Goal: Task Accomplishment & Management: Manage account settings

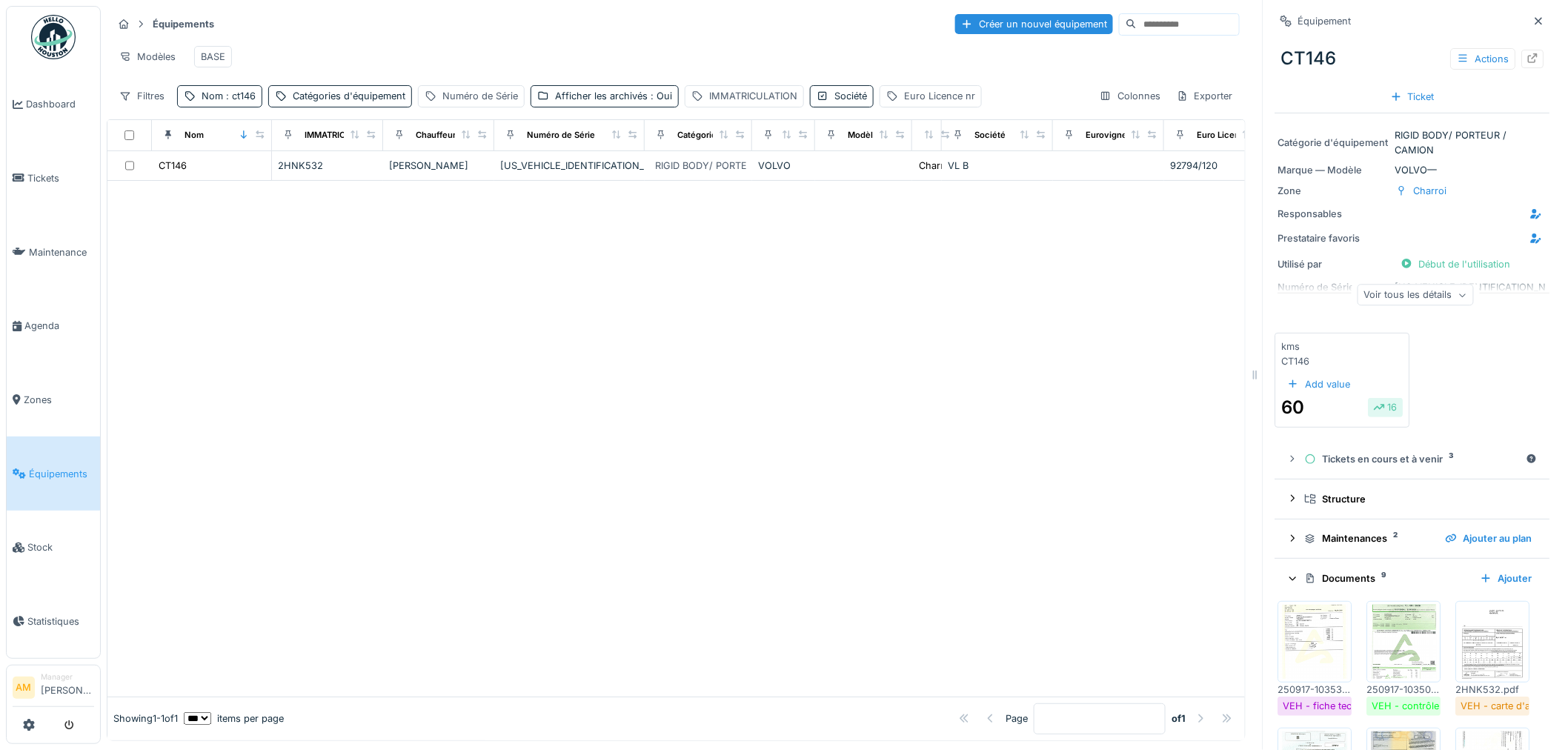
scroll to position [165, 0]
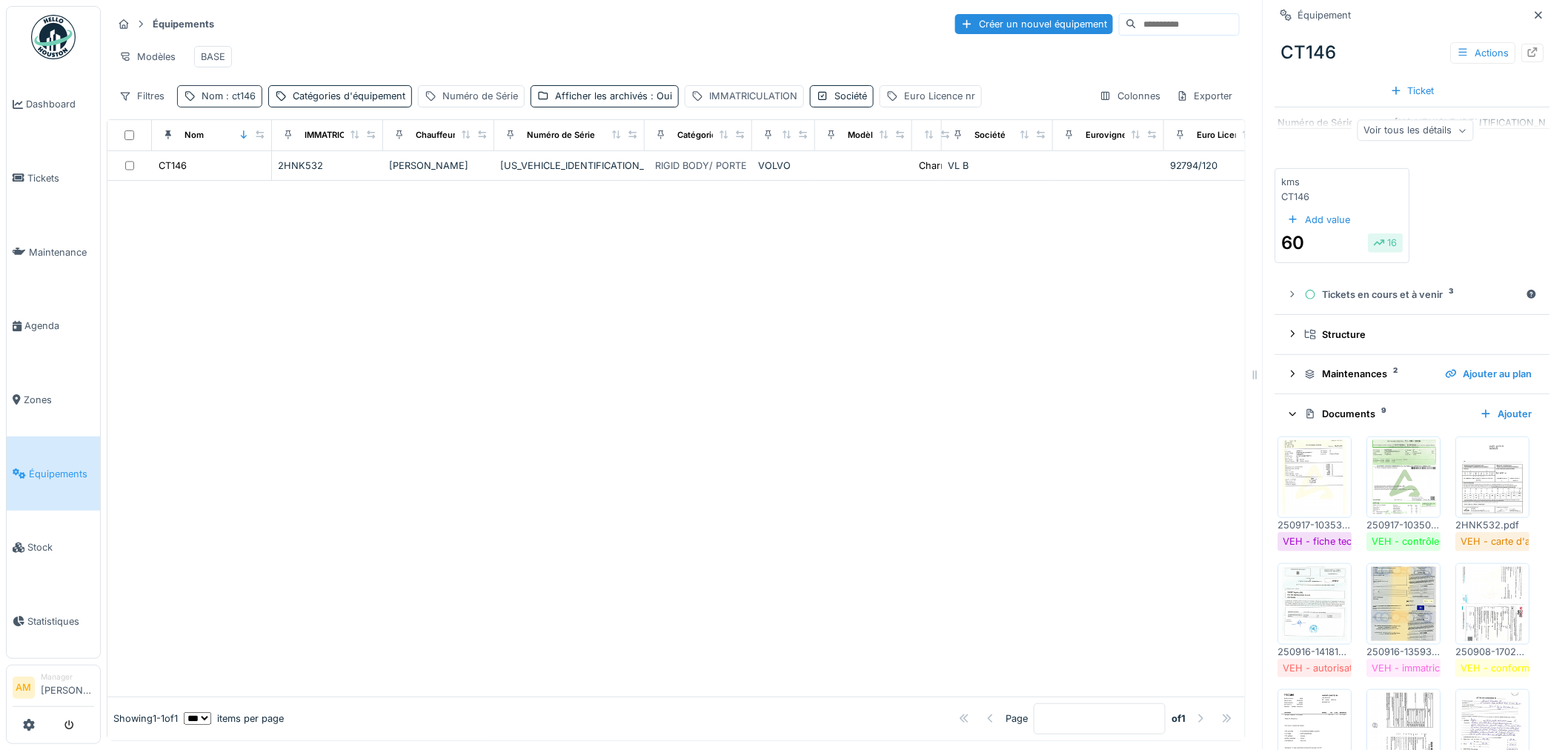
click at [230, 100] on span ": ct146" at bounding box center [239, 95] width 33 height 11
drag, startPoint x: 720, startPoint y: 344, endPoint x: 711, endPoint y: 346, distance: 9.2
click at [711, 346] on div at bounding box center [676, 439] width 1137 height 515
click at [482, 403] on div at bounding box center [676, 439] width 1137 height 515
click at [415, 263] on div at bounding box center [676, 439] width 1137 height 515
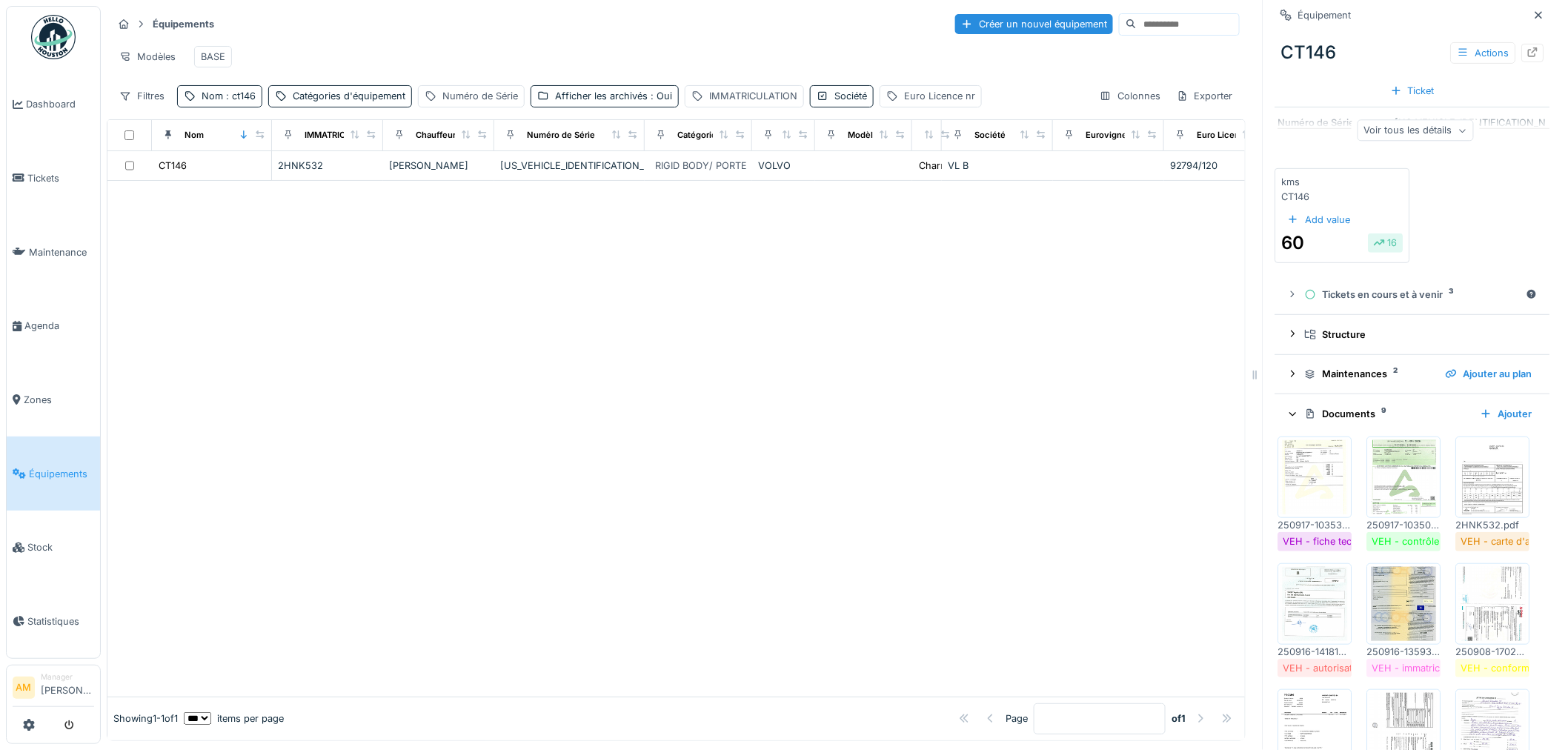
click at [239, 332] on div at bounding box center [676, 439] width 1137 height 515
drag, startPoint x: 247, startPoint y: 104, endPoint x: 247, endPoint y: 115, distance: 11.0
click at [247, 101] on span ": ct146" at bounding box center [239, 95] width 33 height 11
drag, startPoint x: 232, startPoint y: 182, endPoint x: 208, endPoint y: 181, distance: 24.0
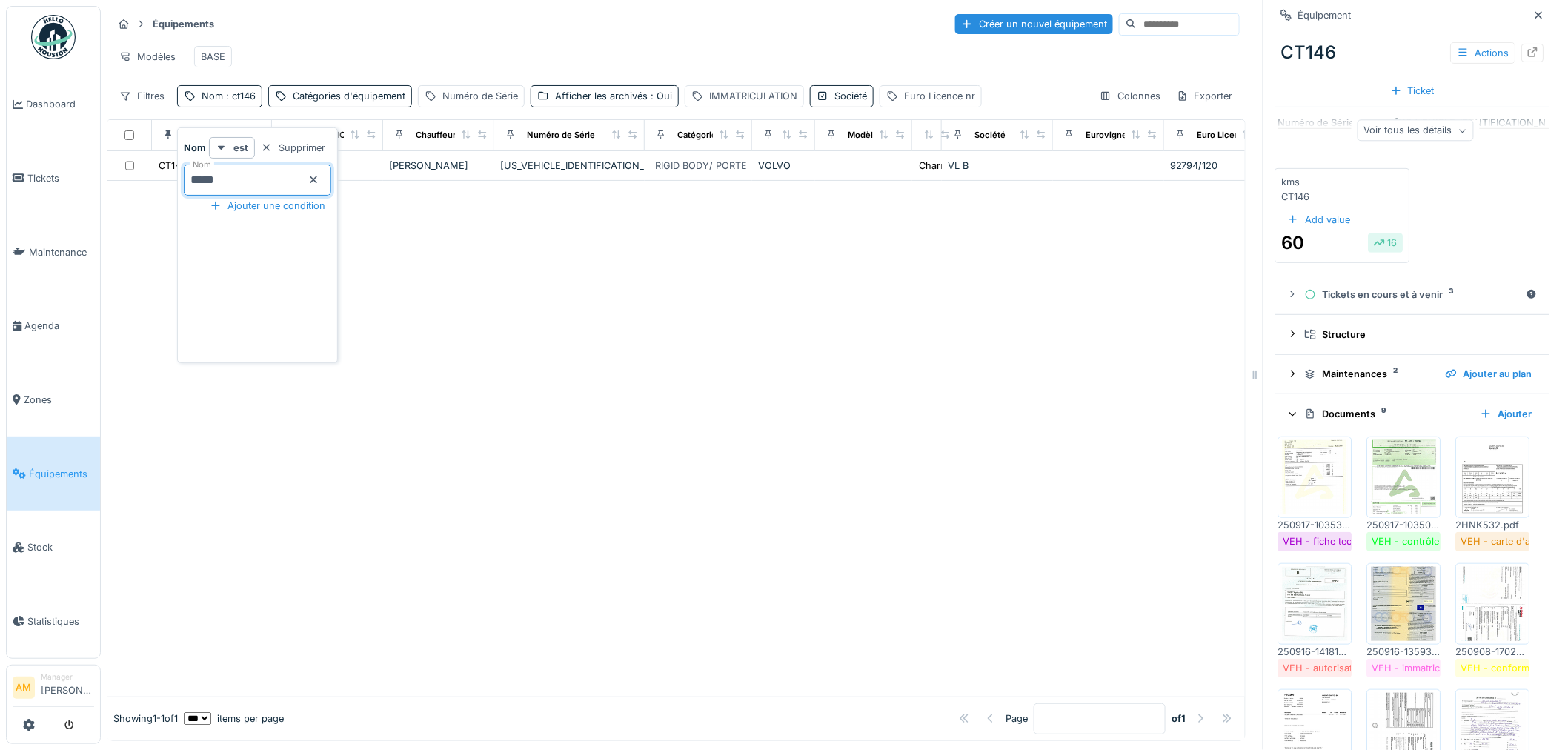
click at [208, 181] on input "*****" at bounding box center [258, 180] width 147 height 31
type input "*****"
click at [692, 381] on div at bounding box center [676, 439] width 1137 height 515
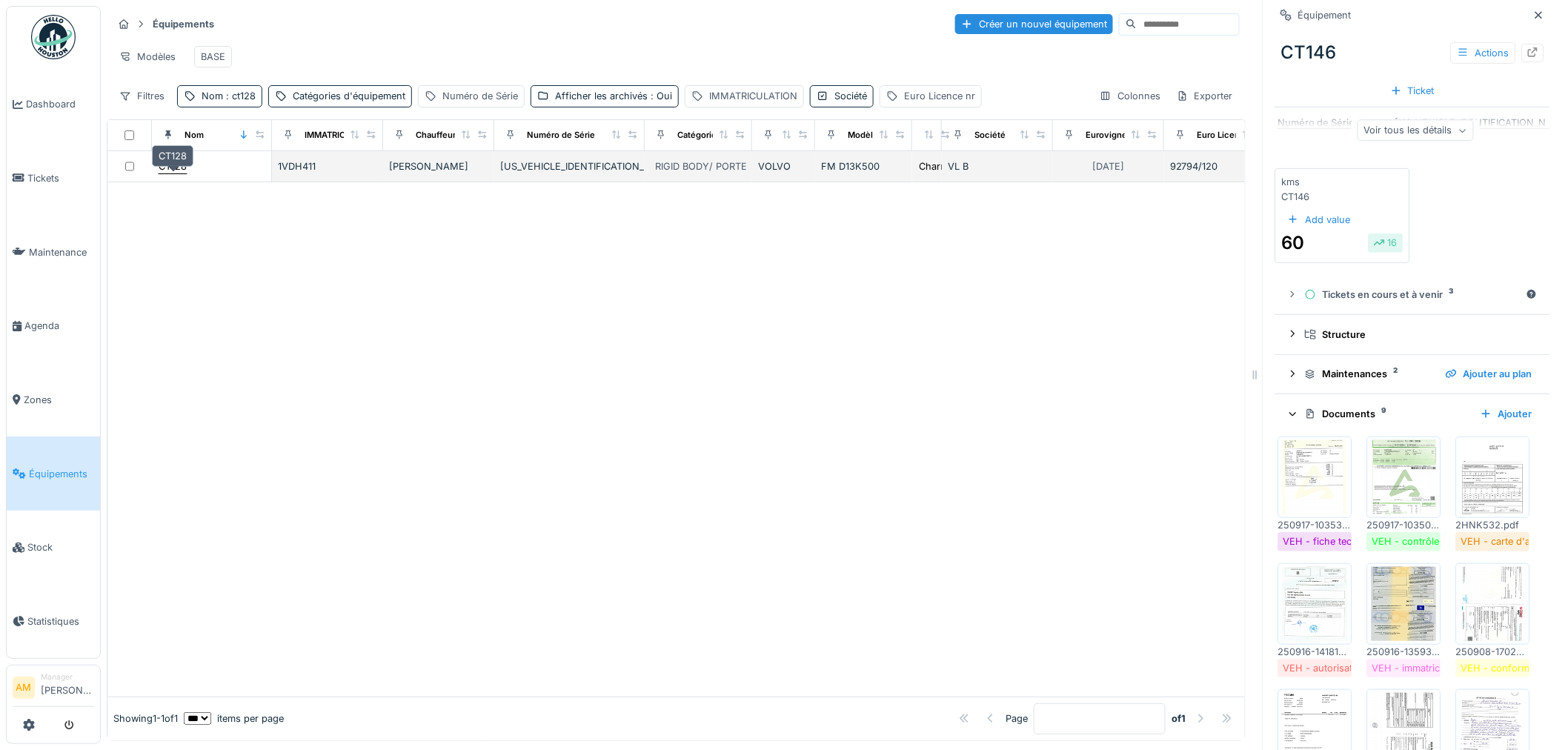
click at [182, 174] on div "CT128" at bounding box center [173, 166] width 28 height 14
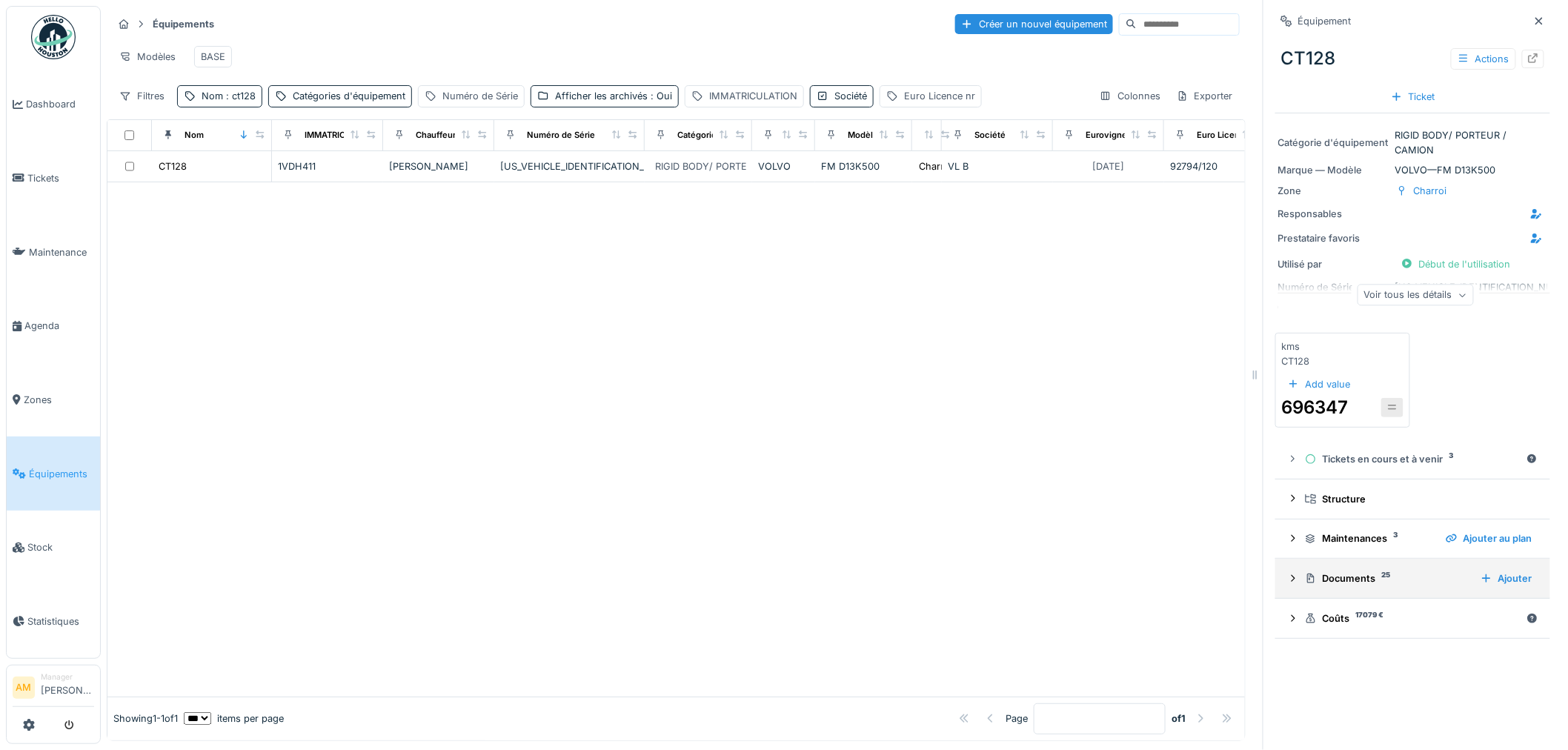
click at [1287, 579] on icon at bounding box center [1293, 578] width 12 height 10
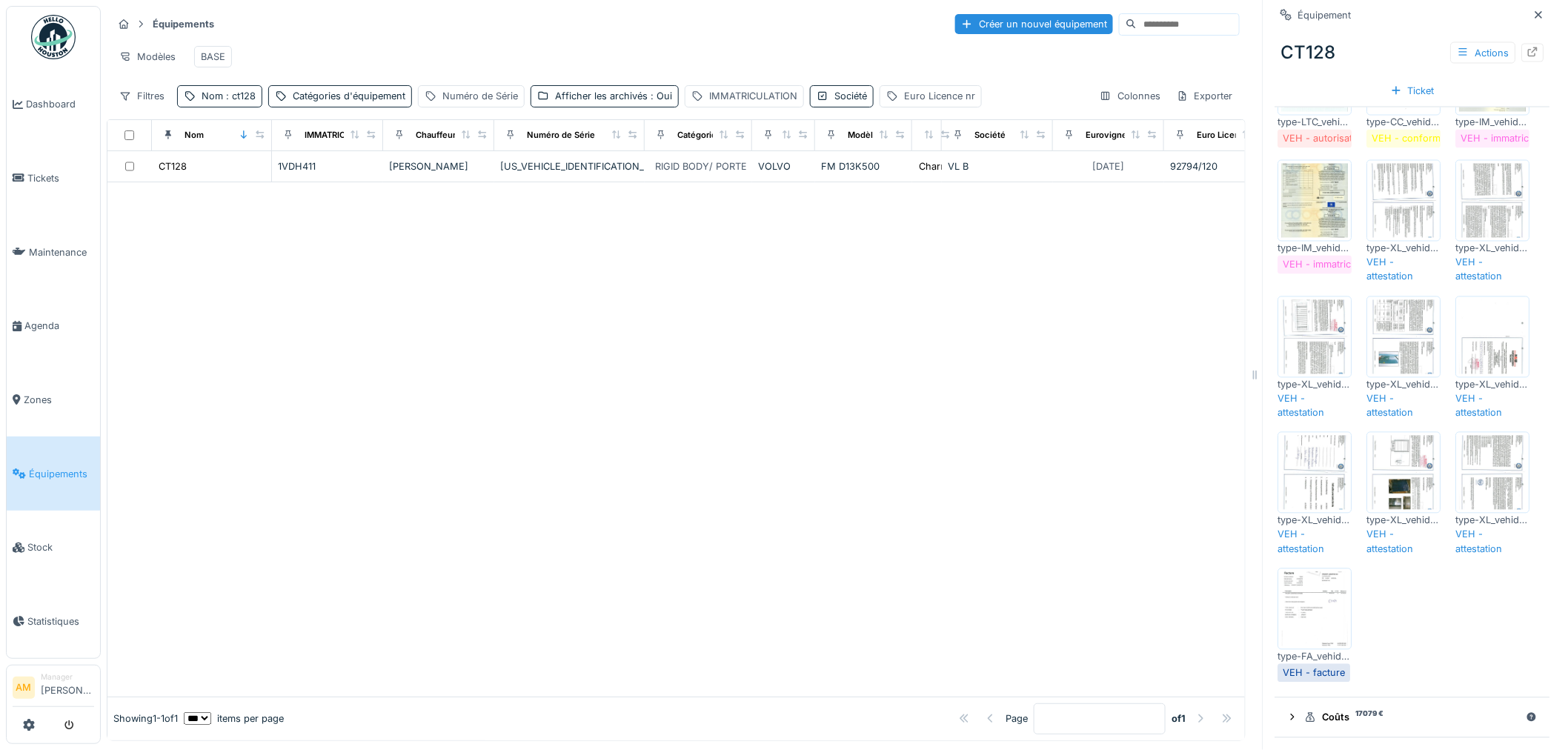
scroll to position [12, 0]
click at [919, 550] on div at bounding box center [676, 439] width 1137 height 514
drag, startPoint x: 765, startPoint y: 379, endPoint x: 449, endPoint y: 275, distance: 332.7
click at [758, 373] on div at bounding box center [676, 439] width 1137 height 514
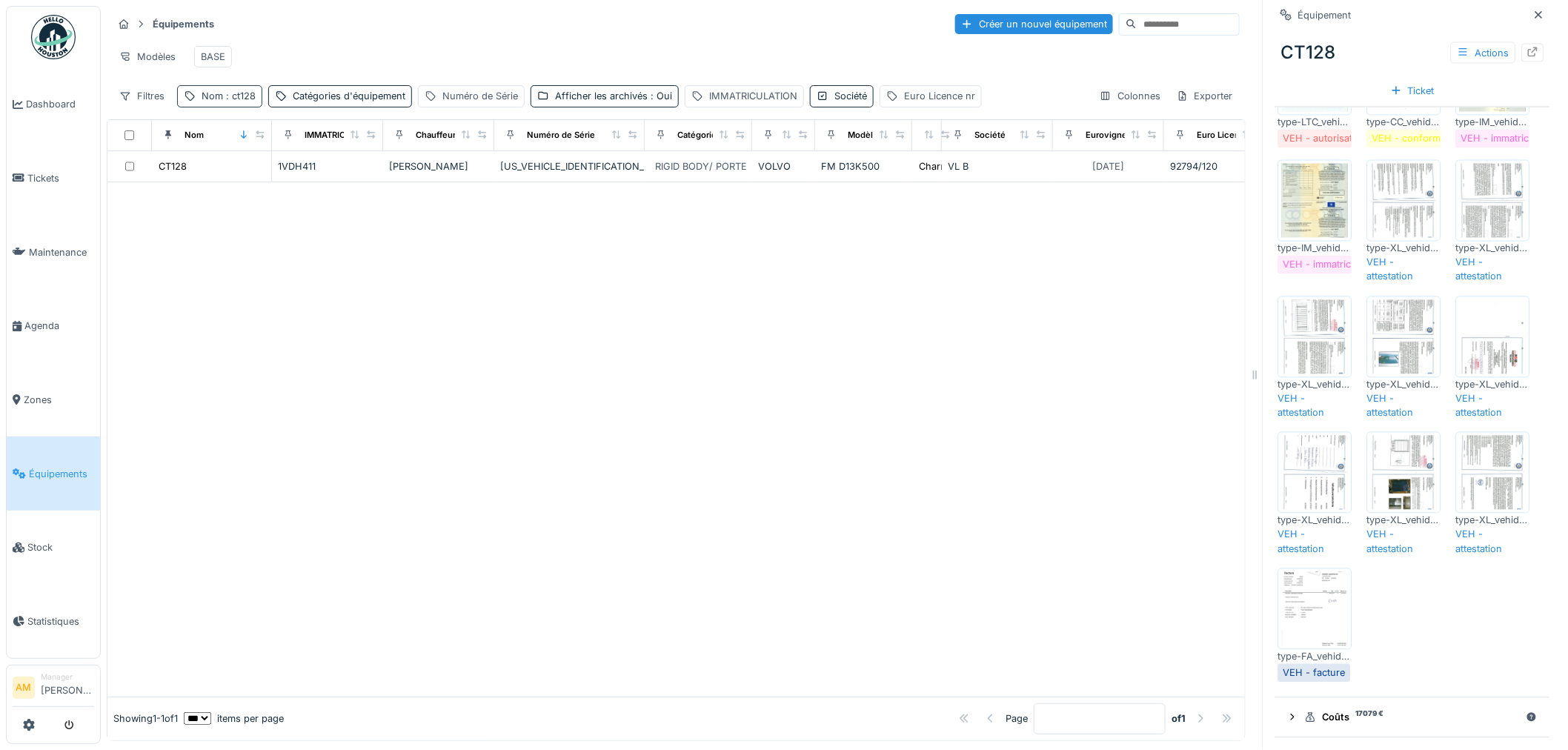
click at [239, 103] on div "Nom : ct128" at bounding box center [229, 95] width 54 height 14
drag, startPoint x: 235, startPoint y: 177, endPoint x: 208, endPoint y: 179, distance: 27.1
click at [206, 180] on input "*****" at bounding box center [258, 180] width 147 height 31
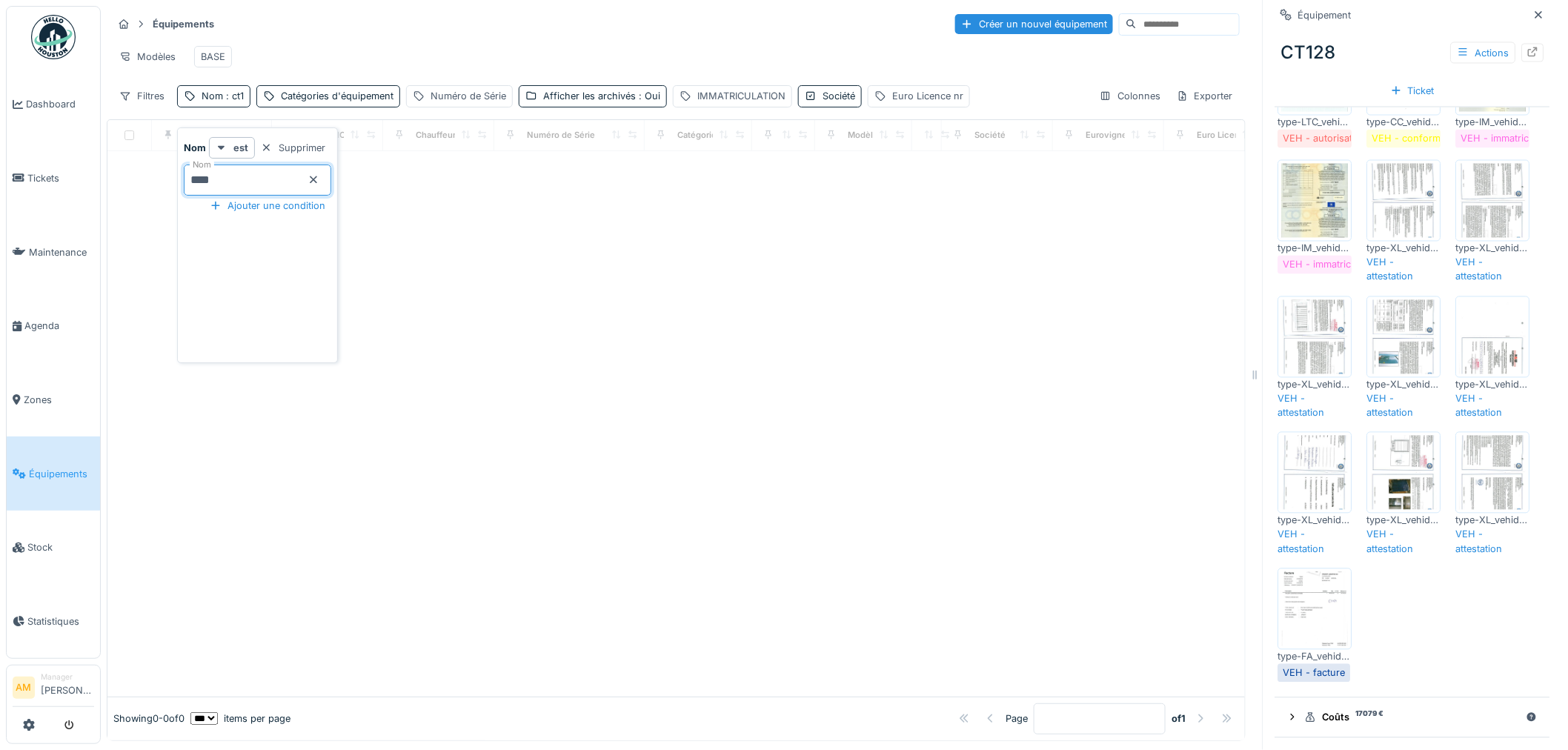
type input "****"
click at [544, 151] on th "Numéro de Série" at bounding box center [569, 136] width 150 height 31
click at [244, 101] on span ": ct16" at bounding box center [236, 95] width 27 height 11
drag, startPoint x: 216, startPoint y: 187, endPoint x: 208, endPoint y: 185, distance: 8.2
click at [208, 185] on input "****" at bounding box center [258, 180] width 147 height 31
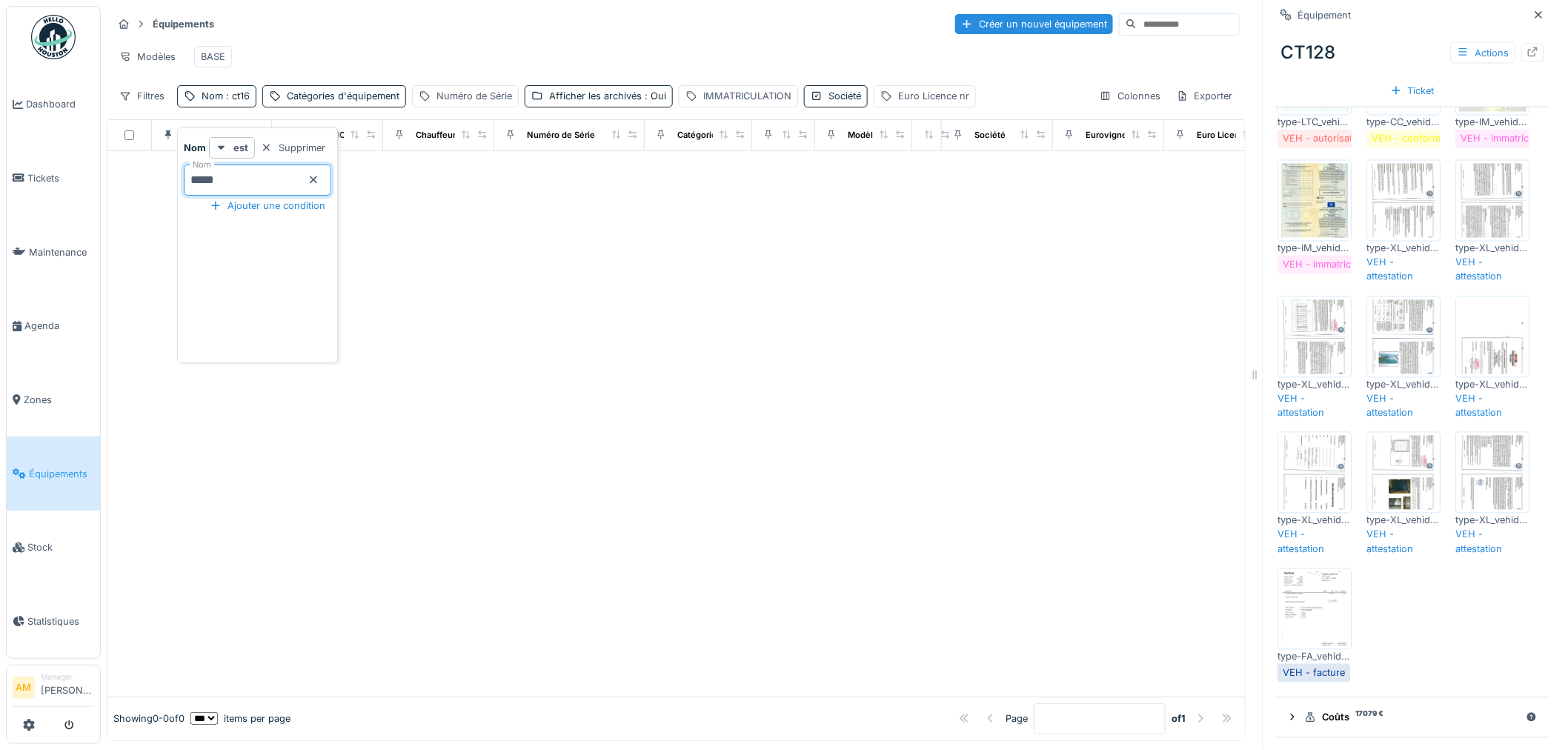
type input "*****"
drag, startPoint x: 577, startPoint y: 370, endPoint x: 241, endPoint y: 41, distance: 470.3
click at [572, 366] on div at bounding box center [676, 424] width 1137 height 545
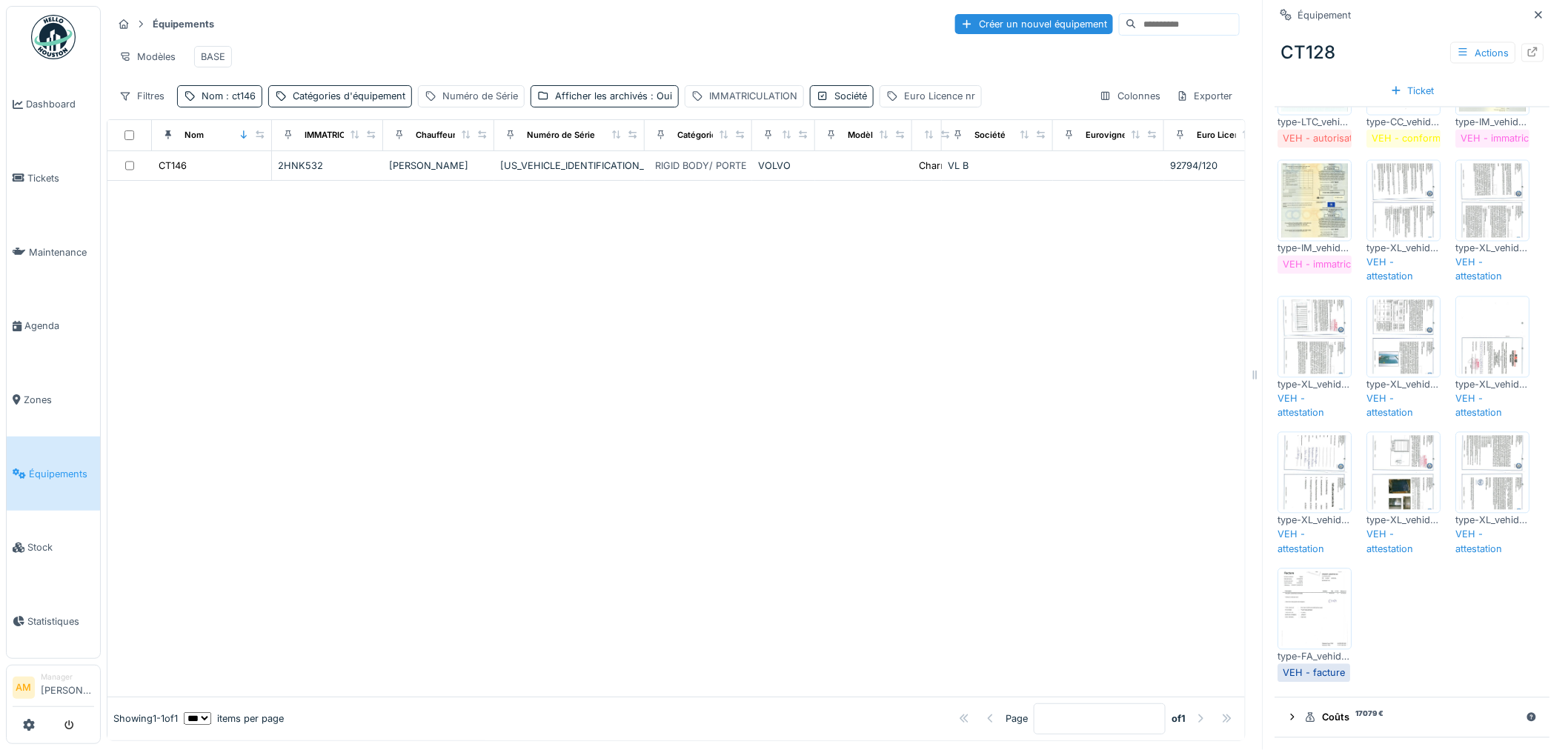
click at [468, 416] on div at bounding box center [676, 439] width 1137 height 515
click at [262, 472] on div at bounding box center [676, 439] width 1137 height 515
click at [40, 467] on span "Équipements" at bounding box center [62, 474] width 66 height 14
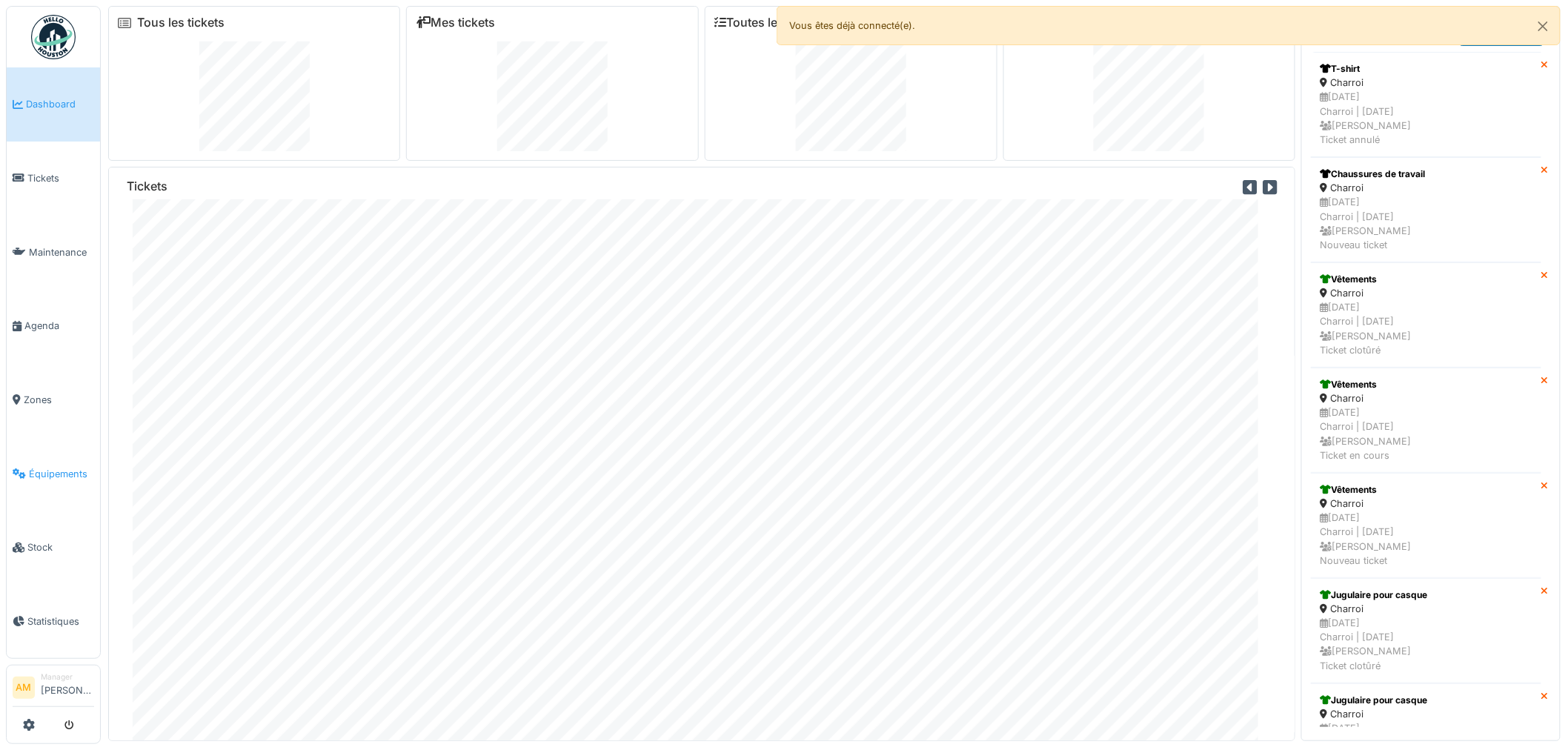
click at [71, 467] on span "Équipements" at bounding box center [62, 474] width 66 height 14
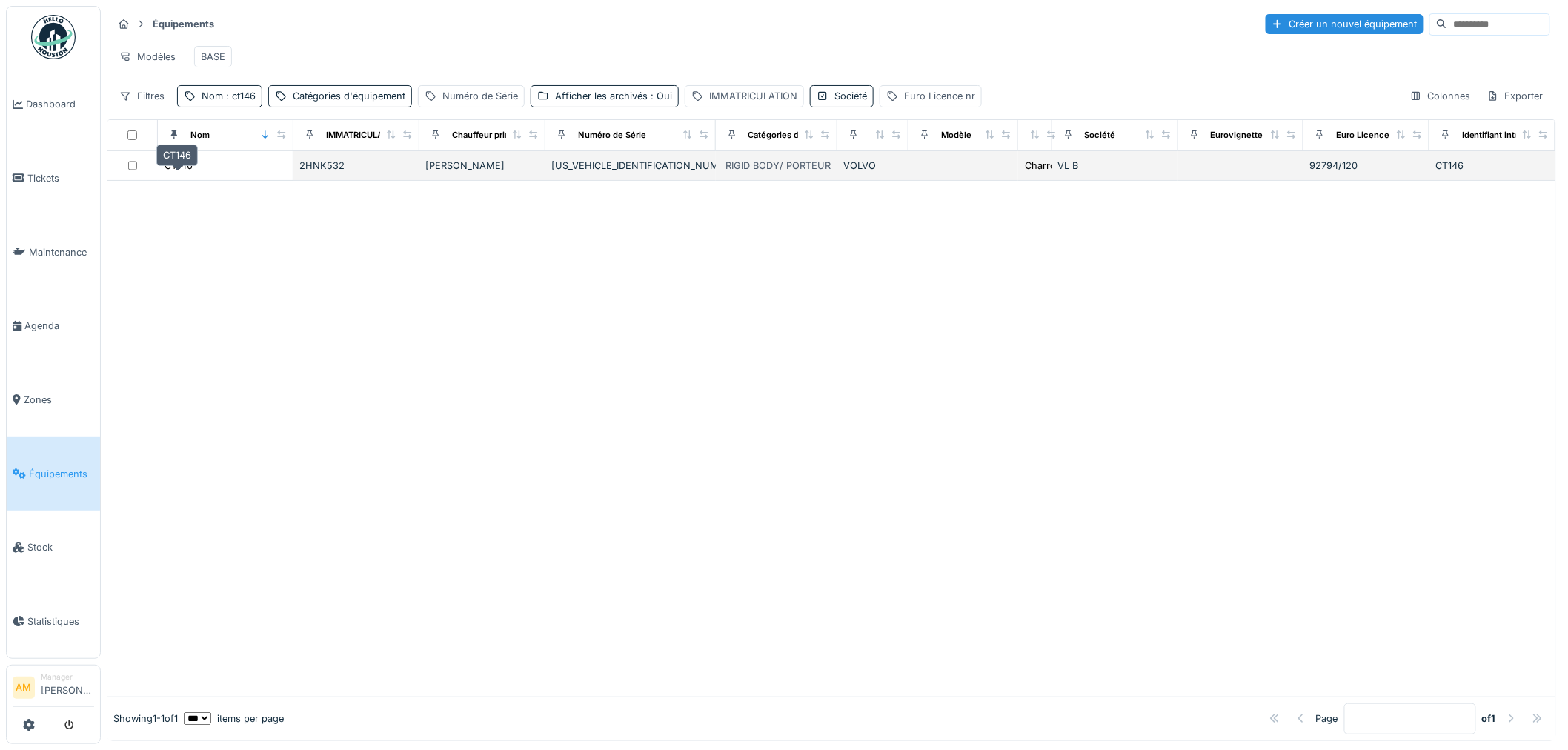
click at [194, 169] on td "CT146" at bounding box center [226, 166] width 136 height 30
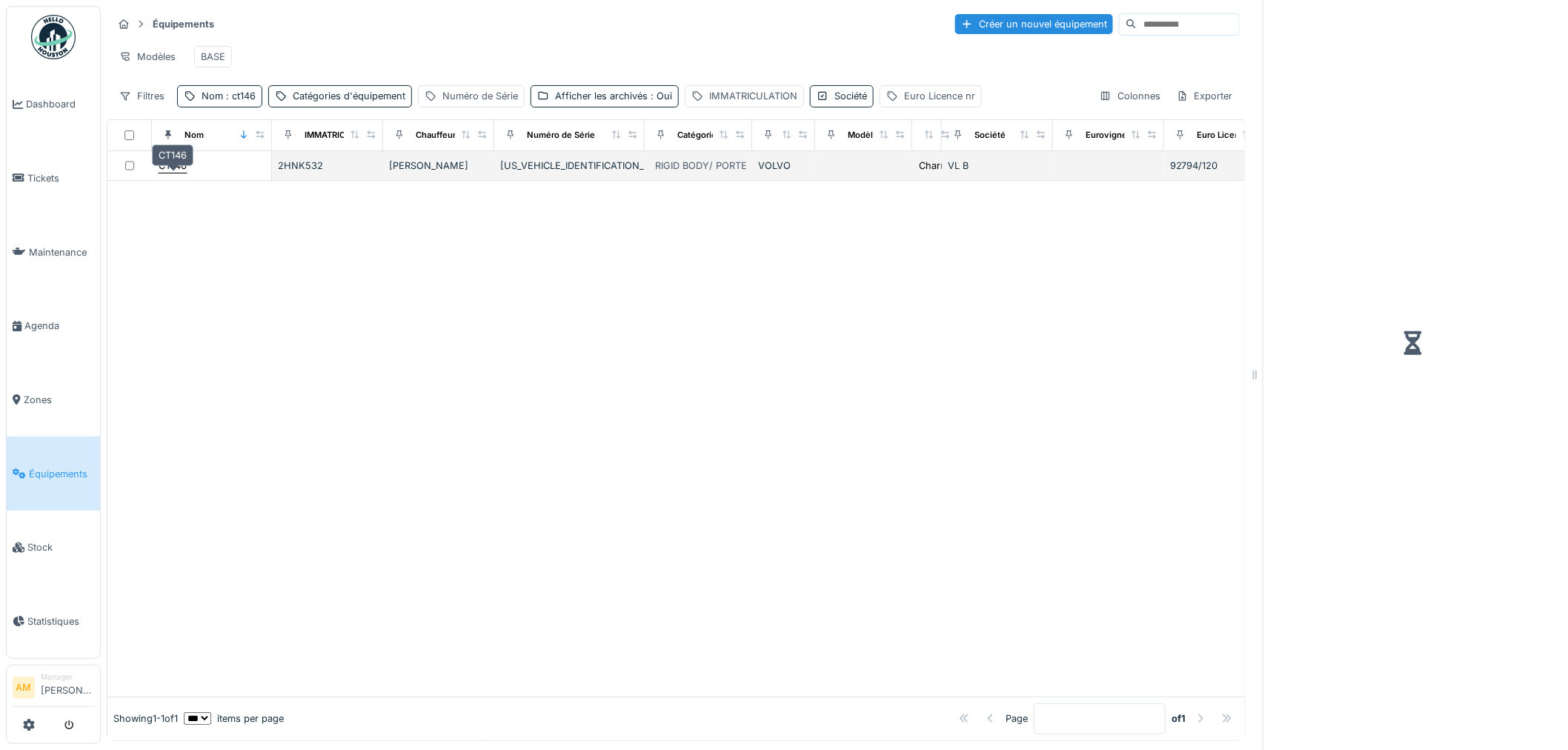
click at [187, 173] on div "CT146" at bounding box center [173, 165] width 28 height 14
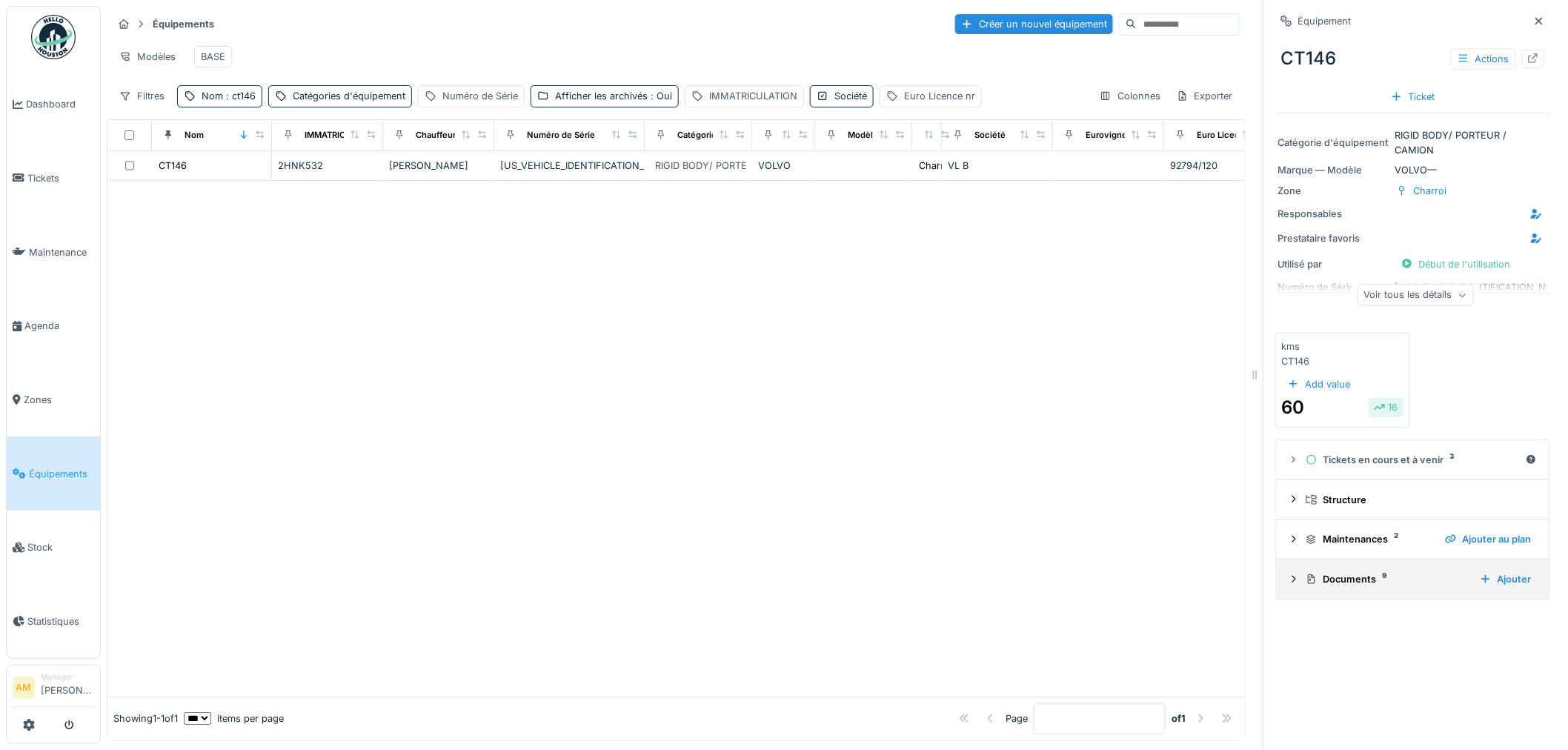
click at [1288, 583] on icon at bounding box center [1294, 579] width 12 height 10
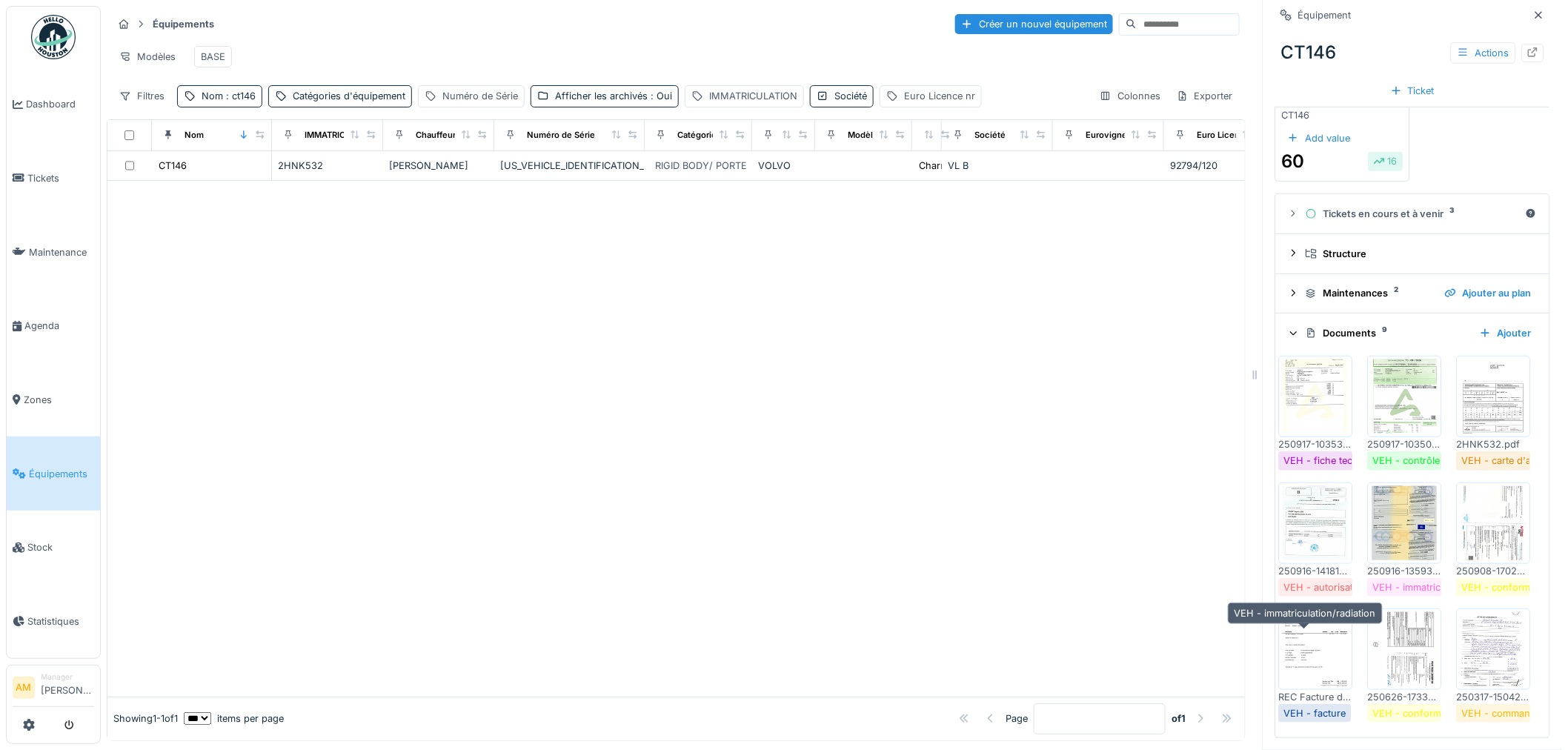
scroll to position [247, 0]
click at [1304, 451] on div "250917-103532-MVA-CT146-81 scan_HS_charroi_20250917102208.pdf" at bounding box center [1315, 444] width 74 height 14
click at [1304, 415] on img at bounding box center [1316, 395] width 67 height 74
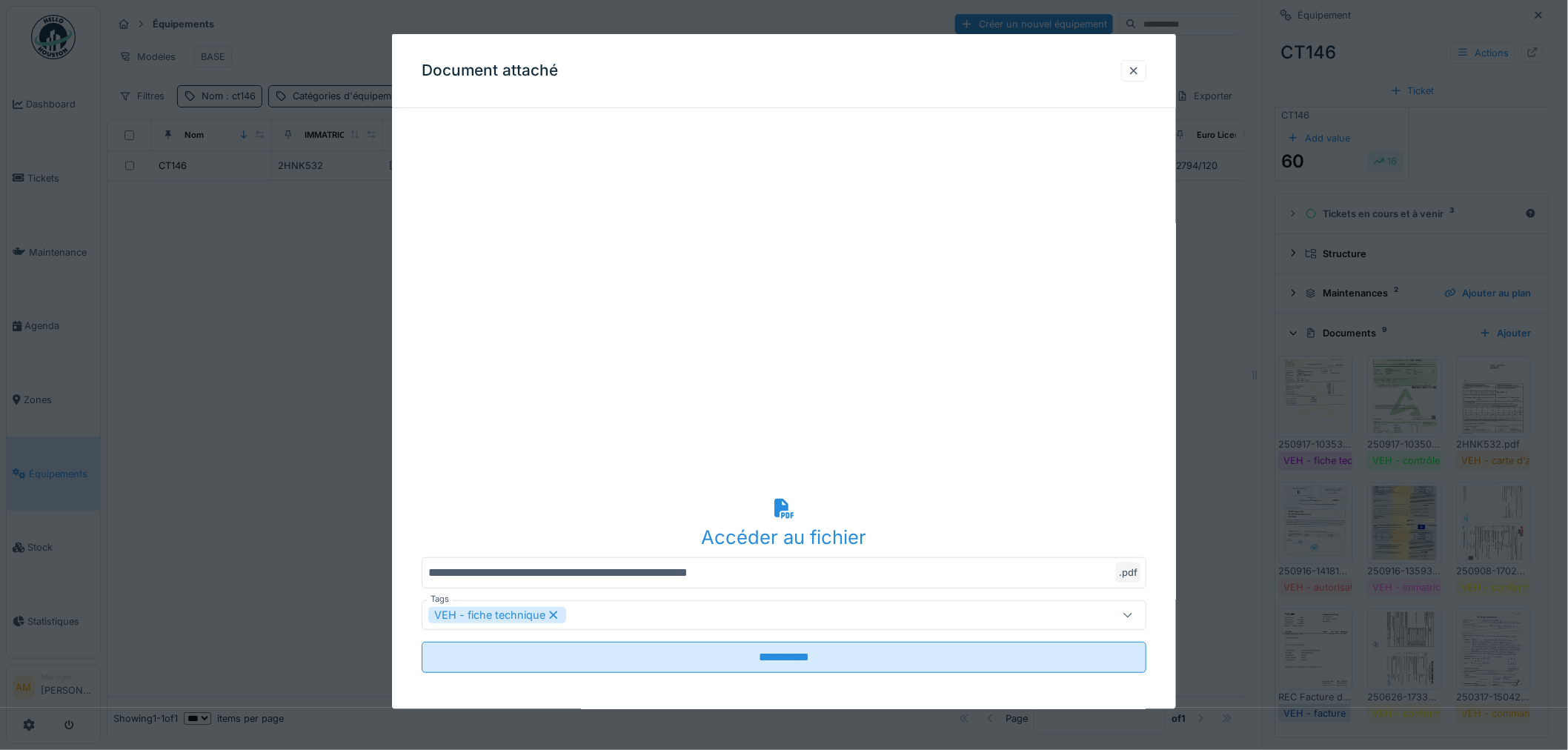
click at [1297, 652] on div at bounding box center [784, 375] width 1568 height 750
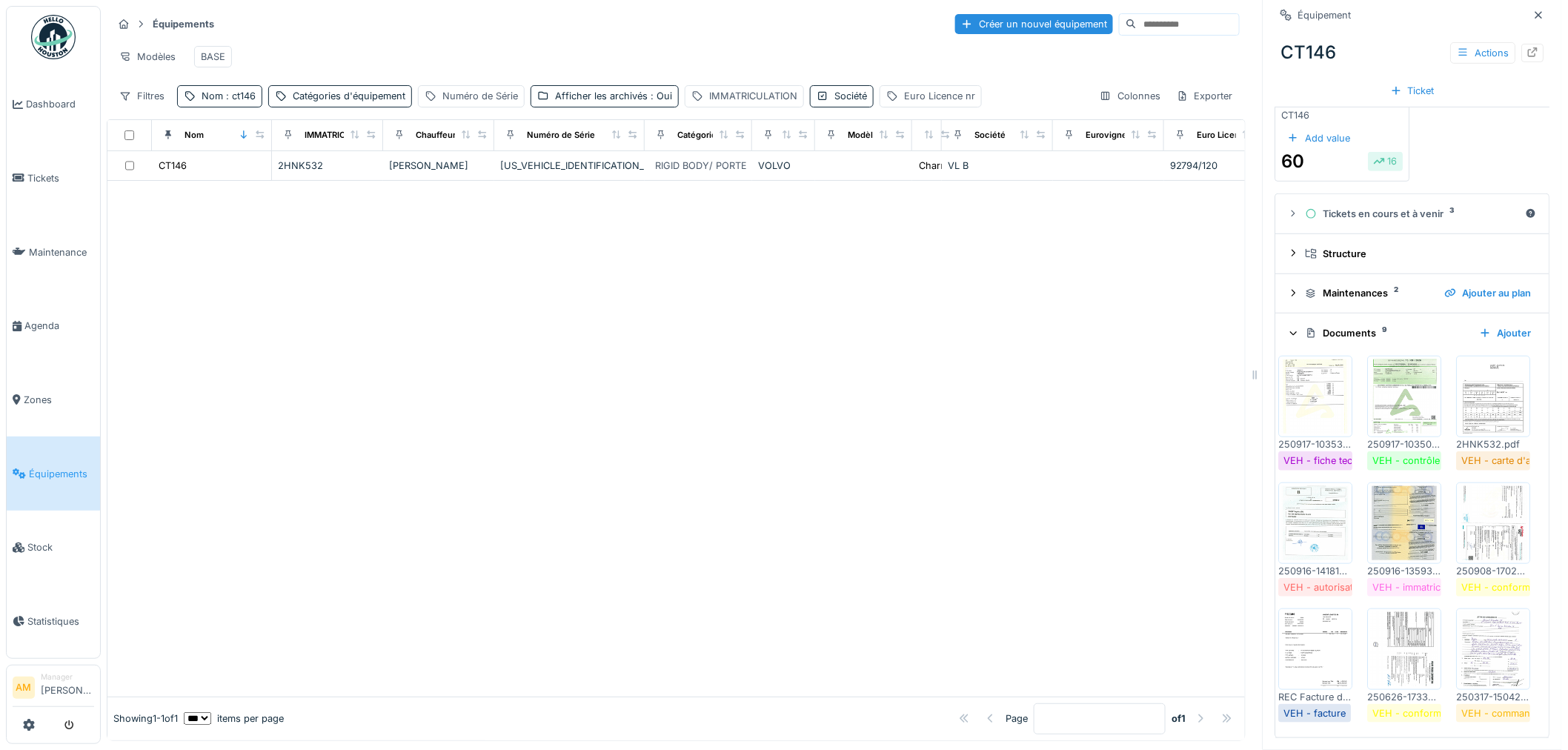
click at [1371, 560] on img at bounding box center [1405, 522] width 67 height 74
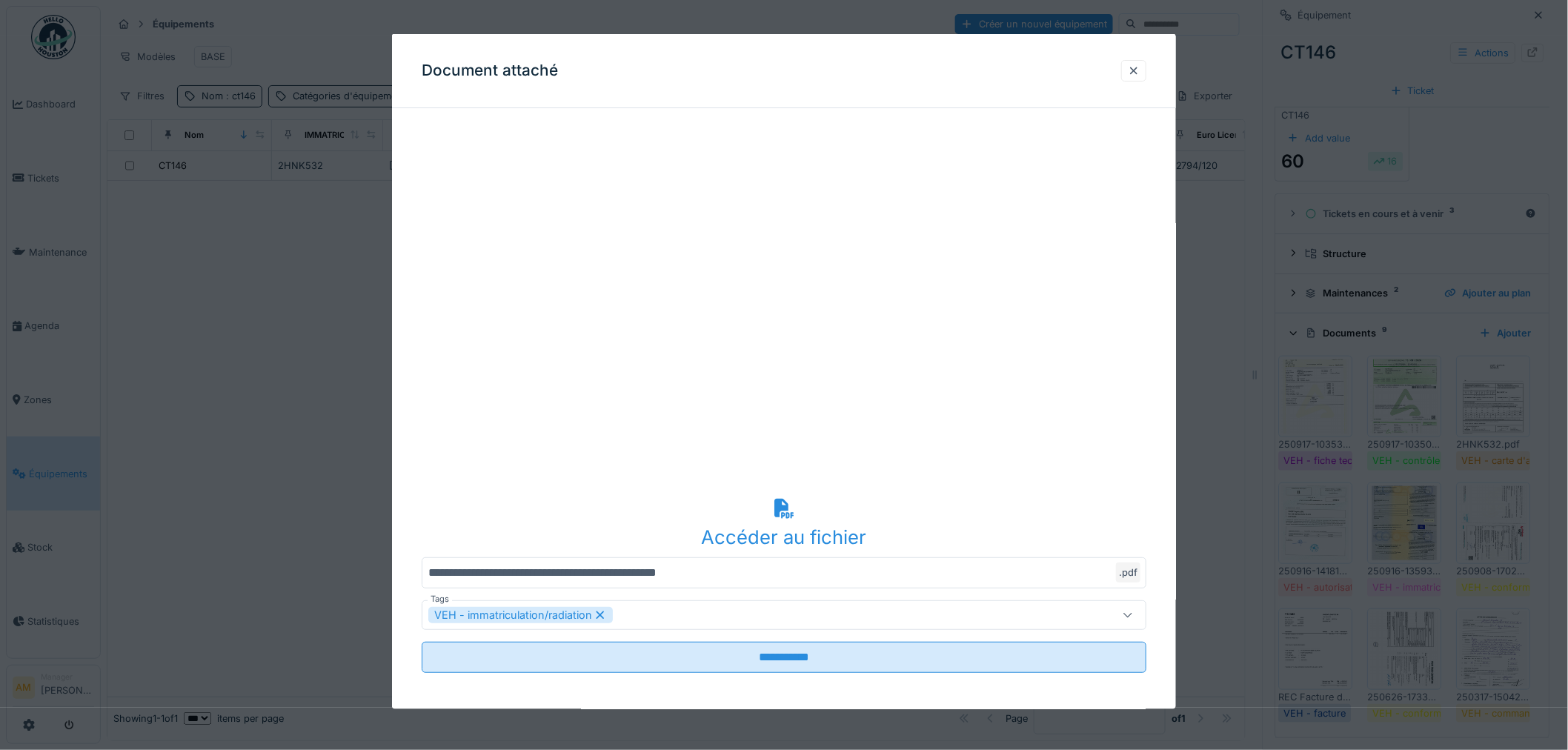
drag, startPoint x: 1135, startPoint y: 69, endPoint x: 1107, endPoint y: 109, distance: 48.8
click at [1134, 69] on div at bounding box center [1134, 70] width 12 height 14
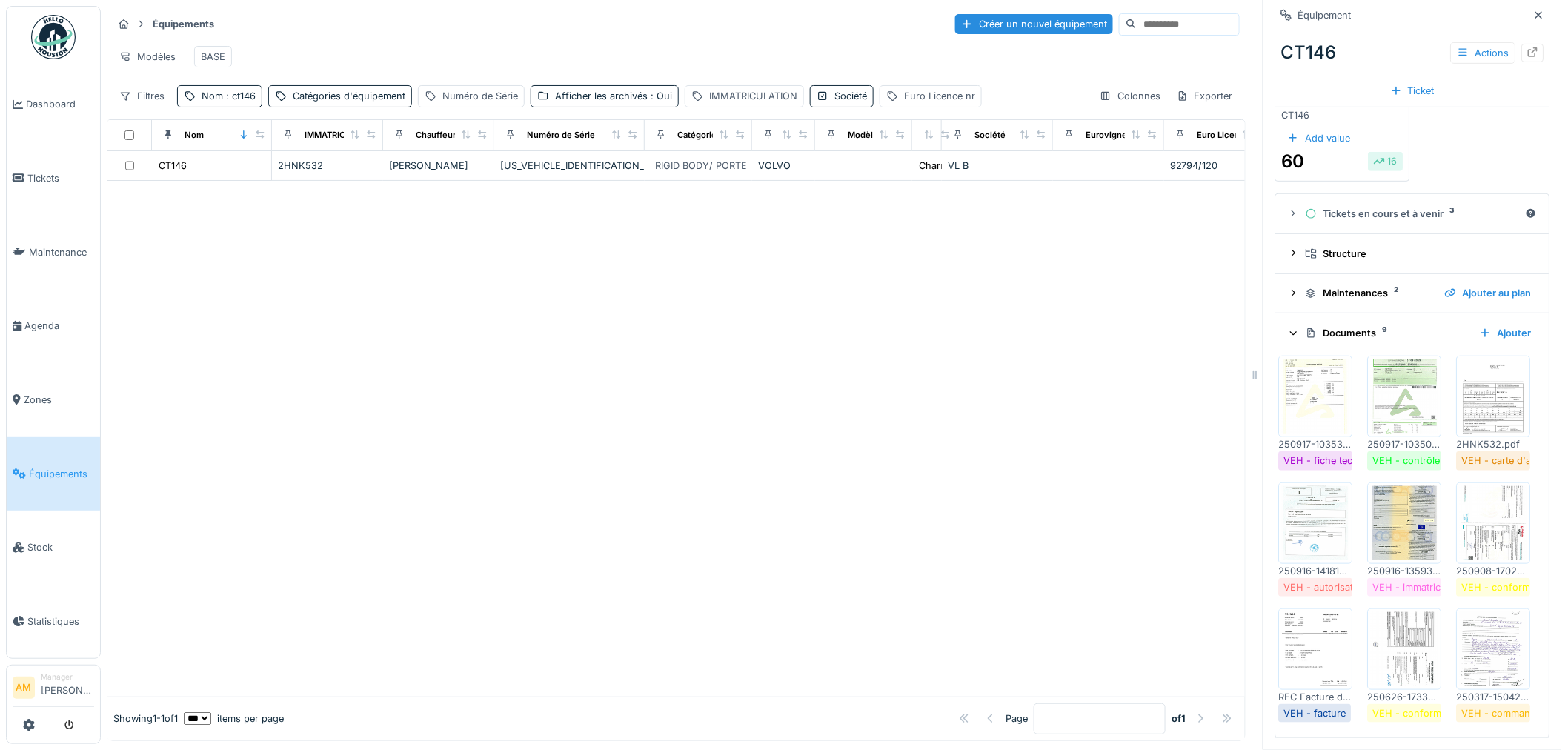
scroll to position [501, 0]
click at [889, 534] on div at bounding box center [676, 439] width 1137 height 515
click at [323, 378] on div at bounding box center [676, 439] width 1137 height 515
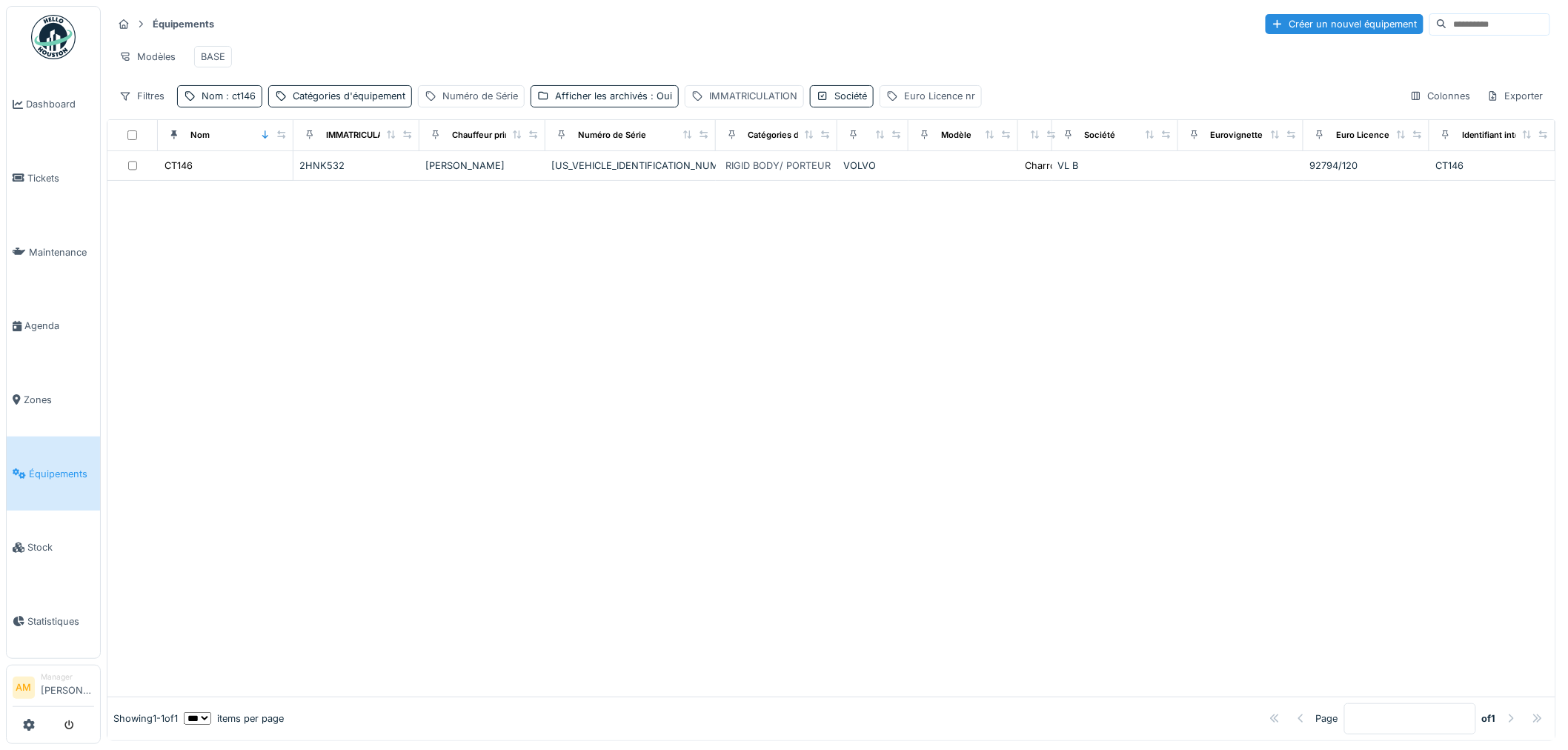
click at [55, 468] on span "Équipements" at bounding box center [62, 474] width 66 height 14
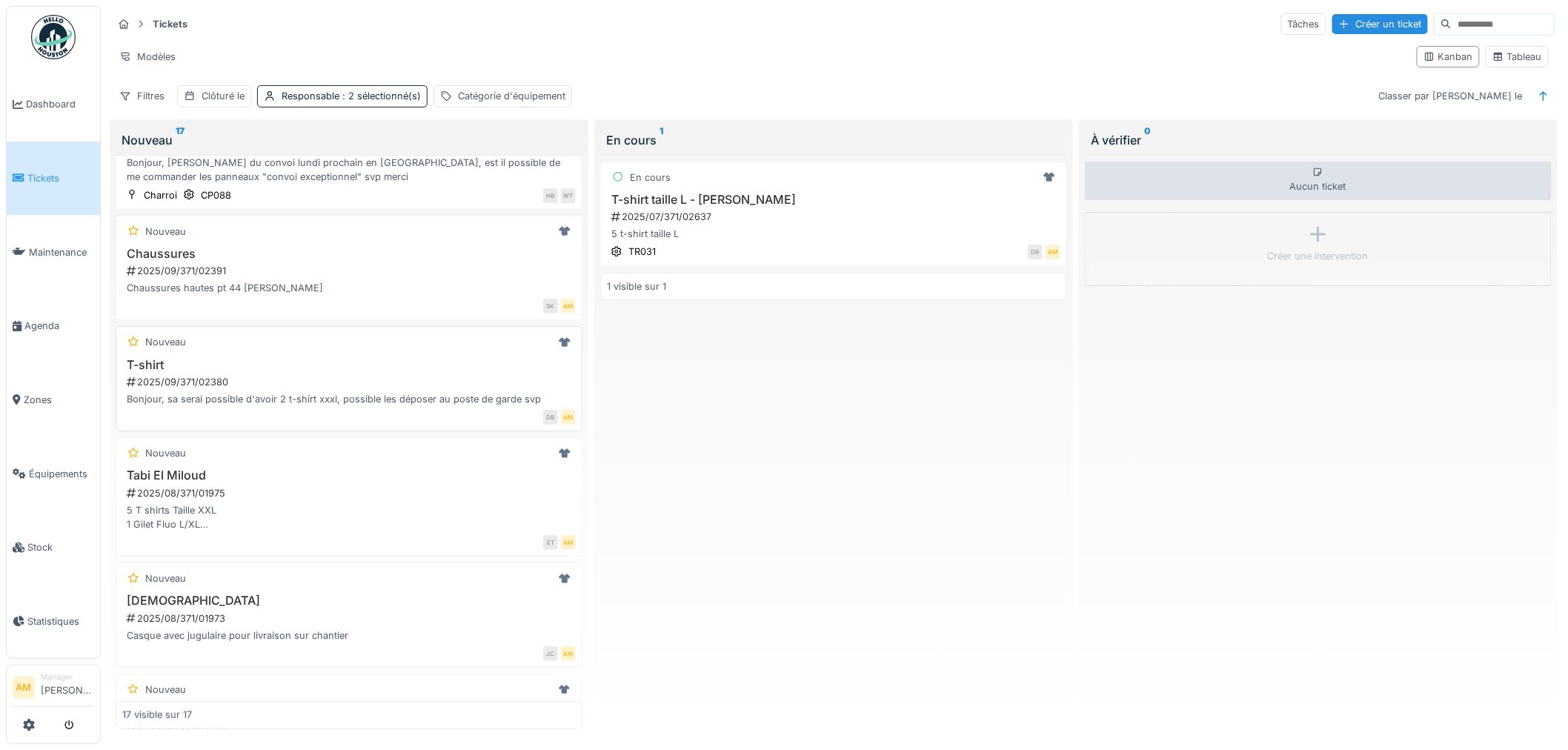
scroll to position [165, 0]
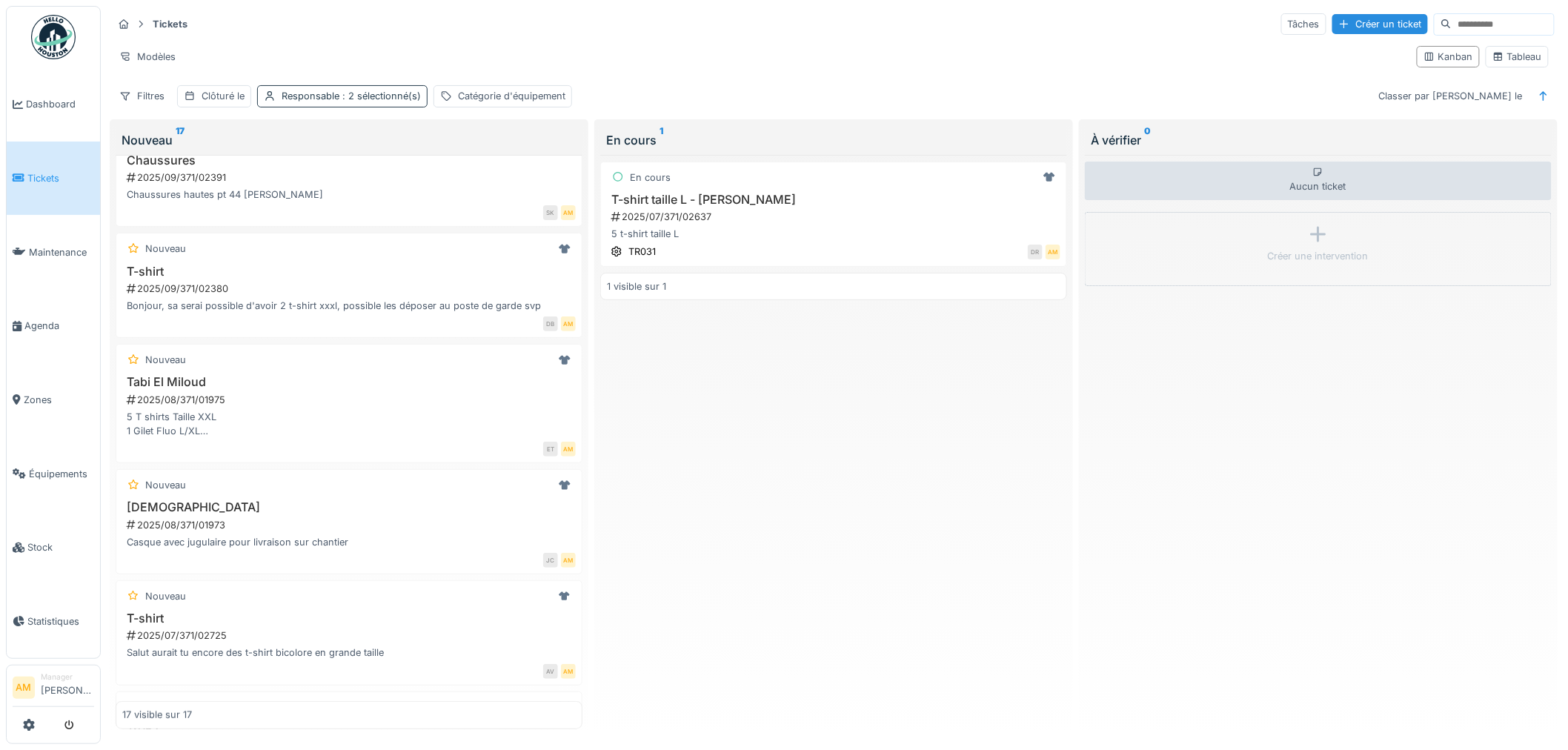
click at [290, 101] on div "Responsable : 2 sélectionné(s)" at bounding box center [351, 95] width 139 height 14
drag, startPoint x: 671, startPoint y: 428, endPoint x: 664, endPoint y: 428, distance: 7.0
click at [667, 428] on div "En cours T-shirt taille L - David Roomans 2025/07/371/02637 5 t-shirt taille L …" at bounding box center [834, 442] width 467 height 574
click at [502, 92] on div "Catégorie d'équipement" at bounding box center [512, 95] width 107 height 14
click at [530, 177] on div "Catégorie d'équipement" at bounding box center [516, 174] width 142 height 16
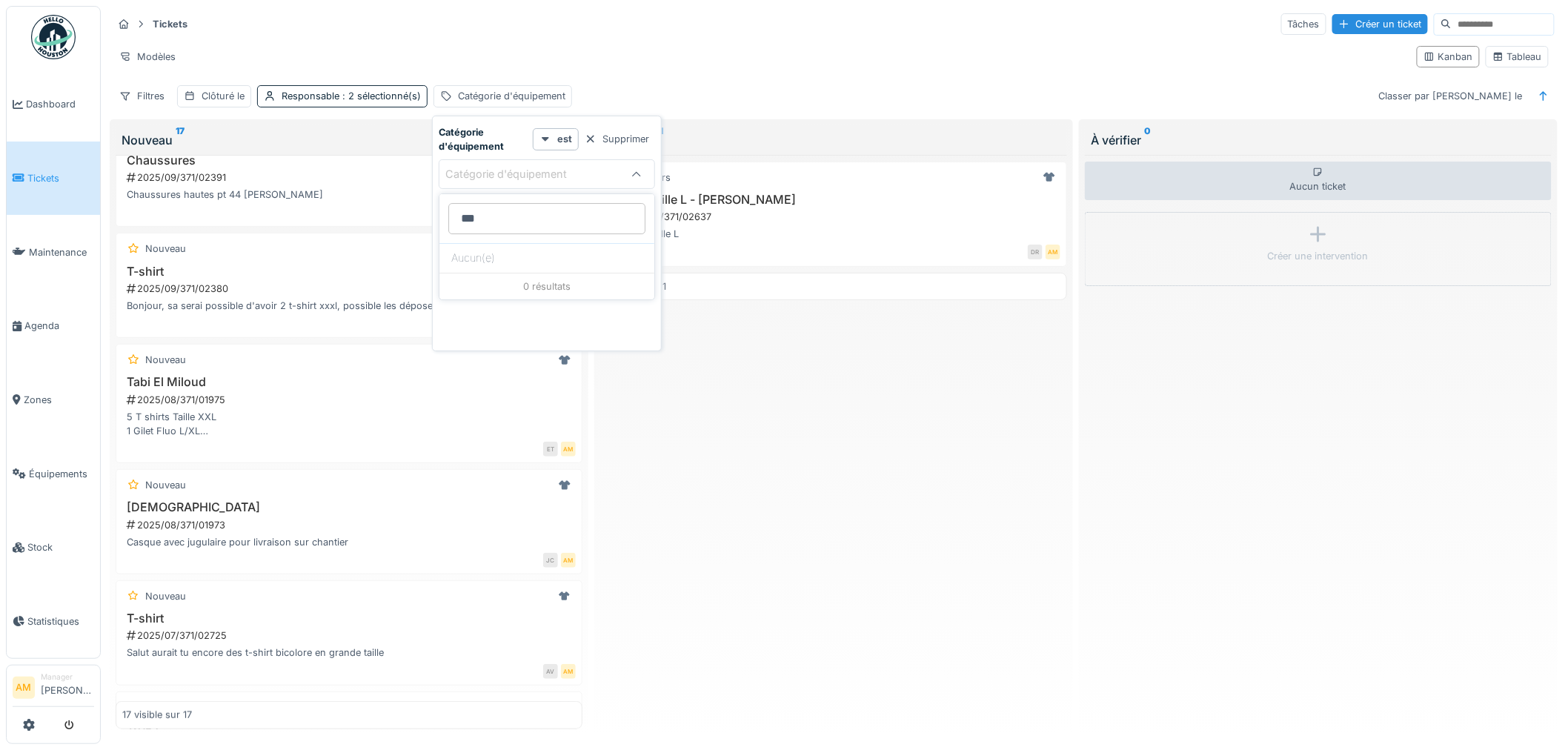
click at [492, 215] on d\'équipement_E2NDI "***" at bounding box center [547, 219] width 197 height 31
type d\'équipement_E2NDI "*"
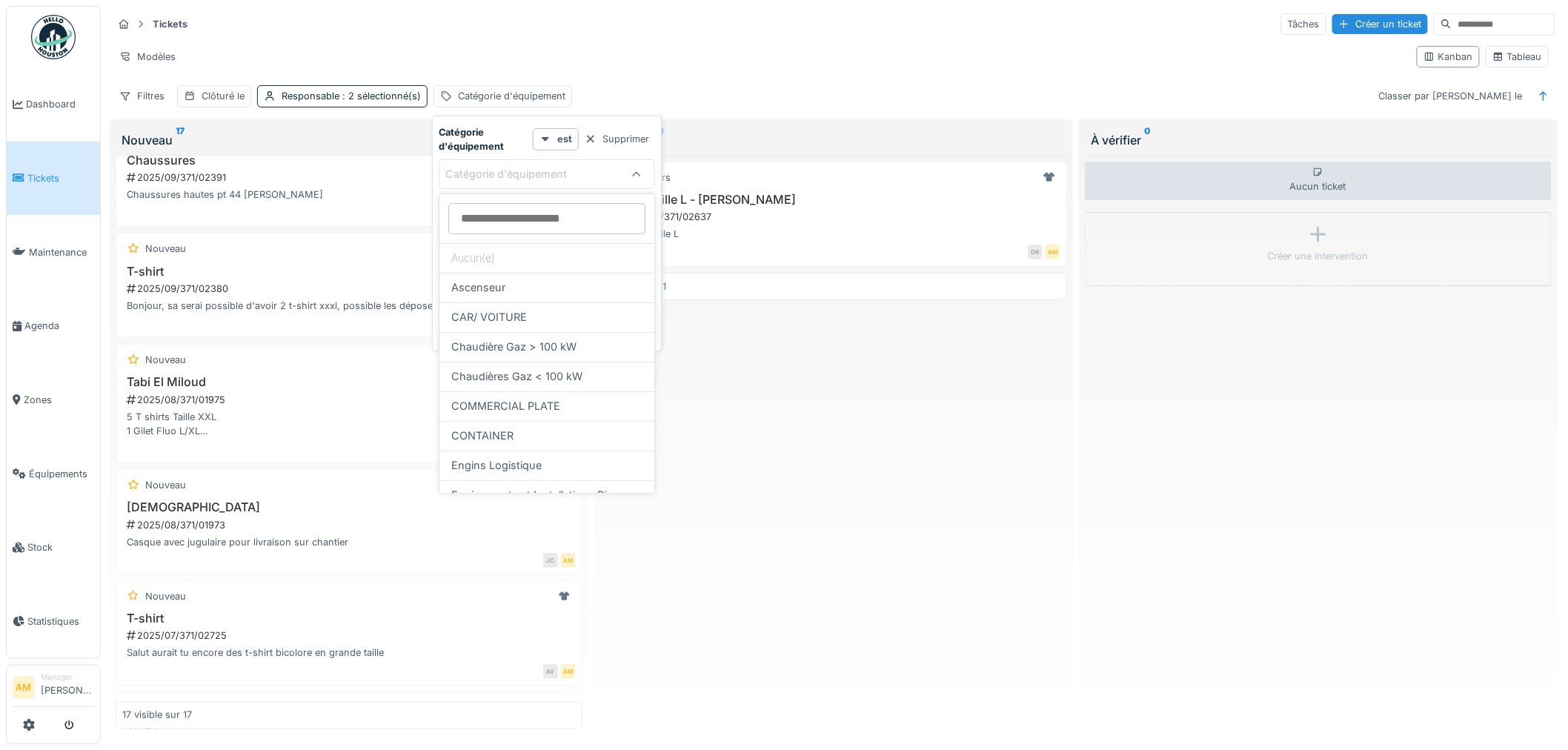
click at [603, 84] on div "Tickets Tâches Créer un ticket Modèles Kanban Tableau Filtres Clôturé le Respon…" at bounding box center [833, 60] width 1453 height 107
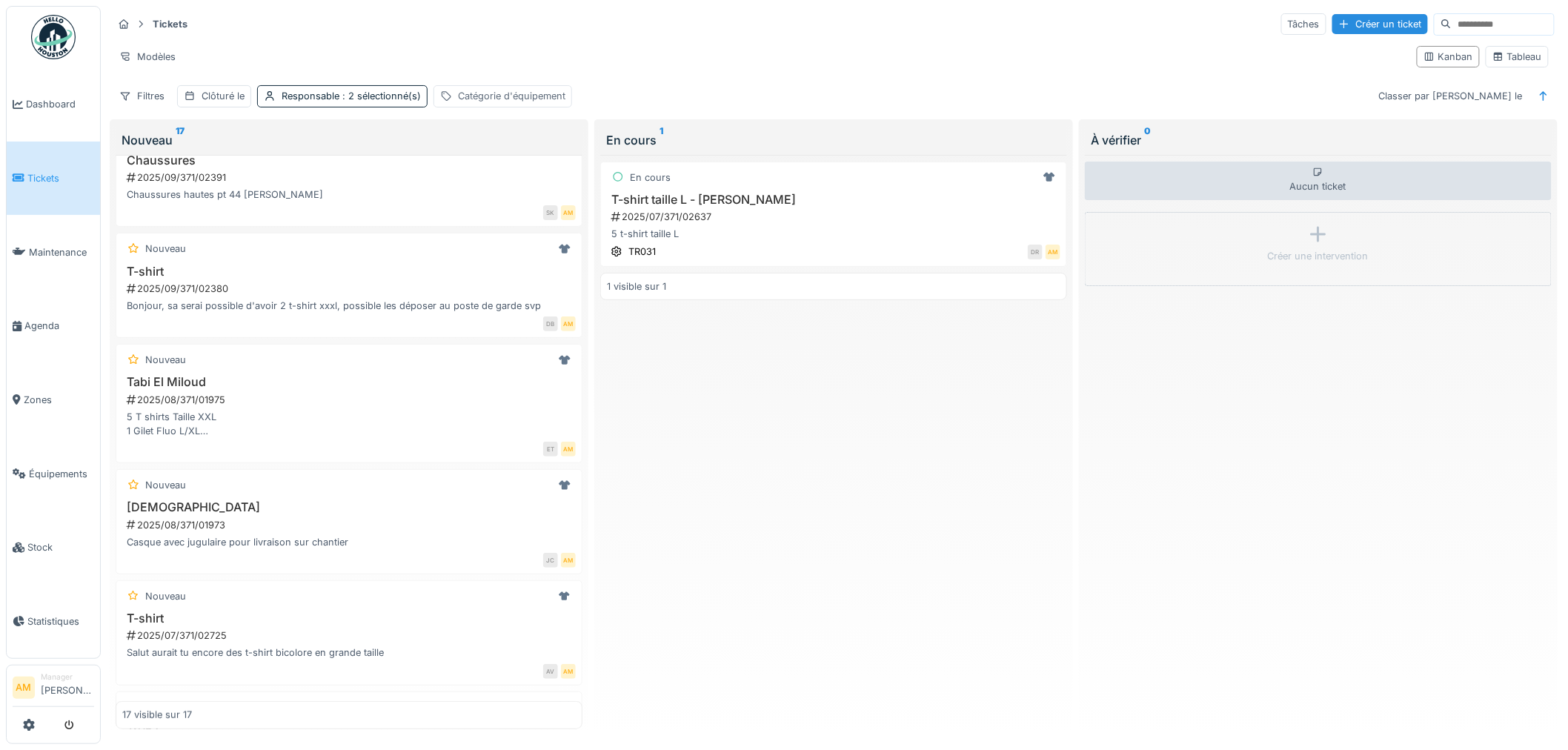
click at [542, 93] on div "Catégorie d'équipement" at bounding box center [512, 95] width 107 height 14
drag, startPoint x: 656, startPoint y: 179, endPoint x: 646, endPoint y: 175, distance: 10.8
click at [652, 179] on div "Catégorie d'équipement est Supprimer Catégorie d'équipement Ajouter une conditi…" at bounding box center [547, 236] width 222 height 222
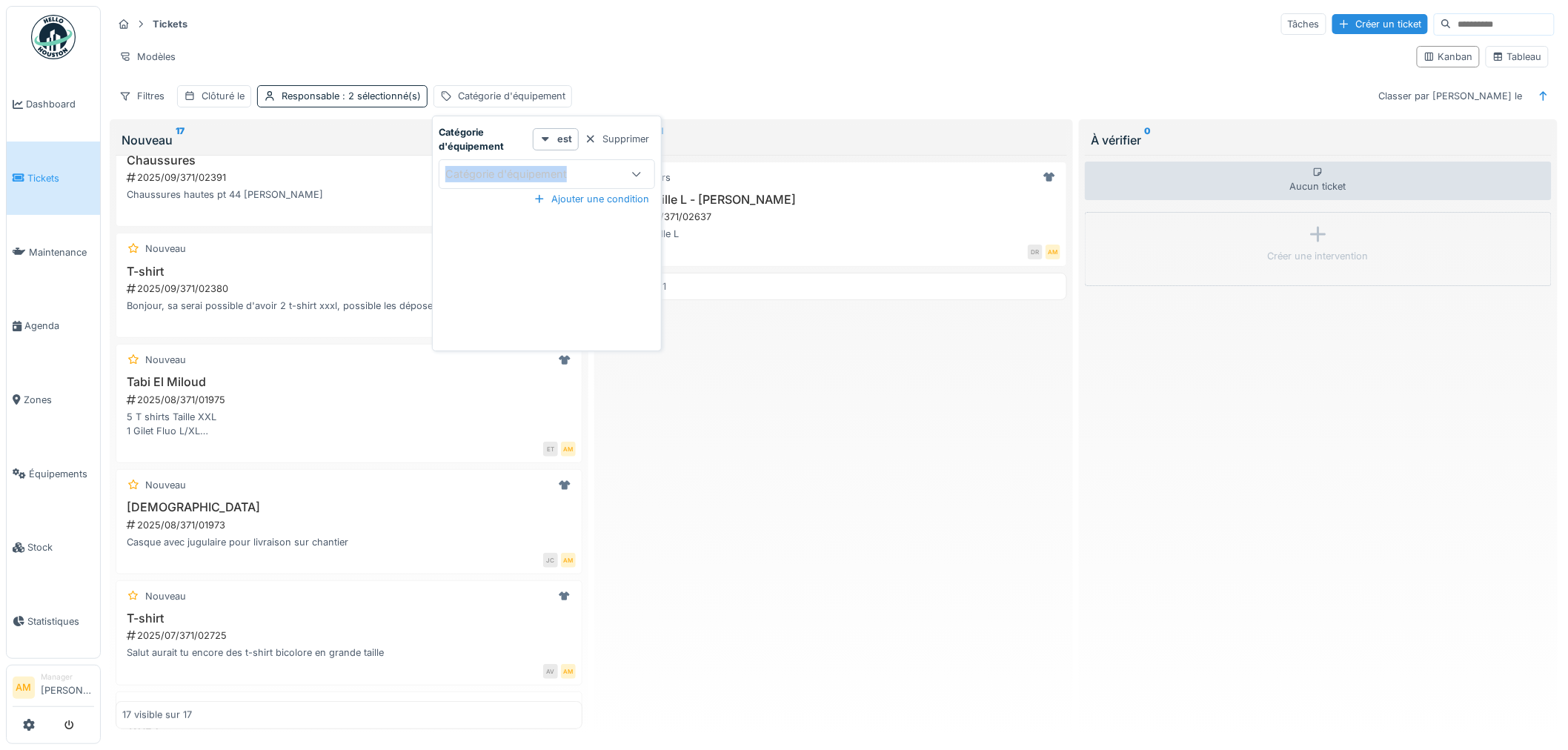
click at [641, 174] on icon at bounding box center [636, 174] width 12 height 10
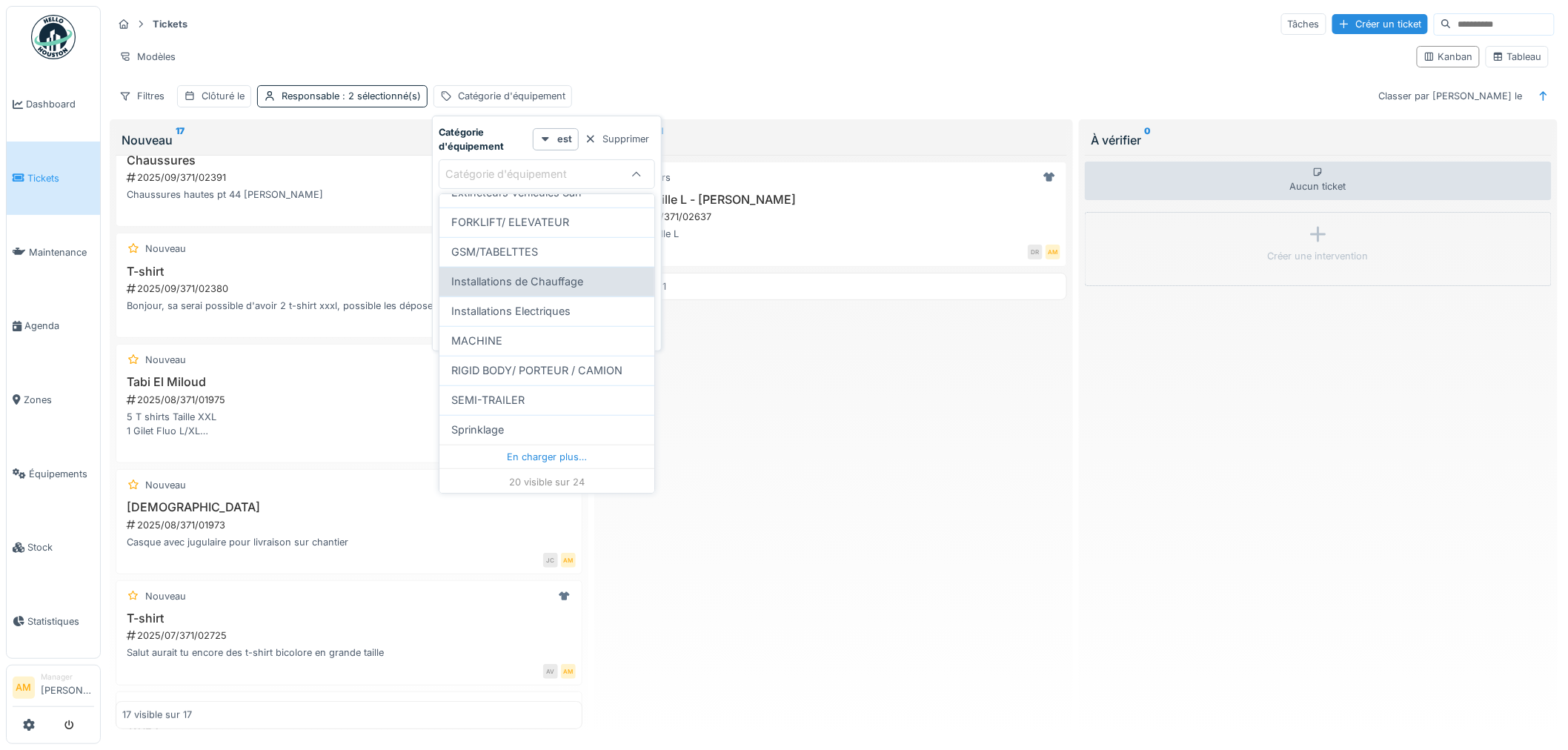
scroll to position [424, 0]
click at [565, 448] on div "En charger plus…" at bounding box center [547, 454] width 215 height 24
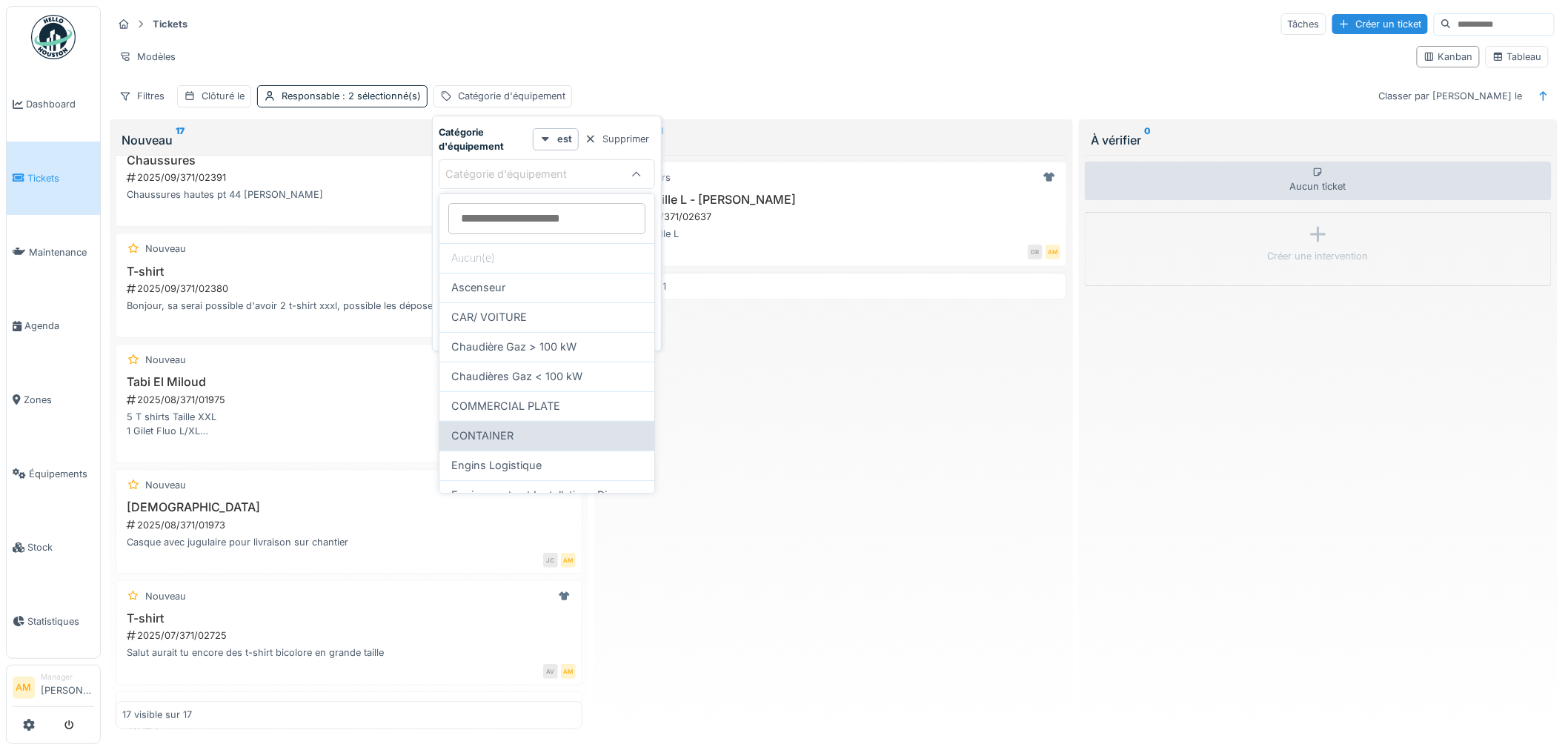
scroll to position [0, 0]
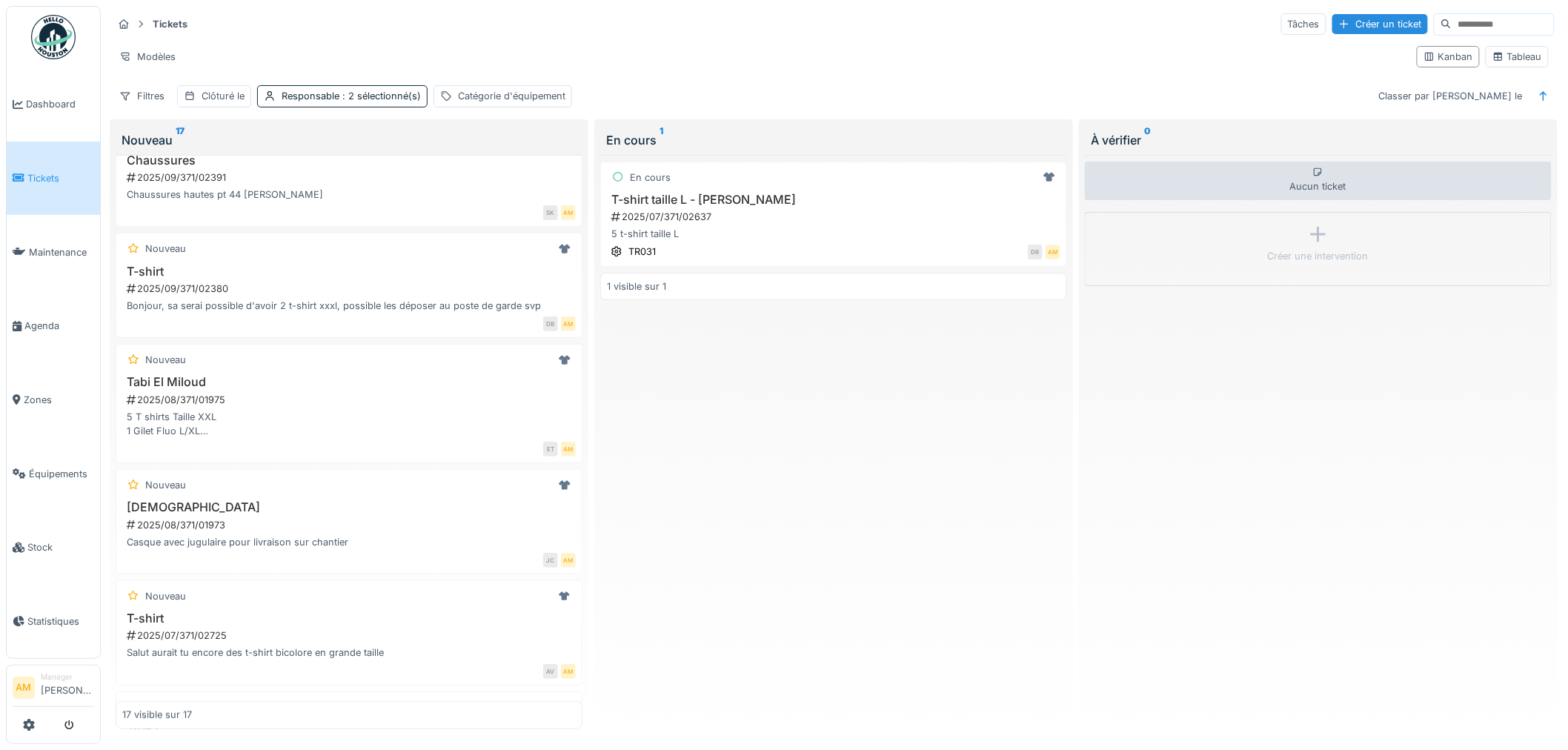
drag, startPoint x: 775, startPoint y: 447, endPoint x: 712, endPoint y: 337, distance: 126.8
click at [764, 430] on div "En cours T-shirt taille L - David Roomans 2025/07/371/02637 5 t-shirt taille L …" at bounding box center [834, 442] width 467 height 574
click at [1521, 62] on div "Tableau" at bounding box center [1517, 57] width 50 height 14
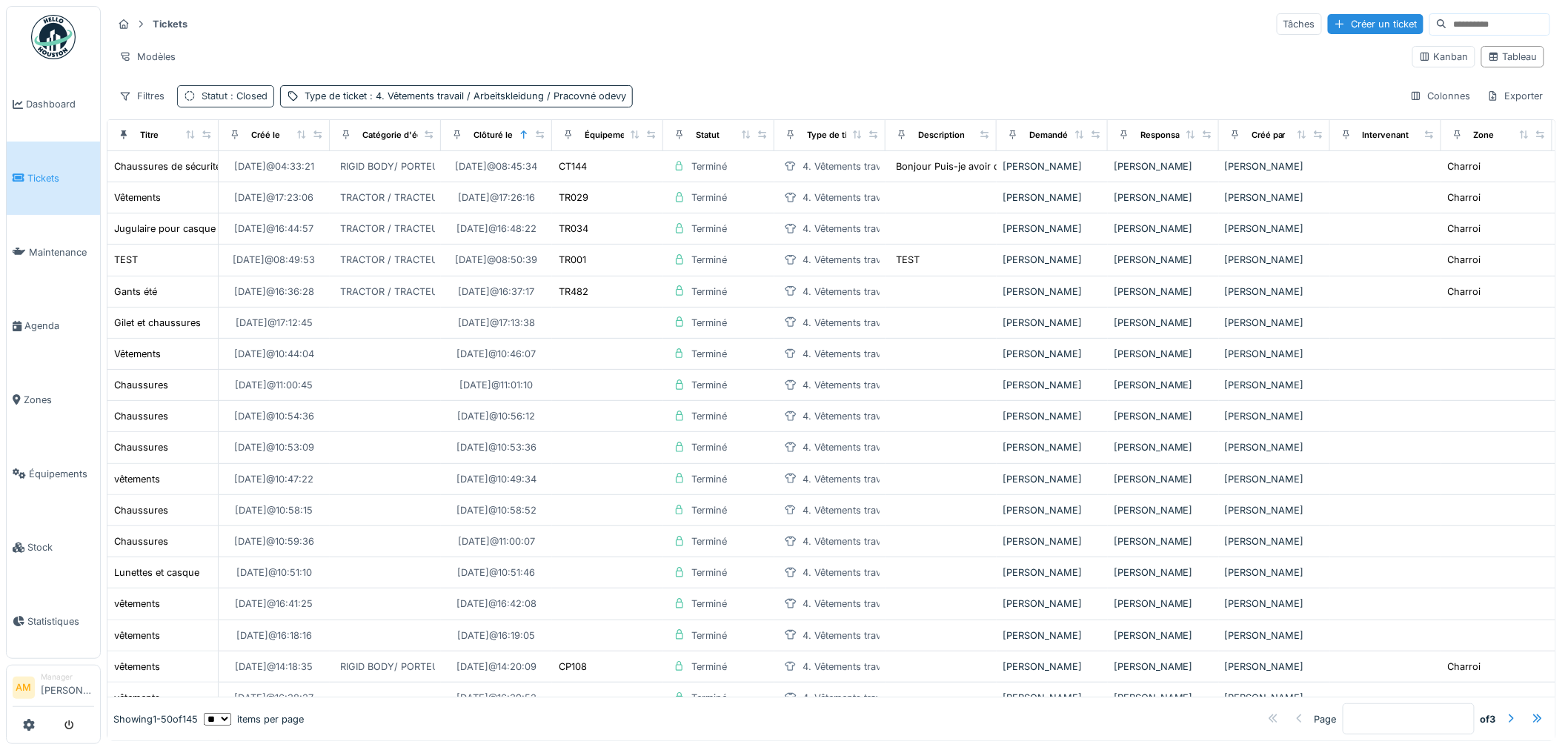
click at [226, 95] on div "Statut : Closed" at bounding box center [235, 95] width 66 height 14
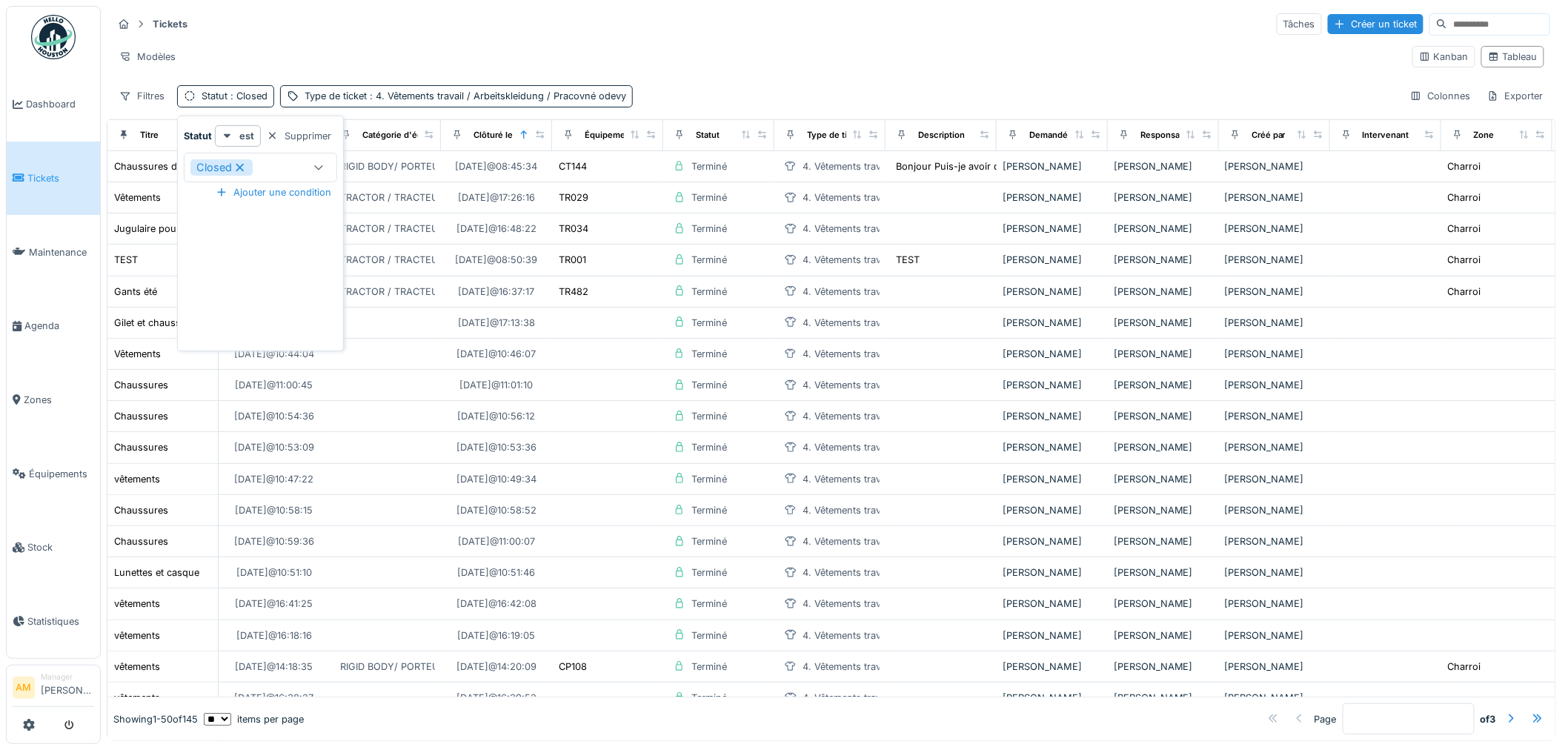
click at [241, 168] on icon at bounding box center [240, 168] width 13 height 10
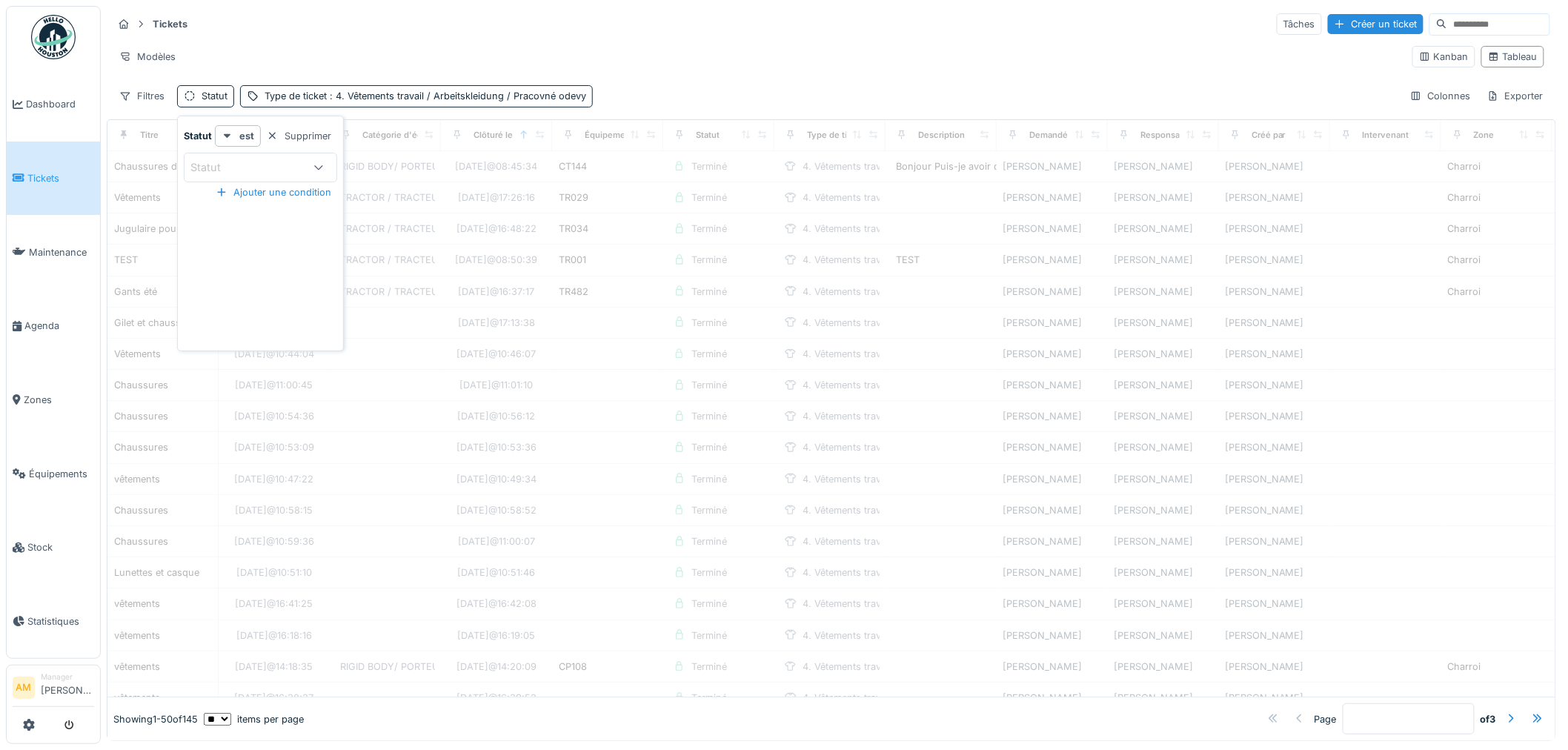
click at [273, 167] on div "Statut" at bounding box center [247, 168] width 114 height 16
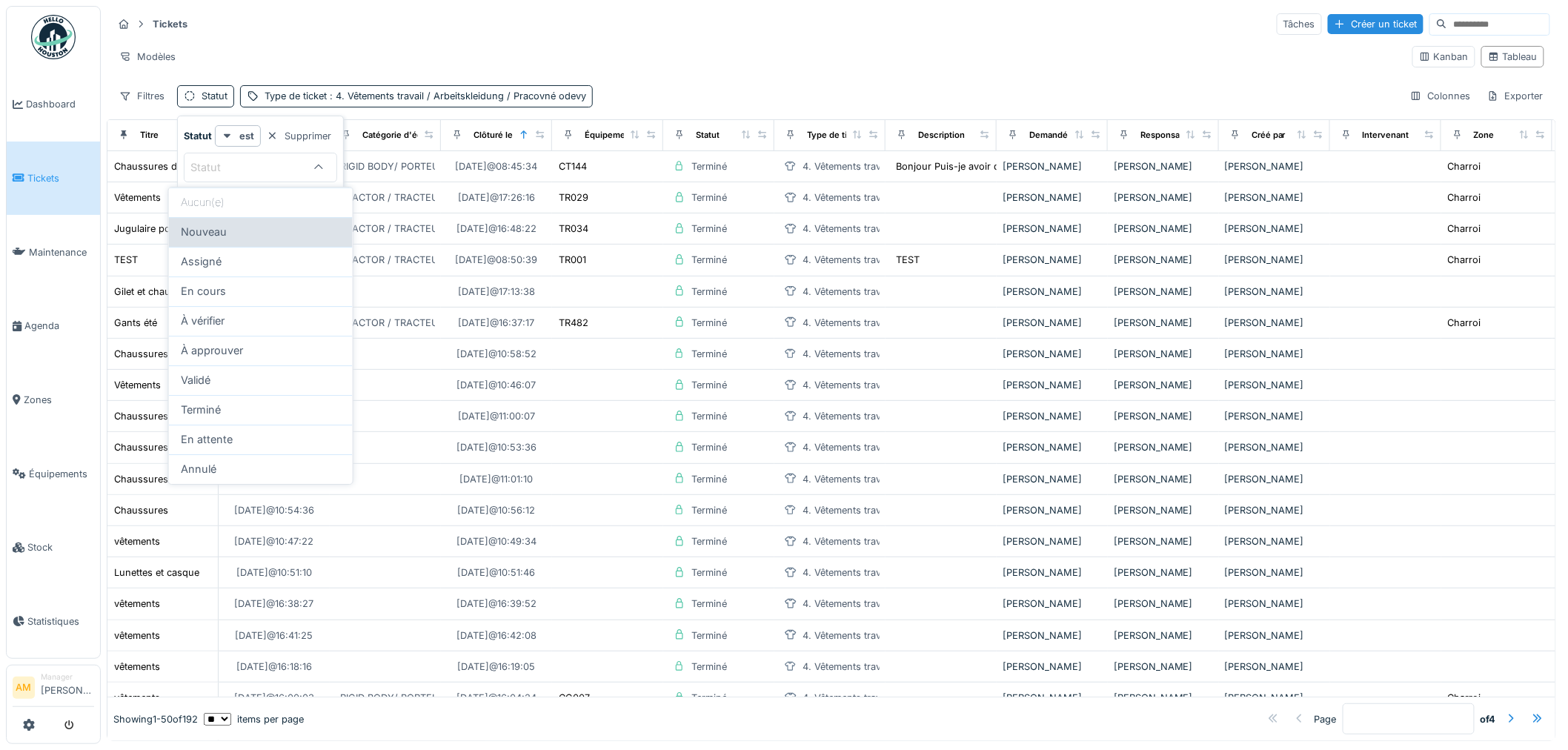
click at [255, 235] on div "Nouveau" at bounding box center [261, 232] width 160 height 16
type input "***"
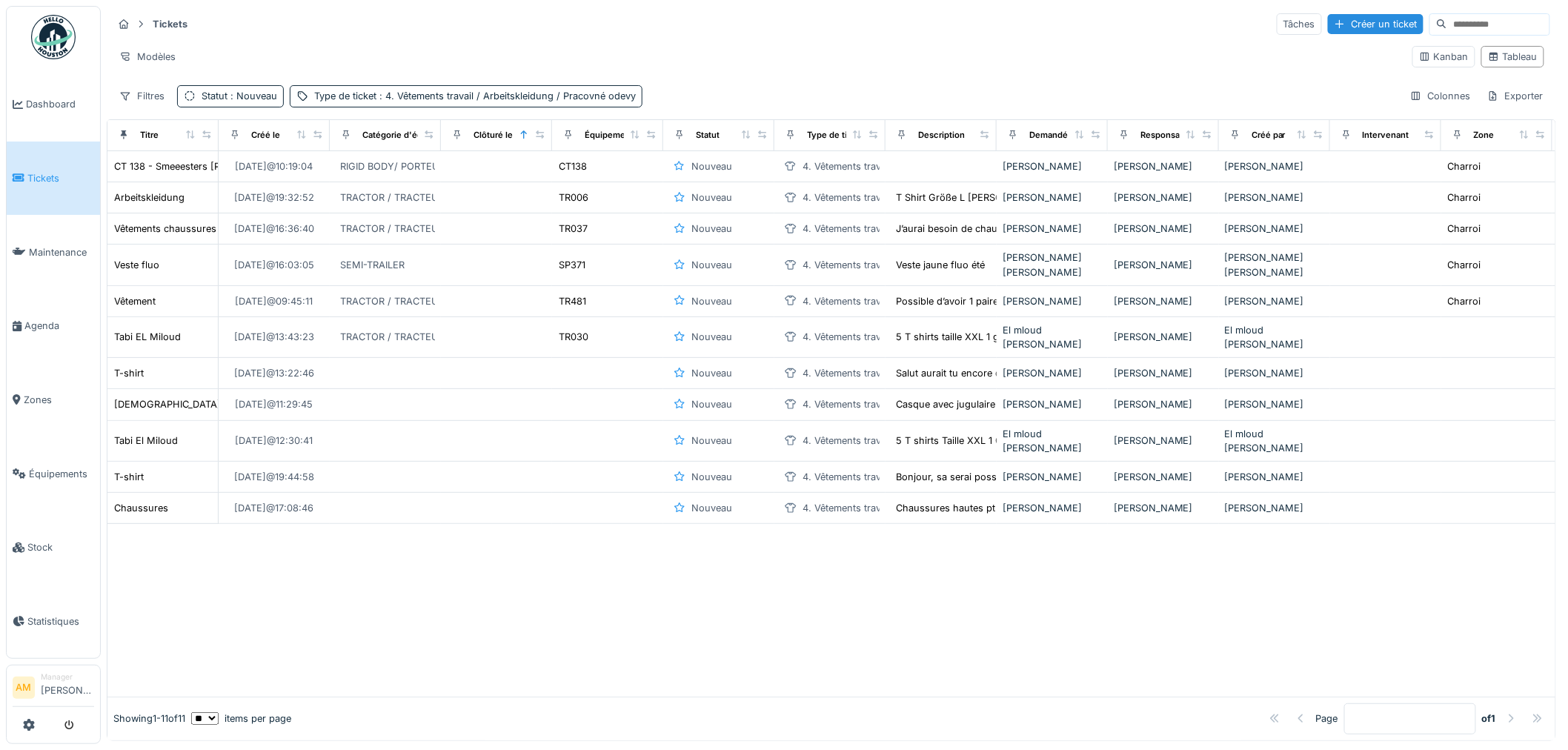
click at [268, 46] on div "Modèles" at bounding box center [756, 57] width 1288 height 22
click at [387, 98] on span ": 4. Vêtements travail / Arbeitskleidung / Pracovné odevy" at bounding box center [506, 95] width 259 height 11
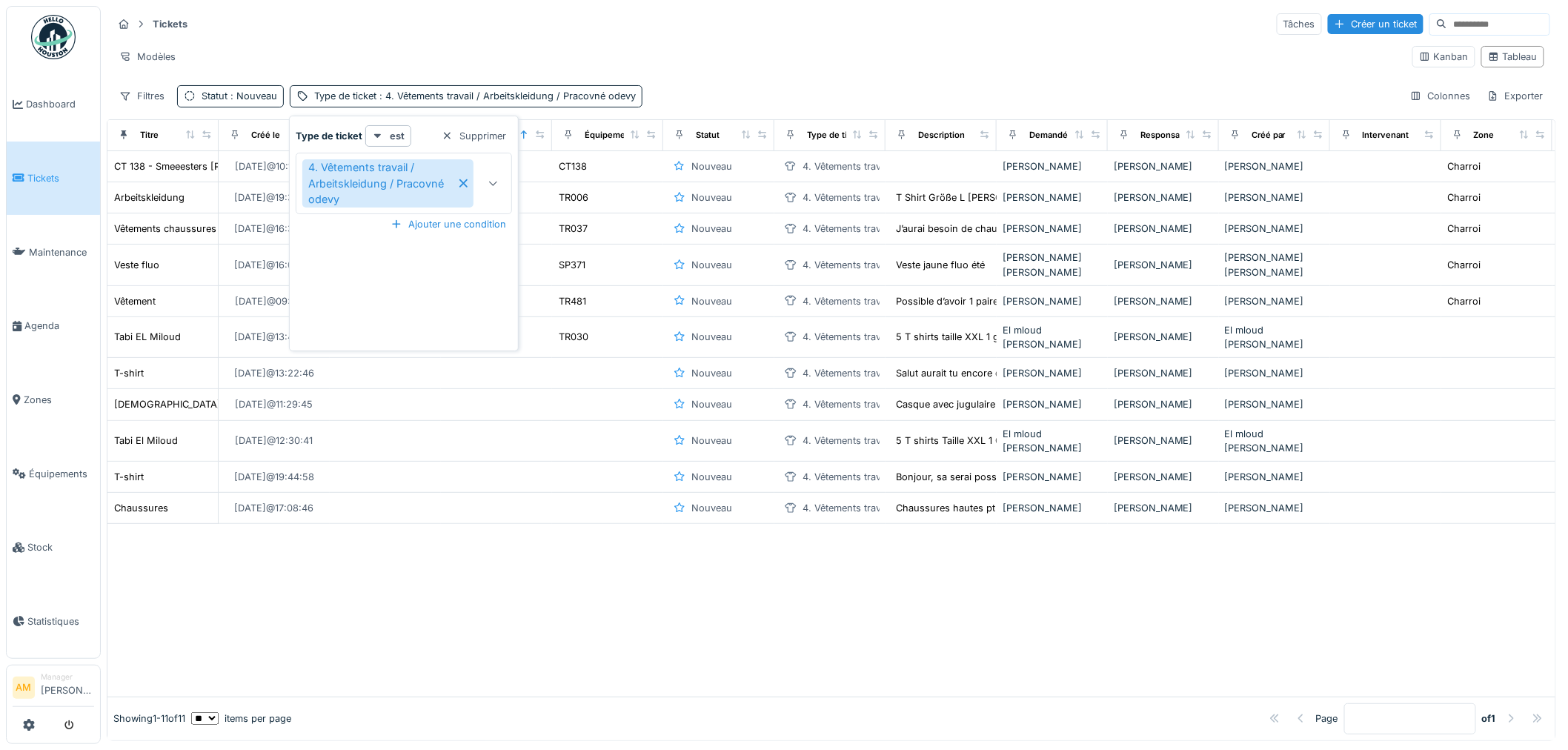
click at [492, 186] on icon at bounding box center [493, 183] width 12 height 10
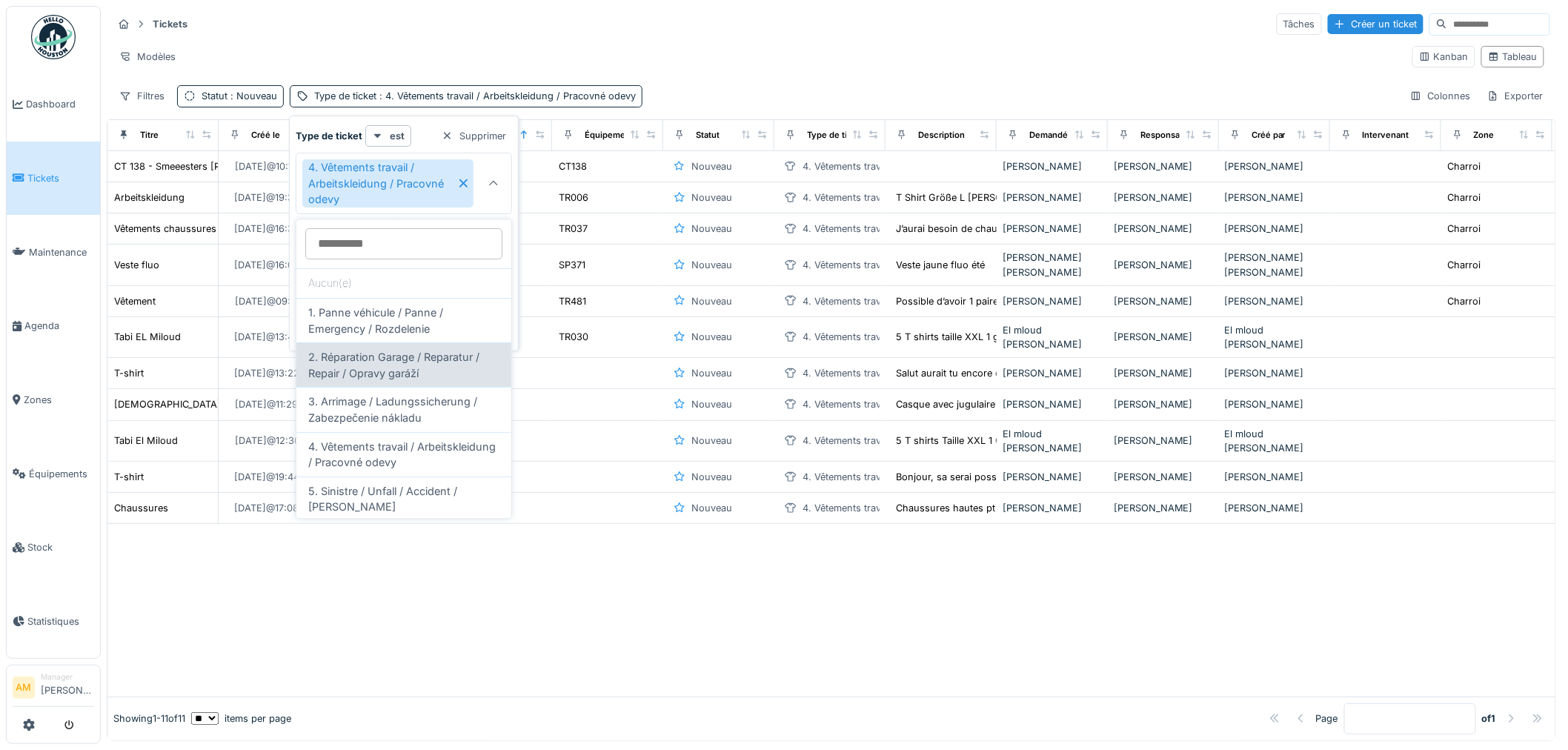
click at [454, 415] on span "3. Arrimage / Ladungssicherung / Zabezpečenie nákladu" at bounding box center [404, 410] width 191 height 32
type input "*******"
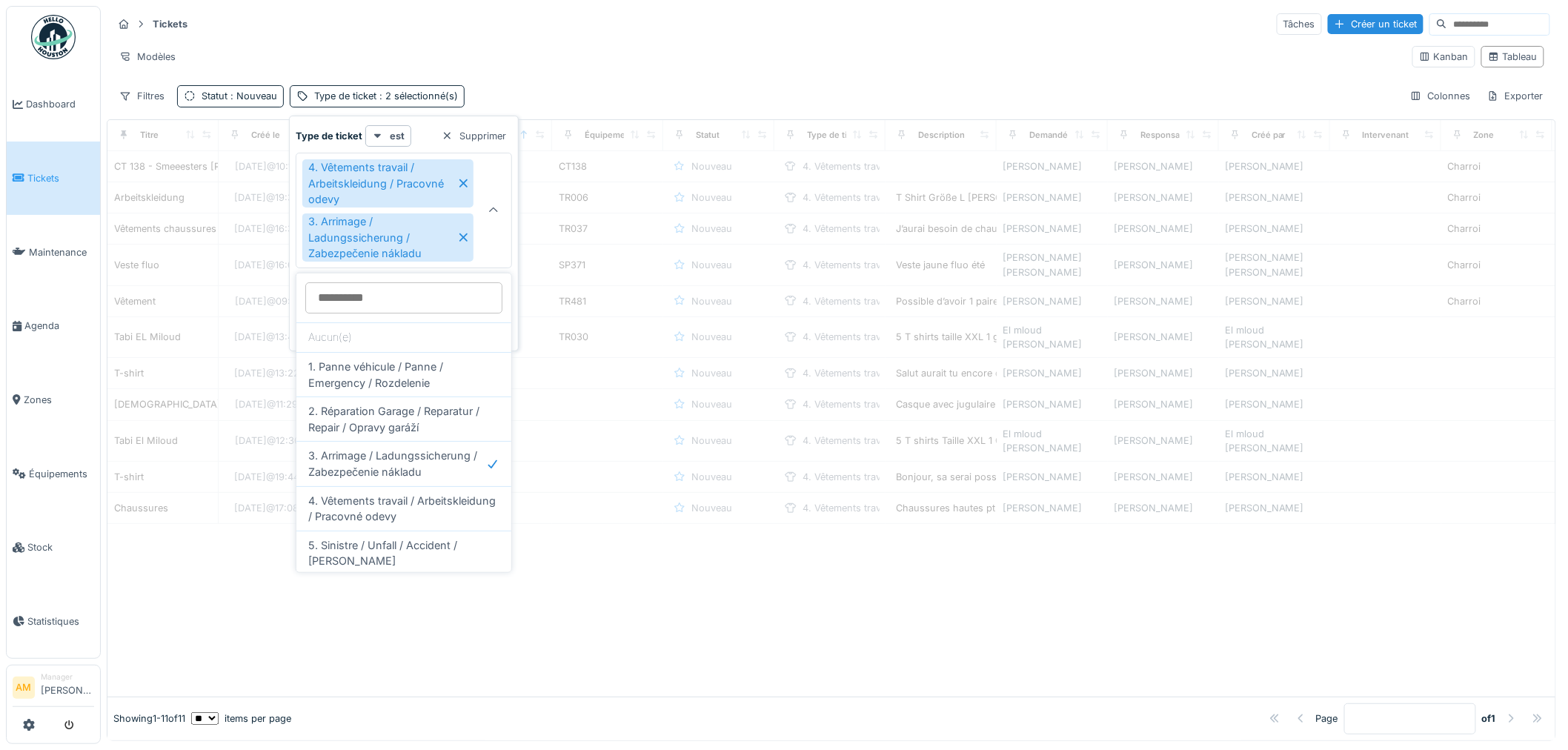
click at [530, 46] on div "Modèles" at bounding box center [756, 57] width 1288 height 22
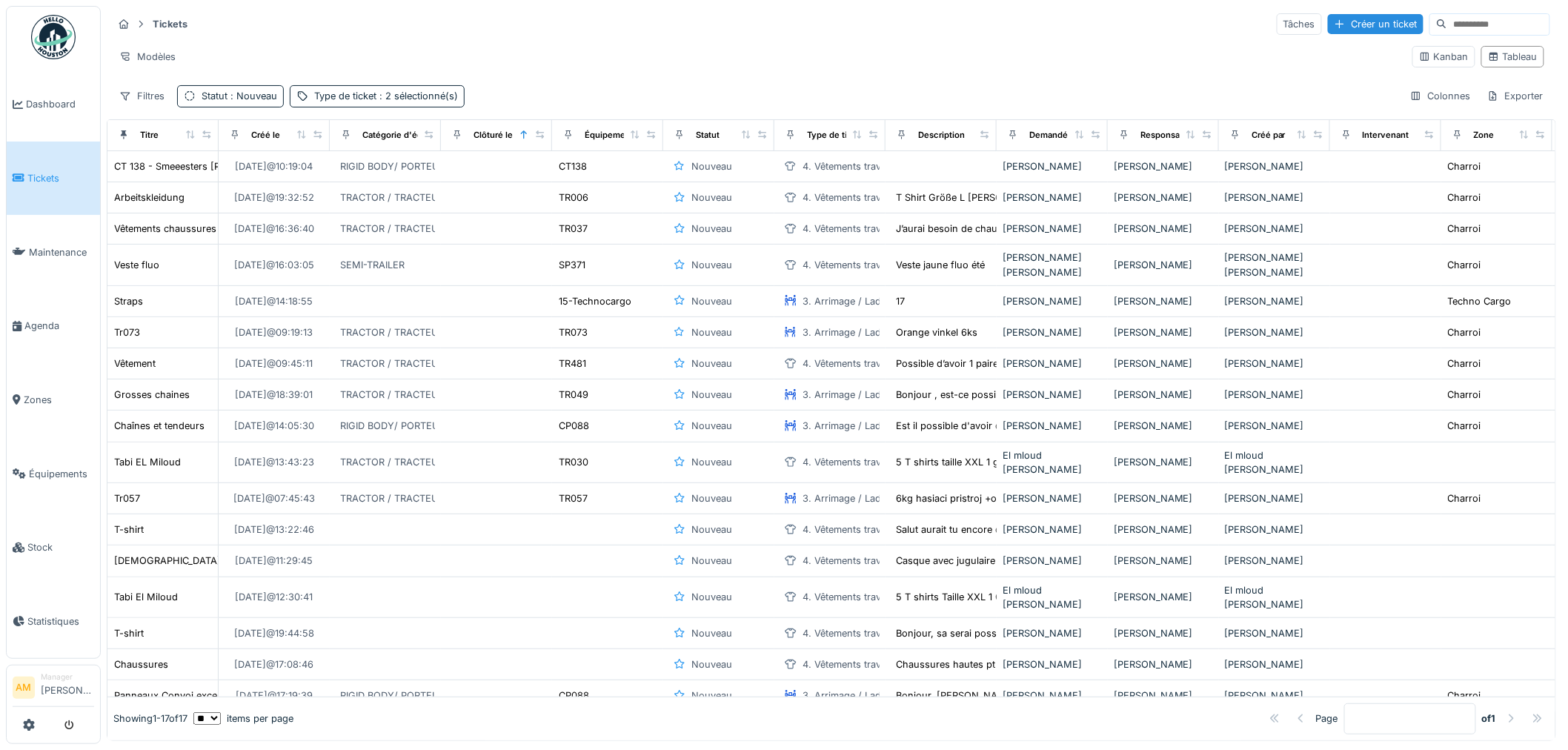
drag, startPoint x: 299, startPoint y: 124, endPoint x: 278, endPoint y: 123, distance: 21.0
click at [282, 126] on th "Créé le" at bounding box center [273, 136] width 111 height 31
click at [1433, 91] on div "Colonnes" at bounding box center [1440, 95] width 74 height 22
click at [124, 136] on icon at bounding box center [124, 135] width 6 height 9
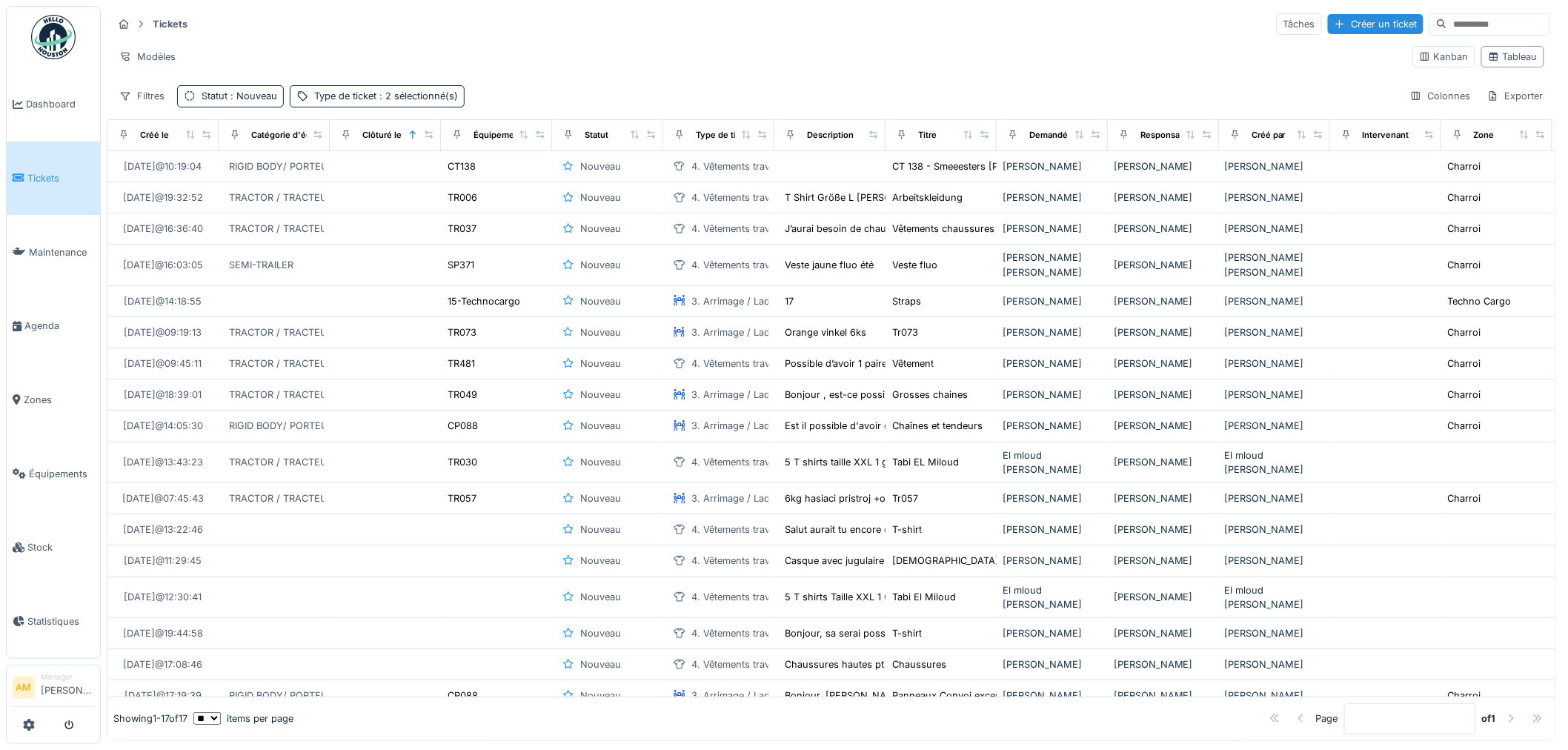
click at [629, 46] on div "Modèles" at bounding box center [756, 57] width 1288 height 22
click at [763, 135] on icon at bounding box center [762, 134] width 10 height 8
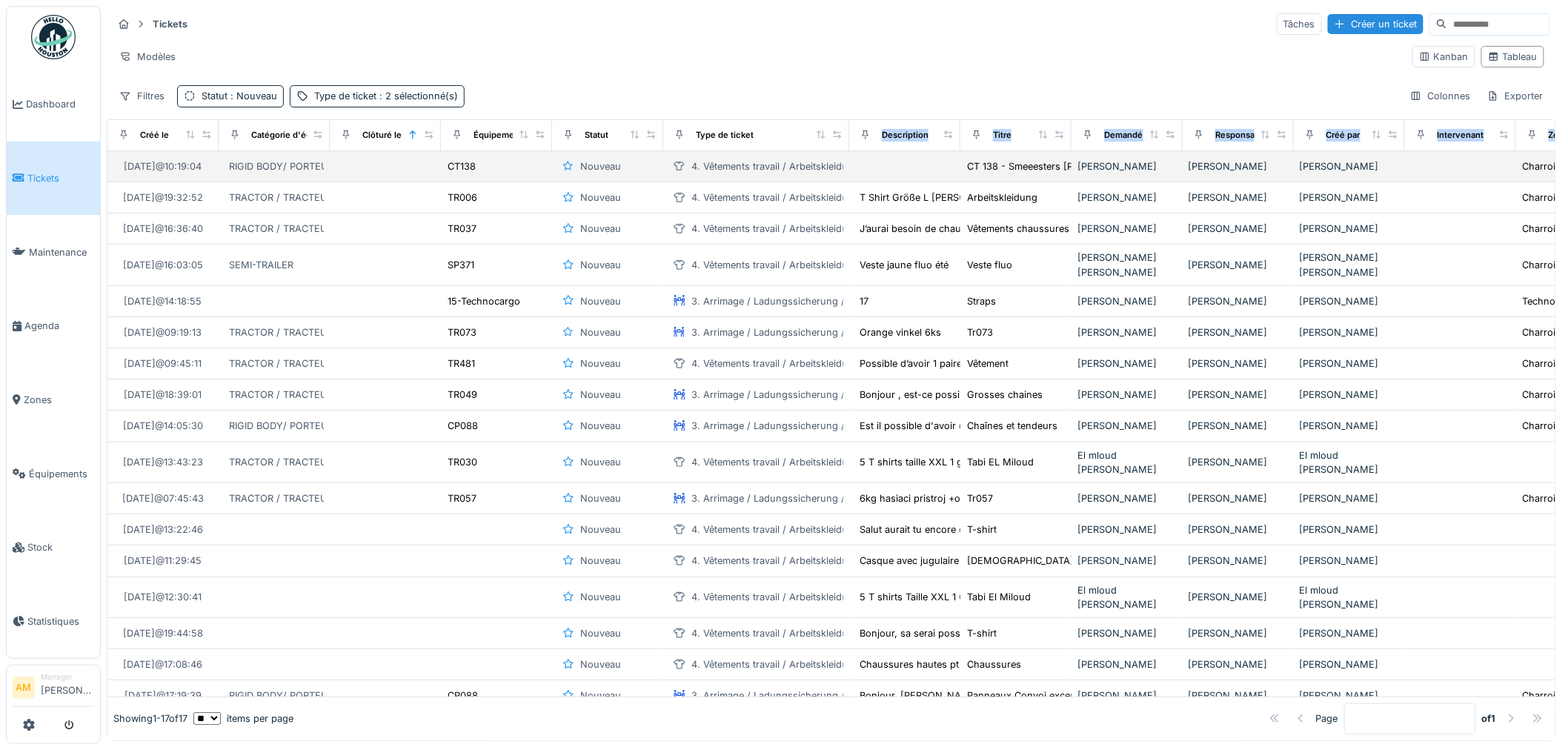
drag, startPoint x: 763, startPoint y: 134, endPoint x: 839, endPoint y: 168, distance: 83.3
click at [839, 168] on table "Créé le Catégorie d'équipement Clôturé le Équipement Statut Type de ticket Desc…" at bounding box center [978, 416] width 1742 height 592
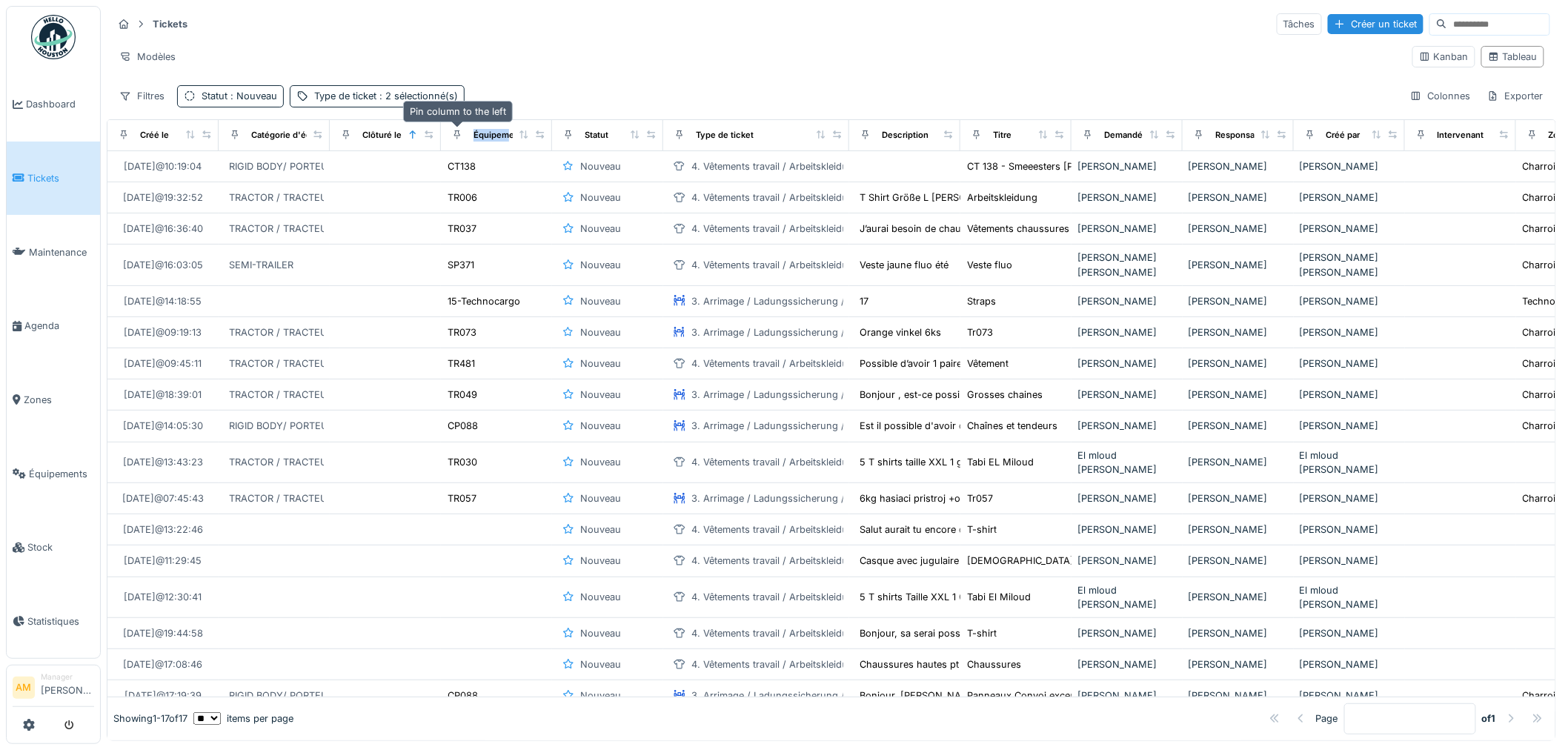
drag, startPoint x: 505, startPoint y: 127, endPoint x: 457, endPoint y: 134, distance: 48.5
click at [457, 134] on div "Équipement" at bounding box center [480, 135] width 66 height 19
click at [677, 136] on icon at bounding box center [679, 135] width 6 height 9
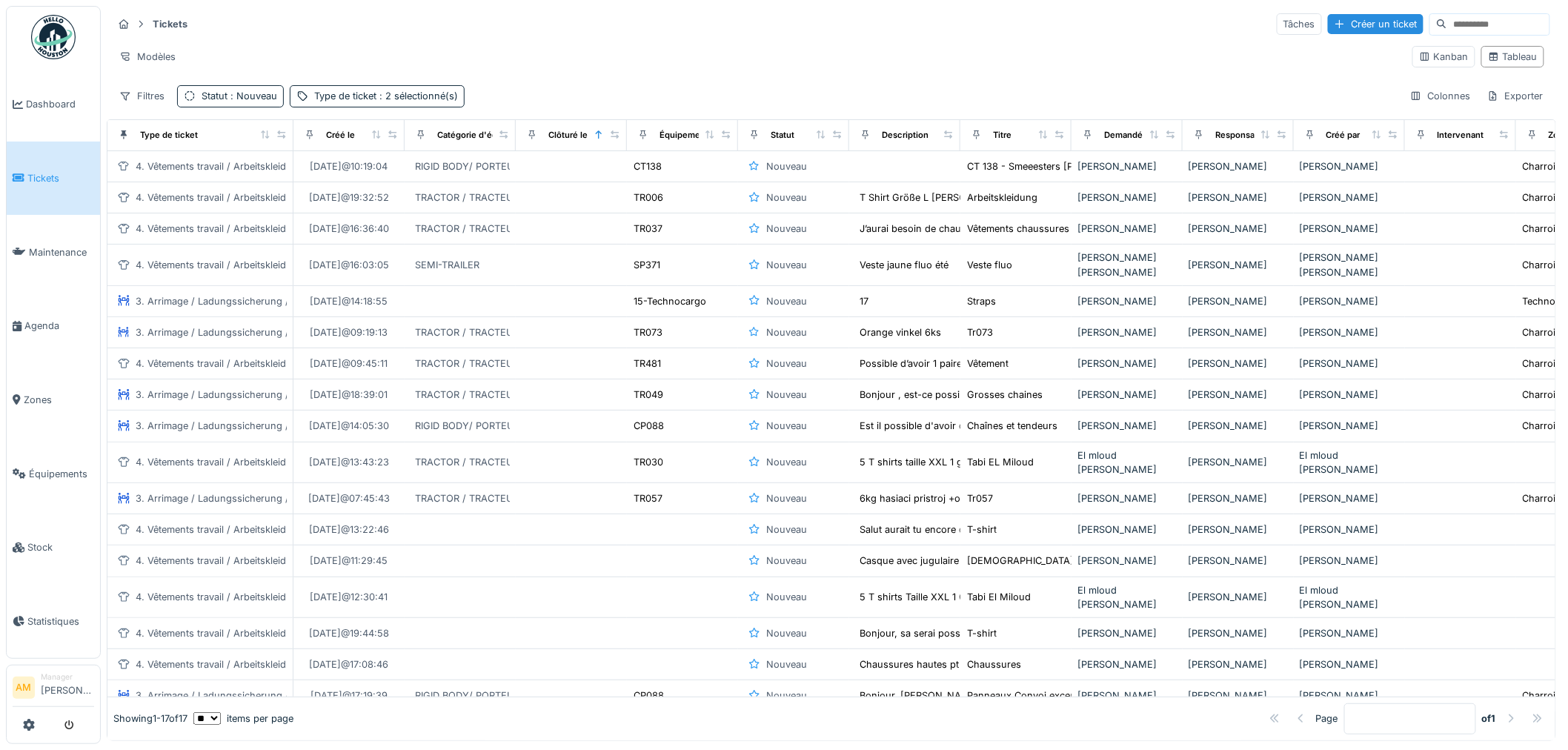
click at [660, 54] on div "Modèles" at bounding box center [756, 57] width 1288 height 22
click at [639, 135] on icon at bounding box center [643, 134] width 10 height 8
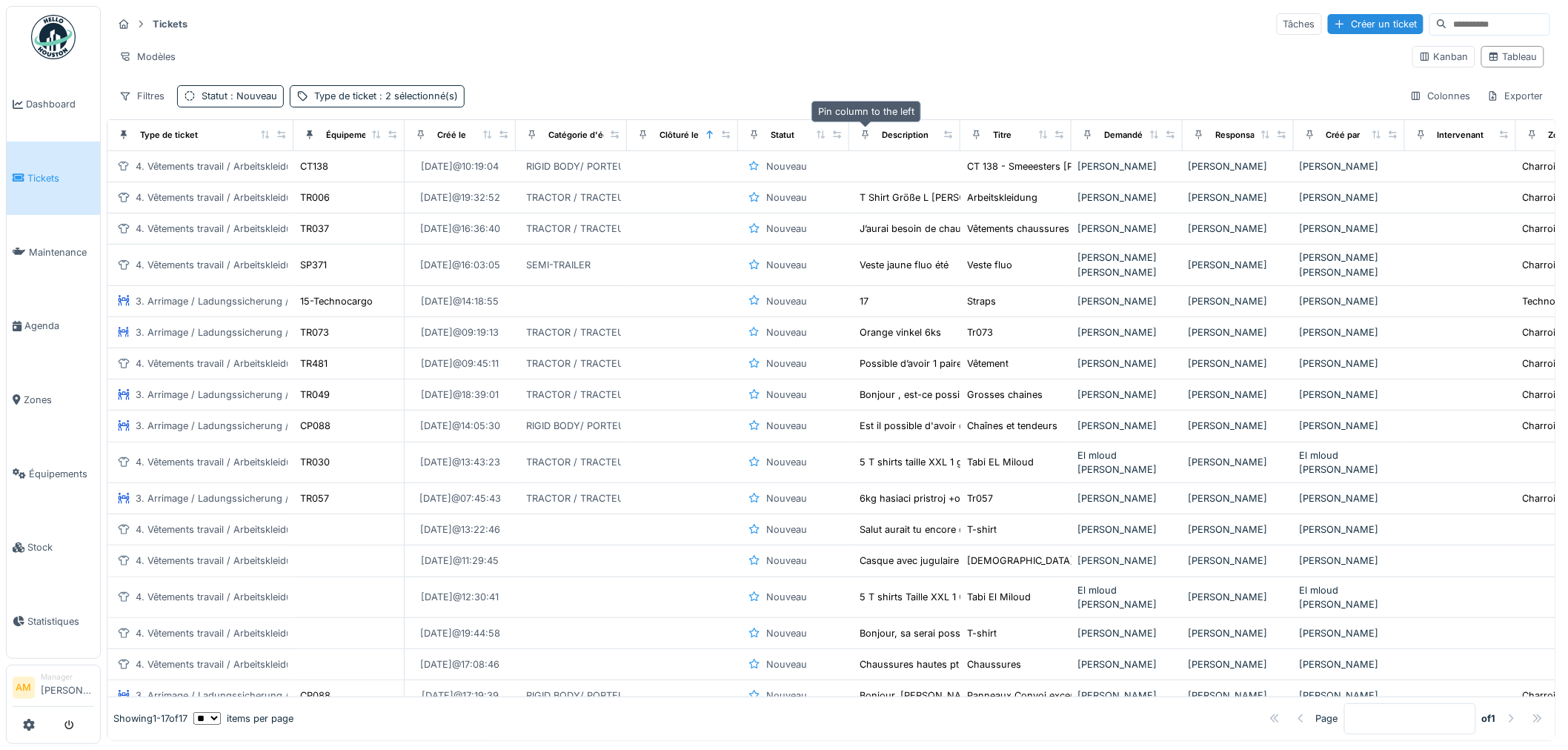
click at [861, 139] on div at bounding box center [866, 135] width 10 height 14
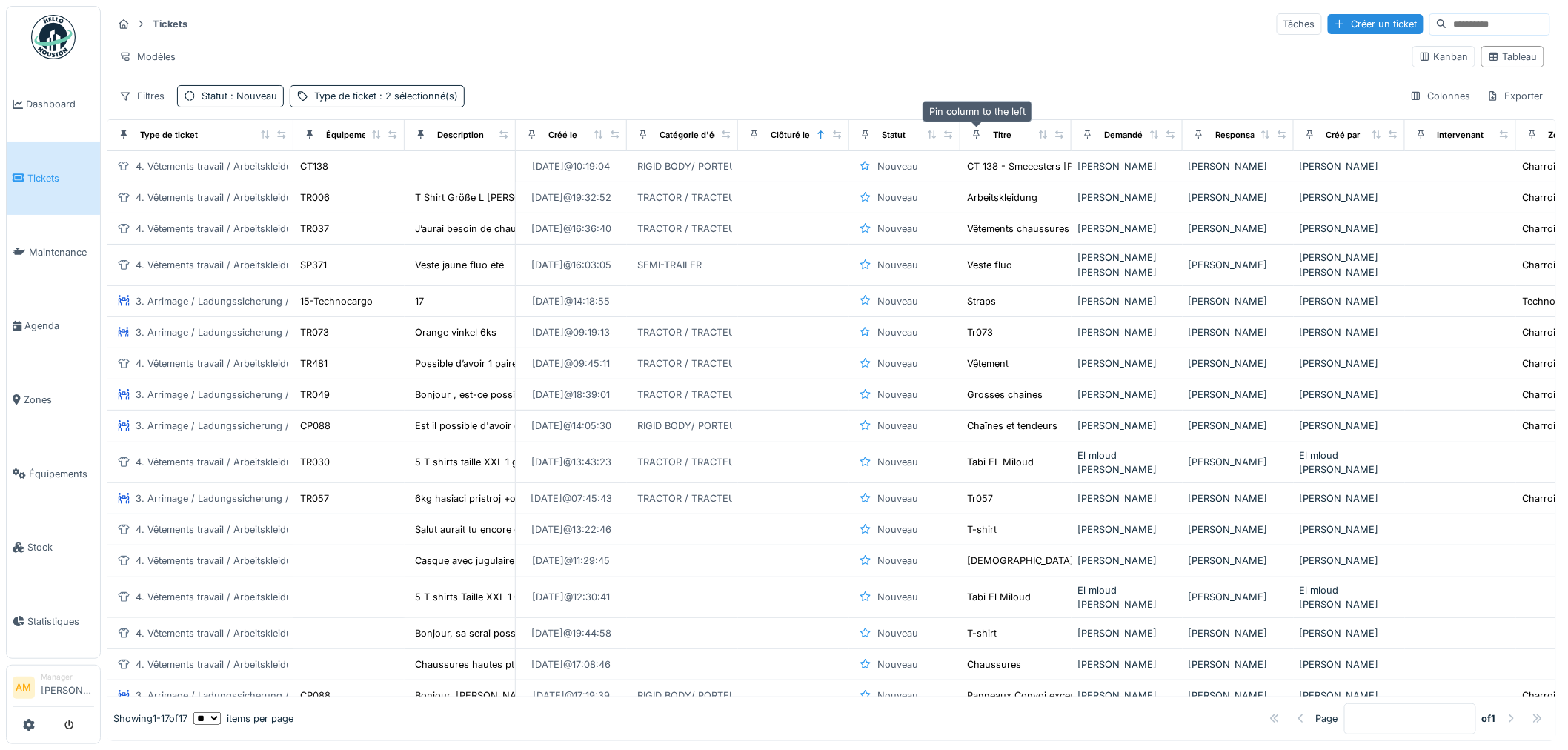
click at [971, 137] on icon at bounding box center [977, 134] width 10 height 8
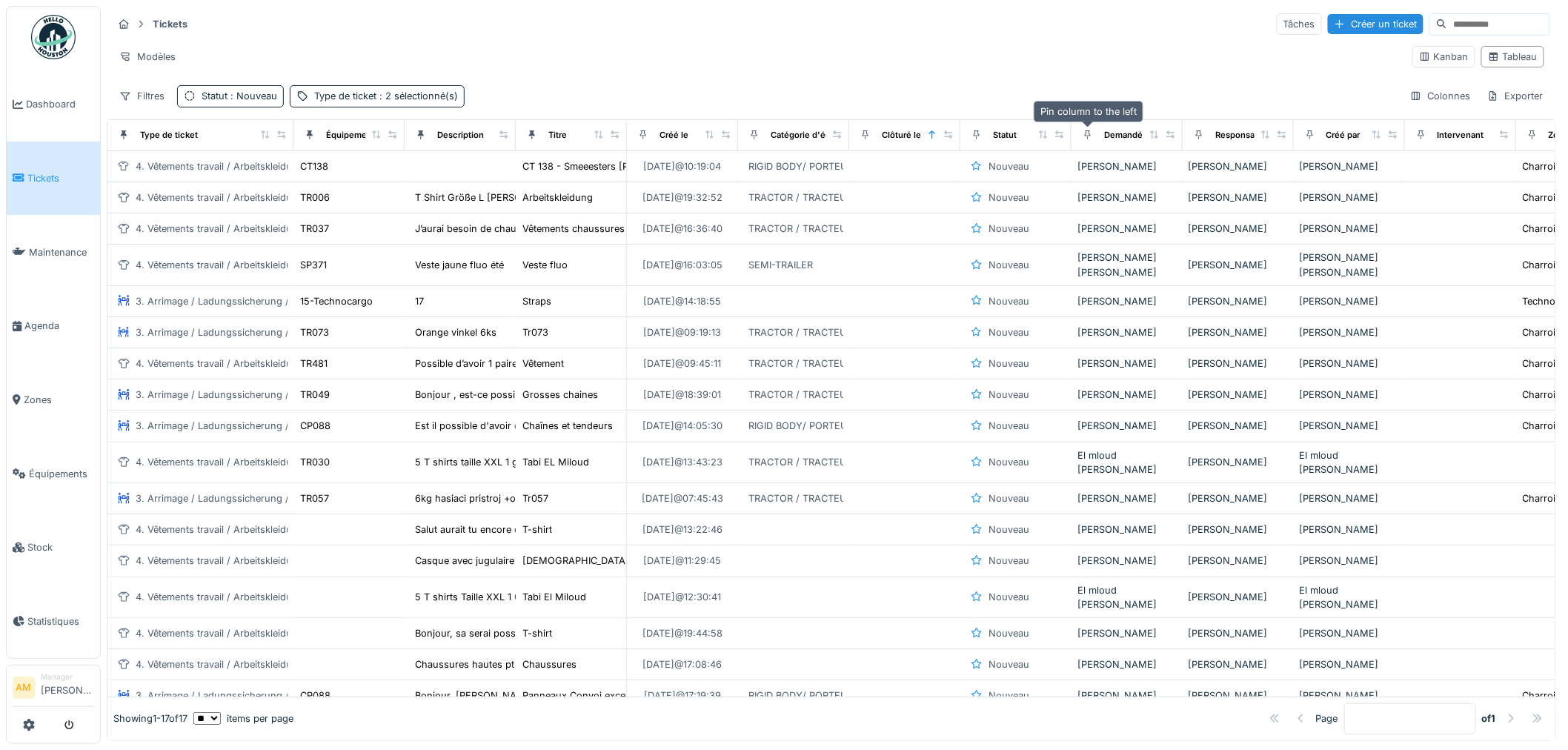
click at [1088, 136] on icon at bounding box center [1088, 135] width 6 height 9
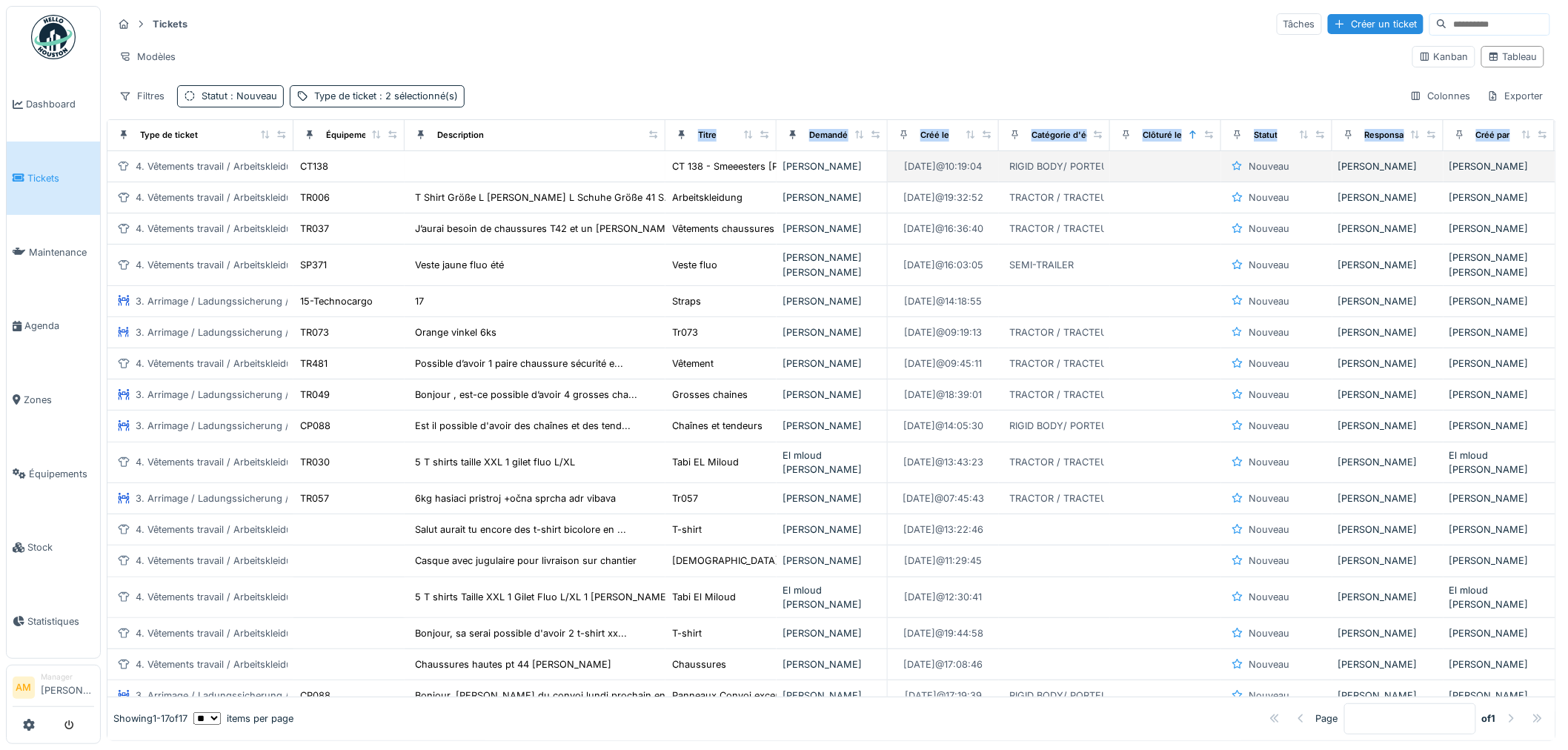
drag, startPoint x: 504, startPoint y: 133, endPoint x: 654, endPoint y: 177, distance: 156.3
click at [654, 177] on table "Type de ticket Équipement Description Titre Demandé par Créé le Catégorie d'équ…" at bounding box center [1053, 416] width 1891 height 592
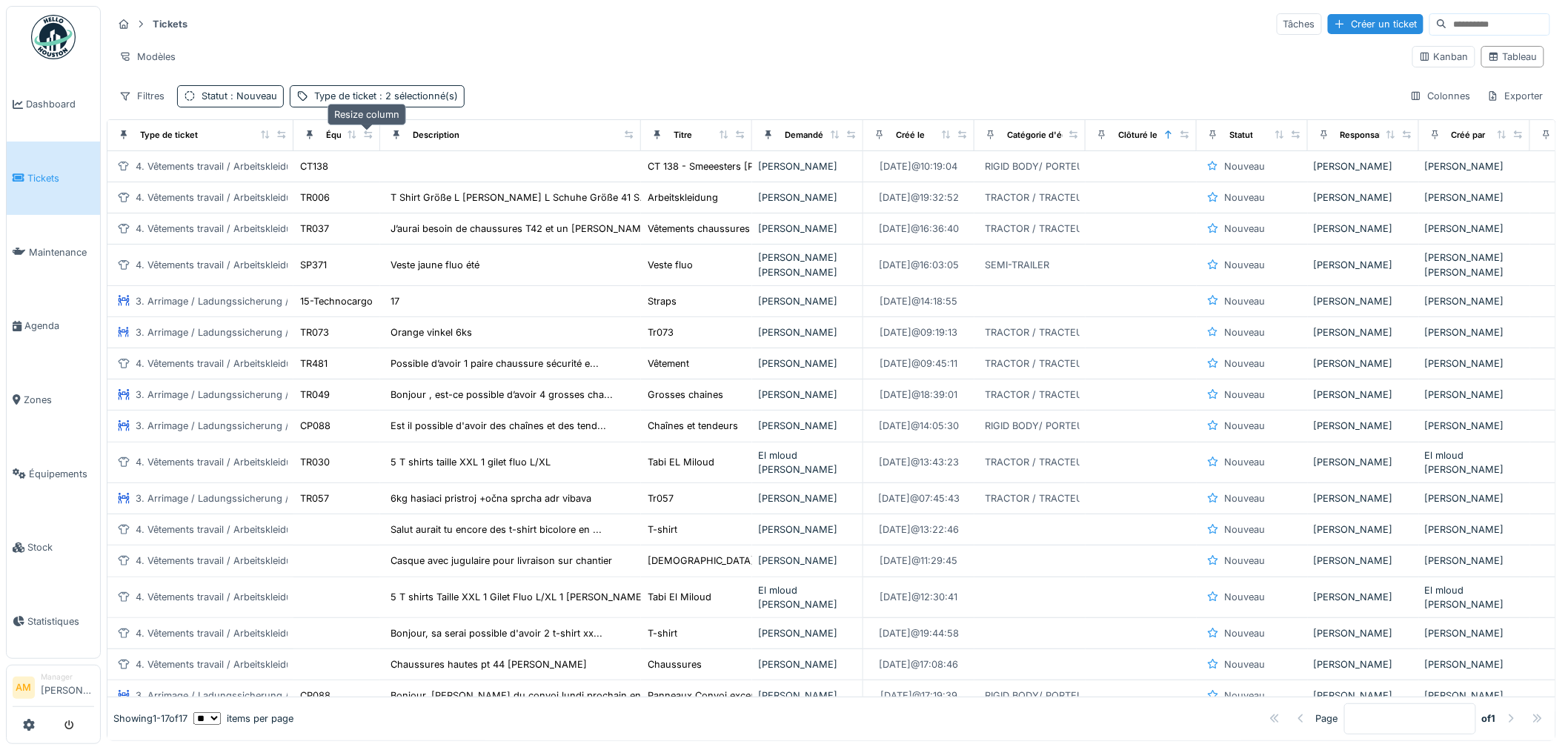
drag, startPoint x: 395, startPoint y: 134, endPoint x: 370, endPoint y: 134, distance: 25.0
click at [370, 134] on icon at bounding box center [367, 134] width 8 height 8
click at [164, 142] on div "Type de ticket" at bounding box center [169, 135] width 58 height 13
click at [261, 139] on div at bounding box center [265, 135] width 10 height 13
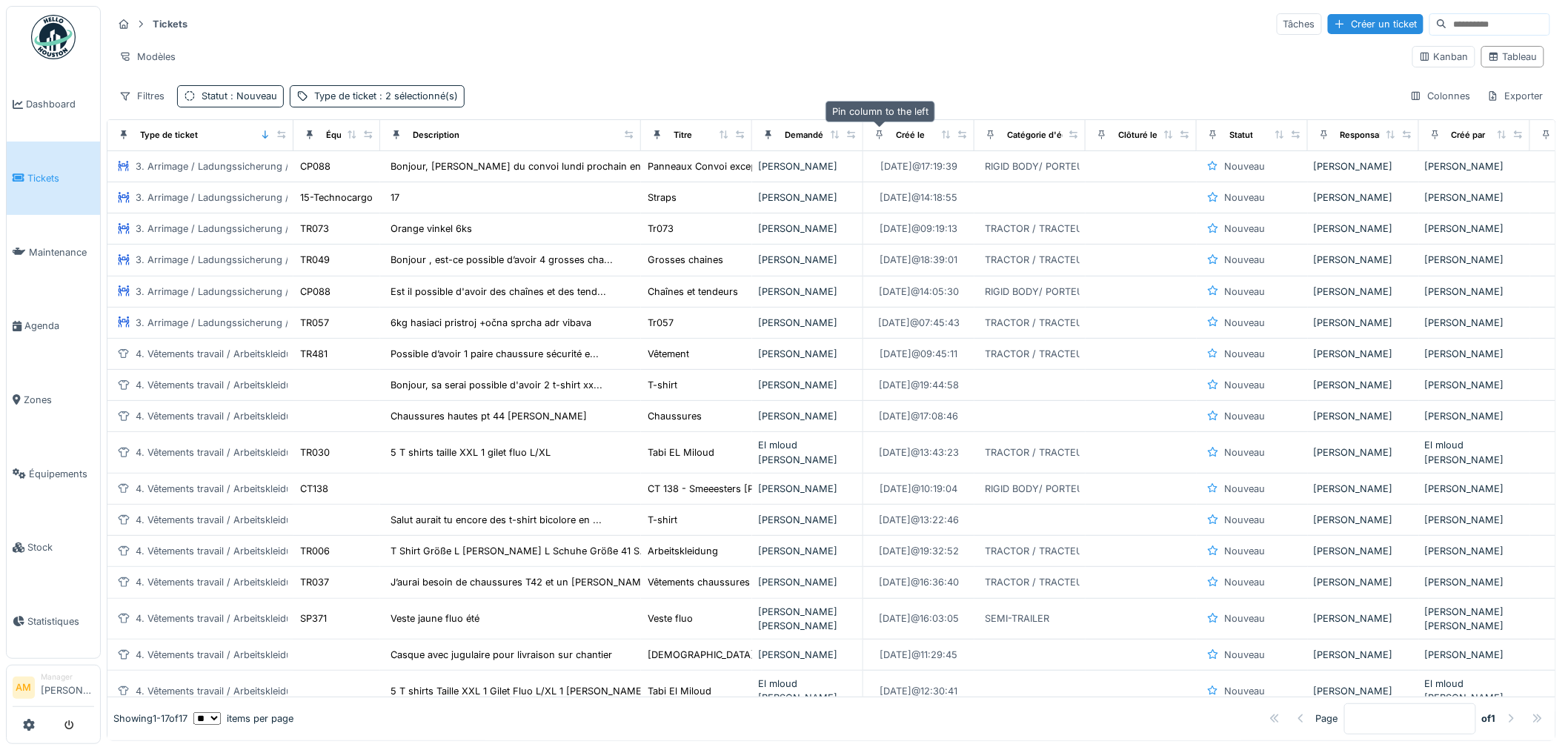
click at [875, 132] on icon at bounding box center [880, 134] width 10 height 8
drag, startPoint x: 904, startPoint y: 133, endPoint x: 875, endPoint y: 144, distance: 31.0
click at [875, 144] on div "Créé le" at bounding box center [897, 135] width 56 height 19
click at [882, 132] on icon at bounding box center [880, 134] width 10 height 8
click at [1418, 98] on div "Colonnes" at bounding box center [1440, 95] width 74 height 22
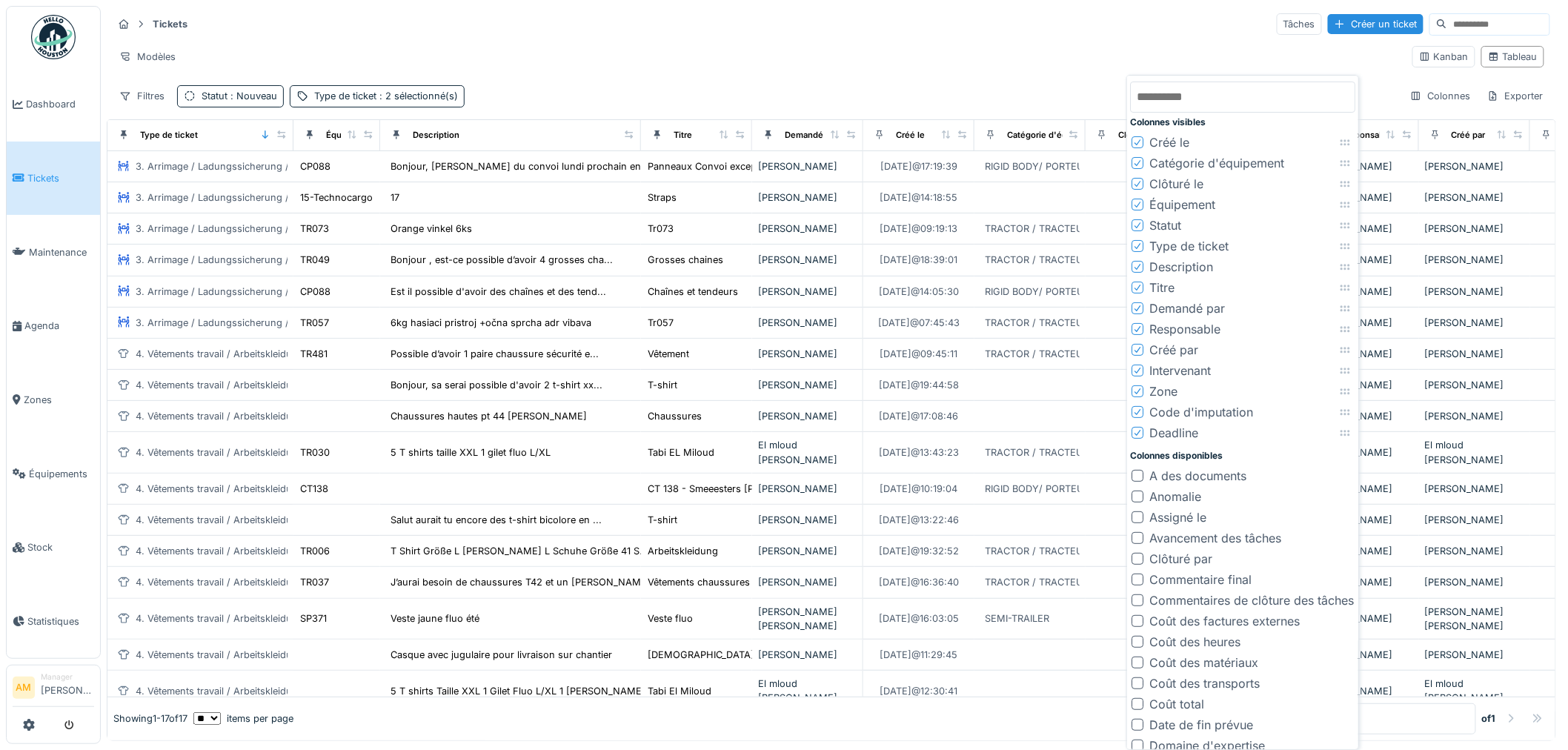
click at [1217, 144] on li "Créé le" at bounding box center [1242, 142] width 225 height 21
click at [830, 40] on div "Tickets Tâches Créer un ticket Modèles Kanban Tableau Filtres Statut : Nouveau …" at bounding box center [831, 60] width 1449 height 107
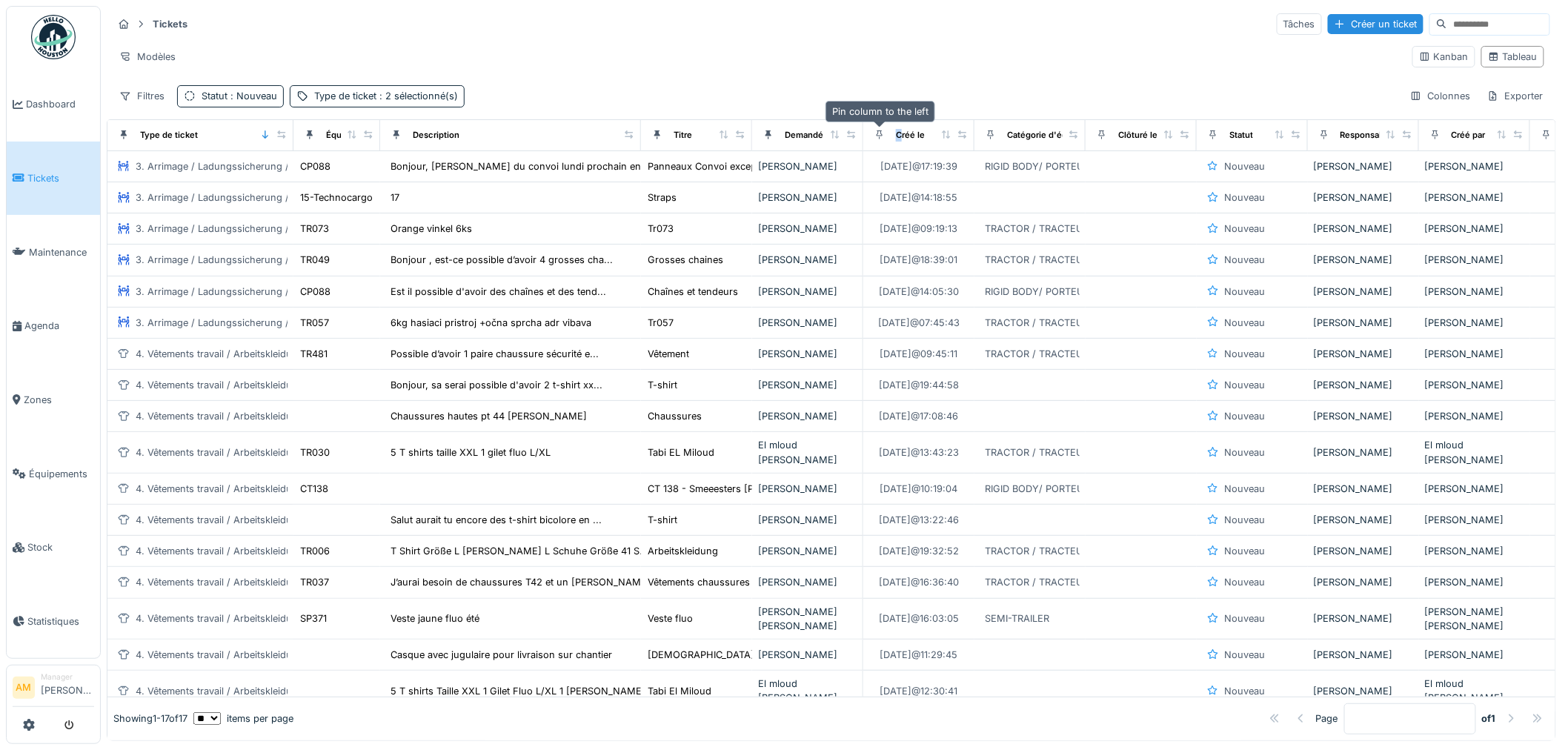
drag, startPoint x: 900, startPoint y: 136, endPoint x: 883, endPoint y: 136, distance: 17.0
click at [884, 139] on div "Créé le" at bounding box center [897, 135] width 56 height 19
click at [880, 130] on icon at bounding box center [880, 134] width 10 height 8
drag, startPoint x: 886, startPoint y: 130, endPoint x: 323, endPoint y: 104, distance: 563.6
click at [323, 104] on div "Tickets Tâches Créer un ticket Modèles Kanban Tableau Filtres Statut : Nouveau …" at bounding box center [831, 373] width 1449 height 735
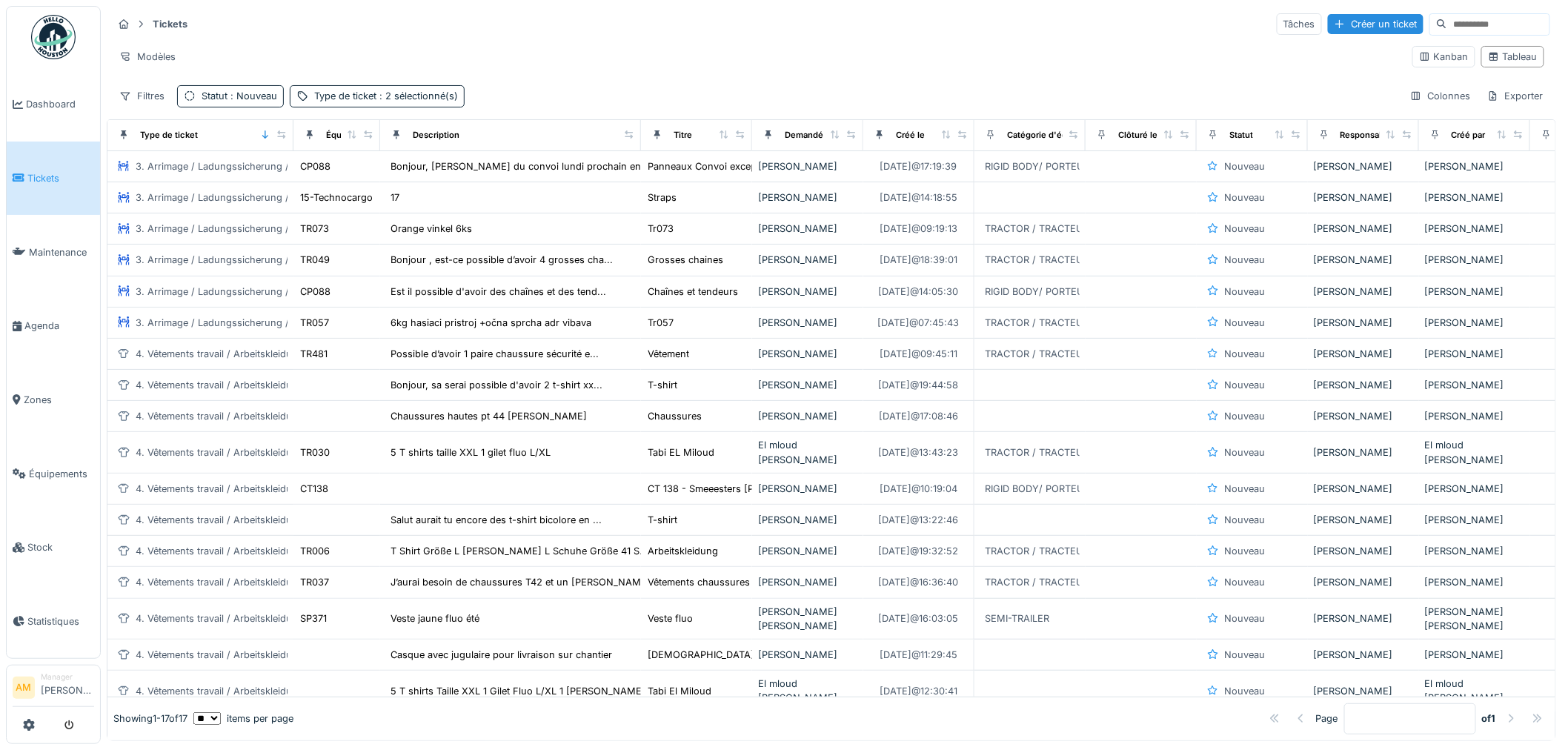
click at [875, 83] on div "Tickets Tâches Créer un ticket Modèles Kanban Tableau Filtres Statut : Nouveau …" at bounding box center [831, 60] width 1449 height 107
drag, startPoint x: 1479, startPoint y: 135, endPoint x: 1450, endPoint y: 141, distance: 29.6
click at [1450, 141] on div "Créé par" at bounding box center [1456, 135] width 61 height 19
click at [1433, 132] on icon at bounding box center [1435, 134] width 10 height 8
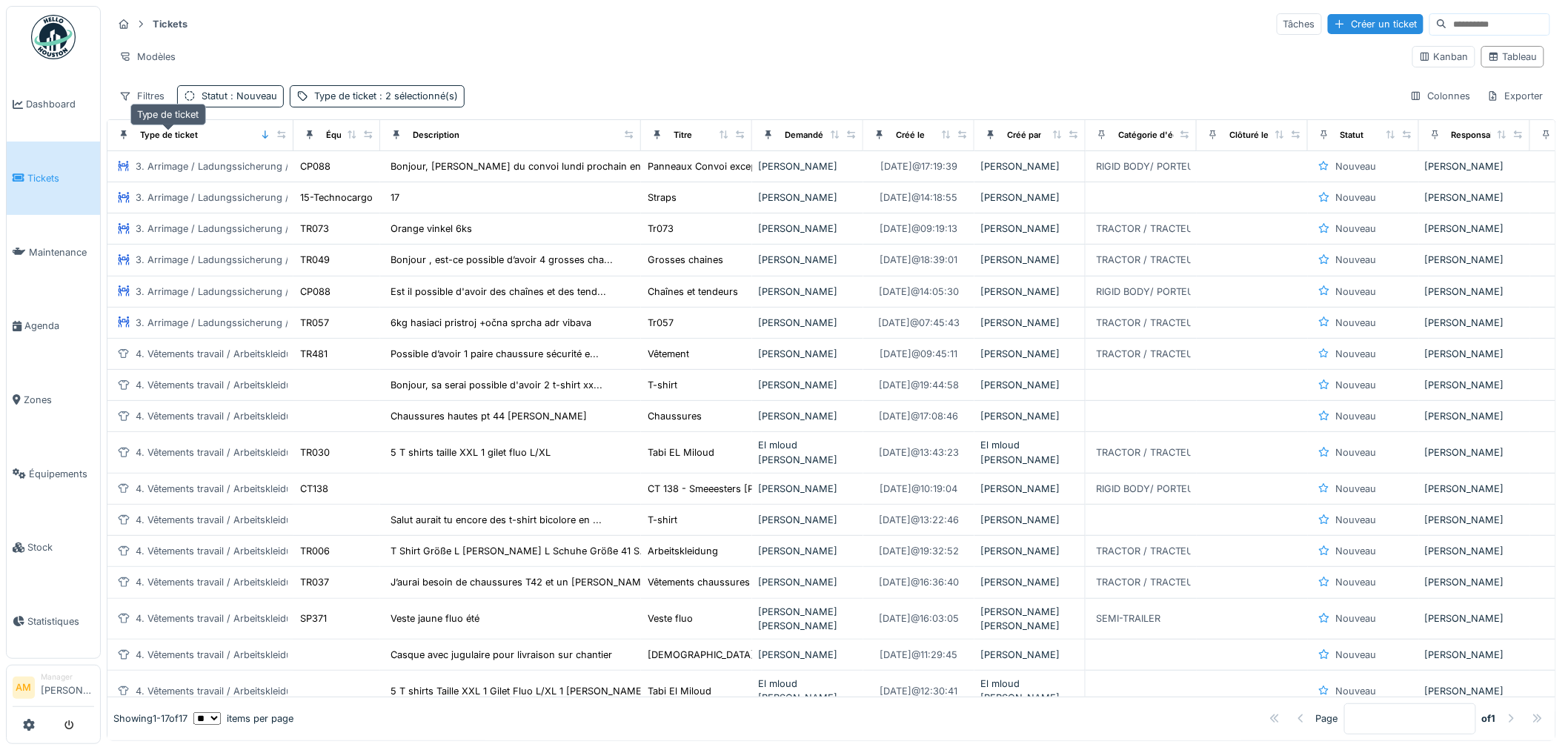
click at [164, 135] on div "Type de ticket" at bounding box center [169, 135] width 58 height 13
click at [111, 131] on th "Type de ticket" at bounding box center [200, 136] width 186 height 31
click at [877, 137] on icon at bounding box center [880, 134] width 10 height 8
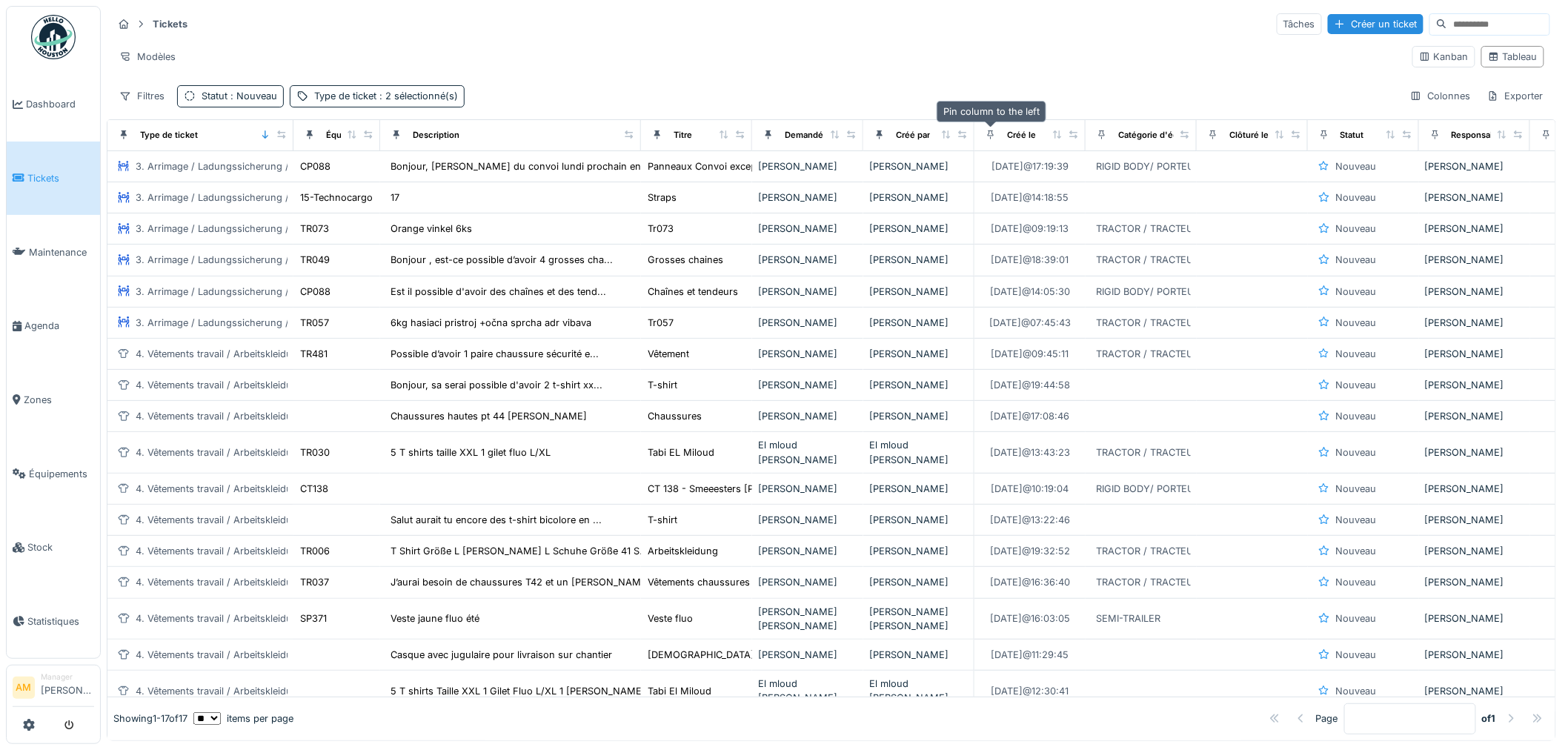
click at [987, 139] on icon at bounding box center [991, 134] width 10 height 8
drag, startPoint x: 989, startPoint y: 137, endPoint x: 904, endPoint y: 156, distance: 87.1
click at [973, 139] on tr "Type de ticket Équipement Description Titre Demandé par Créé par Créé le Catégo…" at bounding box center [1041, 136] width 1867 height 31
click at [128, 132] on div at bounding box center [124, 135] width 21 height 19
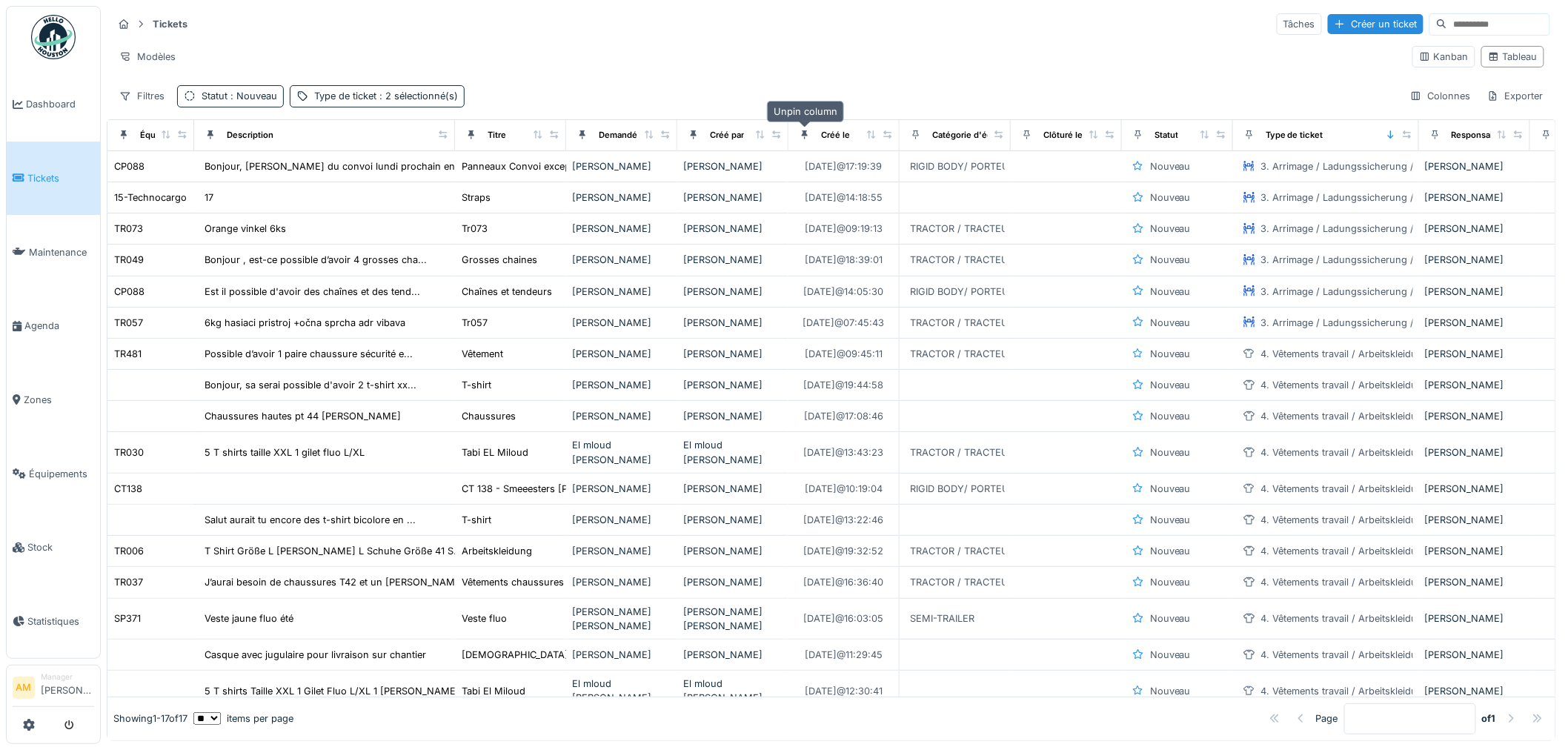
click at [801, 138] on icon at bounding box center [804, 134] width 10 height 8
drag, startPoint x: 828, startPoint y: 133, endPoint x: 759, endPoint y: 150, distance: 71.1
click at [759, 150] on tr "Équipement Description Titre Demandé par Créé par Créé le Catégorie d'équipemen…" at bounding box center [1041, 136] width 1867 height 31
click at [117, 135] on div at bounding box center [124, 135] width 21 height 19
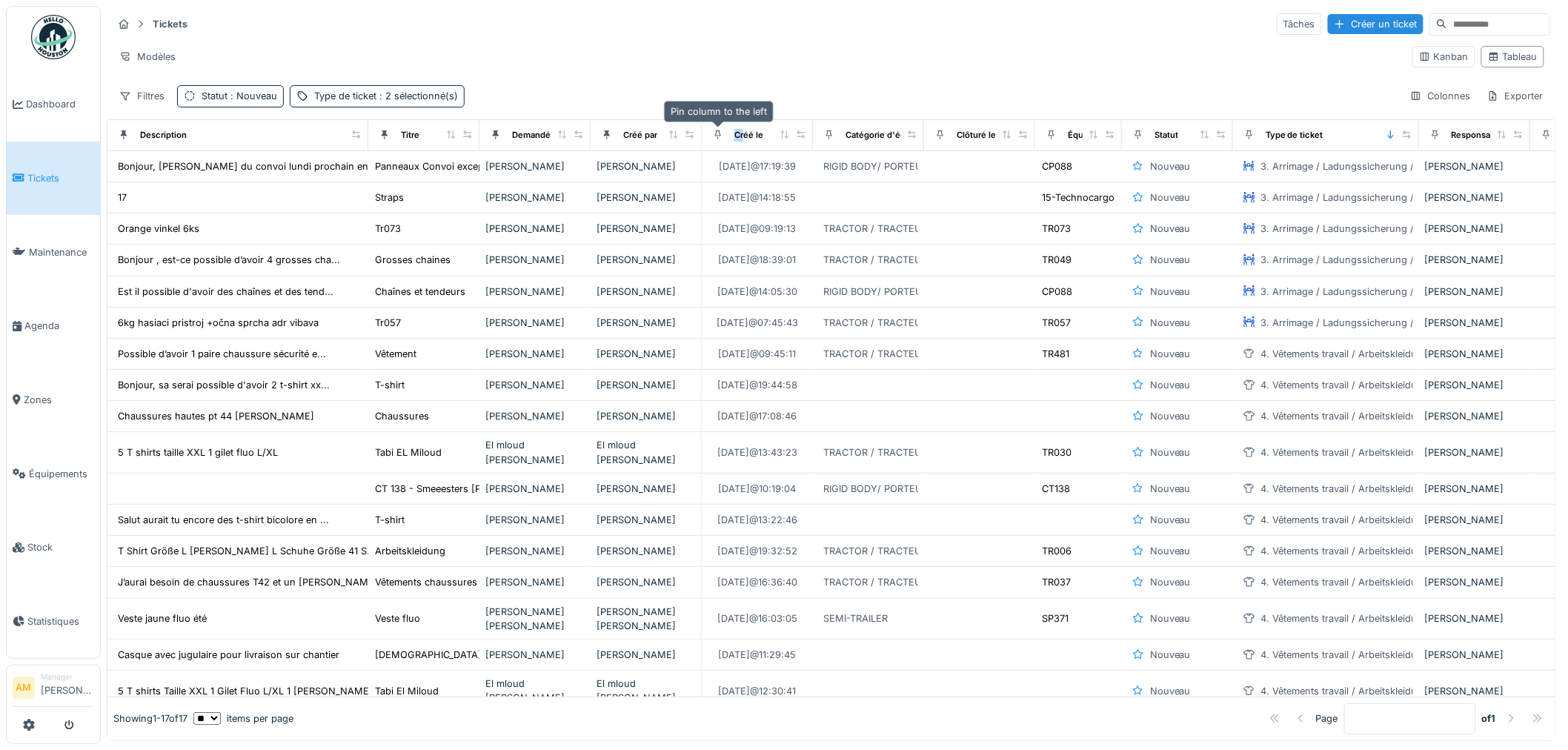
click at [714, 138] on icon at bounding box center [718, 134] width 10 height 8
click at [715, 137] on icon at bounding box center [718, 134] width 10 height 8
click at [603, 136] on icon at bounding box center [607, 134] width 10 height 8
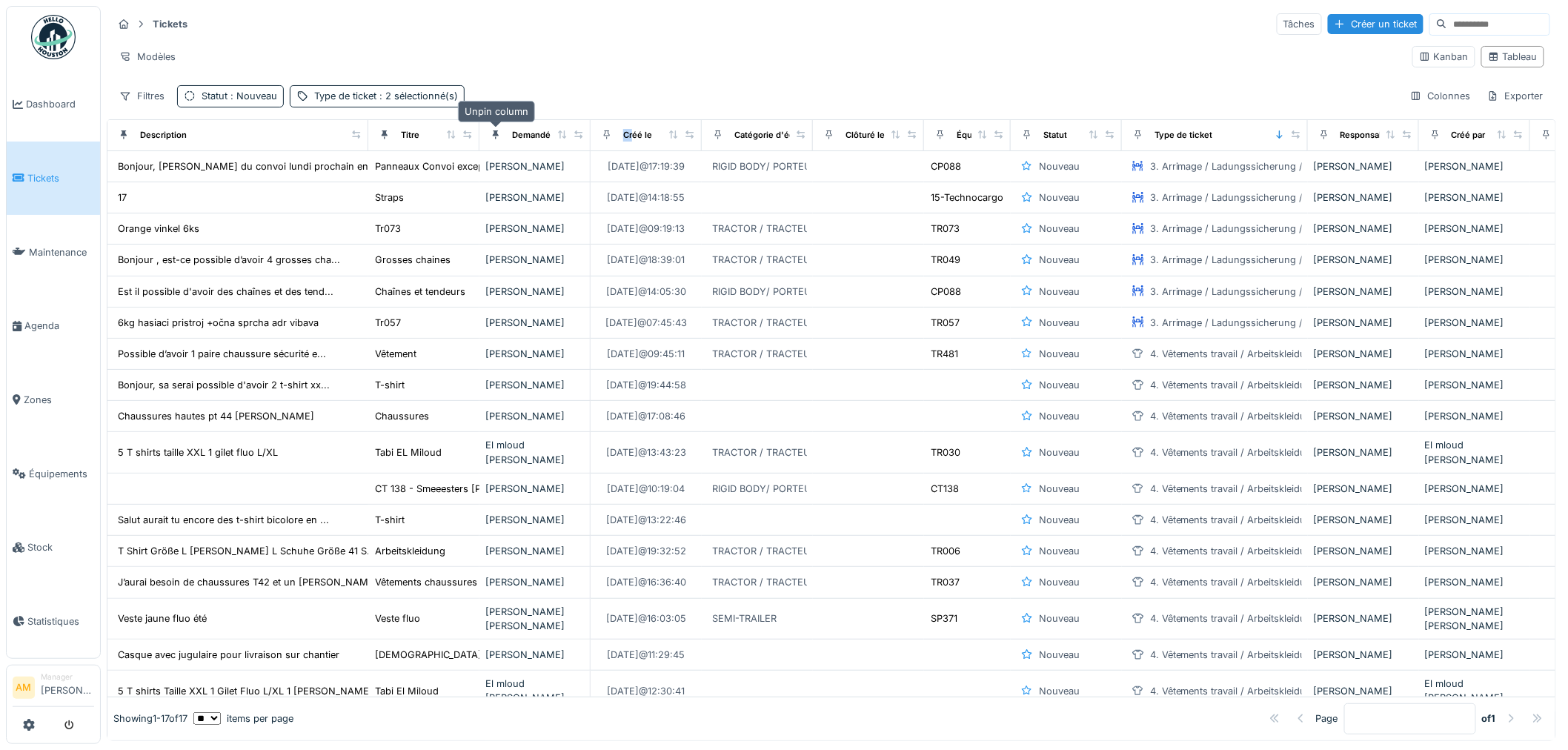
drag, startPoint x: 492, startPoint y: 137, endPoint x: 473, endPoint y: 138, distance: 19.0
click at [490, 137] on icon at bounding box center [495, 134] width 10 height 8
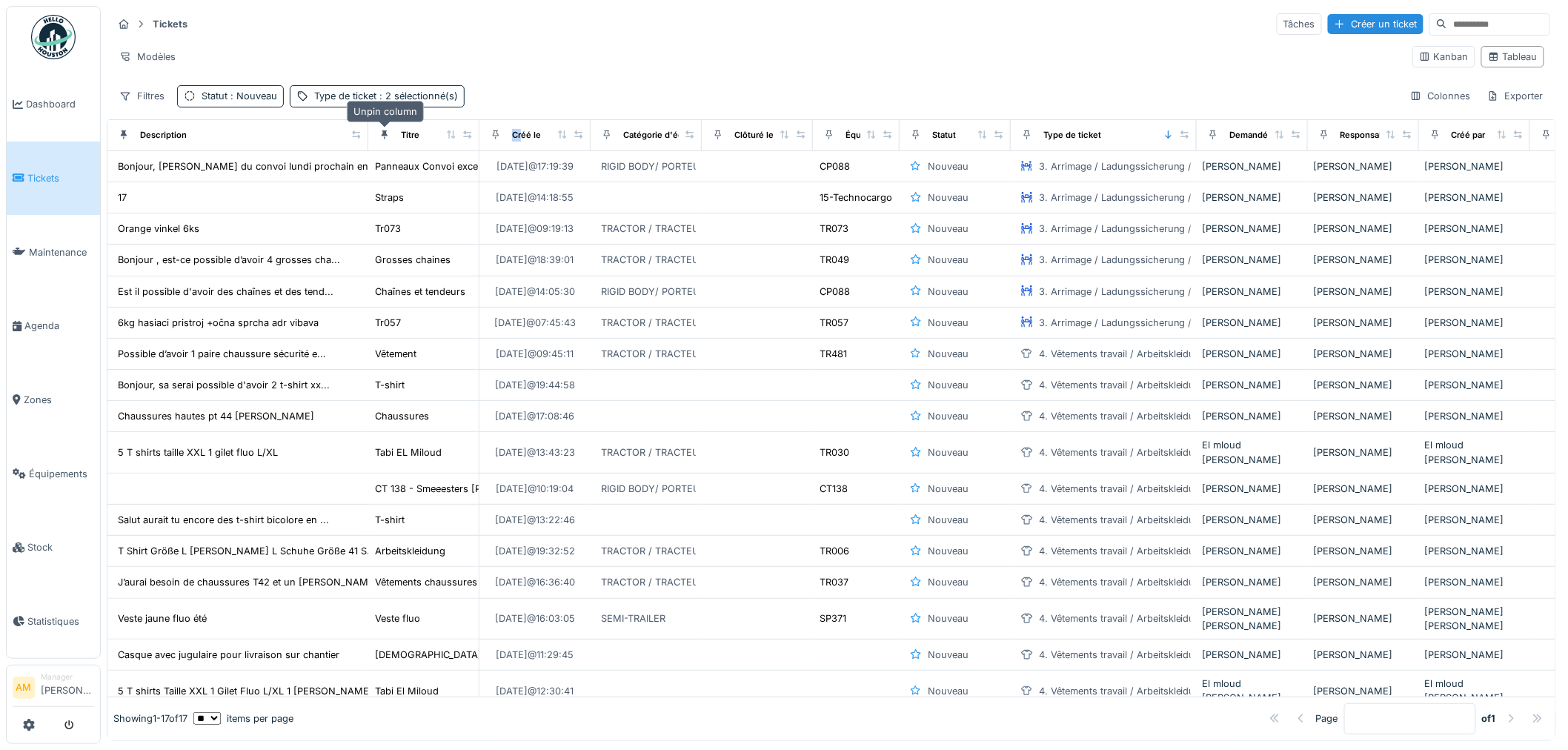
click at [382, 132] on icon at bounding box center [384, 134] width 10 height 8
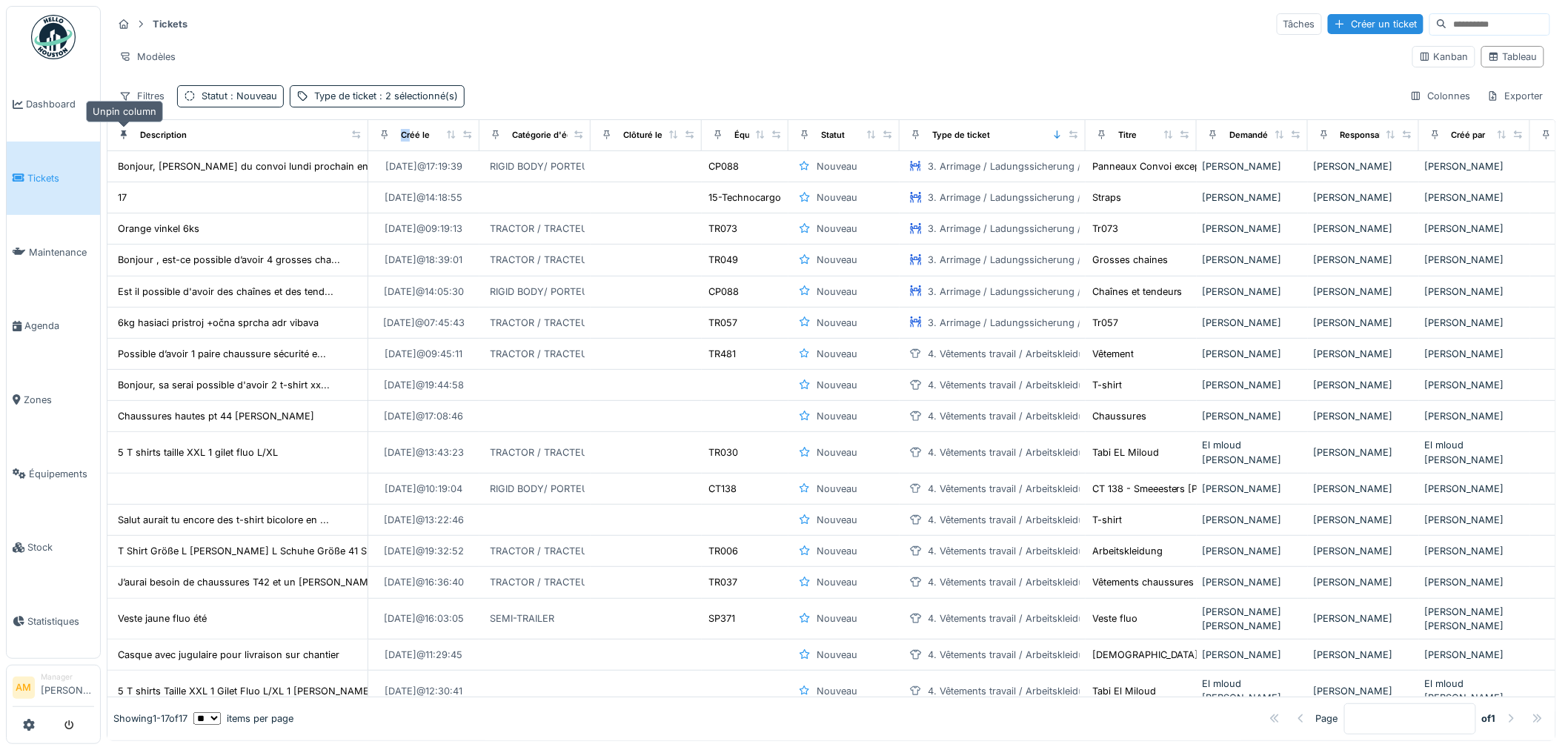
click at [124, 134] on icon at bounding box center [124, 135] width 6 height 9
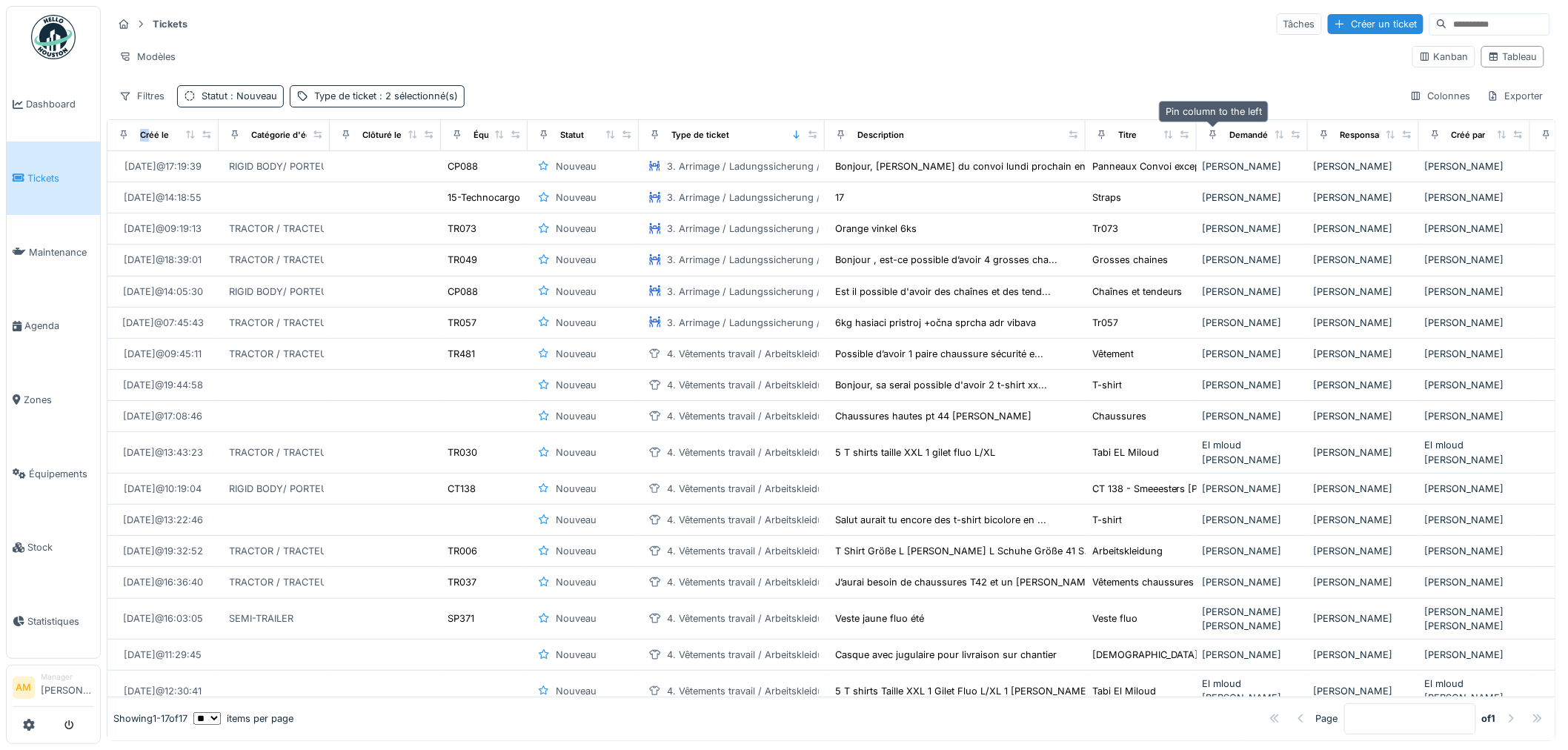
click at [1212, 132] on icon at bounding box center [1213, 134] width 10 height 8
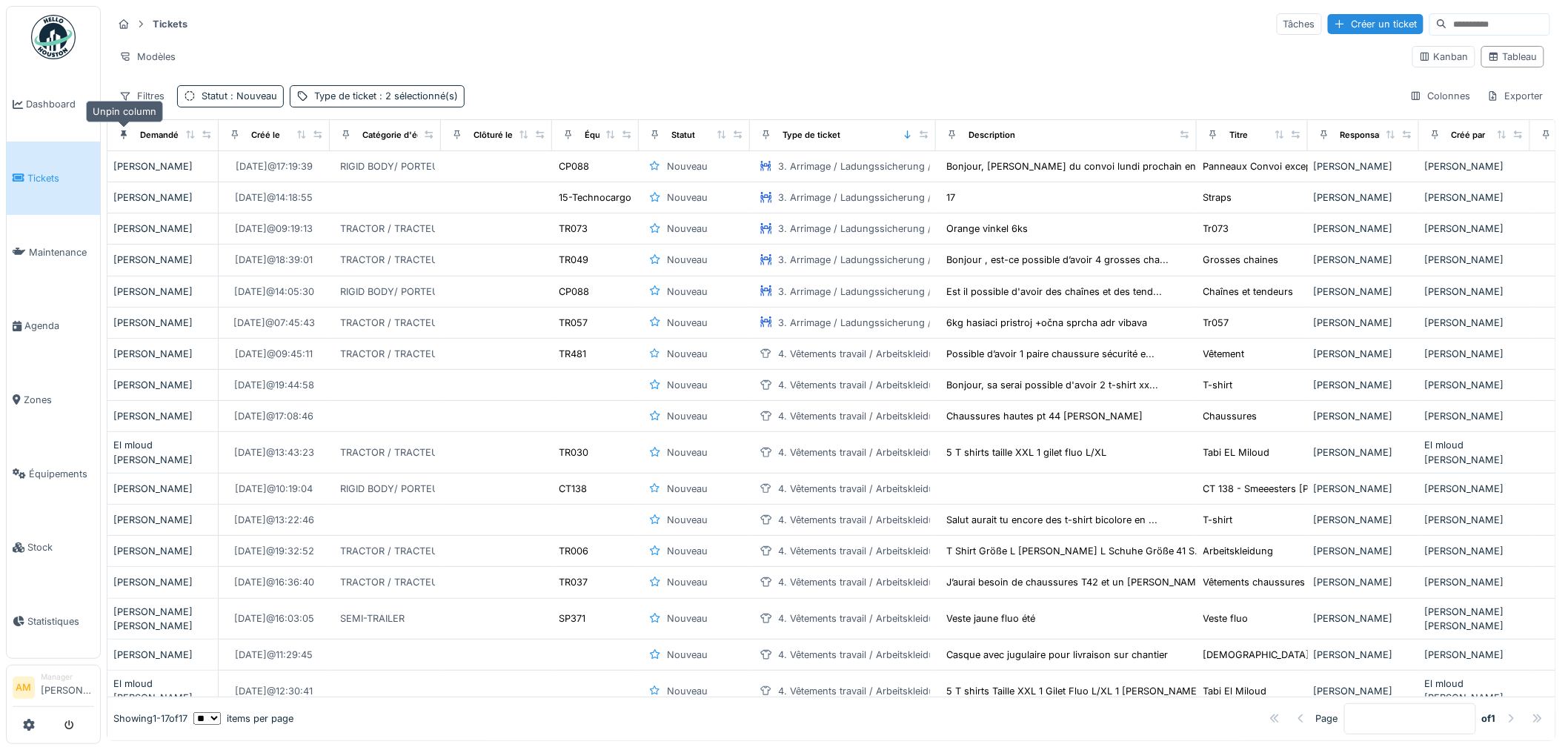
click at [116, 133] on div at bounding box center [124, 135] width 21 height 19
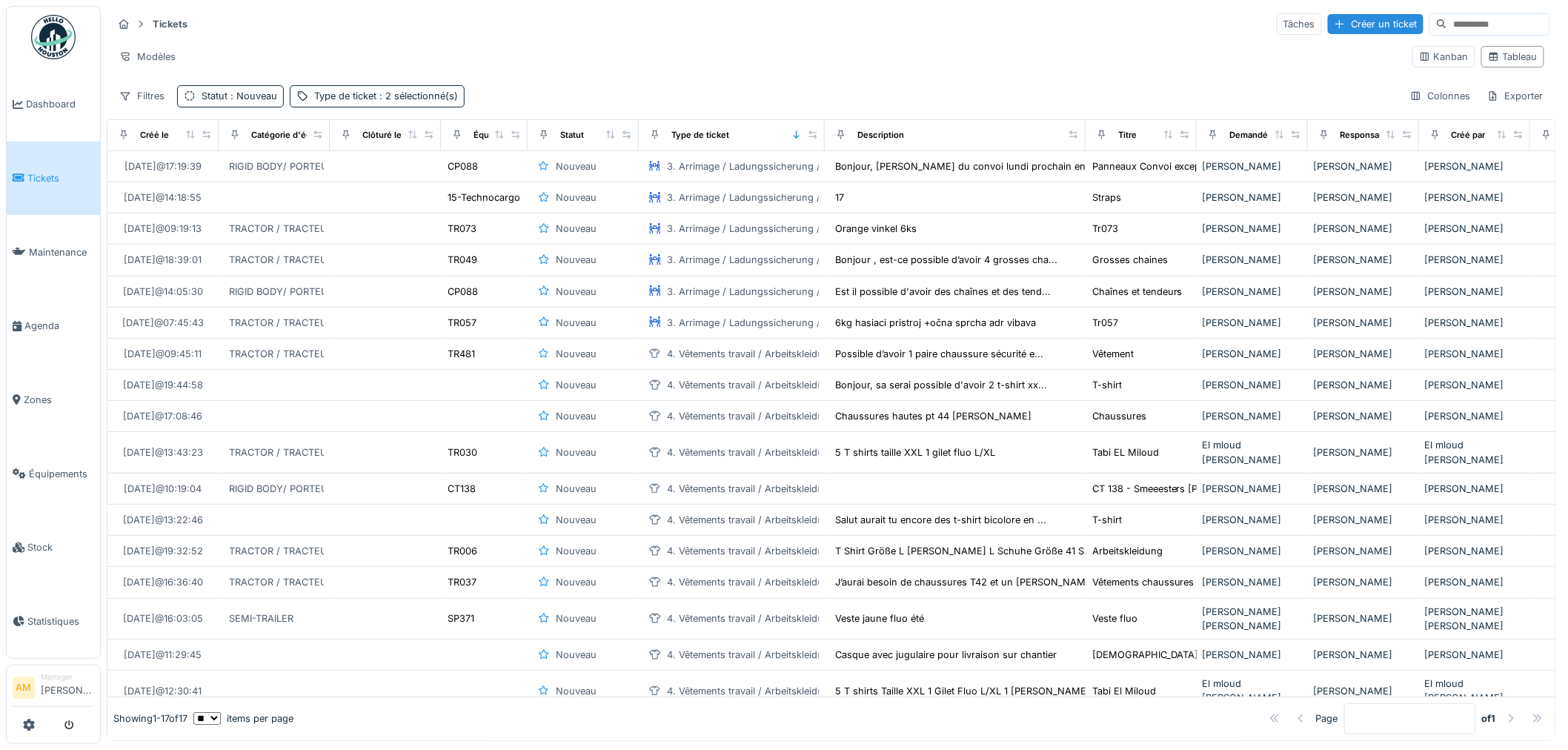
click at [947, 130] on div "Description" at bounding box center [954, 135] width 248 height 19
click at [1102, 139] on icon at bounding box center [1102, 134] width 10 height 8
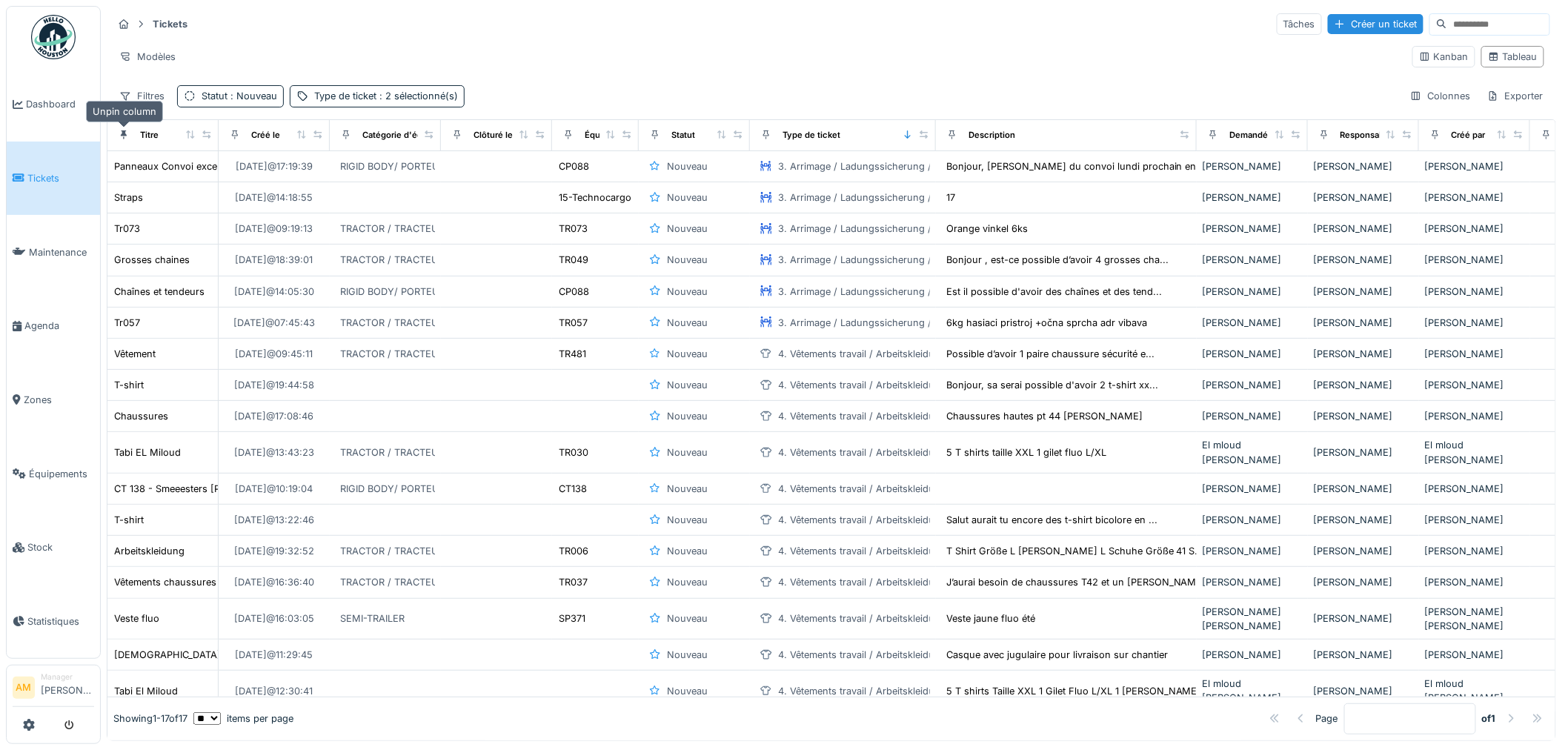
drag, startPoint x: 126, startPoint y: 133, endPoint x: 137, endPoint y: 132, distance: 11.0
click at [124, 133] on icon at bounding box center [124, 134] width 10 height 8
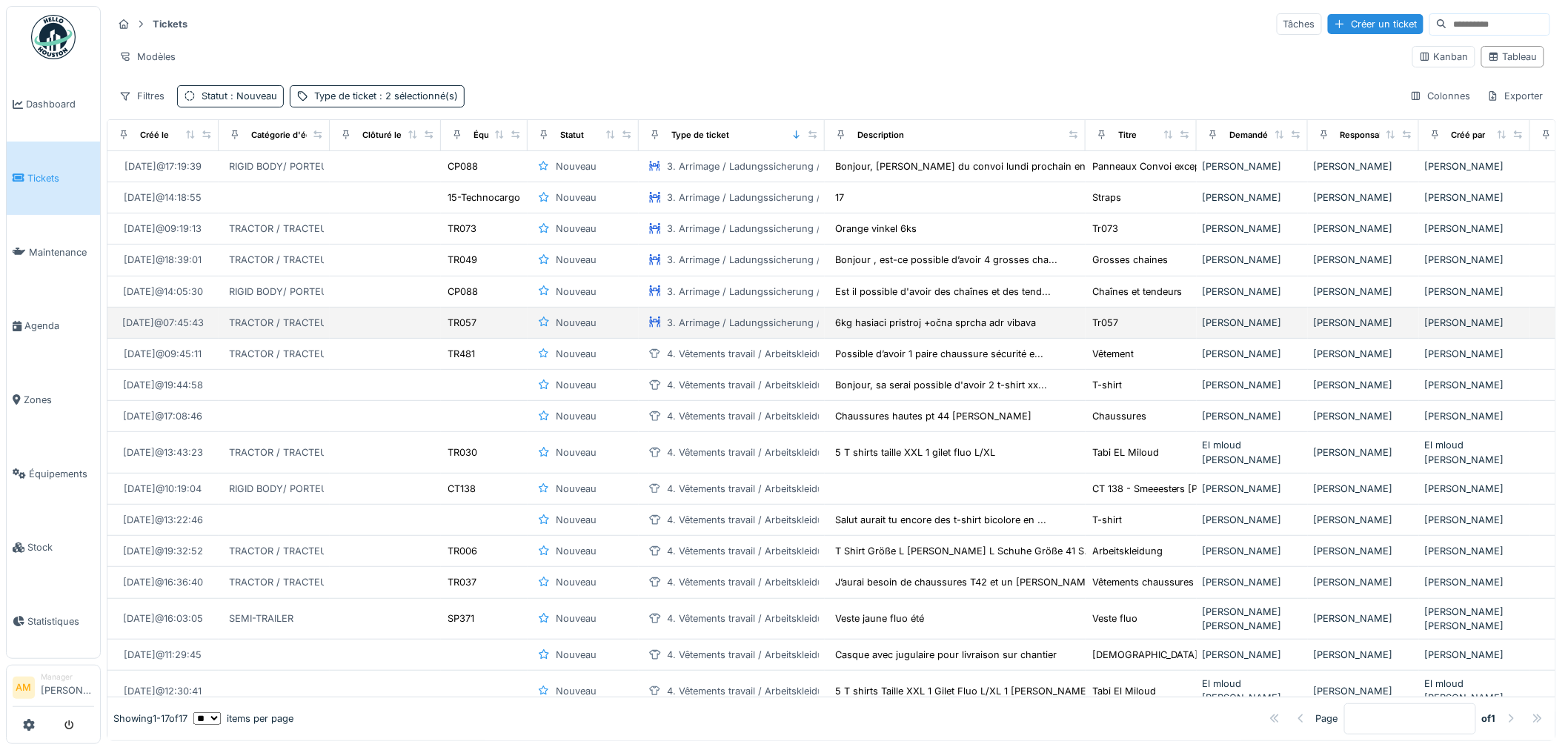
scroll to position [45, 0]
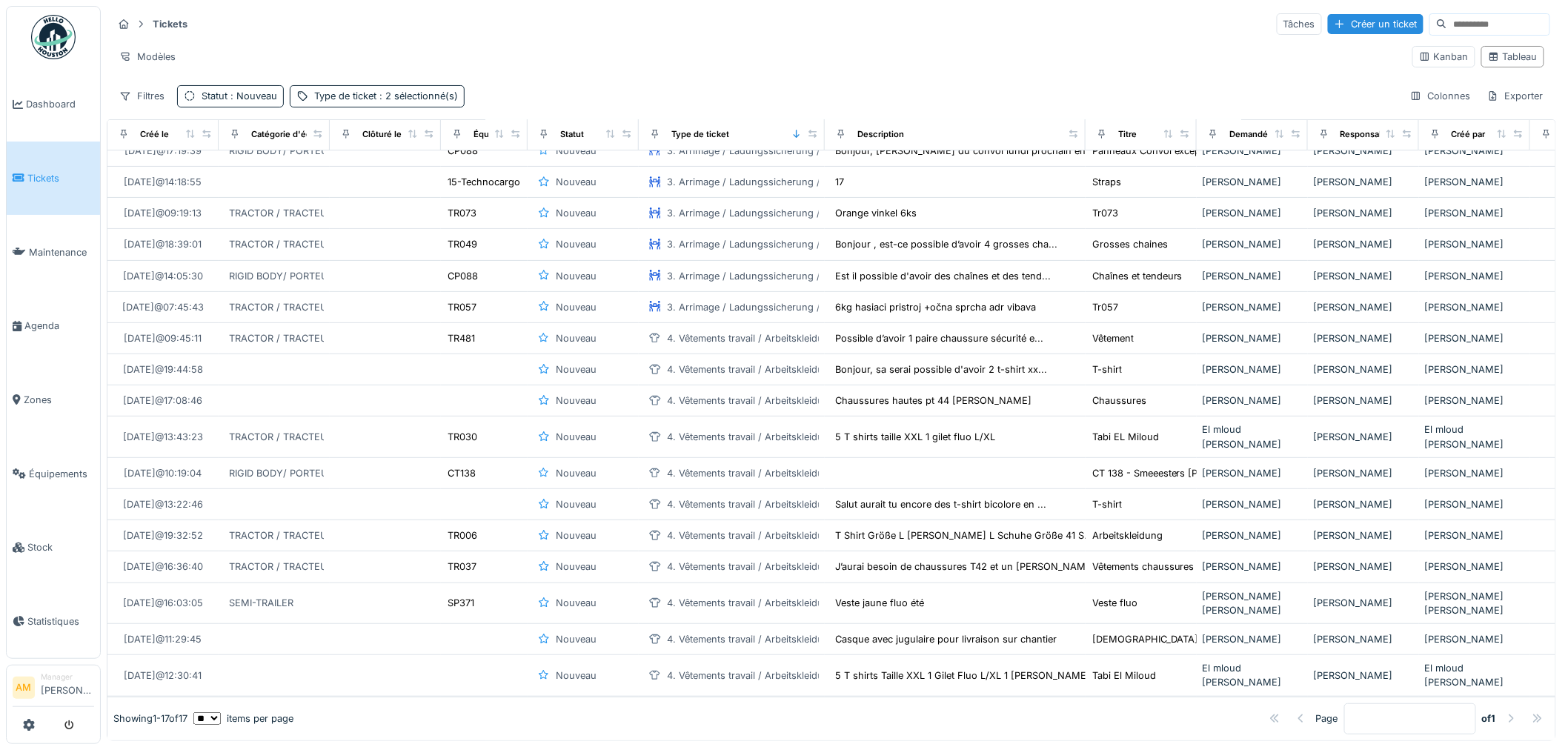
click at [188, 137] on icon at bounding box center [191, 133] width 10 height 8
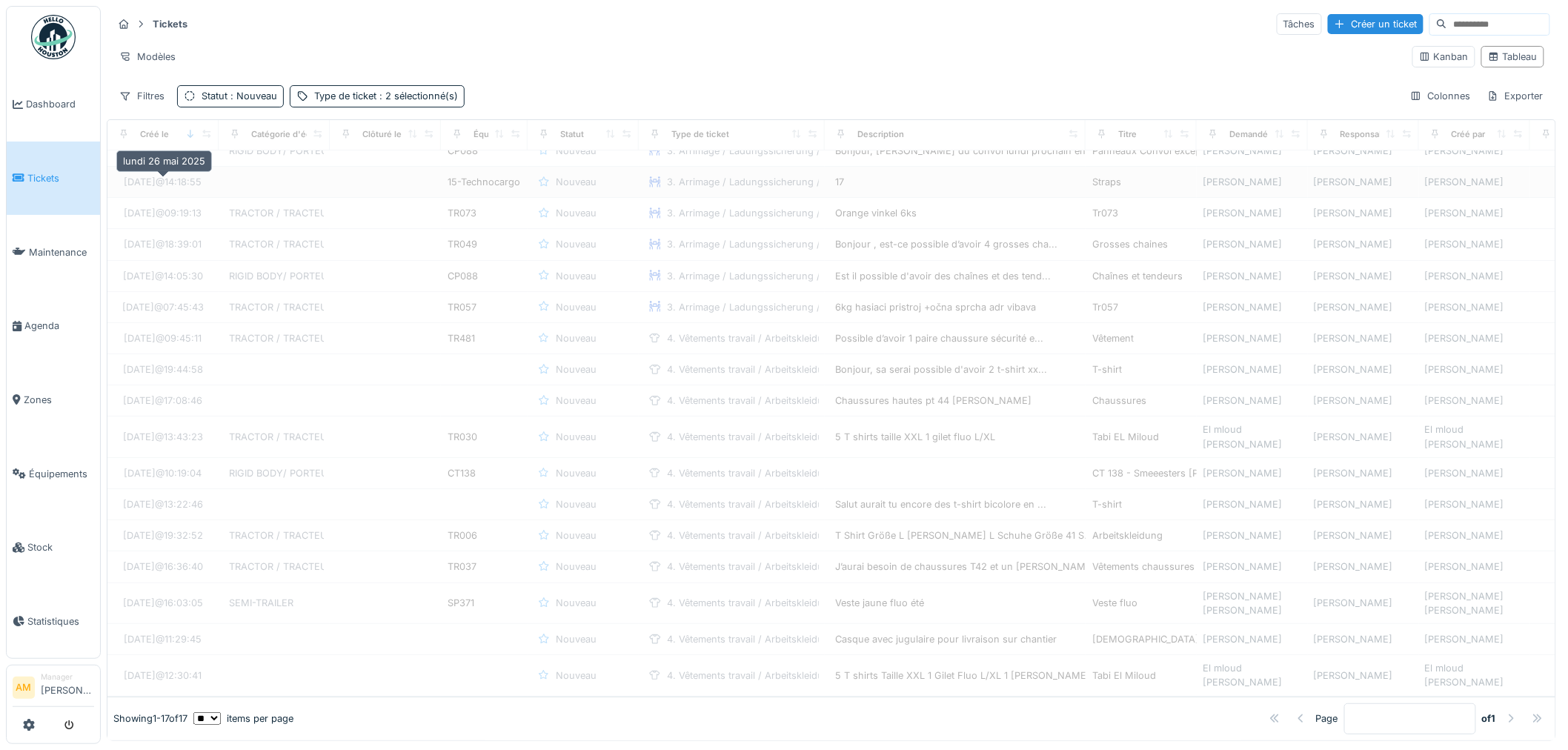
scroll to position [0, 0]
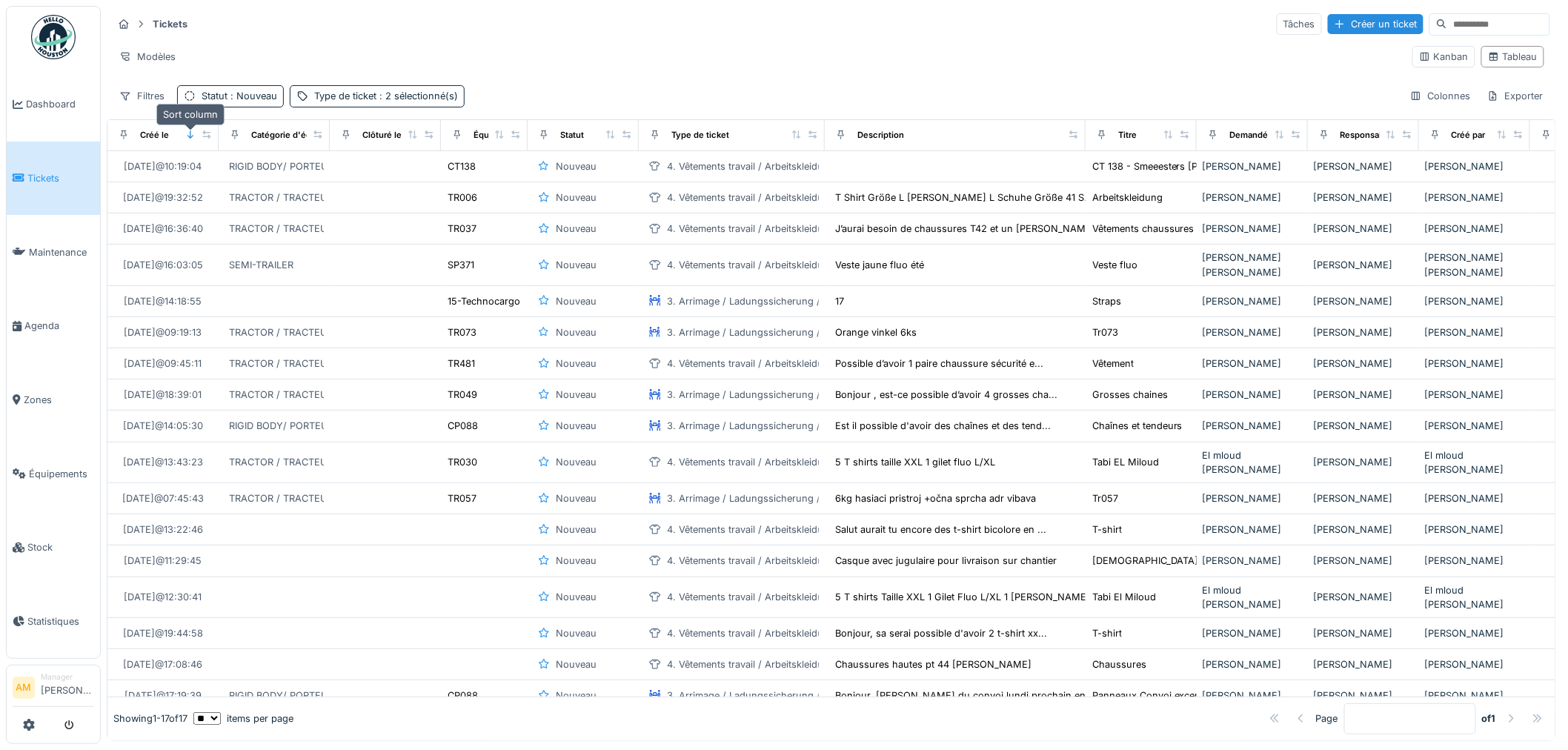
click at [186, 133] on icon at bounding box center [191, 134] width 10 height 8
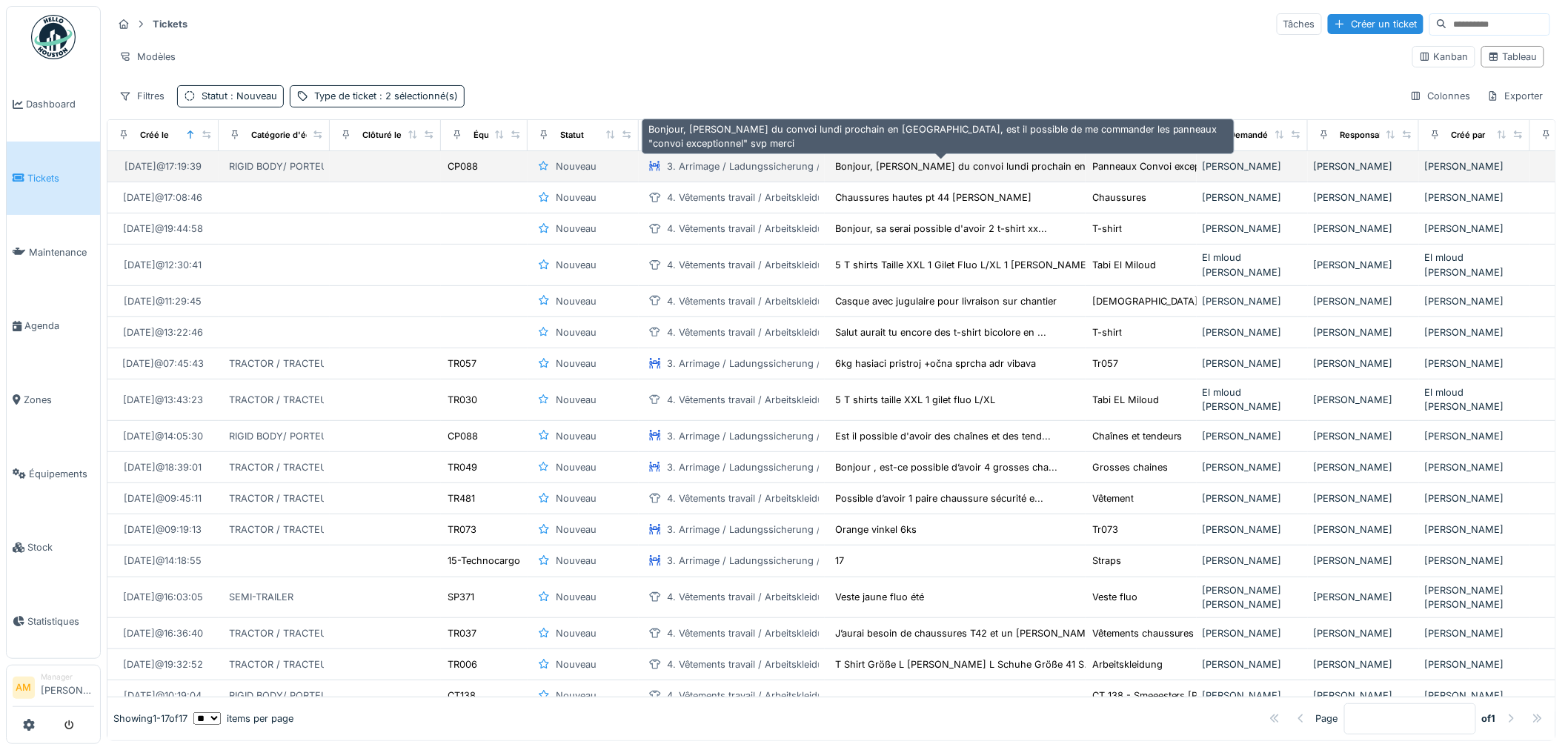
click at [954, 175] on div "Bonjour, je fais du convoi lundi prochain en Fr..." at bounding box center [971, 166] width 280 height 17
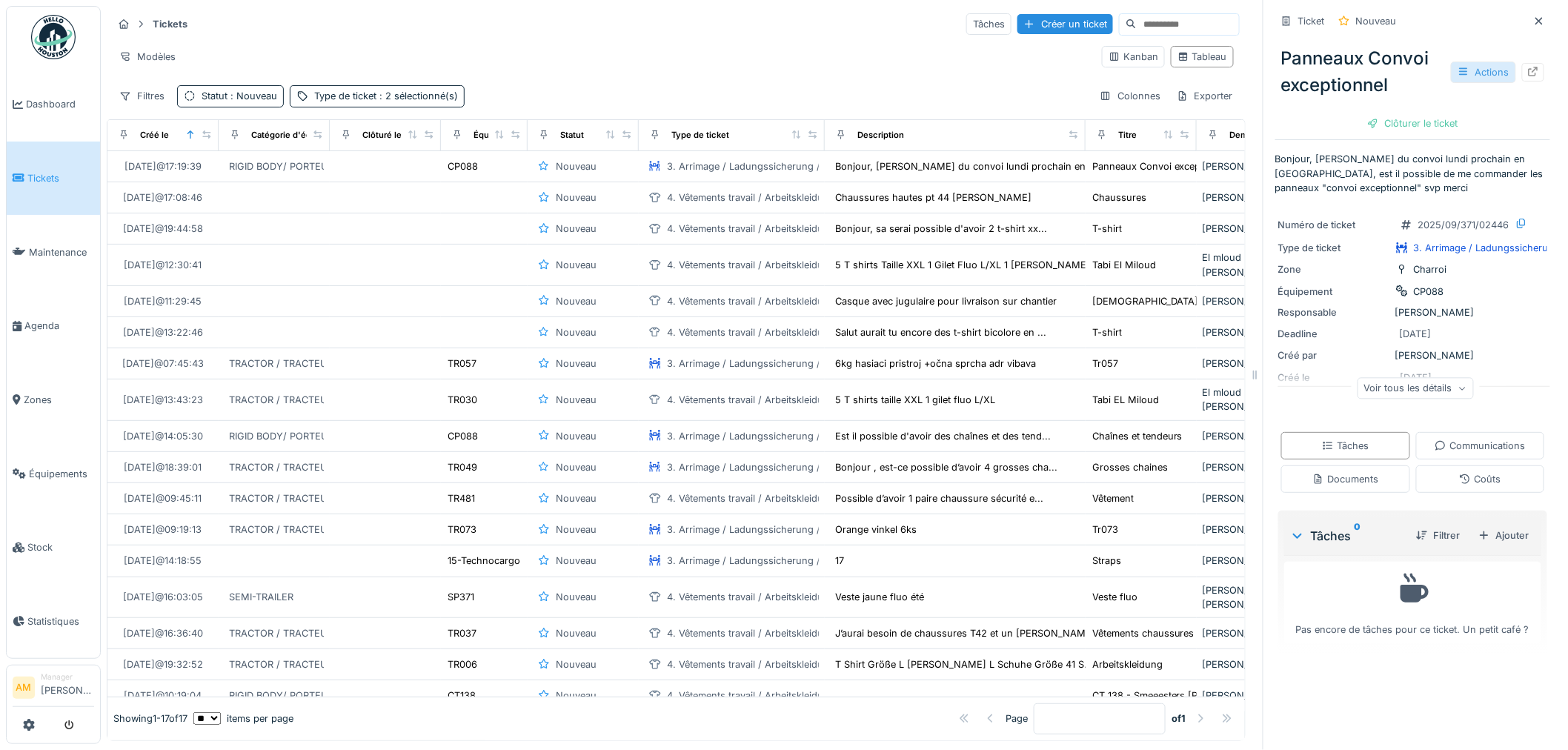
click at [1468, 71] on div "Actions" at bounding box center [1483, 72] width 66 height 22
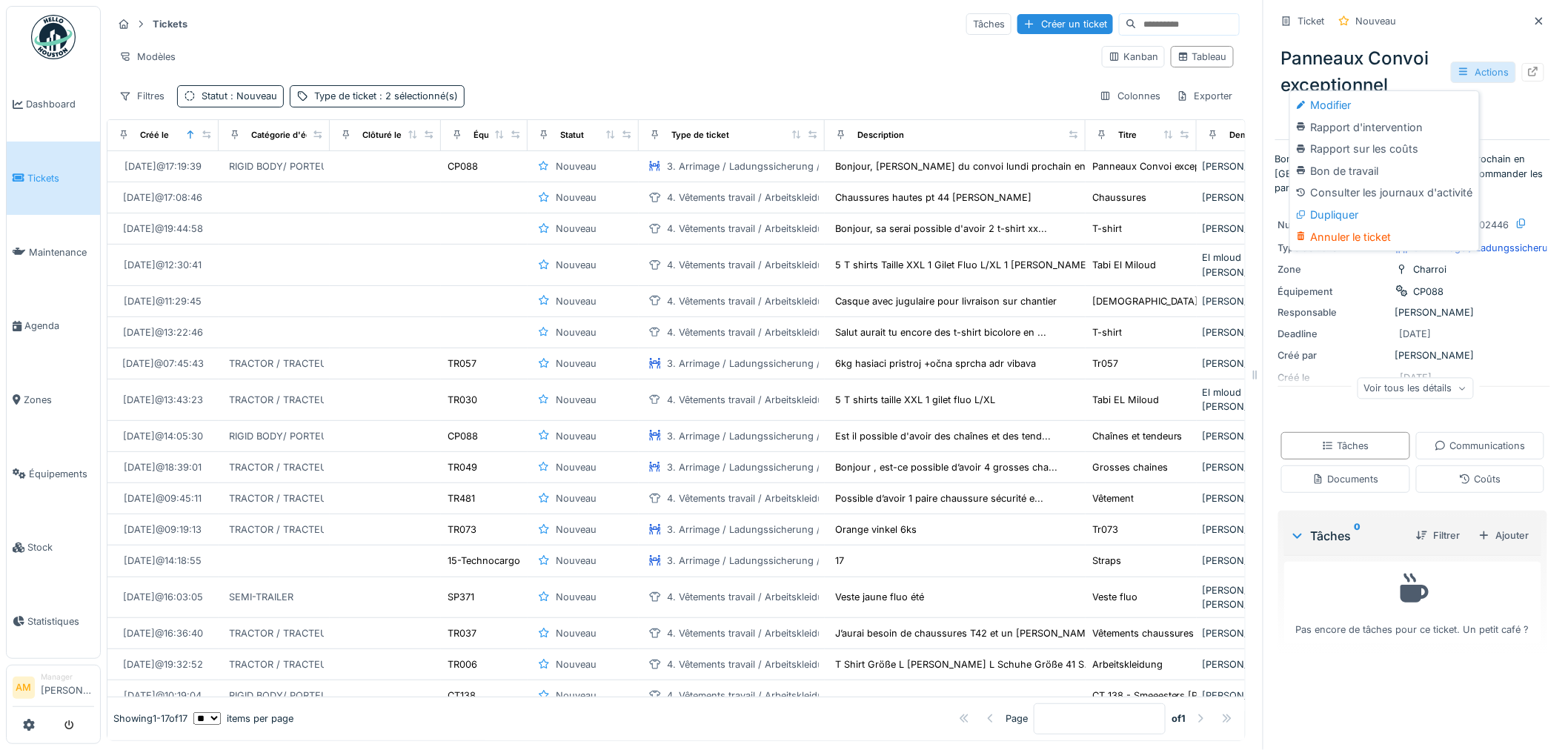
click at [1467, 71] on div "Actions" at bounding box center [1483, 72] width 66 height 22
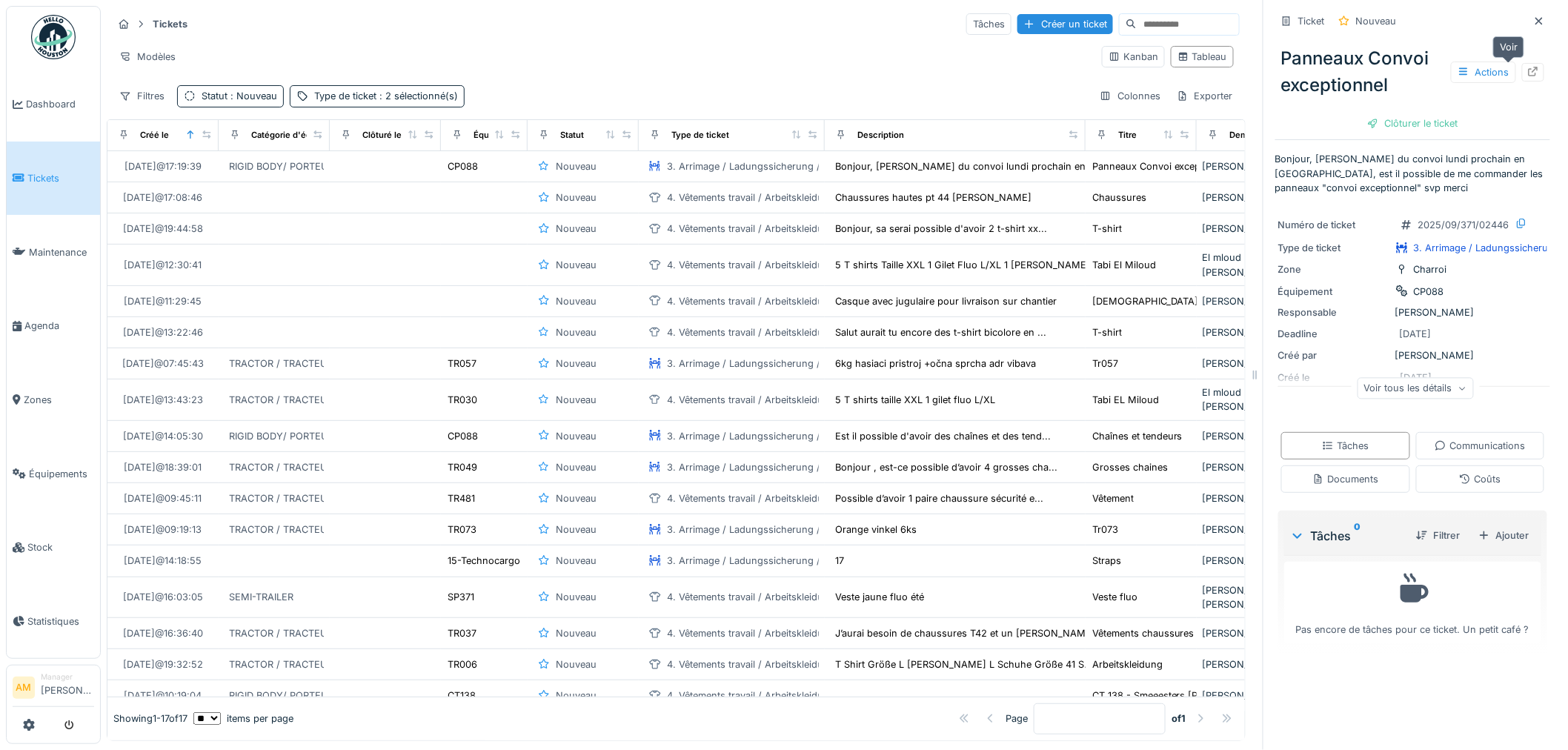
click at [1527, 76] on div at bounding box center [1533, 72] width 12 height 14
click at [566, 50] on div "Modèles" at bounding box center [601, 57] width 977 height 22
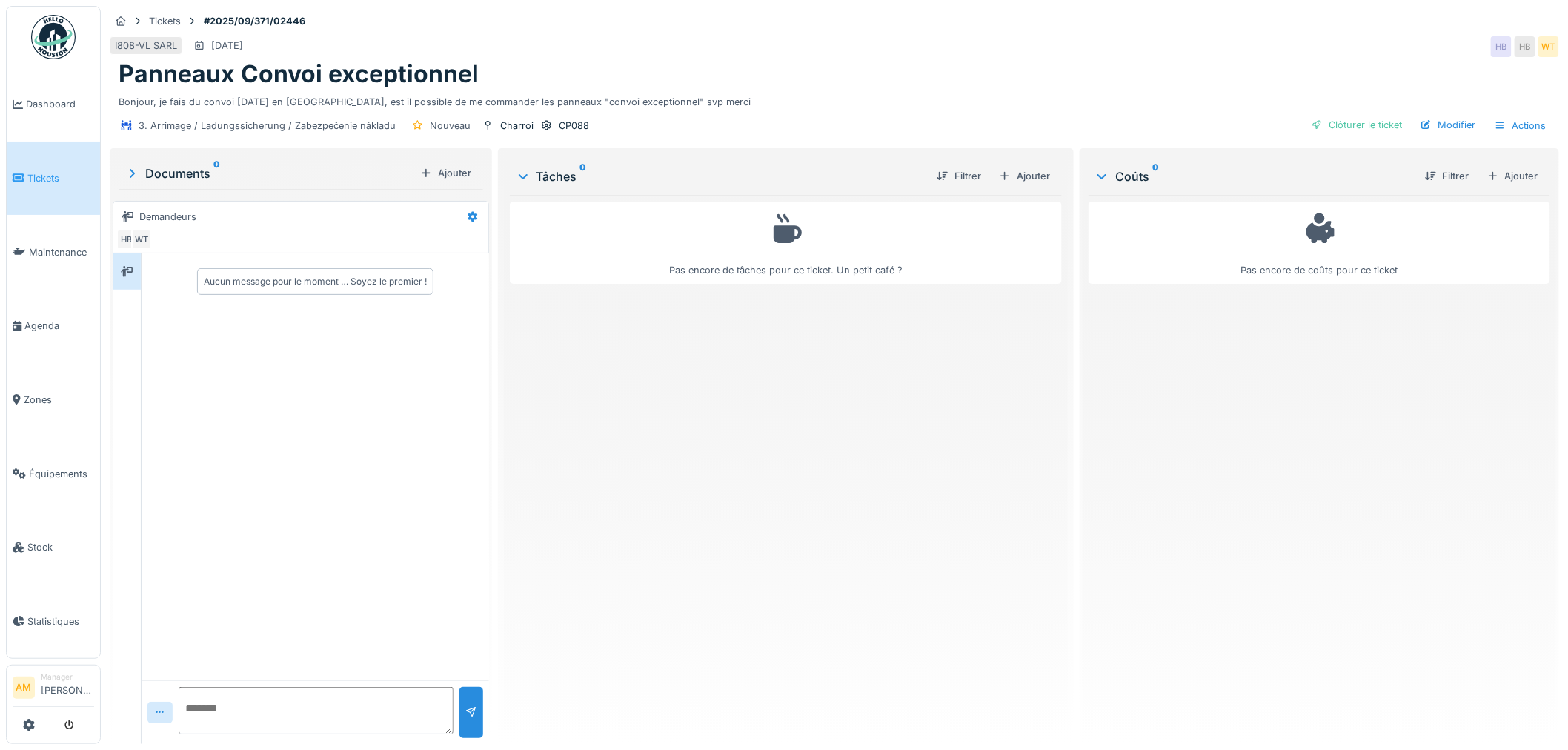
drag, startPoint x: 1435, startPoint y: 123, endPoint x: 1415, endPoint y: 124, distance: 20.0
click at [1435, 123] on div "Modifier" at bounding box center [1448, 124] width 68 height 20
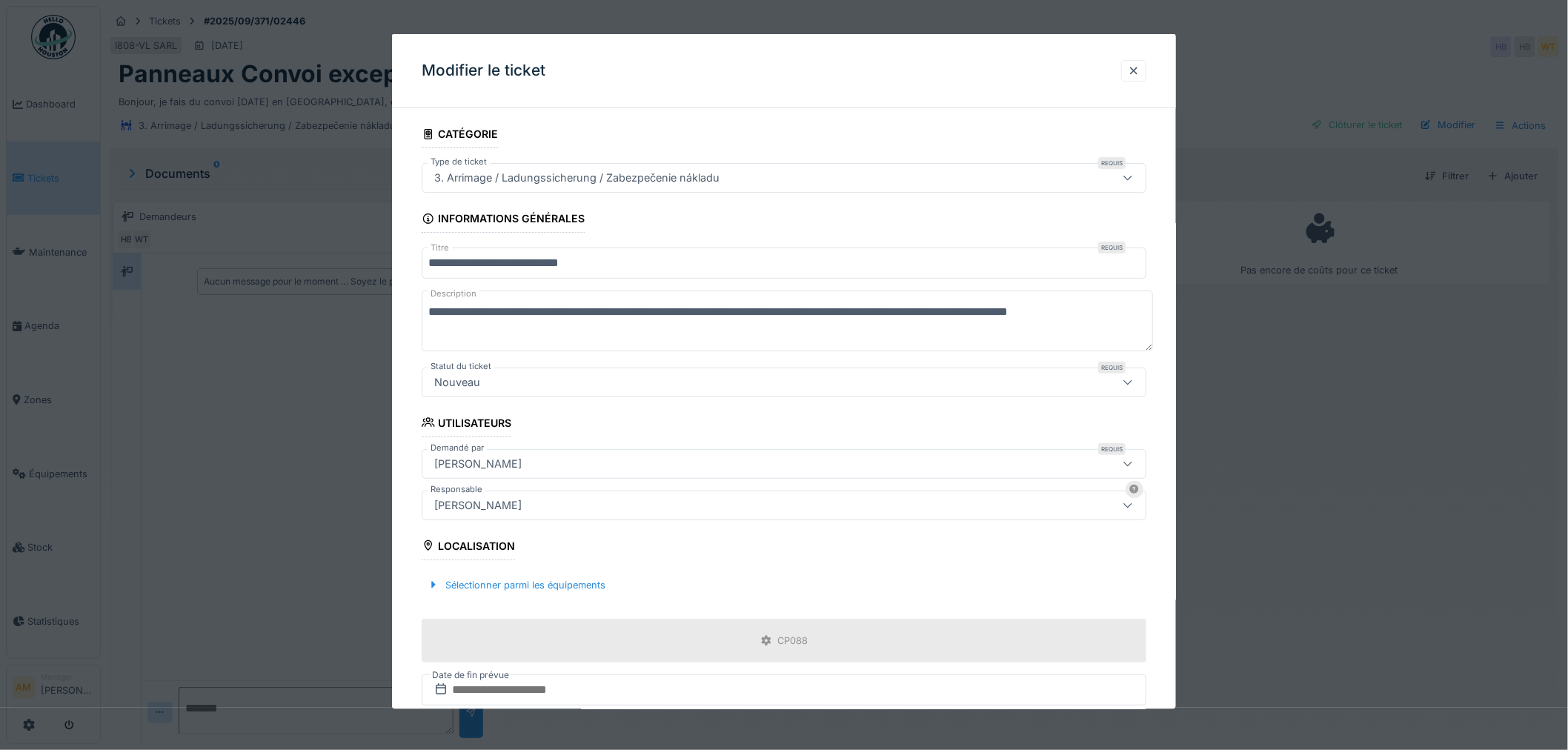
click at [554, 179] on div "3. Arrimage / Ladungssicherung / Zabezpečenie nákladu" at bounding box center [577, 178] width 297 height 16
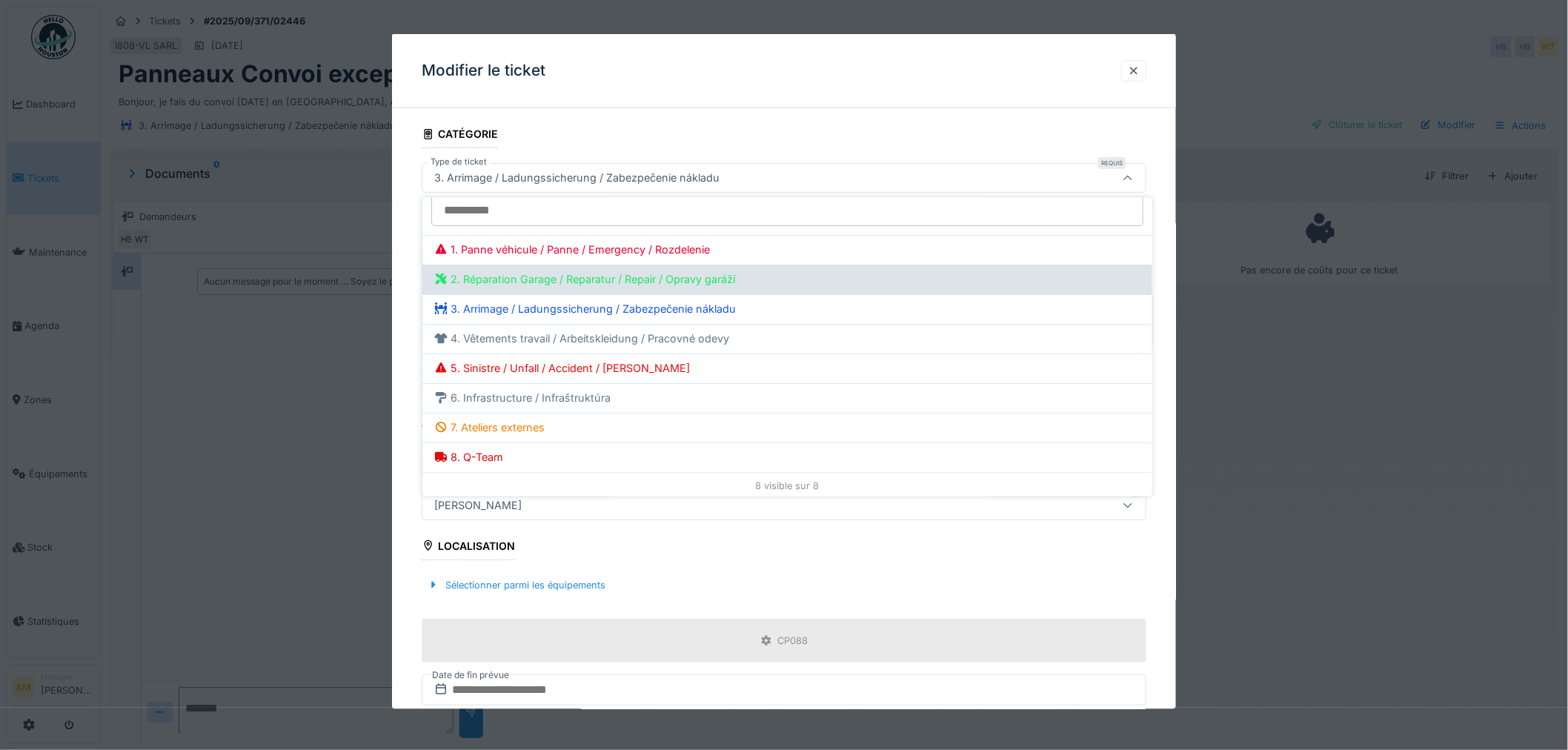
scroll to position [15, 0]
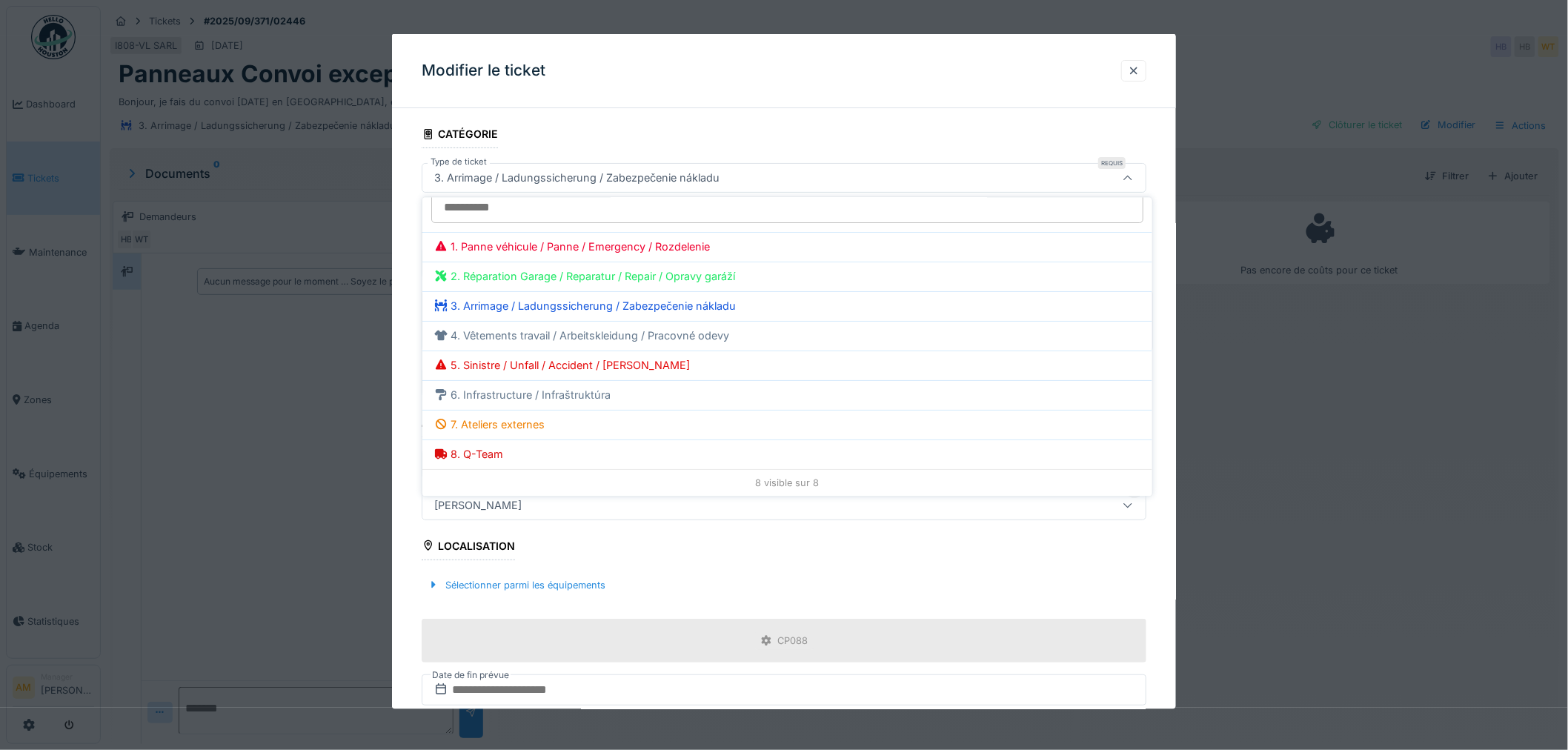
click at [559, 277] on div "2. Réparation Garage / Reparatur / Repair / Opravy garáží" at bounding box center [787, 277] width 706 height 16
type input "***"
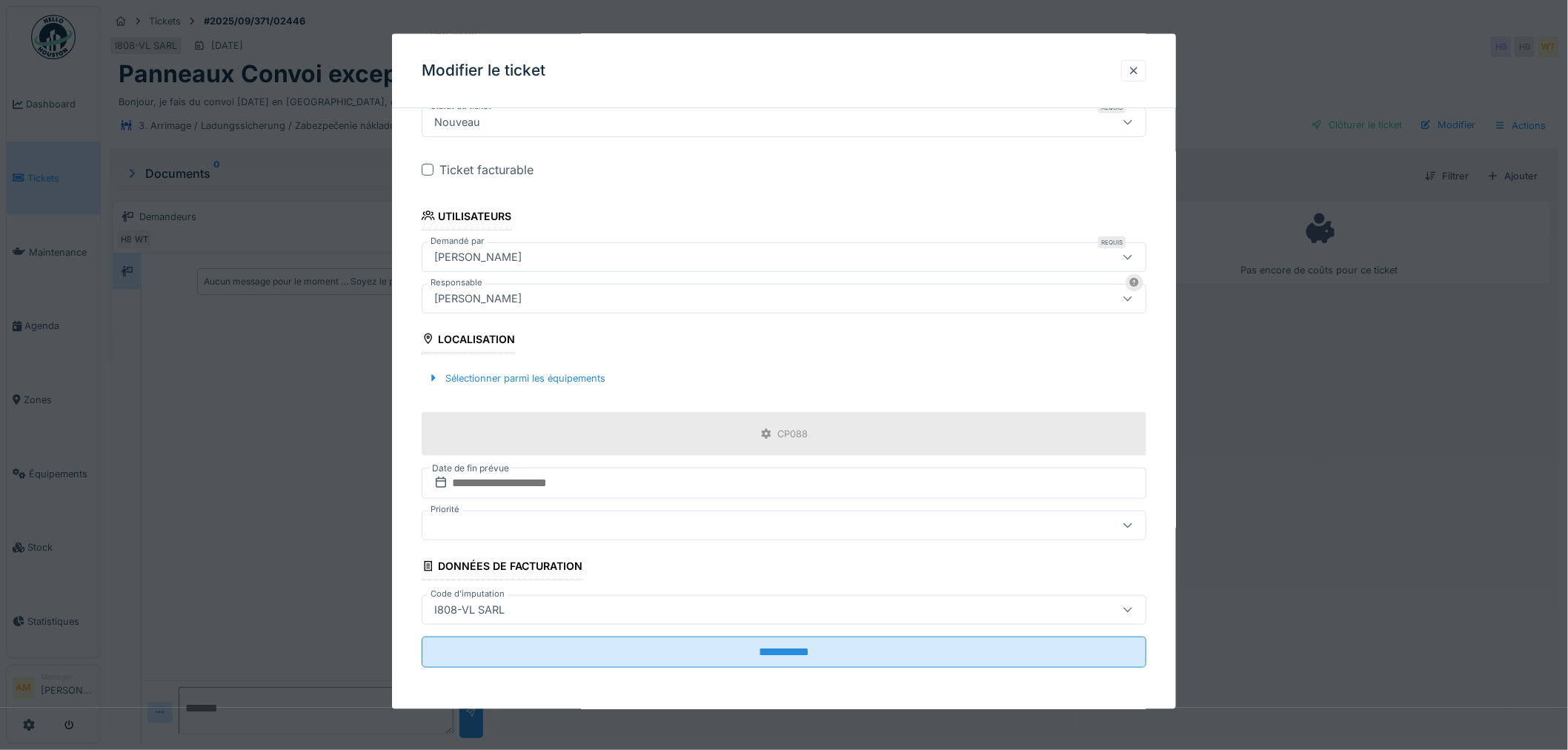
scroll to position [261, 0]
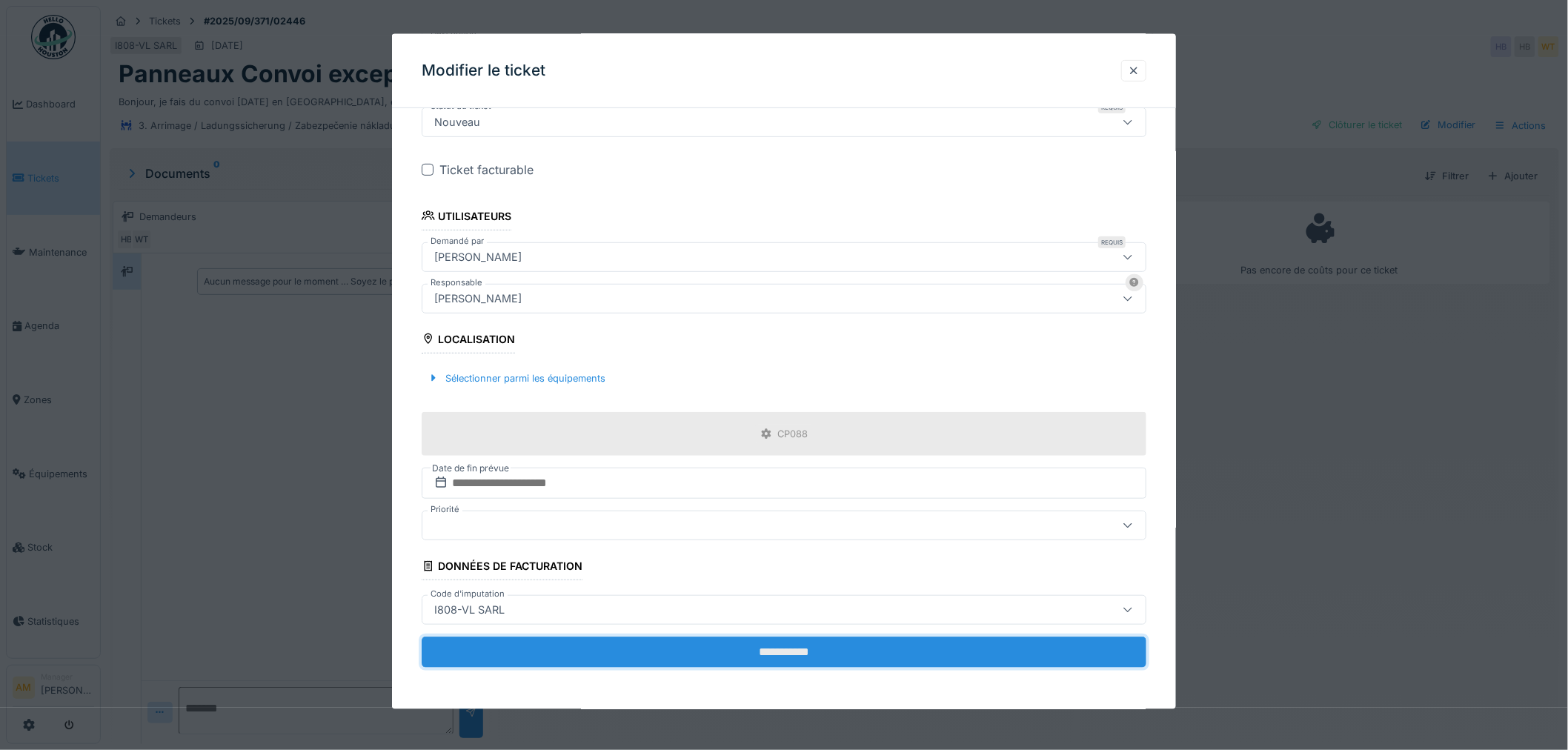
click at [764, 650] on input "**********" at bounding box center [784, 652] width 725 height 31
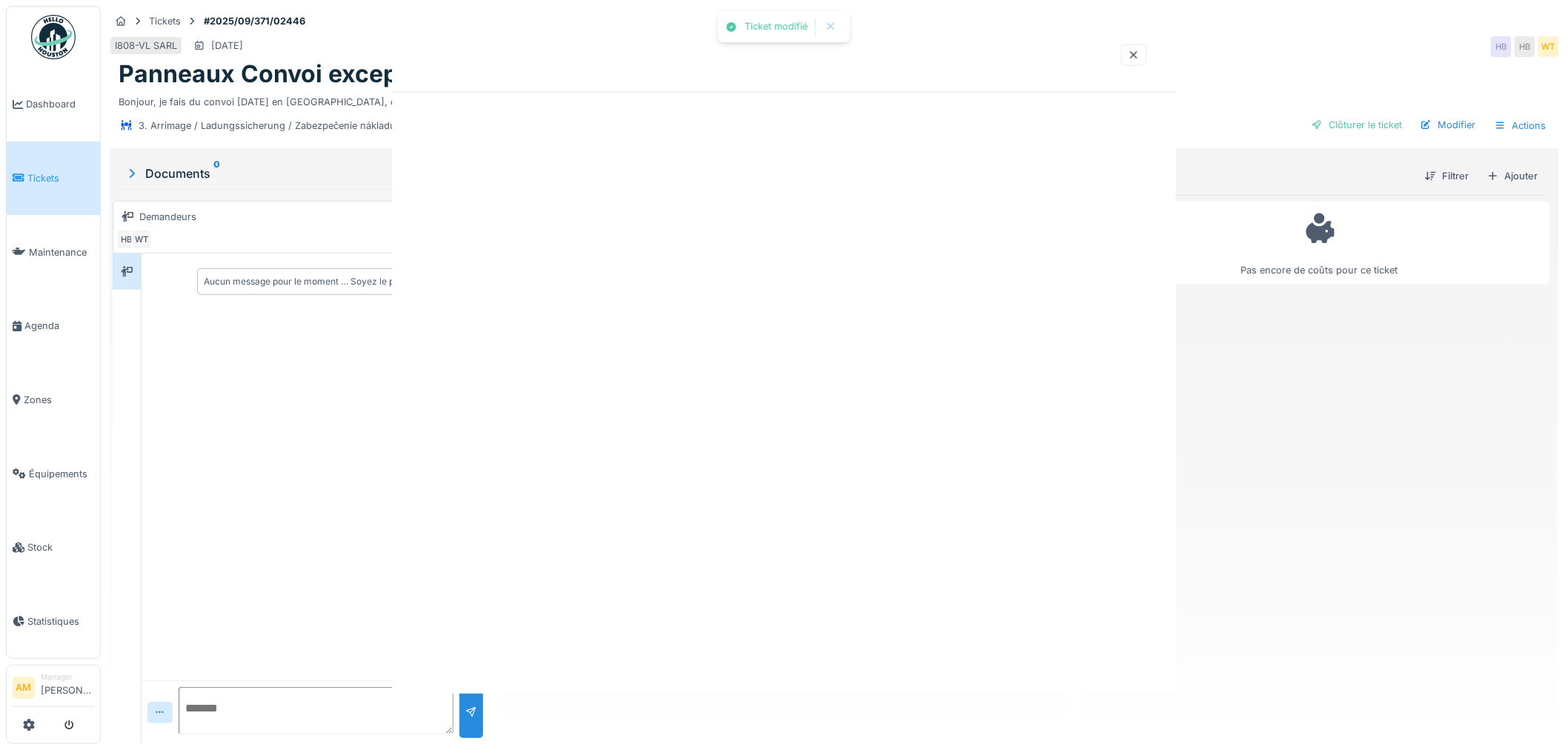
scroll to position [0, 0]
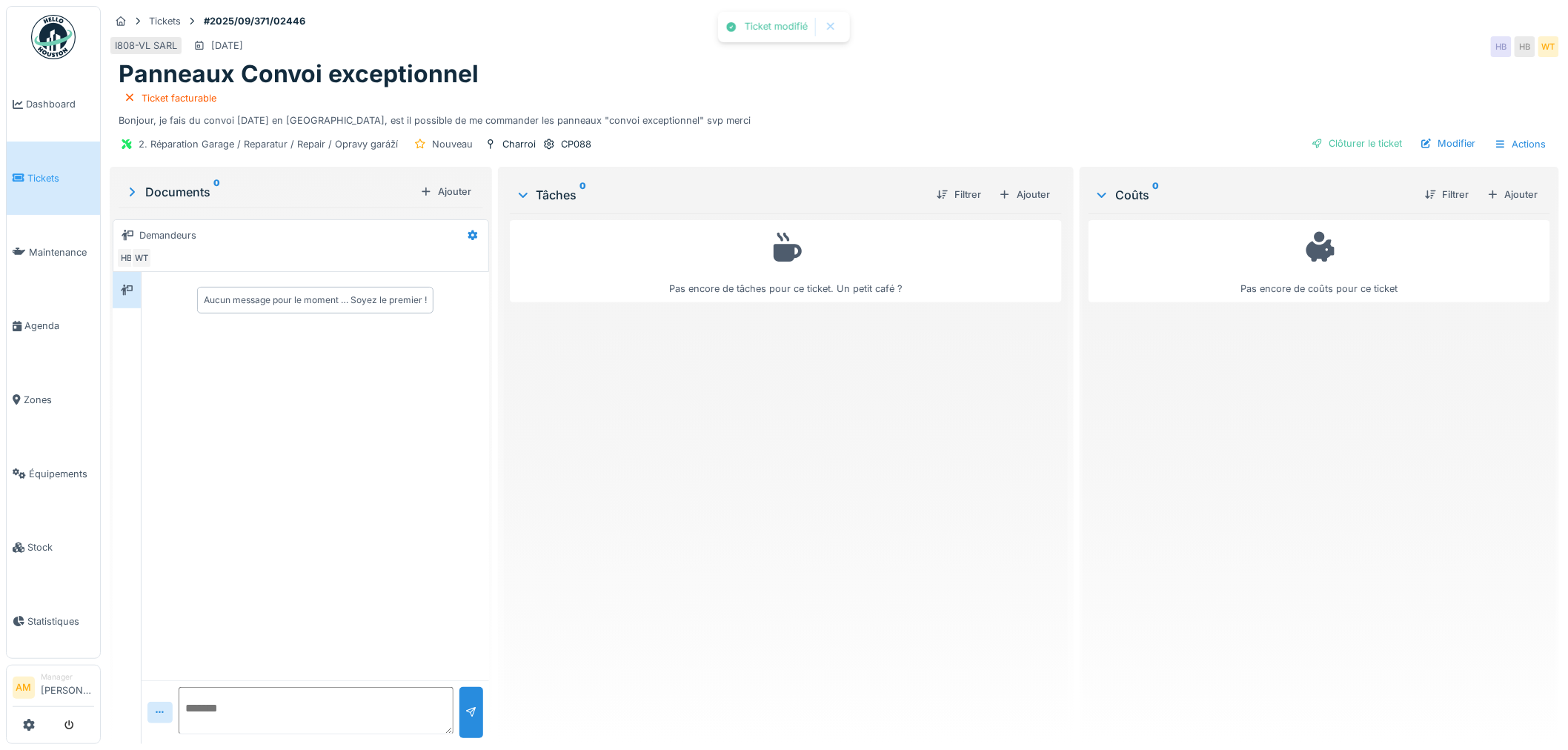
drag, startPoint x: 285, startPoint y: 503, endPoint x: 278, endPoint y: 468, distance: 35.7
click at [280, 497] on div at bounding box center [784, 375] width 1568 height 750
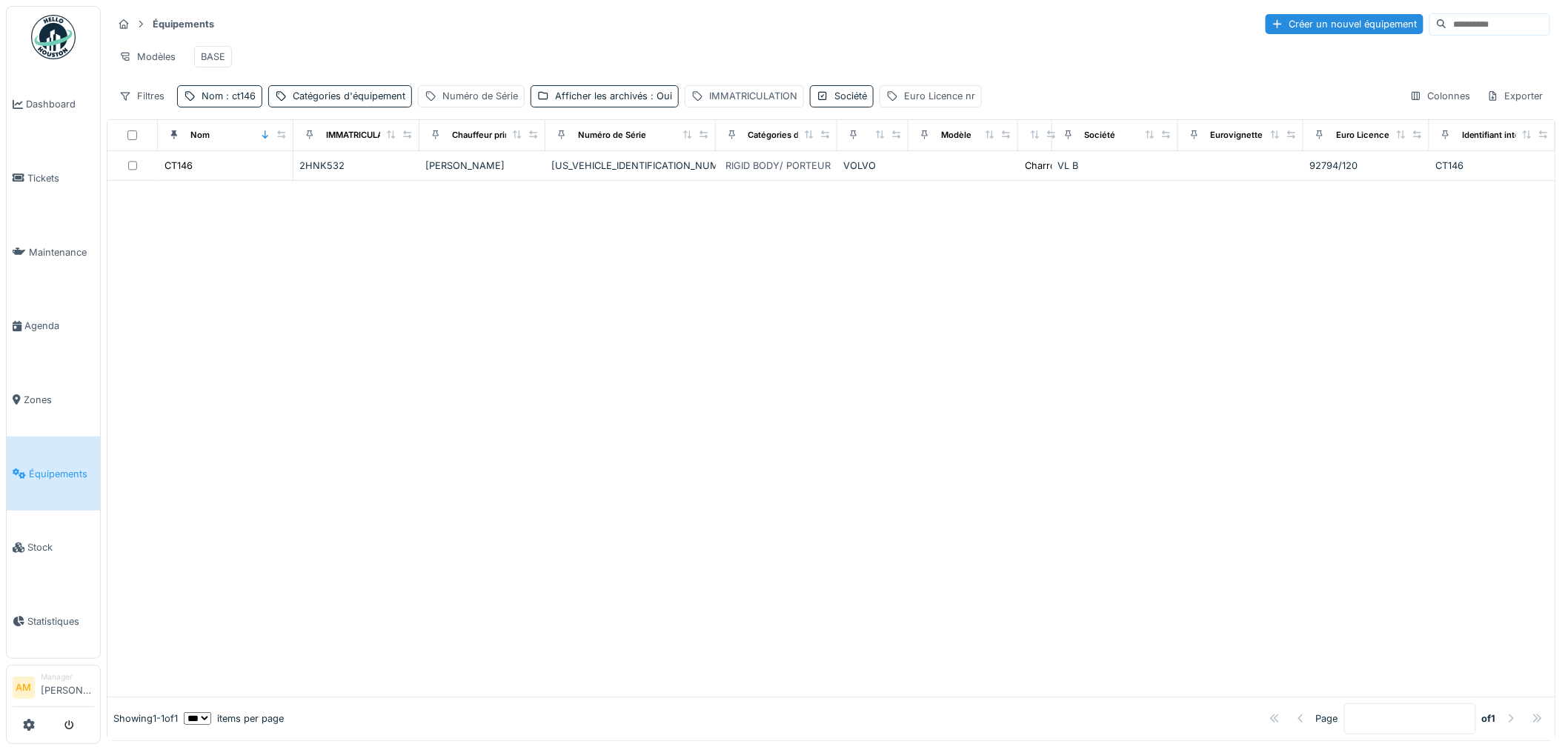
click at [47, 175] on span "Tickets" at bounding box center [61, 178] width 67 height 14
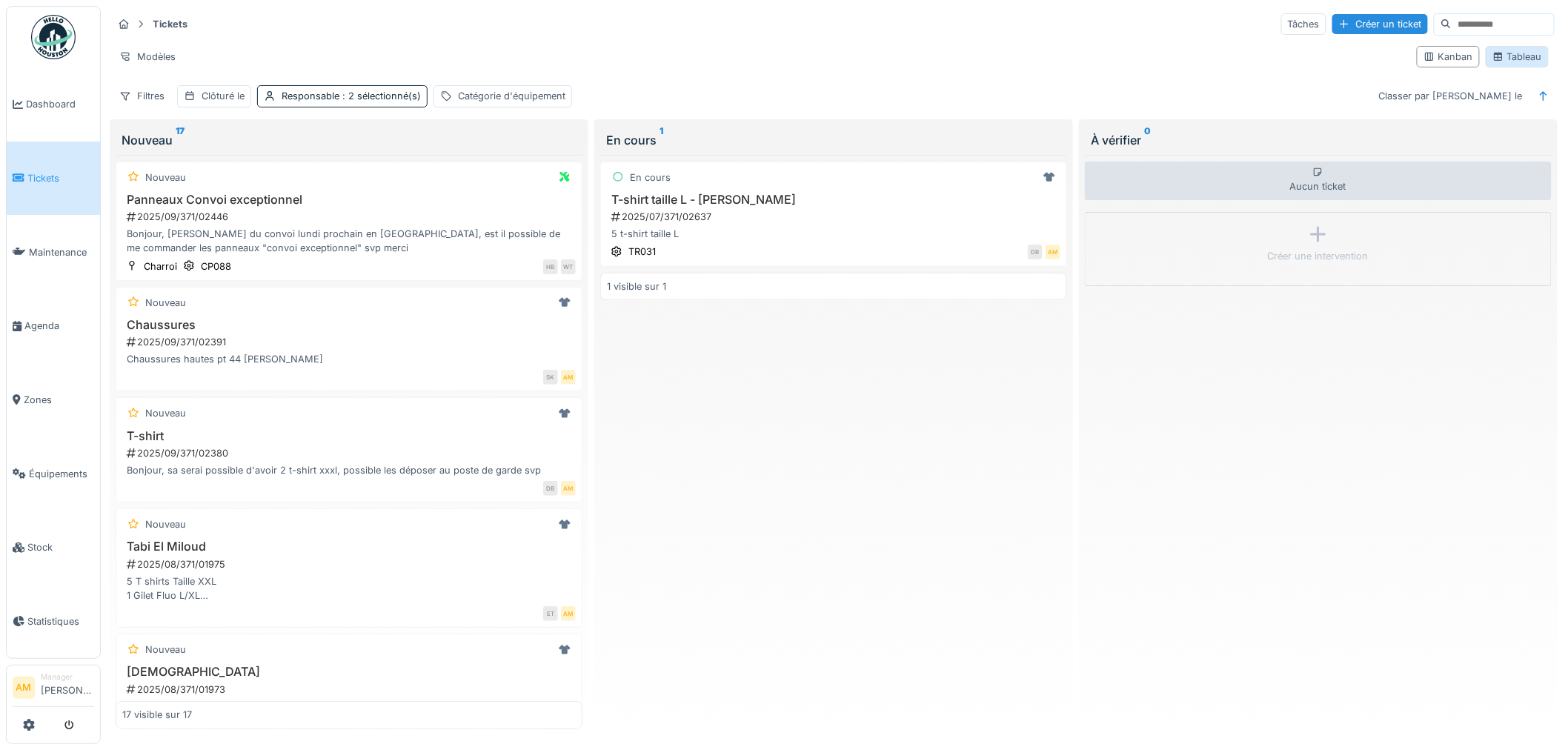
click at [1498, 57] on div "Tableau" at bounding box center [1517, 57] width 50 height 14
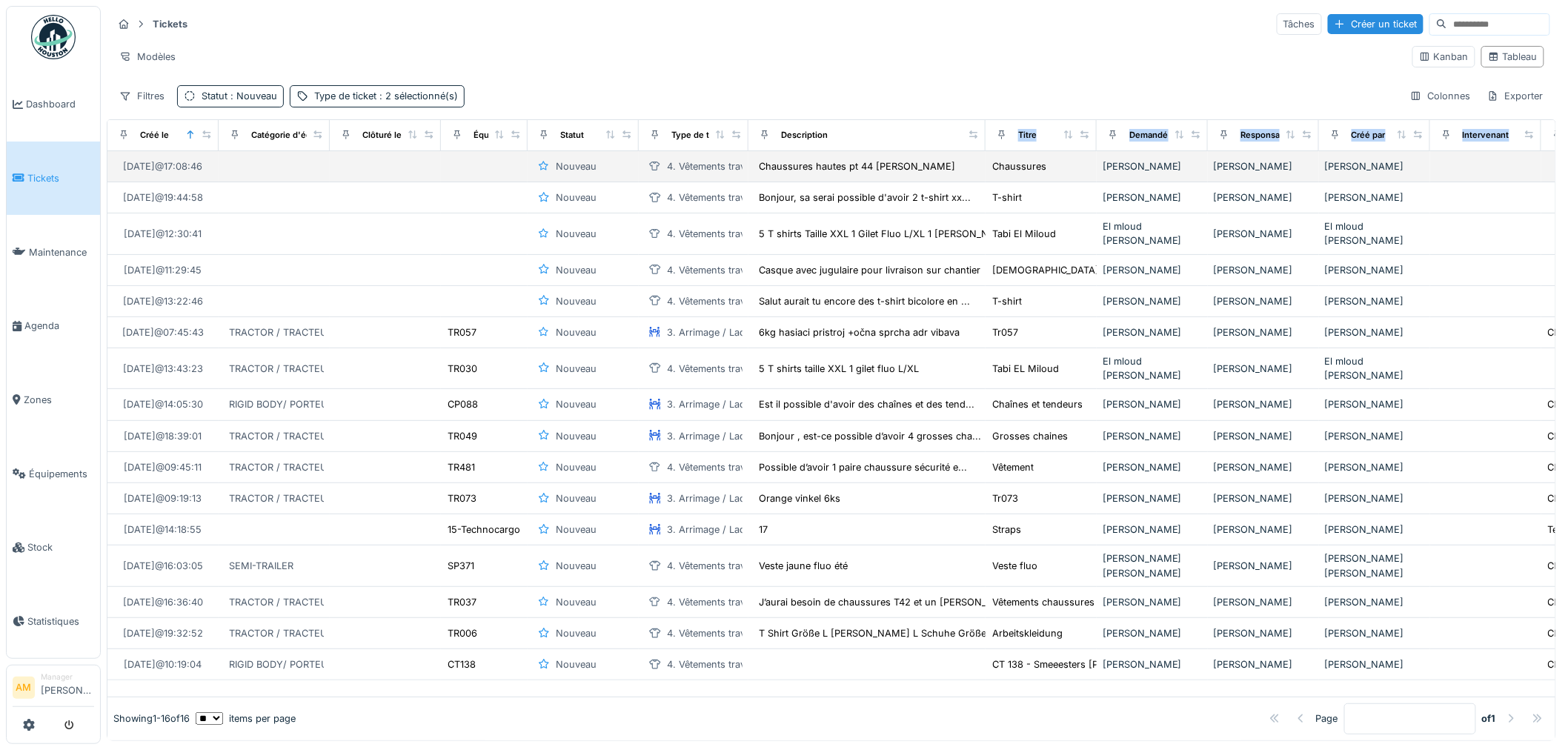
drag, startPoint x: 848, startPoint y: 135, endPoint x: 974, endPoint y: 154, distance: 127.4
click at [974, 154] on table "Créé le Catégorie d'équipement Clôturé le Équipement Statut Type de ticket Desc…" at bounding box center [991, 400] width 1767 height 561
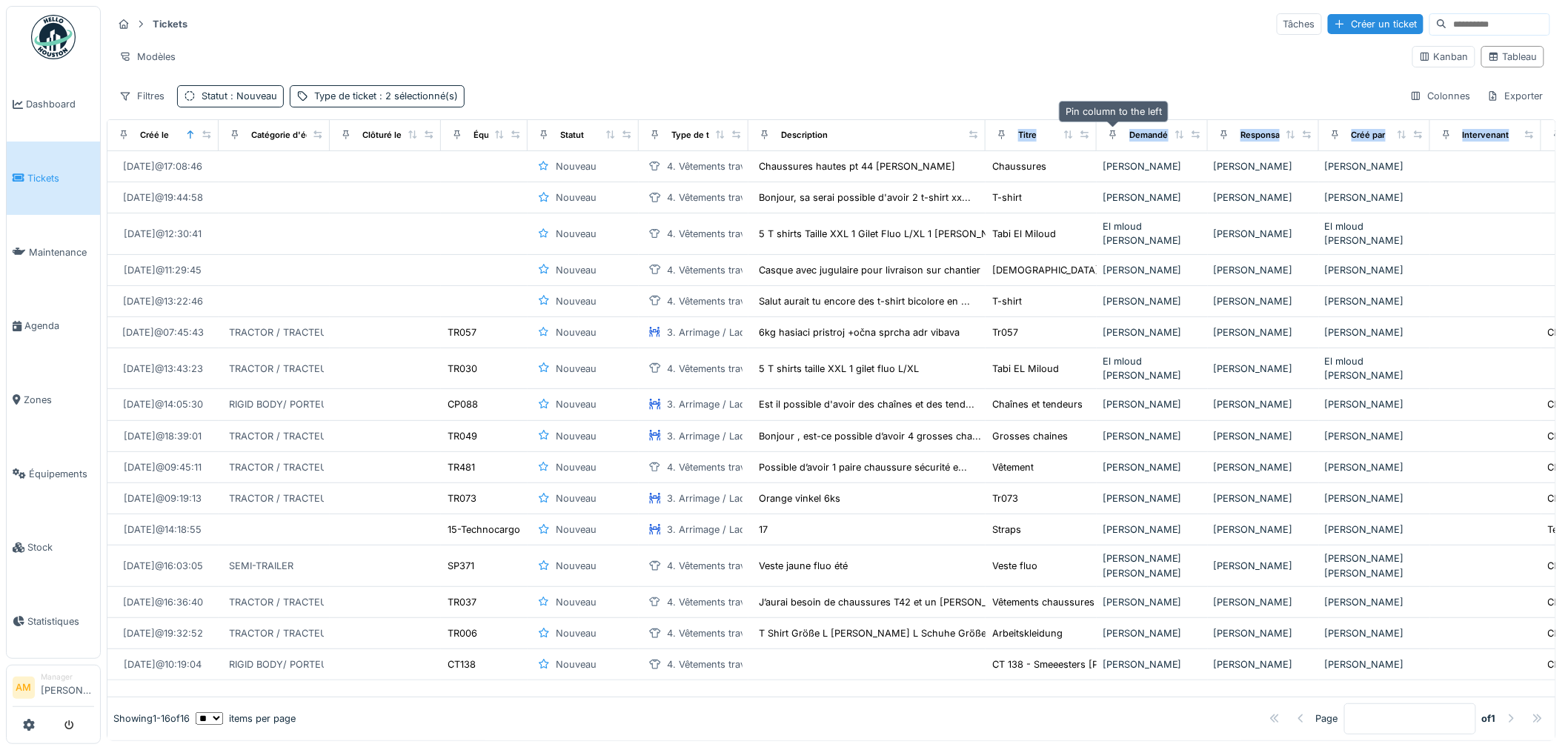
click at [1113, 133] on icon at bounding box center [1113, 134] width 10 height 8
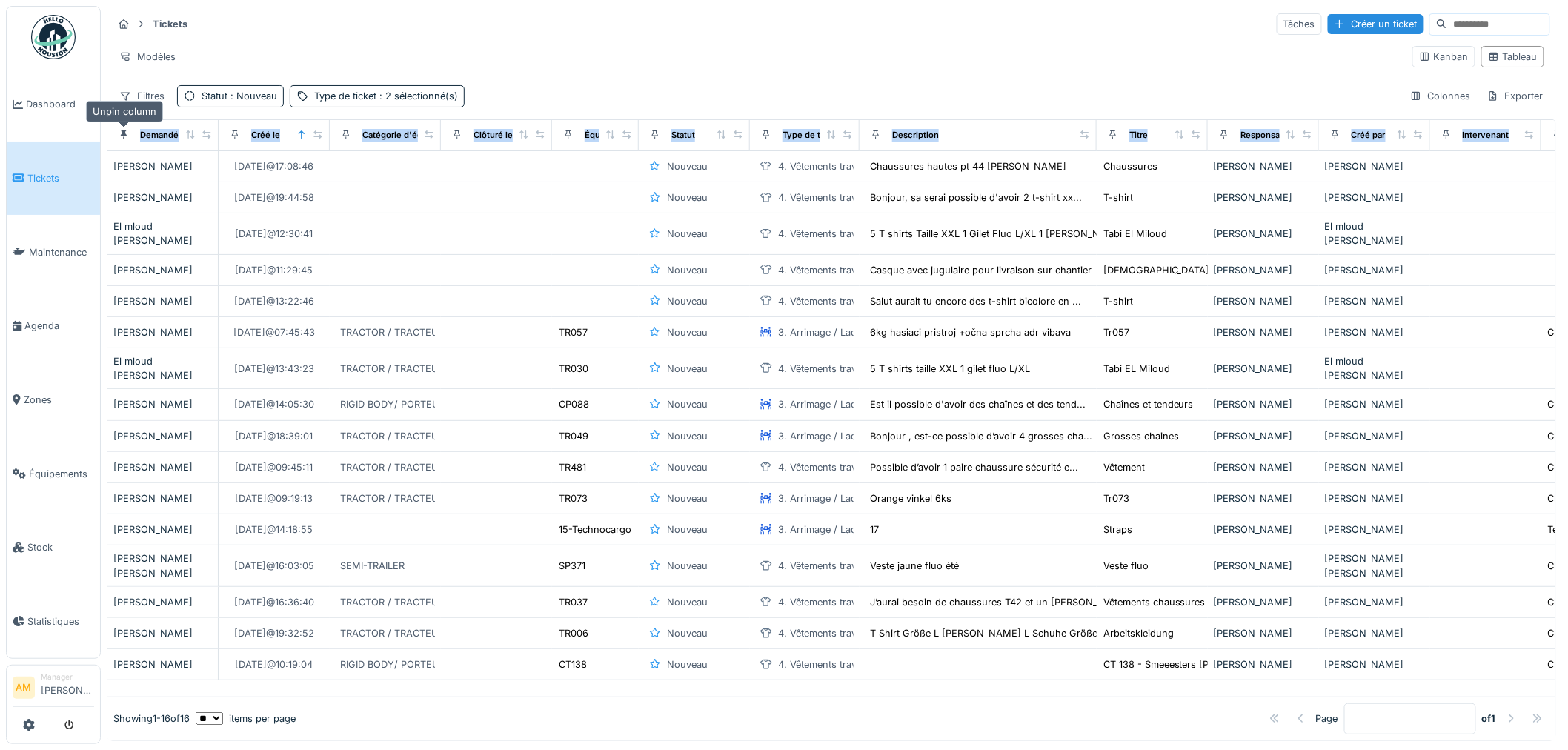
click at [126, 133] on icon at bounding box center [124, 134] width 10 height 8
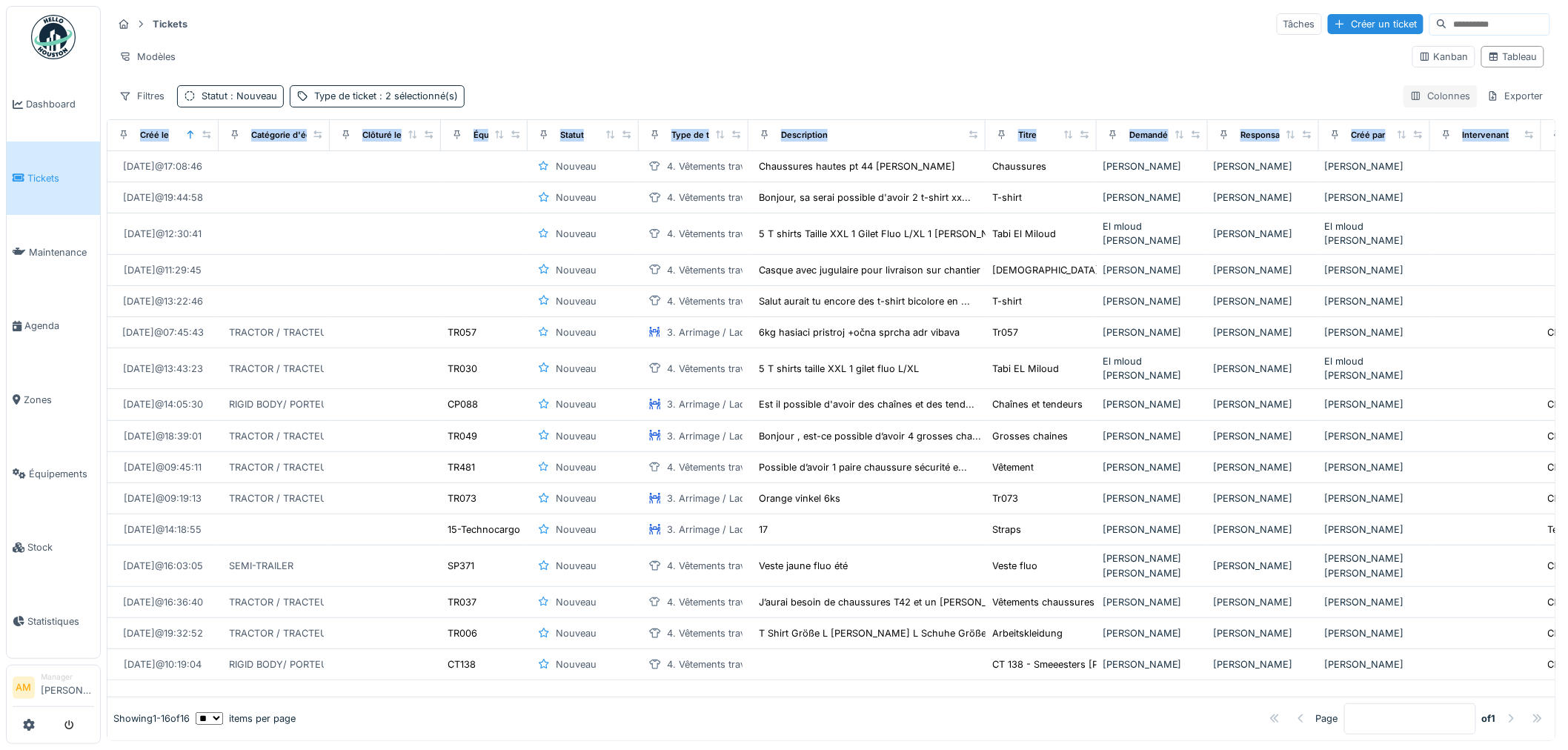
click at [1423, 98] on div "Colonnes" at bounding box center [1440, 95] width 74 height 22
click at [1425, 97] on div "Colonnes" at bounding box center [1440, 95] width 74 height 22
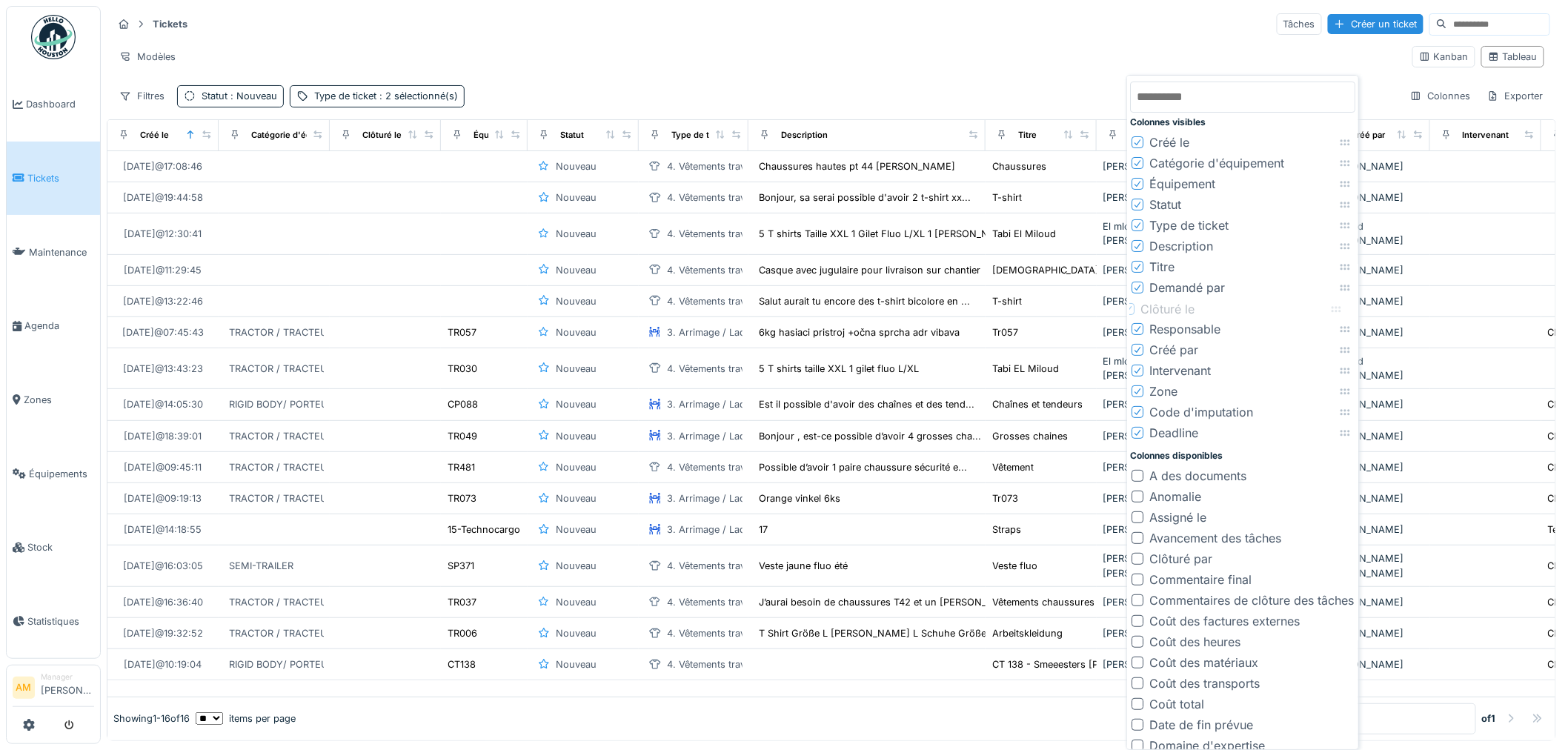
drag, startPoint x: 1349, startPoint y: 182, endPoint x: 1339, endPoint y: 308, distance: 126.4
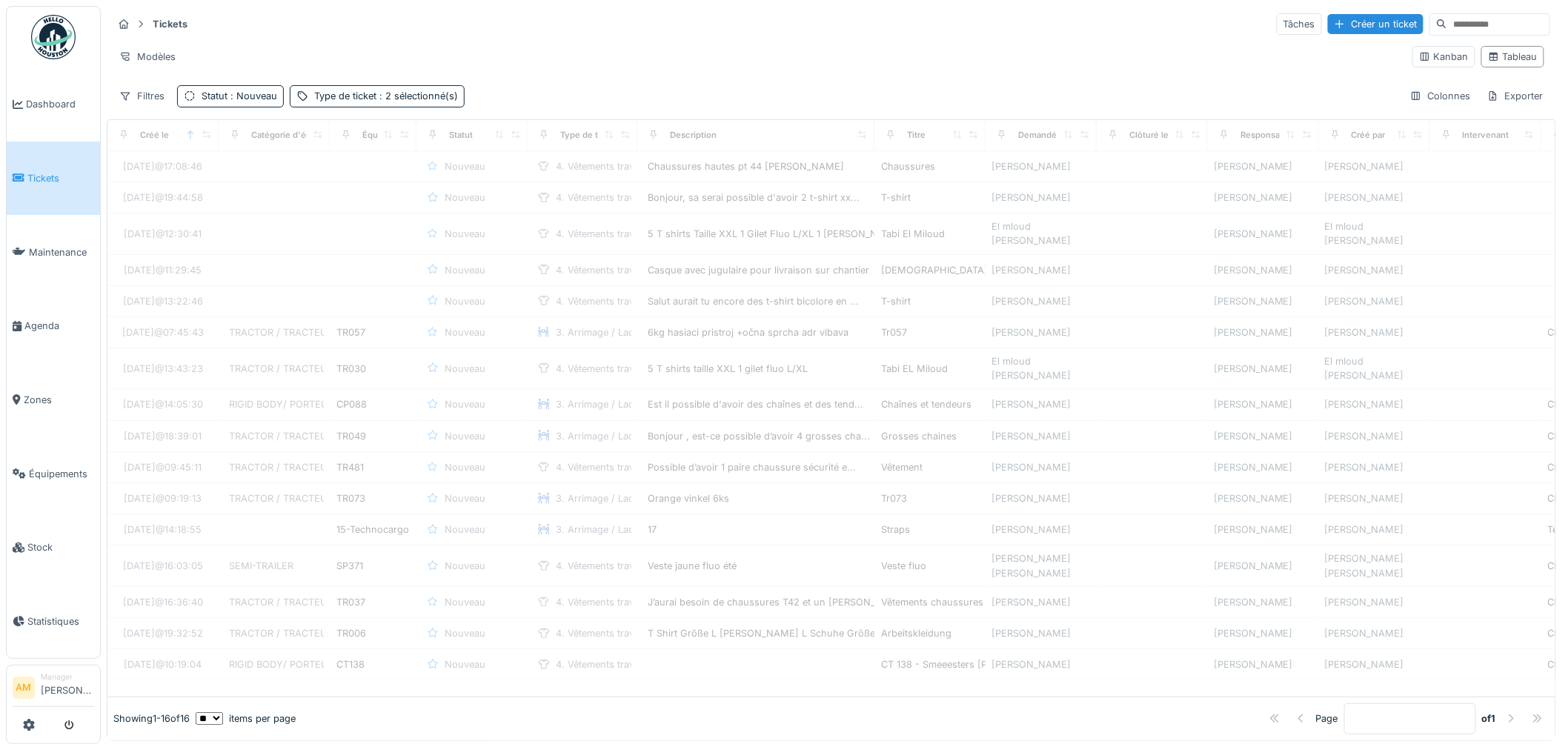
click at [1040, 94] on div "Filtres Statut : Nouveau Type de ticket : 2 sélectionné(s) Colonnes Exporter" at bounding box center [831, 95] width 1437 height 22
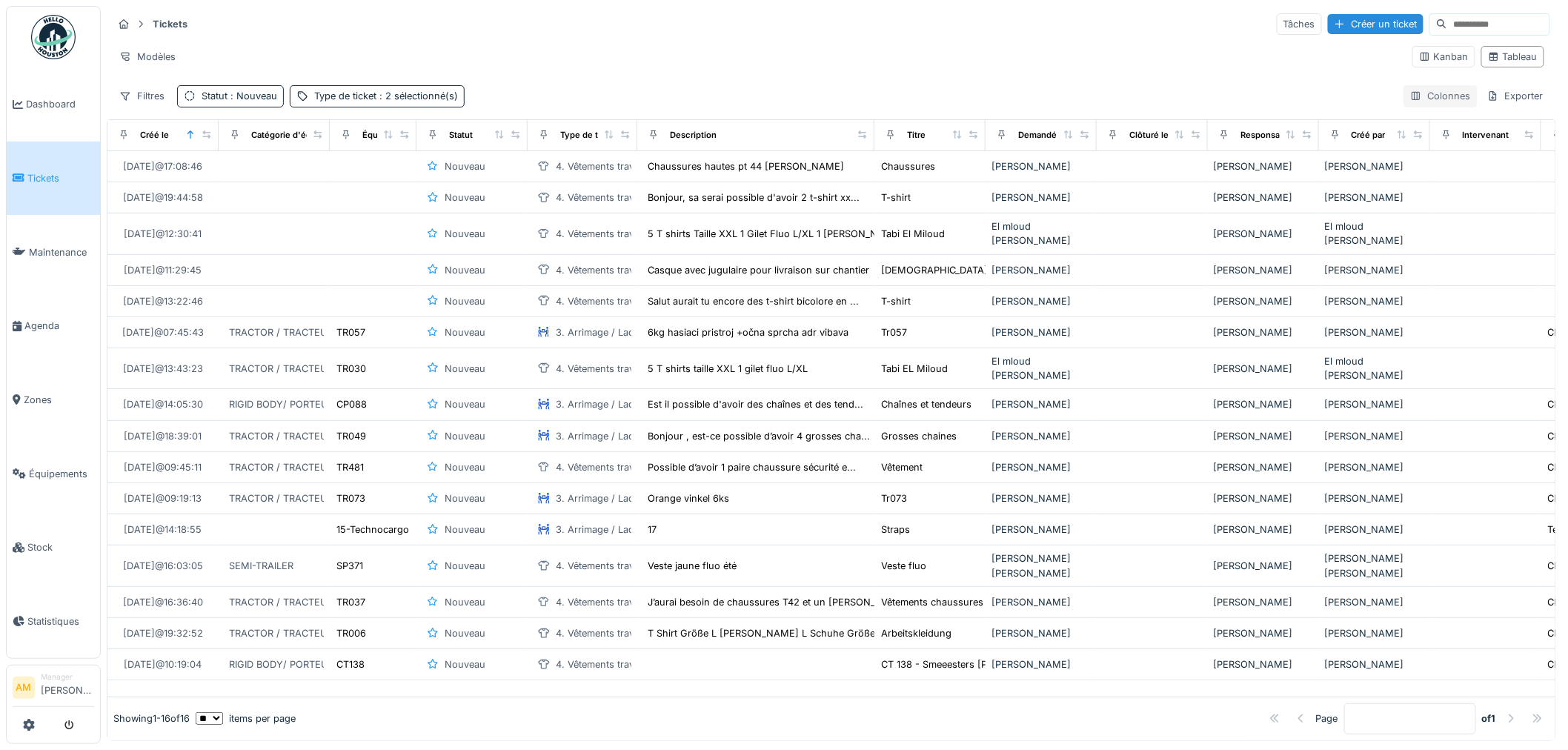
click at [1410, 101] on div "Colonnes" at bounding box center [1440, 95] width 74 height 22
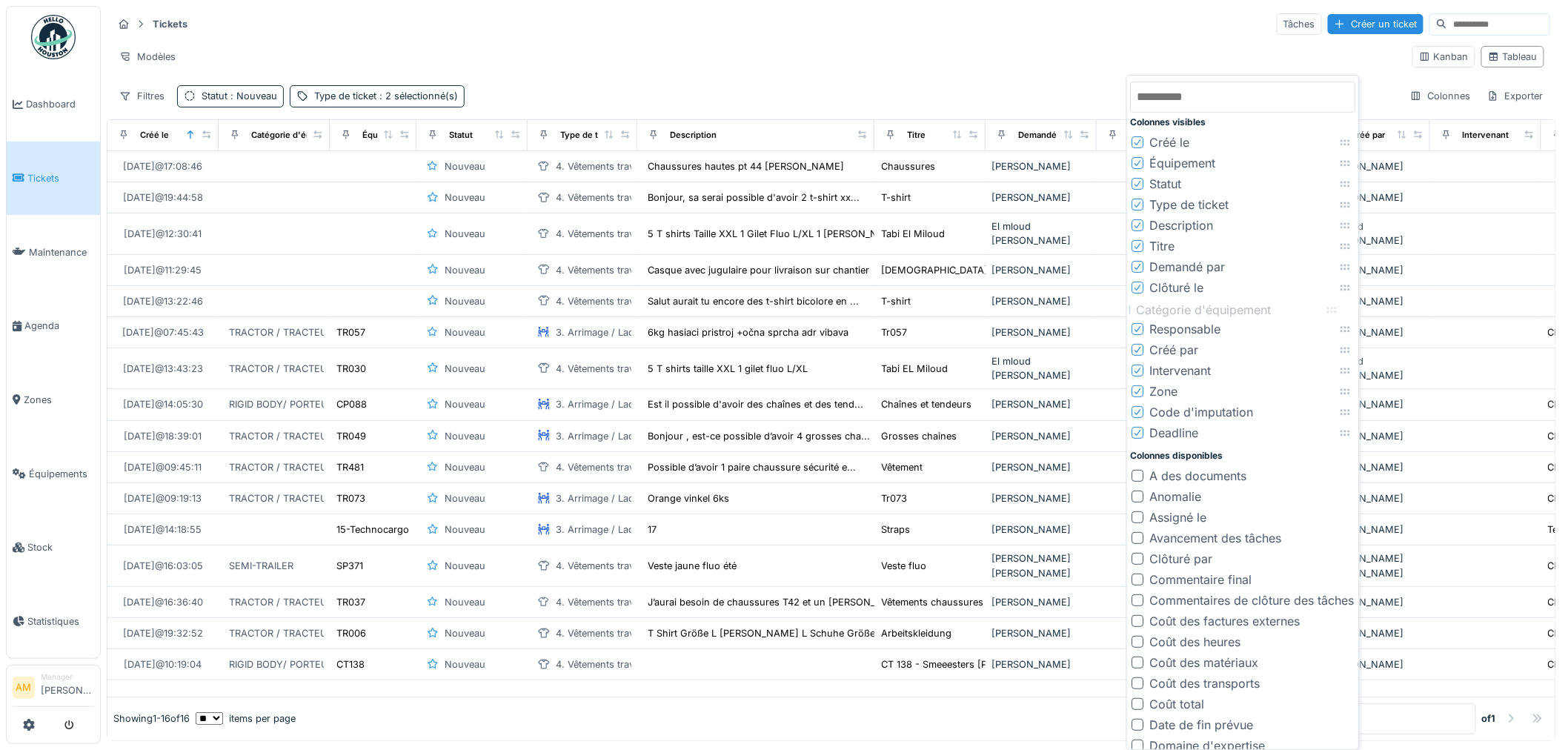
drag, startPoint x: 1343, startPoint y: 164, endPoint x: 1330, endPoint y: 310, distance: 146.6
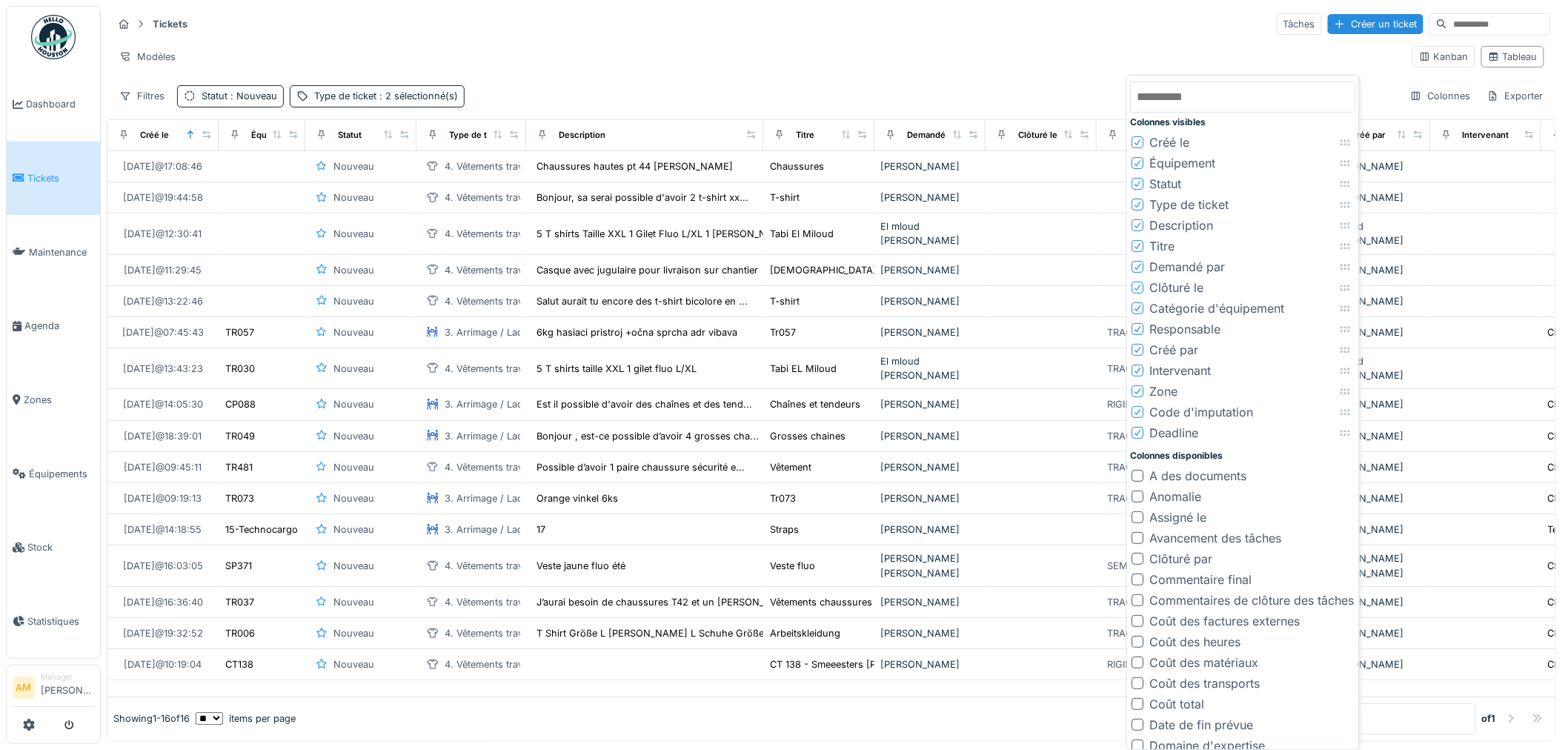
click at [1035, 48] on div "Modèles" at bounding box center [756, 57] width 1288 height 22
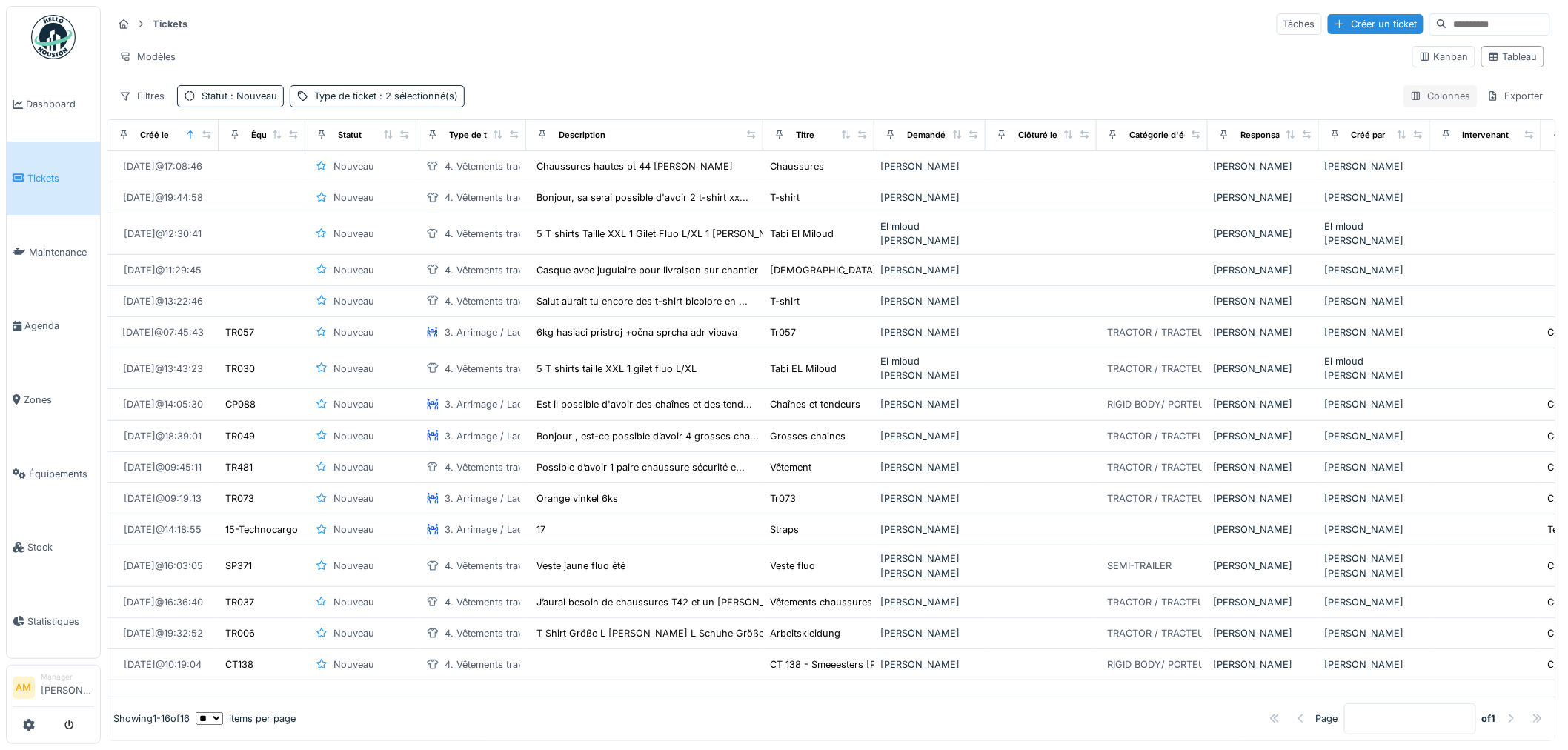
click at [1428, 97] on div "Colonnes" at bounding box center [1440, 95] width 74 height 22
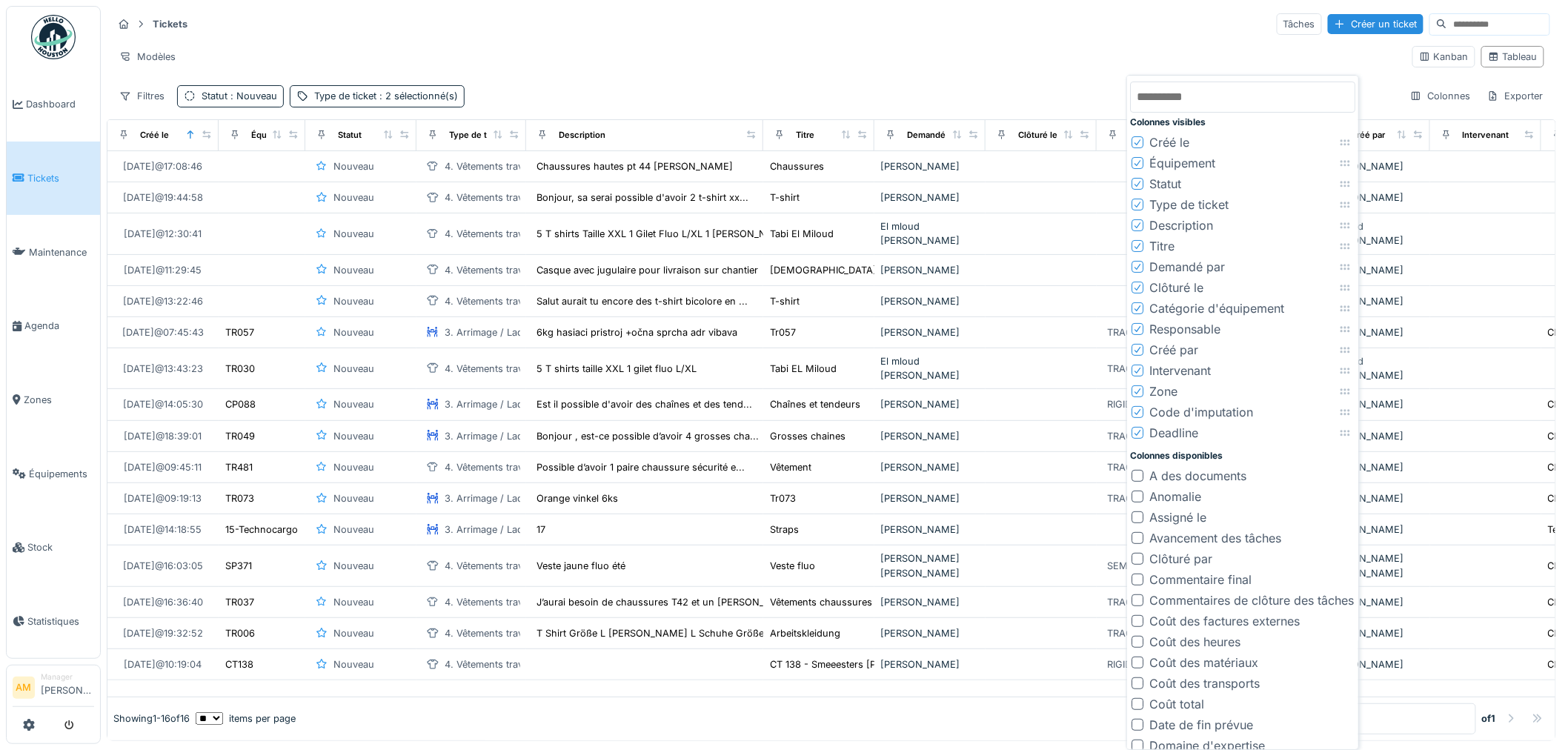
click at [1137, 139] on icon at bounding box center [1137, 142] width 9 height 7
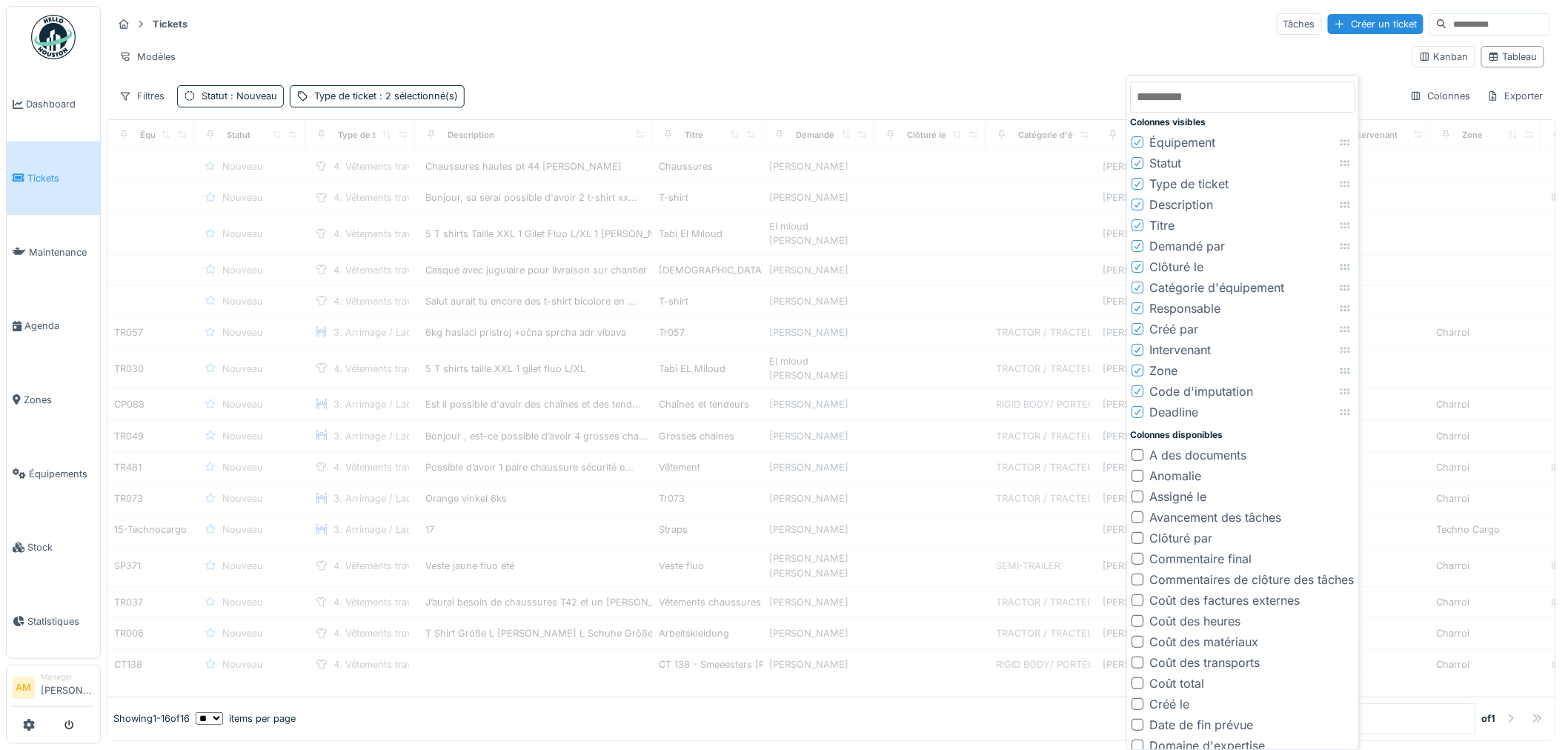
click at [1062, 57] on div "Modèles" at bounding box center [756, 57] width 1288 height 22
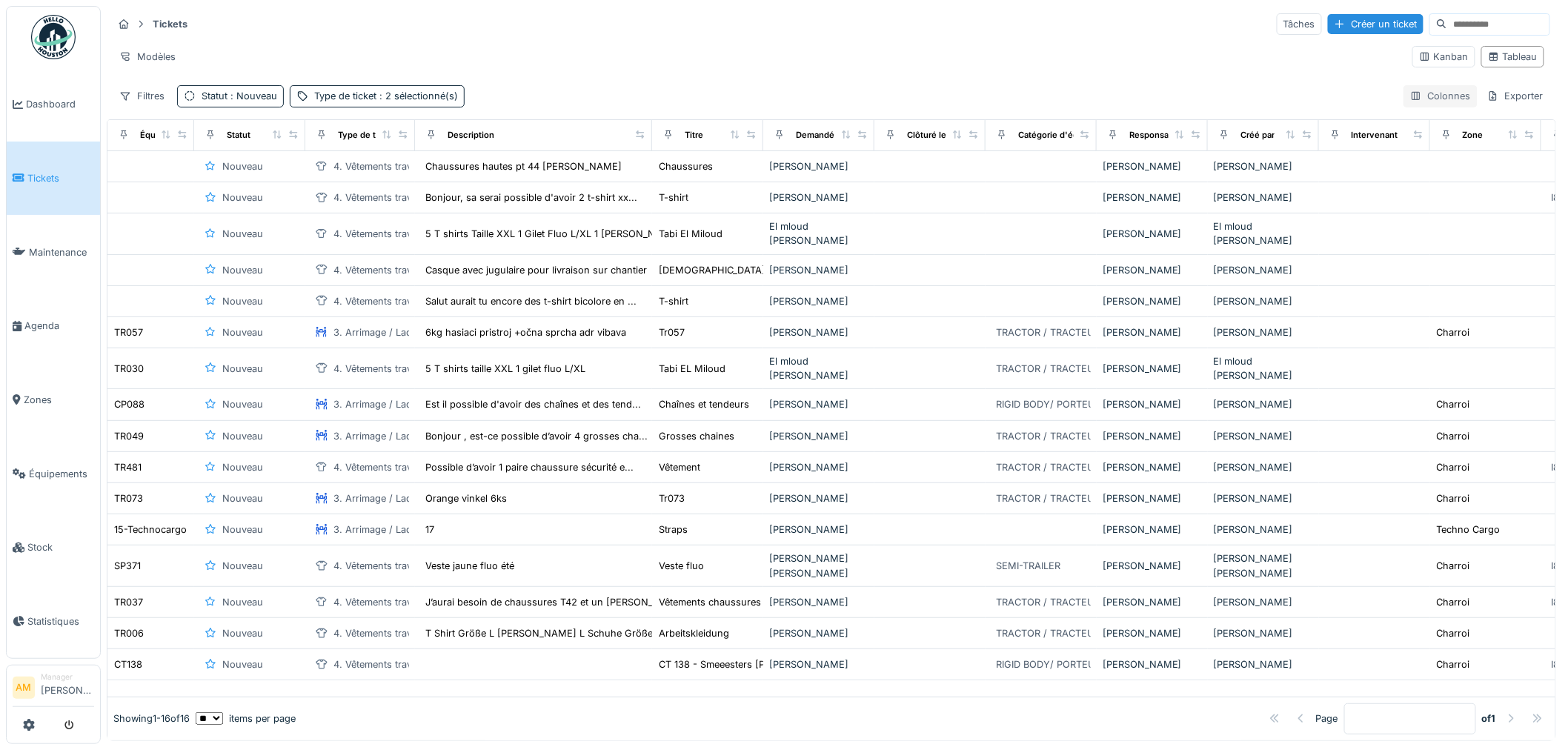
click at [1426, 96] on div "Colonnes" at bounding box center [1440, 95] width 74 height 22
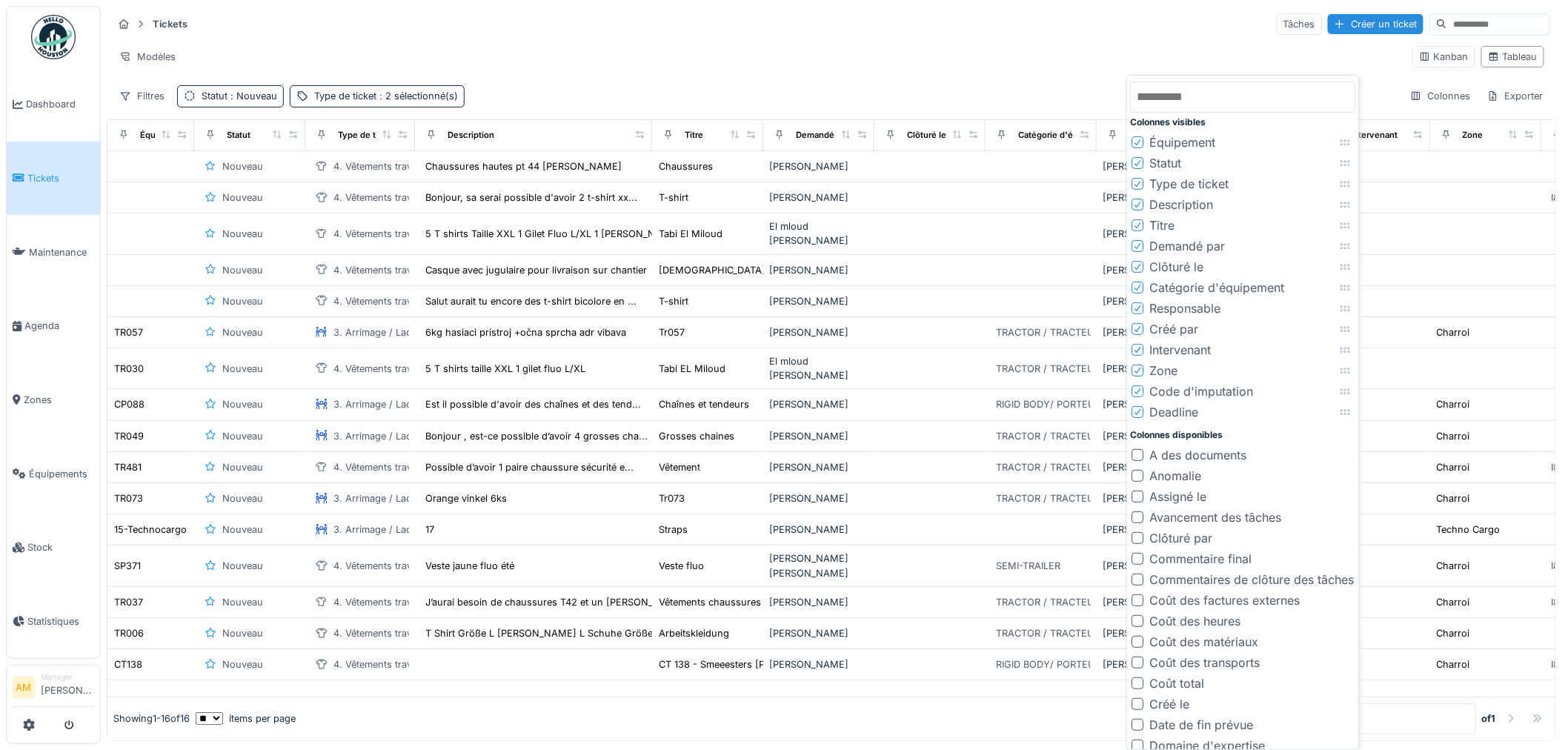
click at [1140, 351] on icon at bounding box center [1137, 349] width 9 height 7
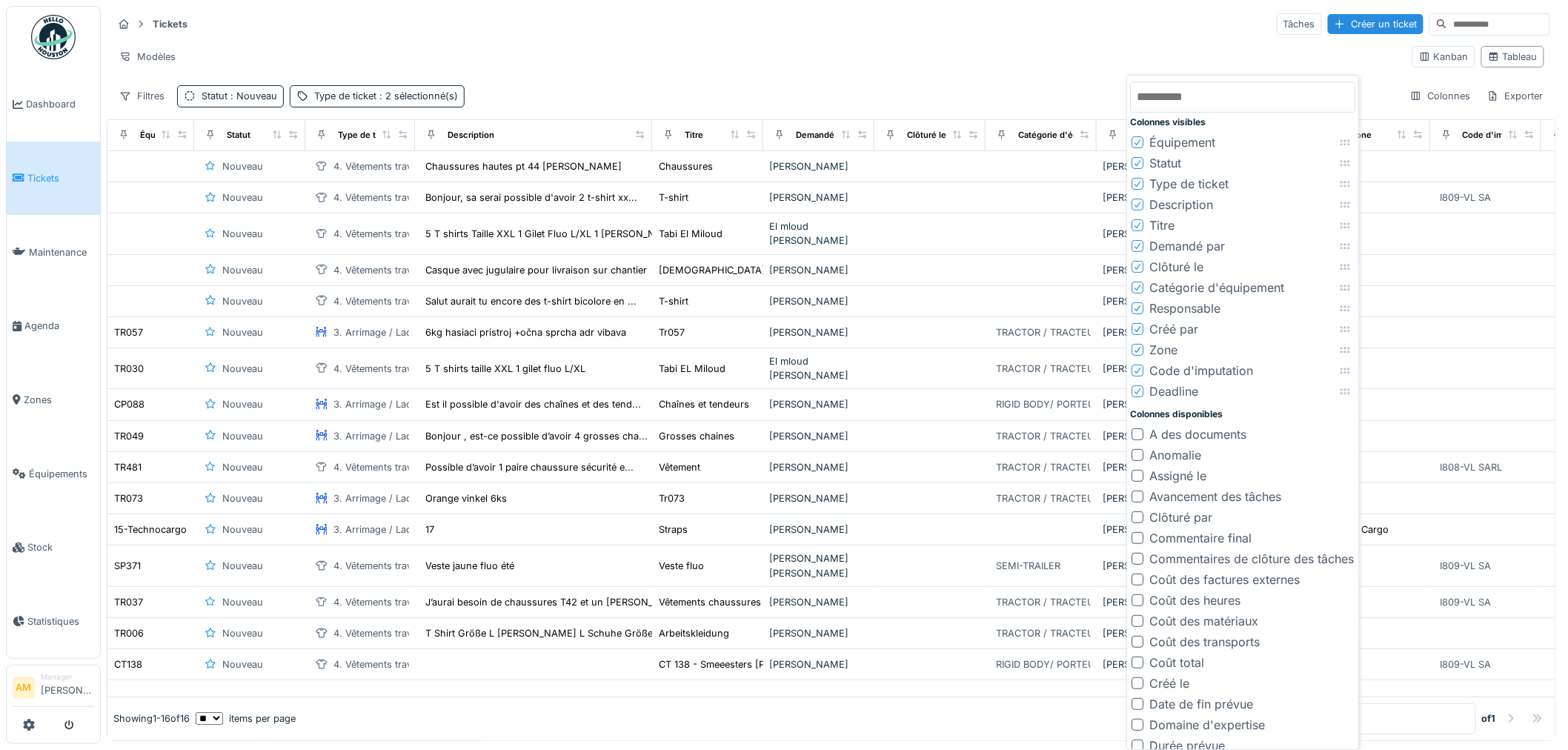
click at [930, 17] on div "Tickets Tâches Créer un ticket" at bounding box center [831, 24] width 1437 height 25
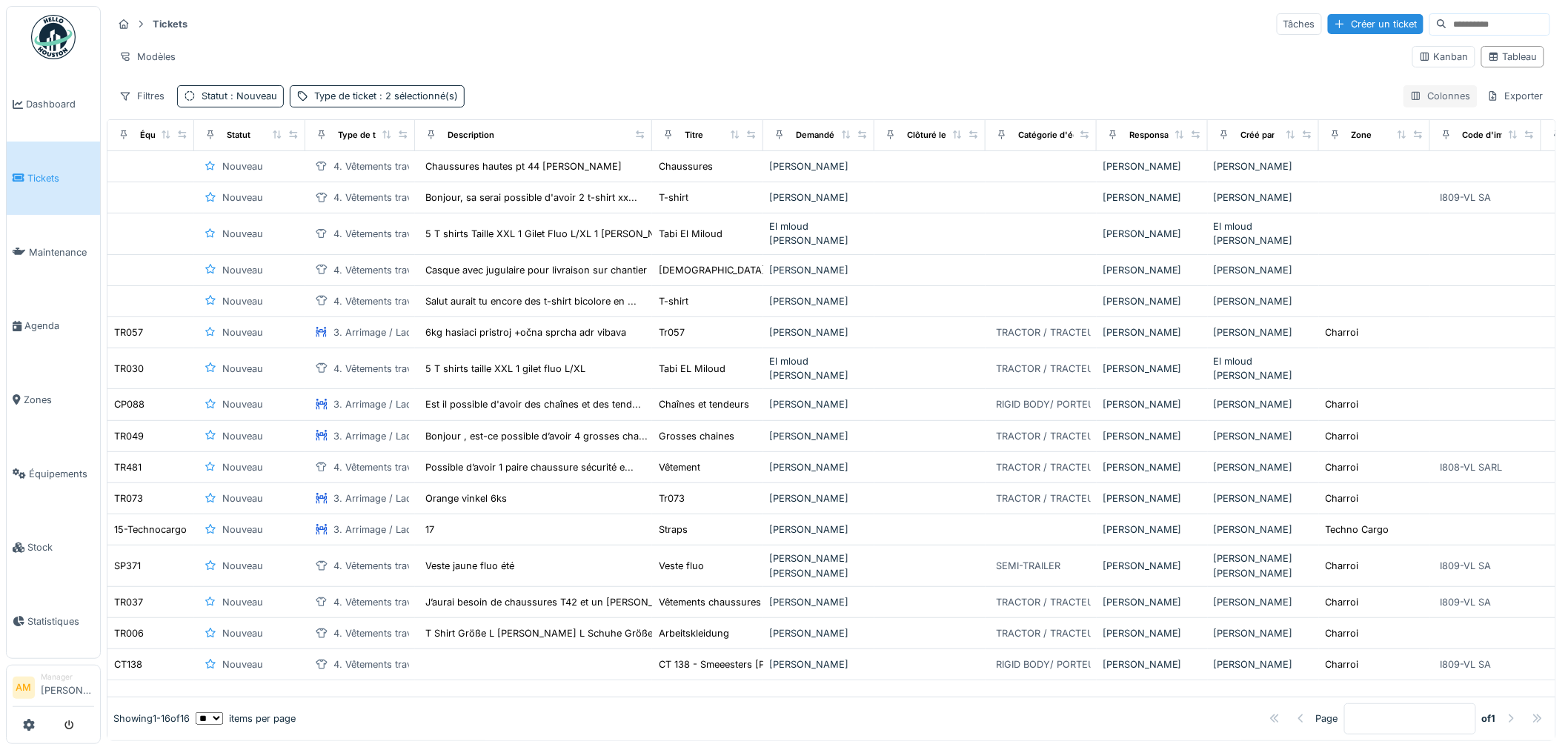
click at [1430, 101] on div "Colonnes" at bounding box center [1440, 95] width 74 height 22
click at [1295, 143] on input "***" at bounding box center [1331, 138] width 132 height 31
type input "**"
click at [1416, 97] on div "Colonnes" at bounding box center [1440, 95] width 74 height 22
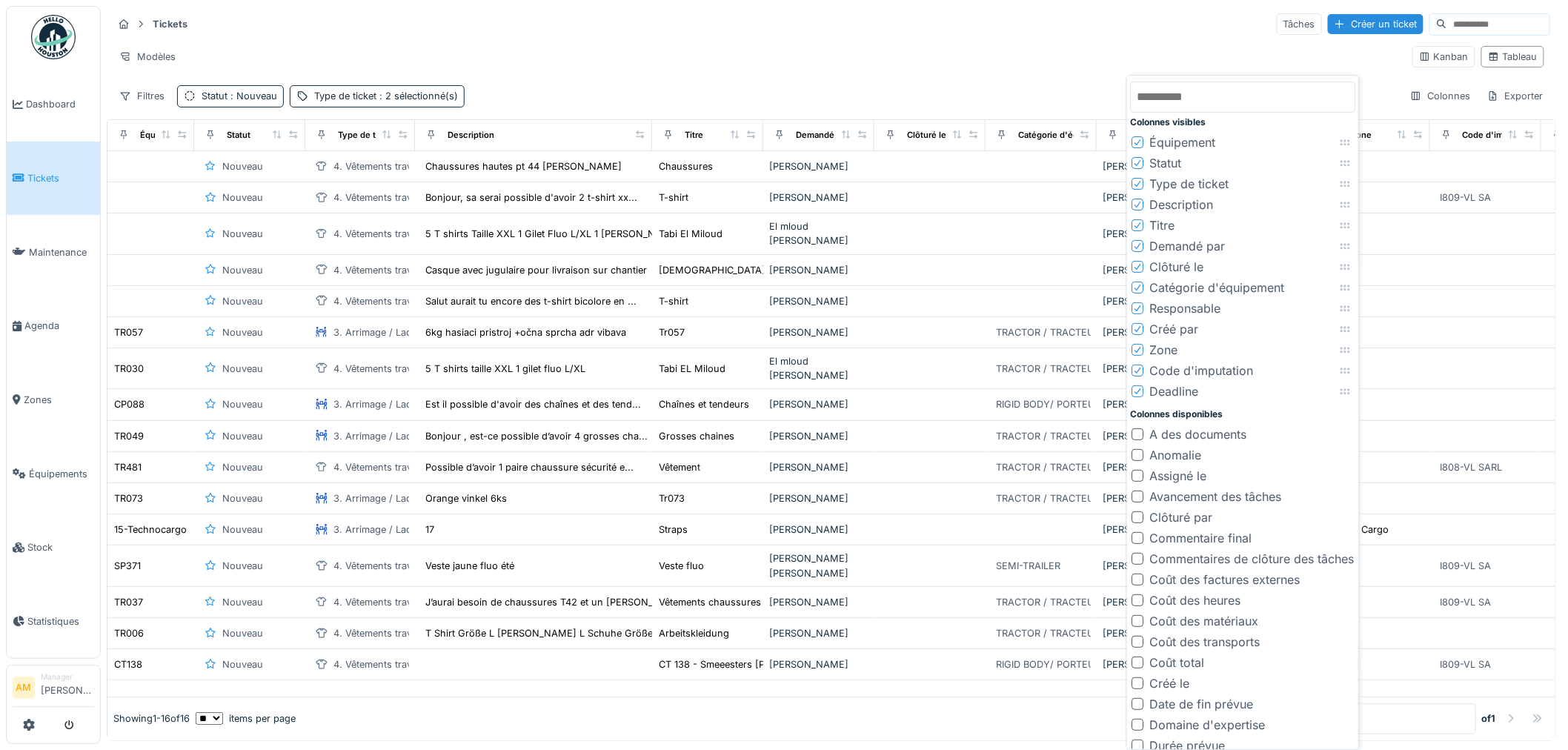
click at [1286, 96] on input "text" at bounding box center [1242, 97] width 225 height 31
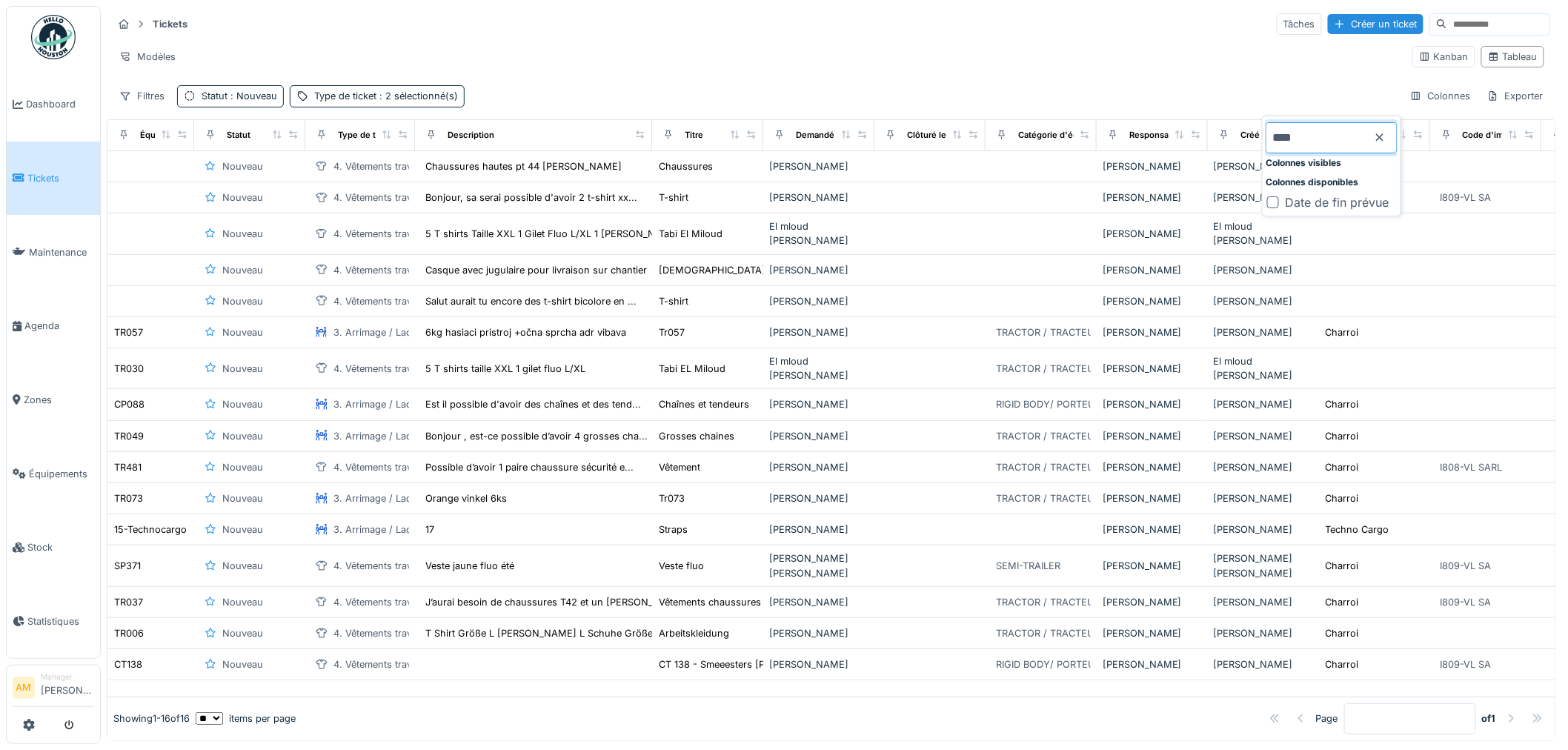
click at [1321, 139] on input "****" at bounding box center [1331, 138] width 132 height 31
type input "****"
click at [1338, 168] on div "Colonnes visibles" at bounding box center [1331, 163] width 132 height 13
click at [1283, 85] on div "Filtres Statut : Nouveau Type de ticket : 2 sélectionné(s) Colonnes Exporter" at bounding box center [831, 95] width 1437 height 22
click at [1426, 98] on div "Colonnes" at bounding box center [1440, 95] width 74 height 22
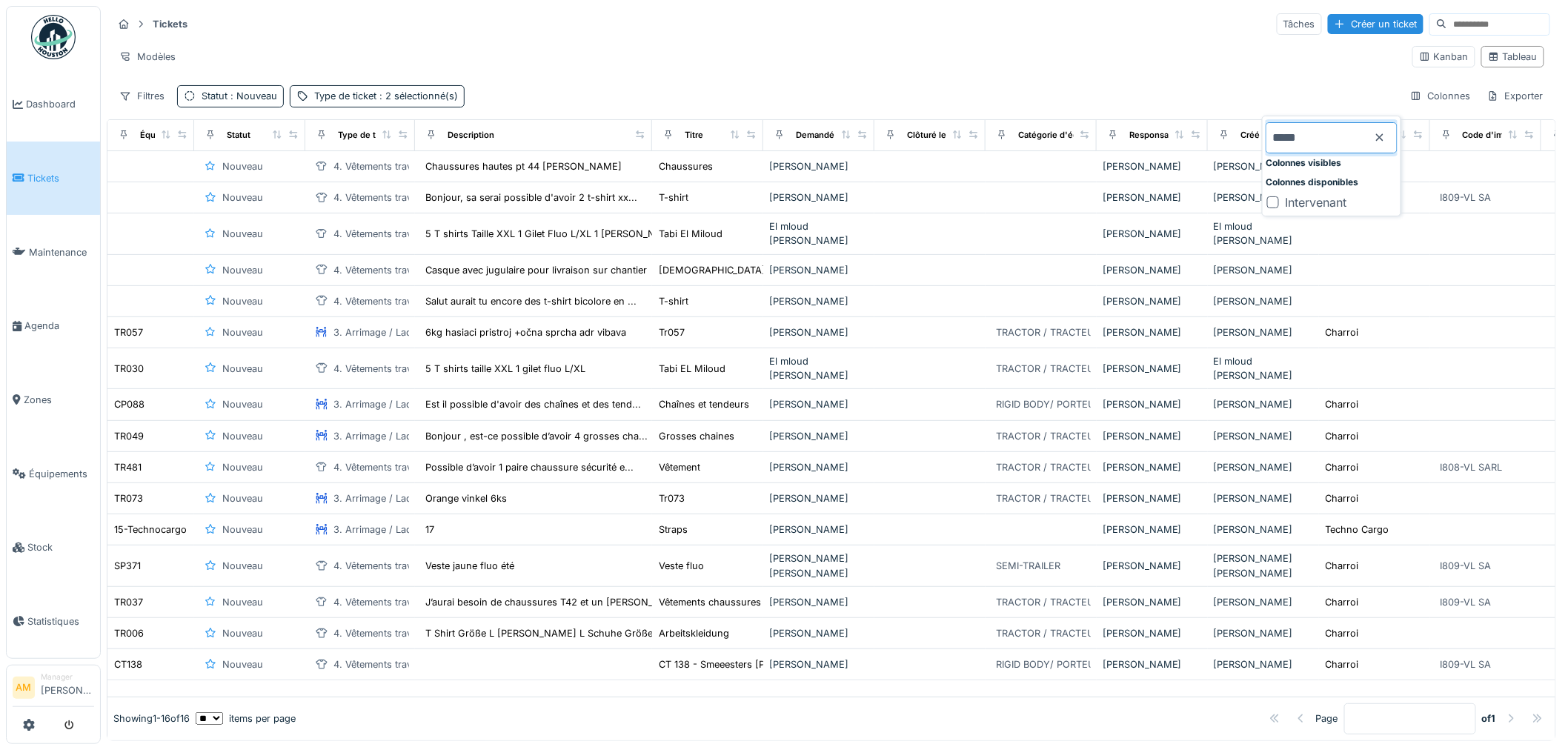
type input "*****"
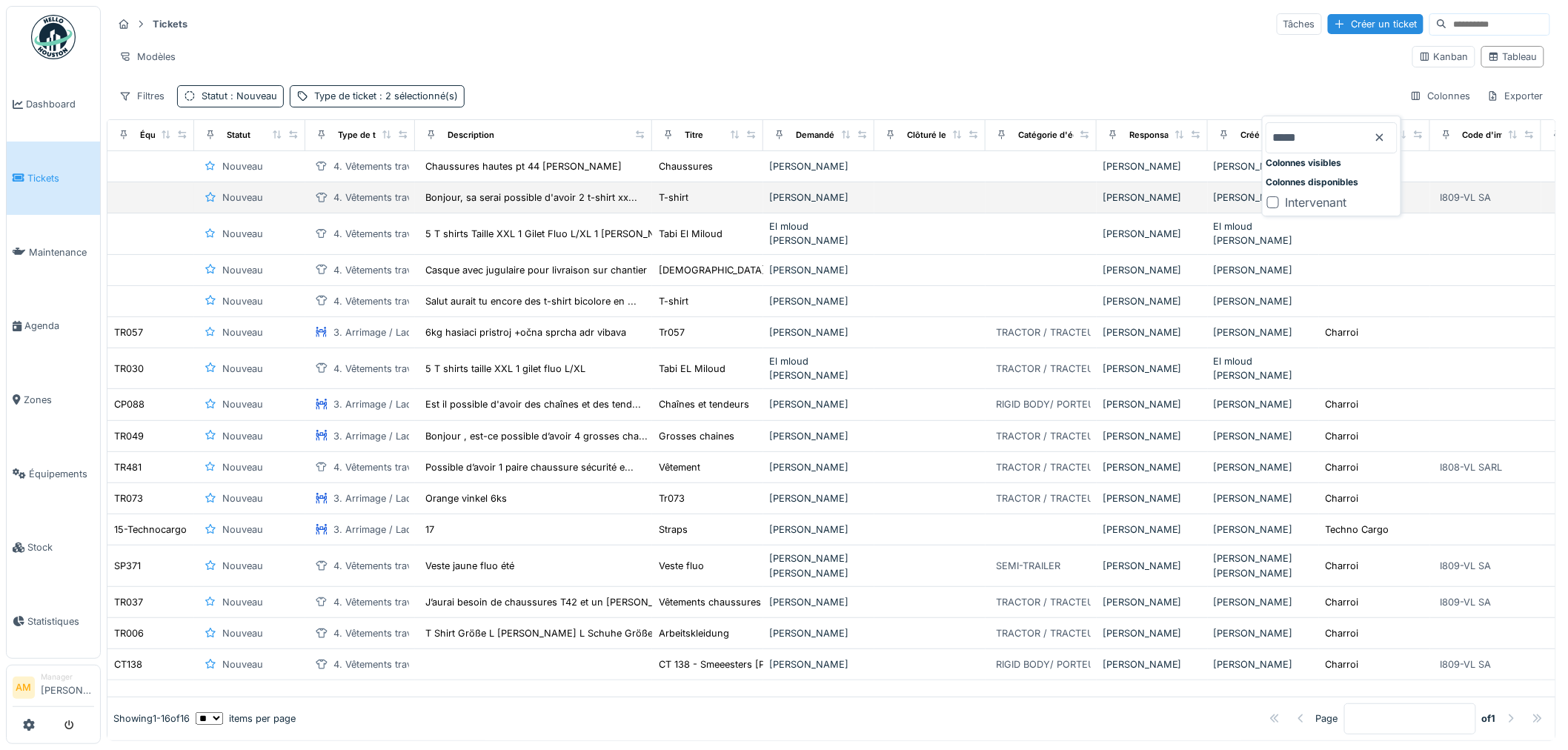
click at [1273, 202] on div at bounding box center [1273, 203] width 12 height 12
click at [1067, 51] on div "Modèles" at bounding box center [756, 57] width 1288 height 22
click at [372, 92] on div "Type de ticket : 2 sélectionné(s)" at bounding box center [386, 95] width 144 height 14
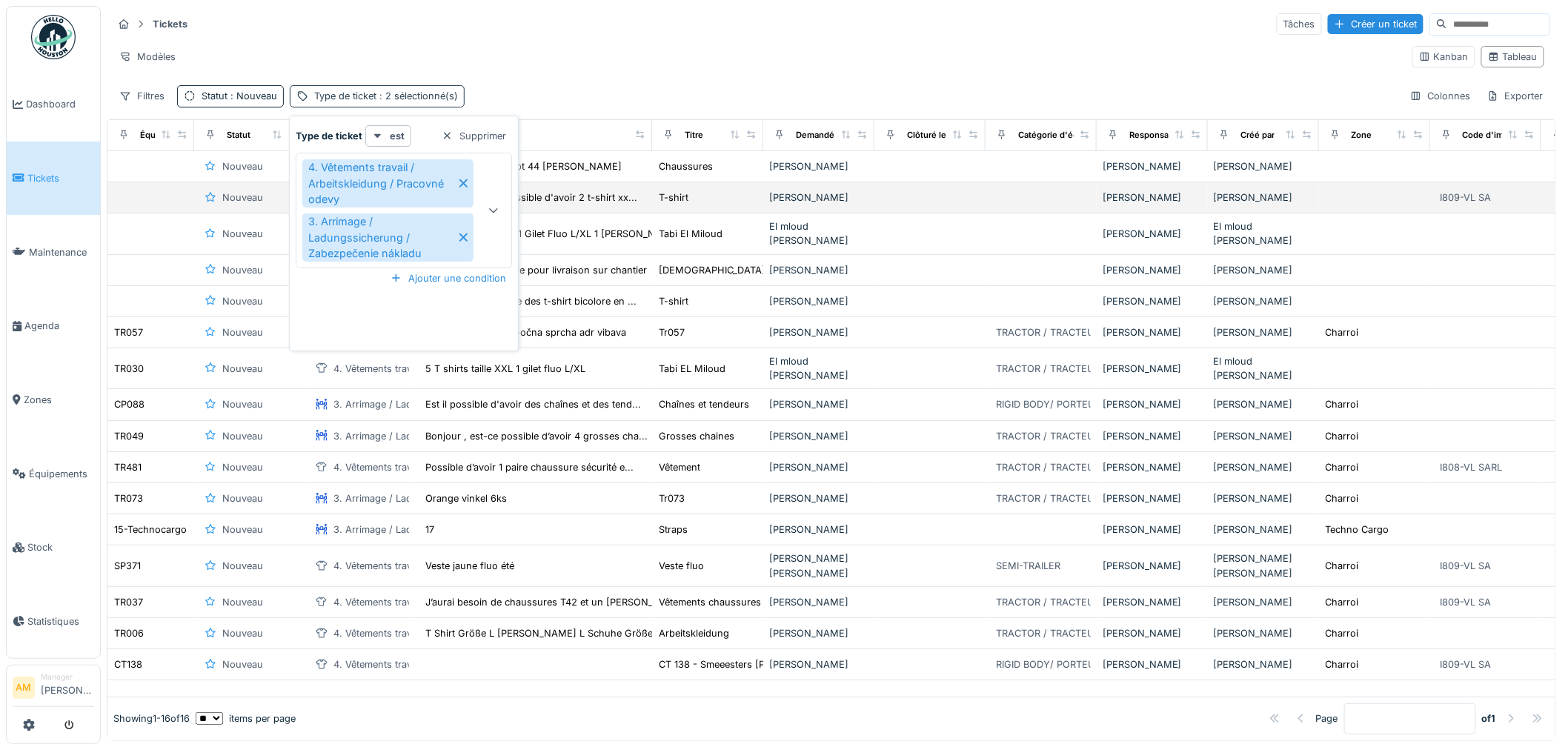
click at [372, 92] on div "Type de ticket : 2 sélectionné(s)" at bounding box center [386, 95] width 144 height 14
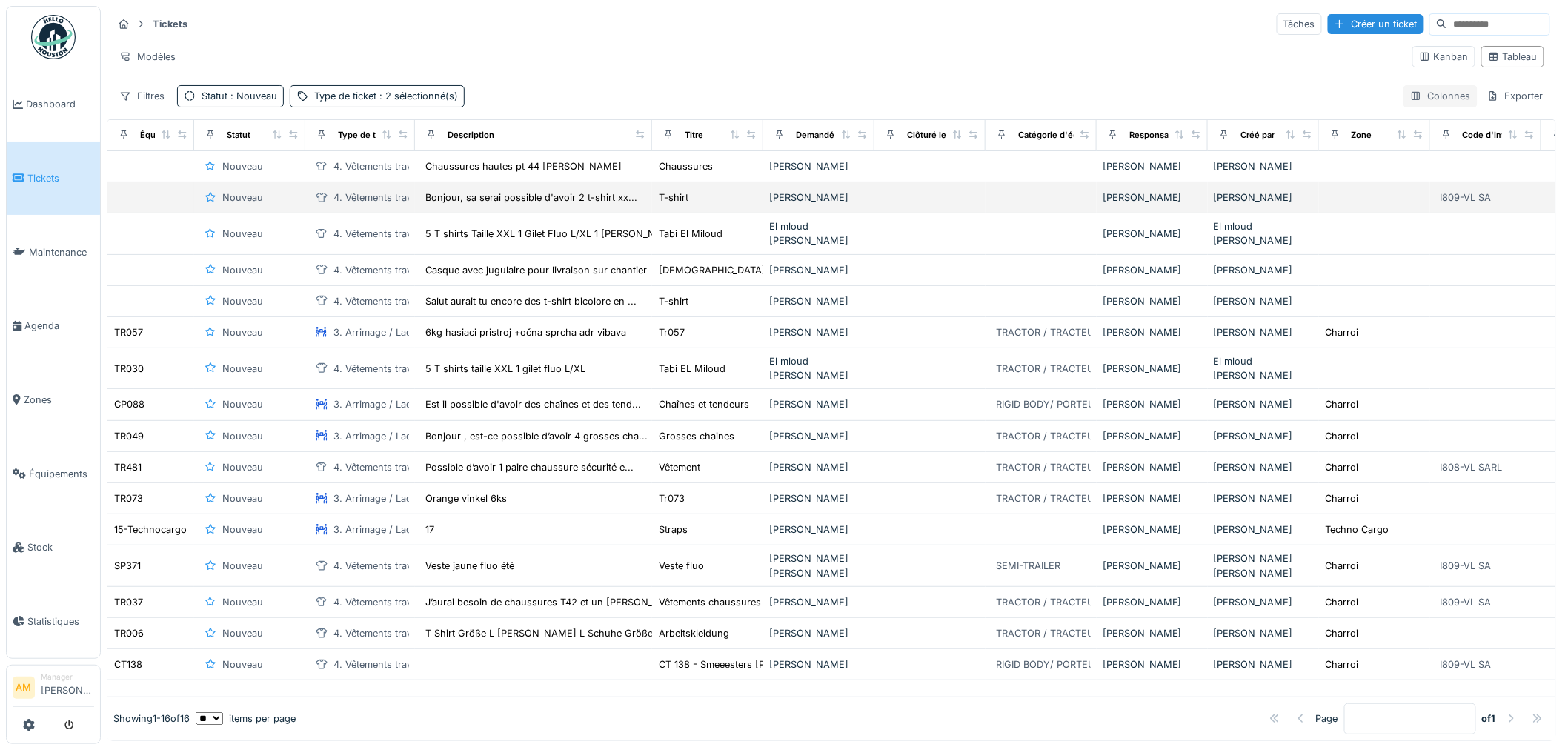
click at [1428, 94] on div "Colonnes" at bounding box center [1440, 95] width 74 height 22
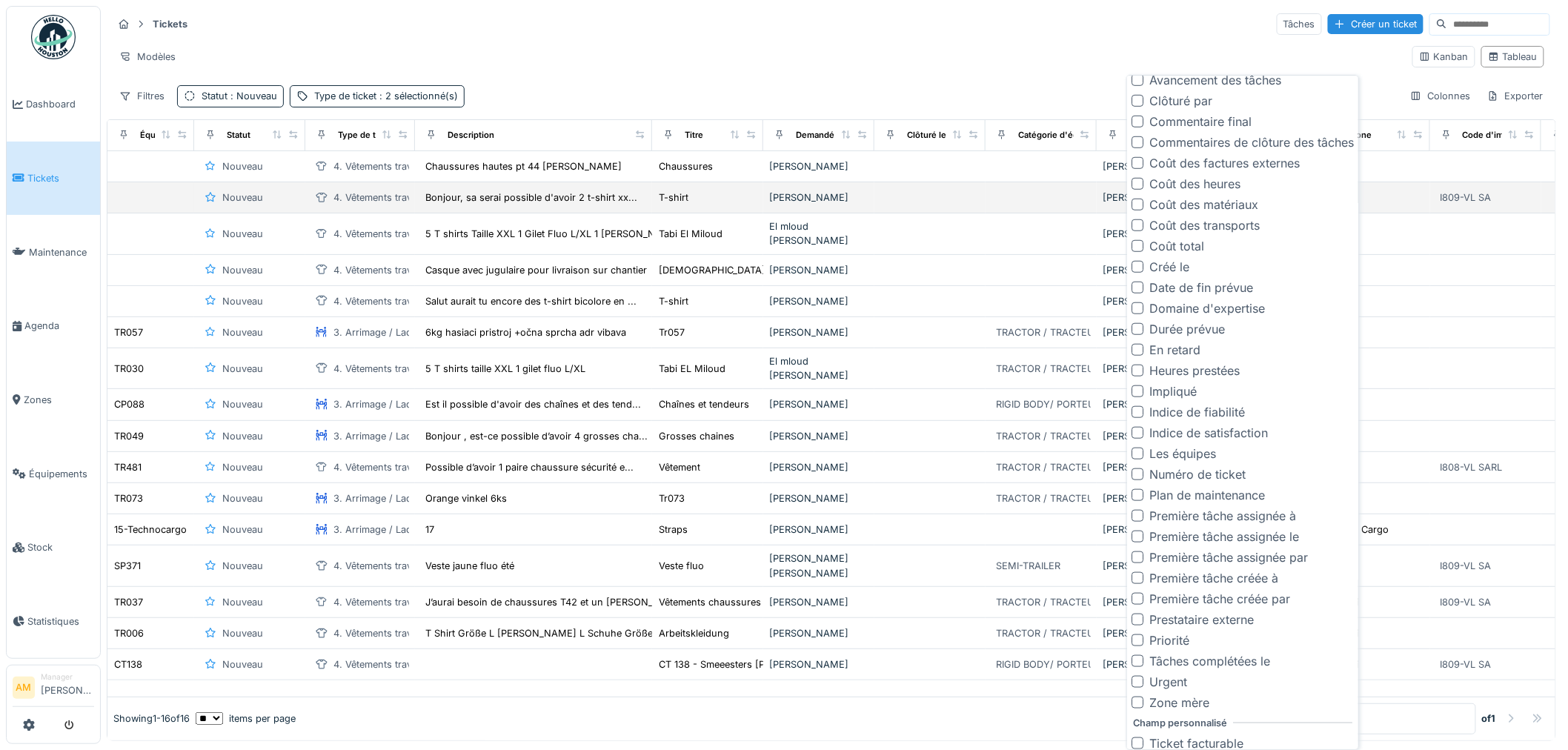
scroll to position [445, 0]
click at [1137, 256] on div at bounding box center [1137, 259] width 12 height 12
click at [1082, 54] on div "Modèles" at bounding box center [756, 57] width 1288 height 22
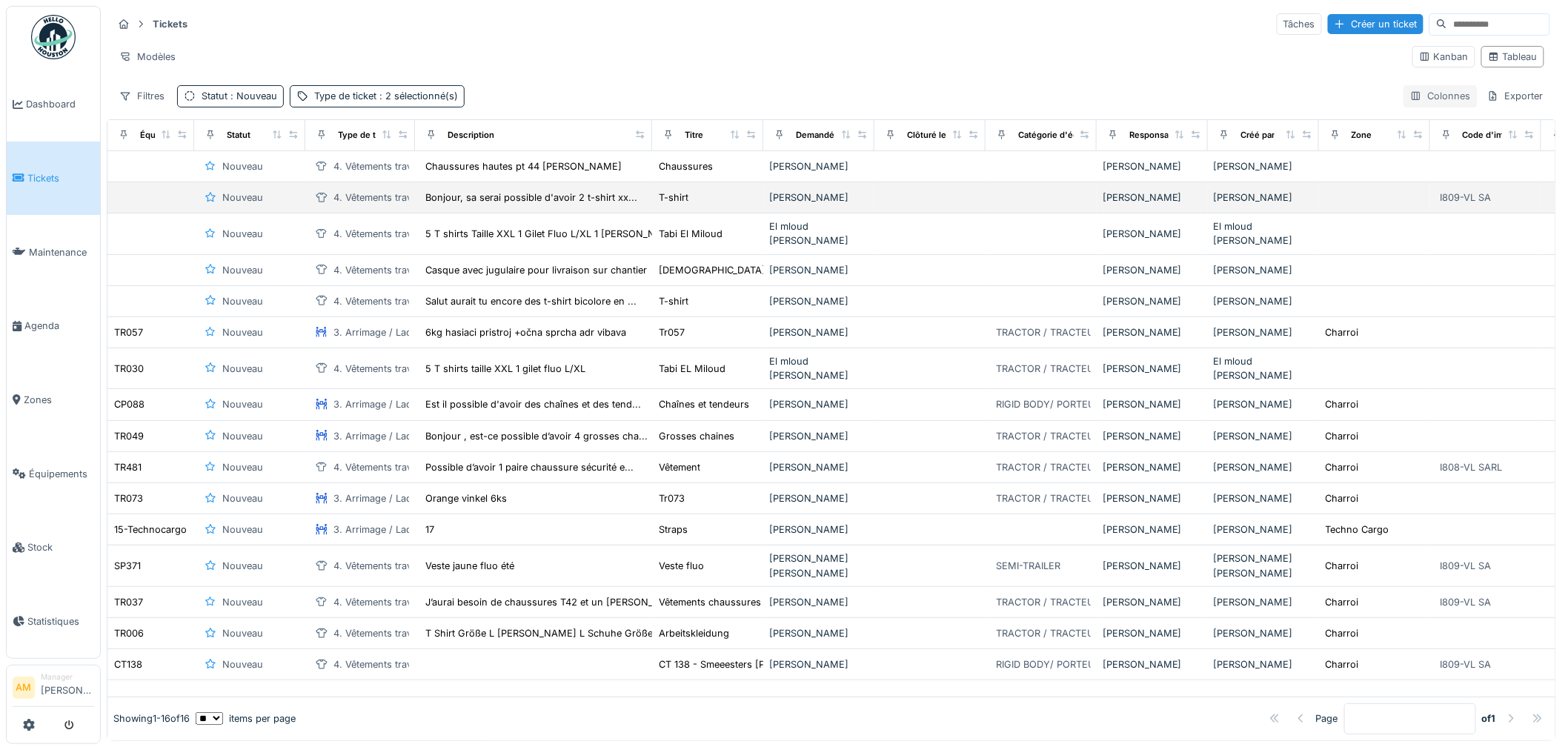
click at [1420, 100] on div "Colonnes" at bounding box center [1440, 95] width 74 height 22
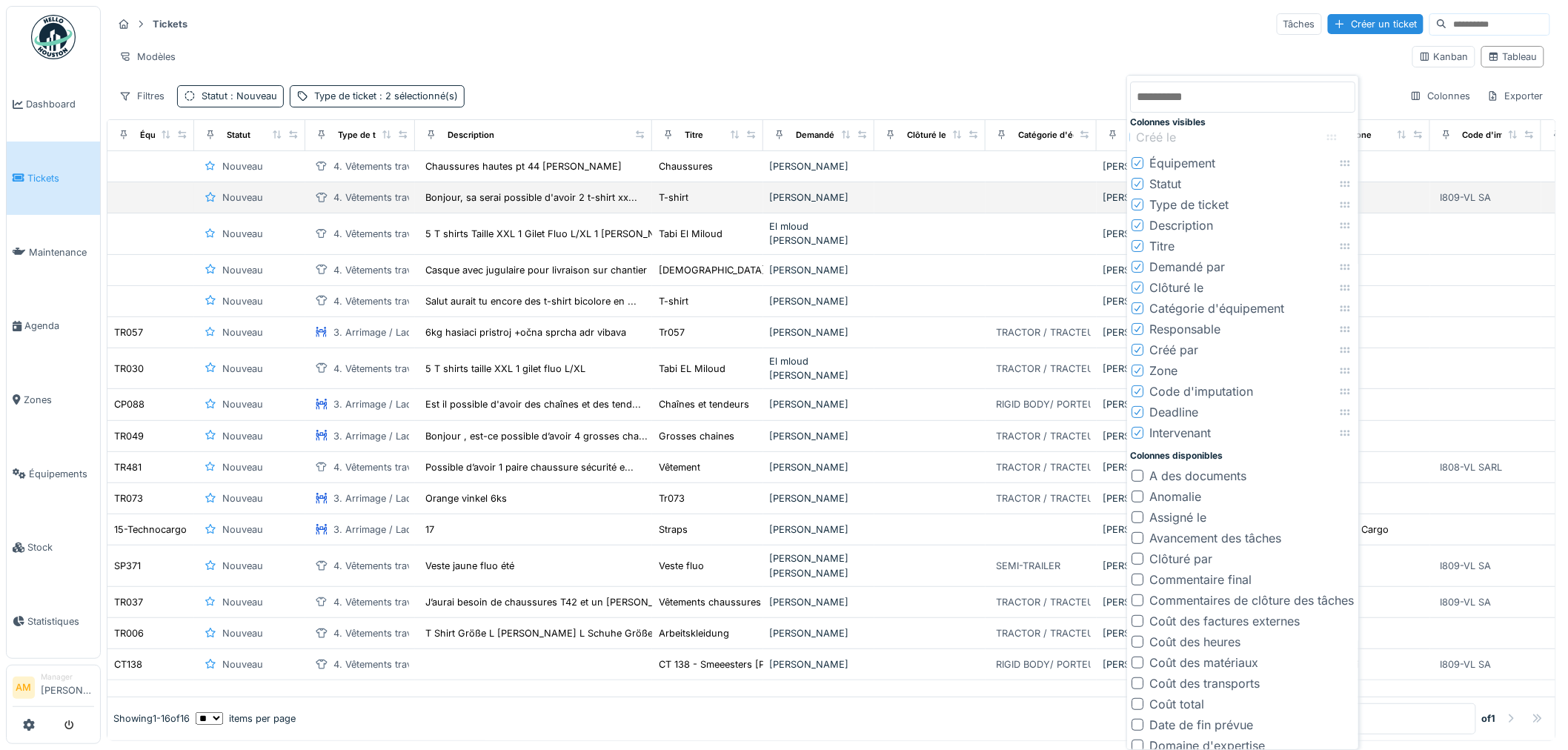
drag, startPoint x: 1350, startPoint y: 433, endPoint x: 1337, endPoint y: 141, distance: 292.3
click at [1337, 141] on icon at bounding box center [1331, 137] width 12 height 10
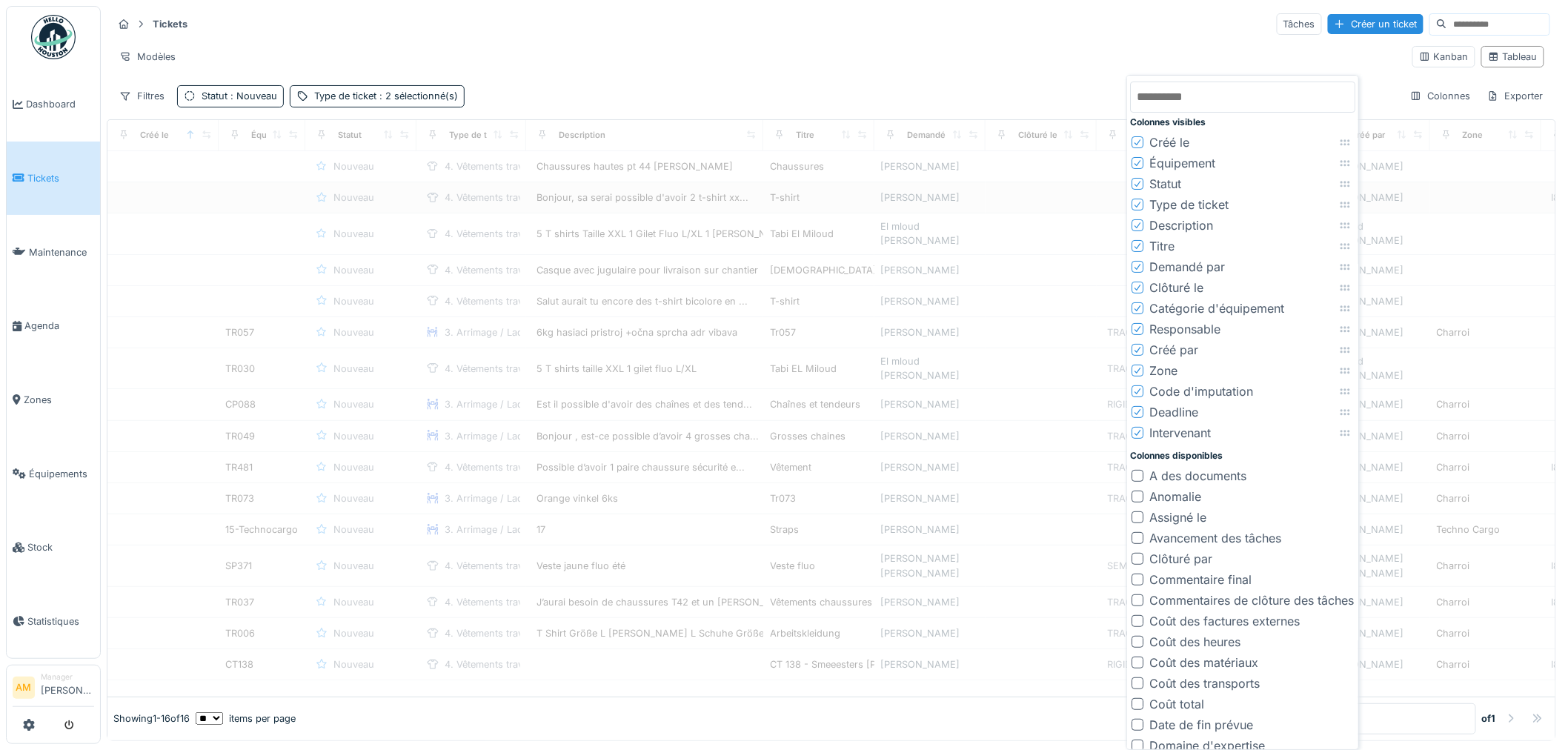
click at [1190, 48] on div "Modèles" at bounding box center [756, 57] width 1288 height 22
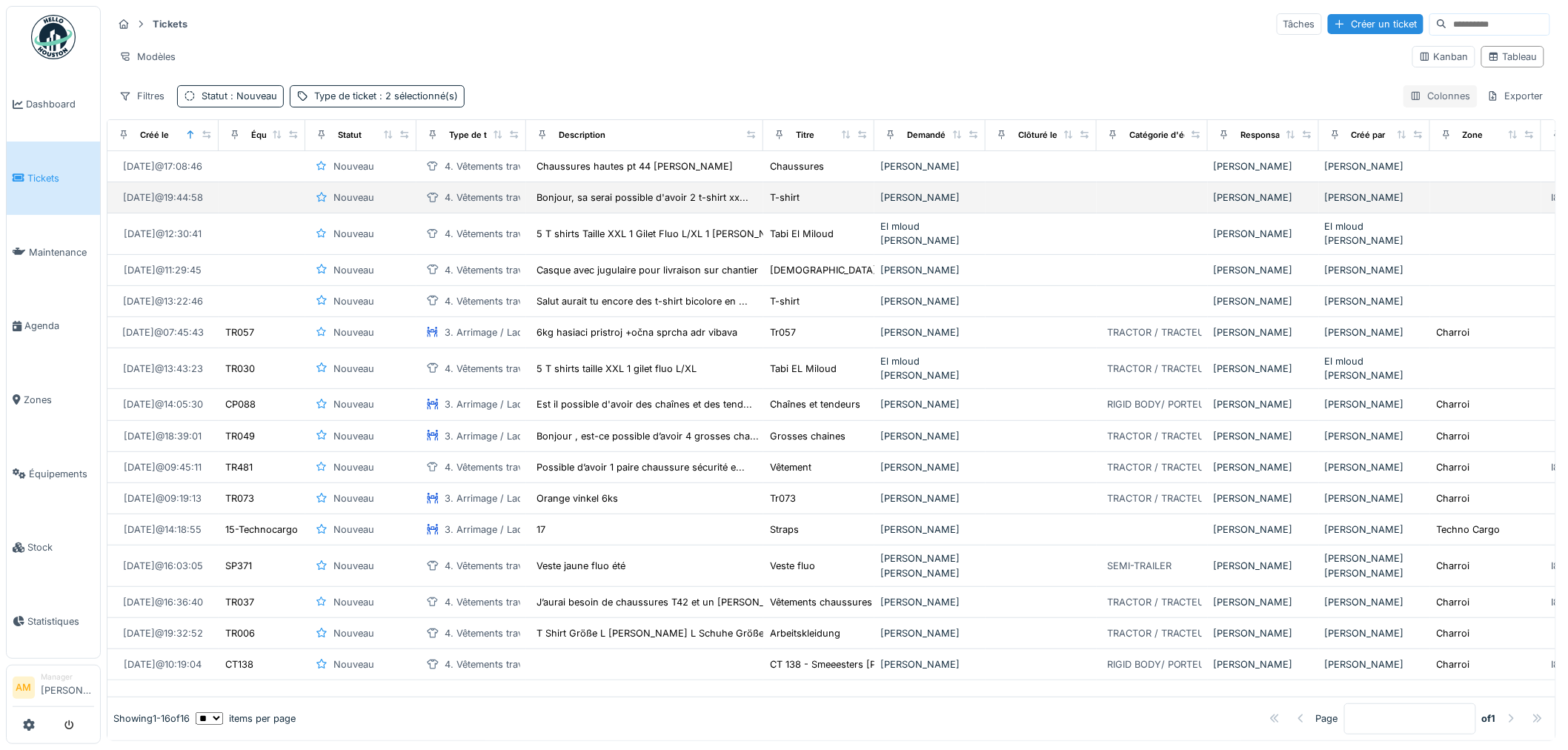
click at [1430, 97] on div "Colonnes" at bounding box center [1440, 95] width 74 height 22
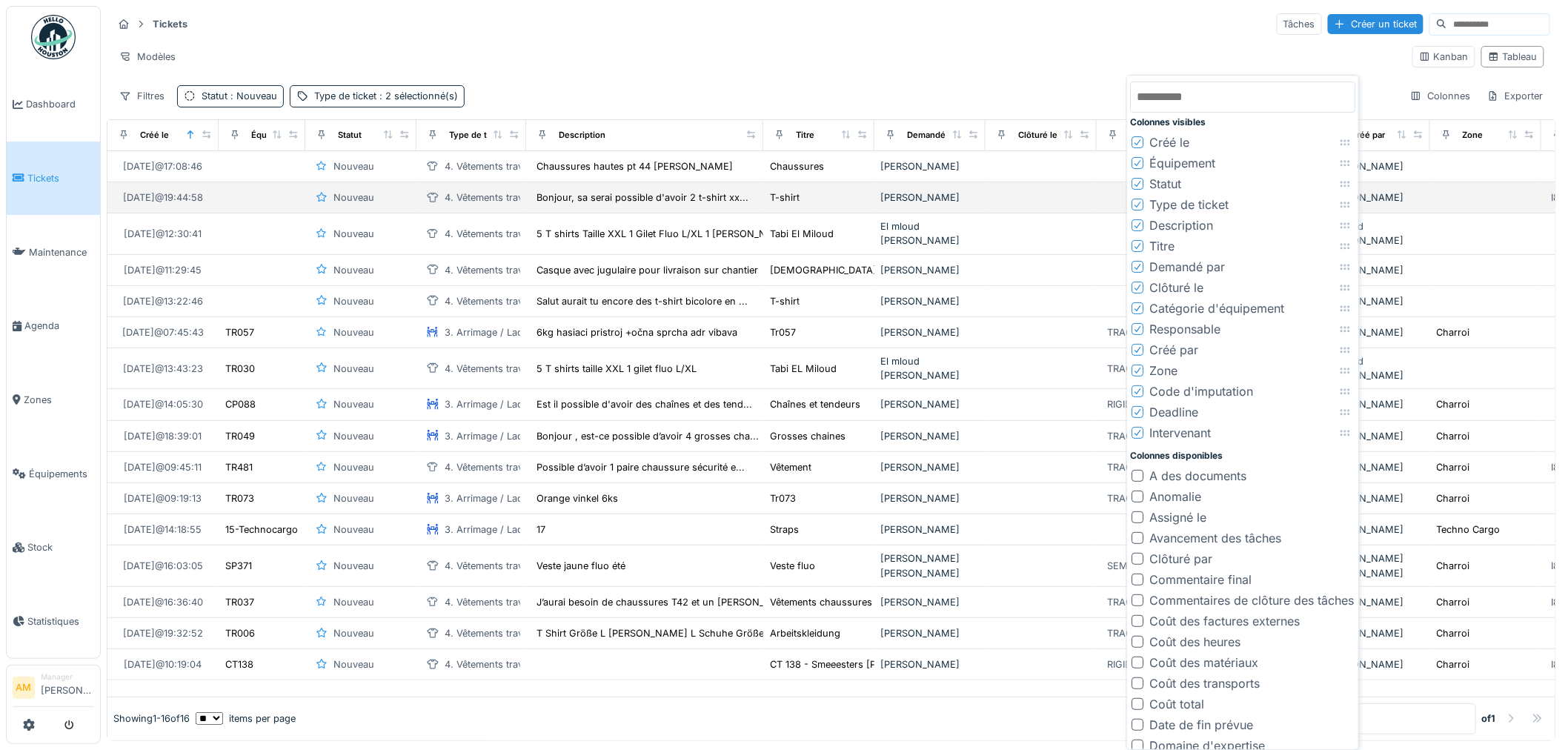
click at [1138, 351] on icon at bounding box center [1137, 349] width 9 height 7
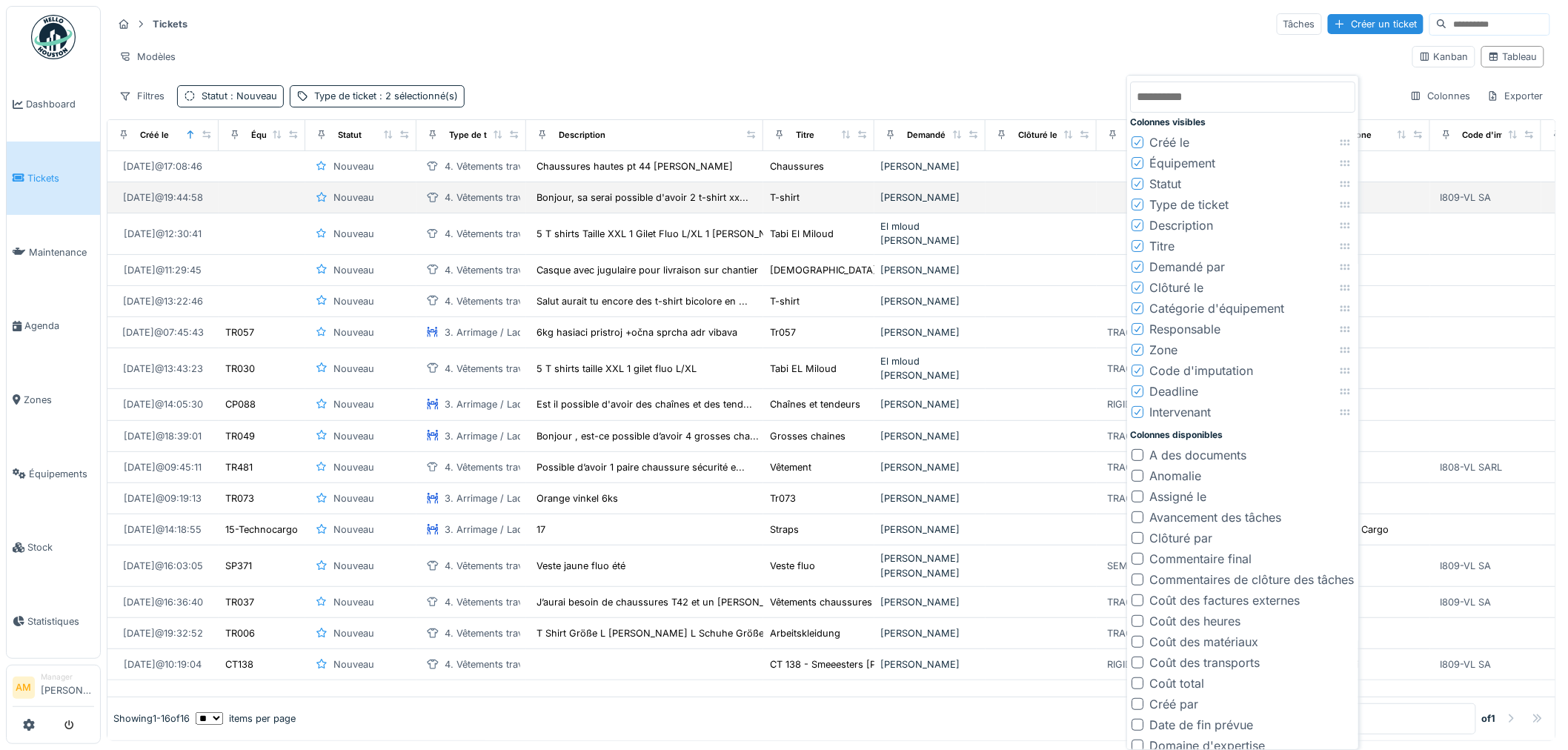
click at [892, 34] on div "Tickets Tâches Créer un ticket" at bounding box center [831, 24] width 1437 height 25
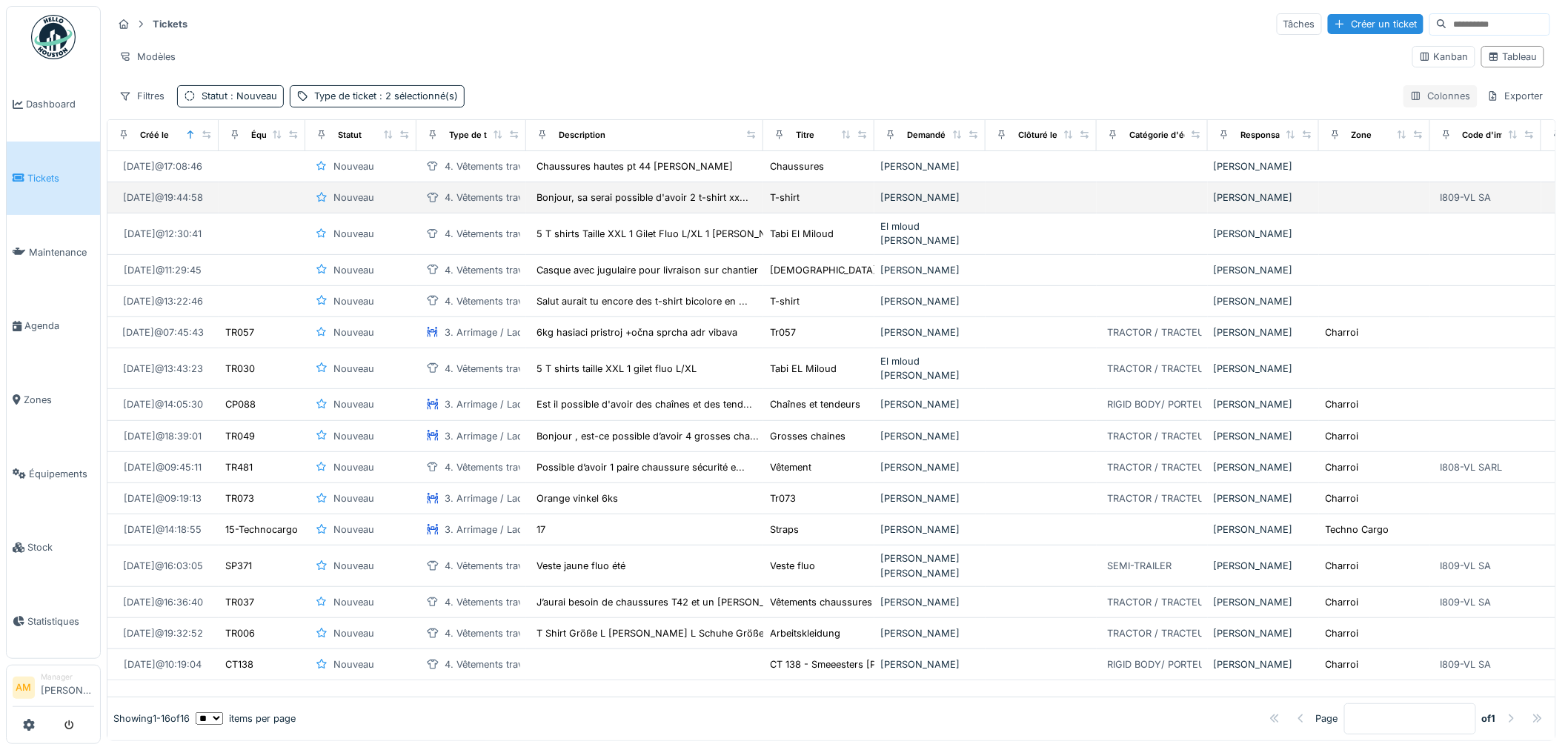
click at [1436, 98] on div "Colonnes" at bounding box center [1440, 95] width 74 height 22
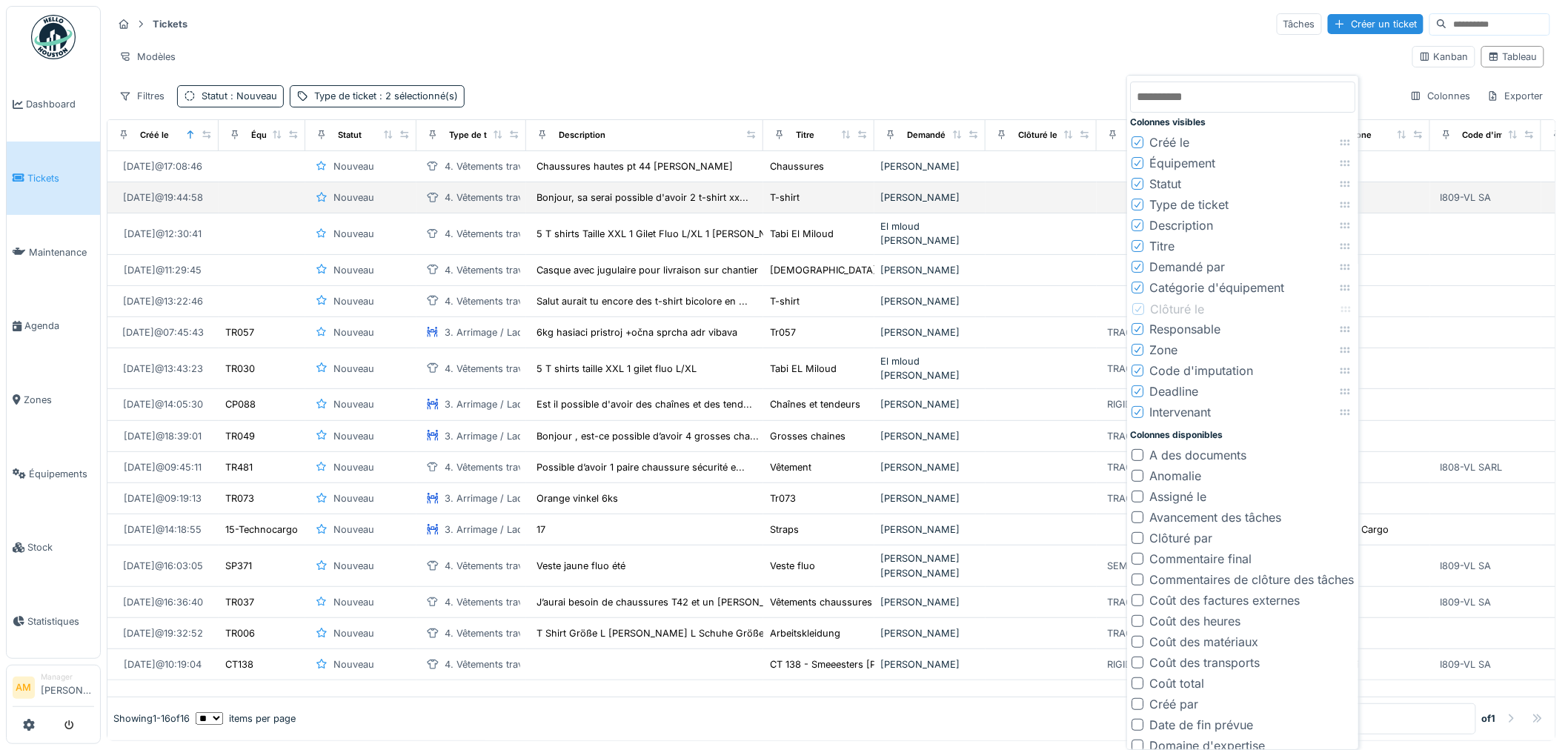
drag, startPoint x: 1345, startPoint y: 287, endPoint x: 1346, endPoint y: 309, distance: 22.0
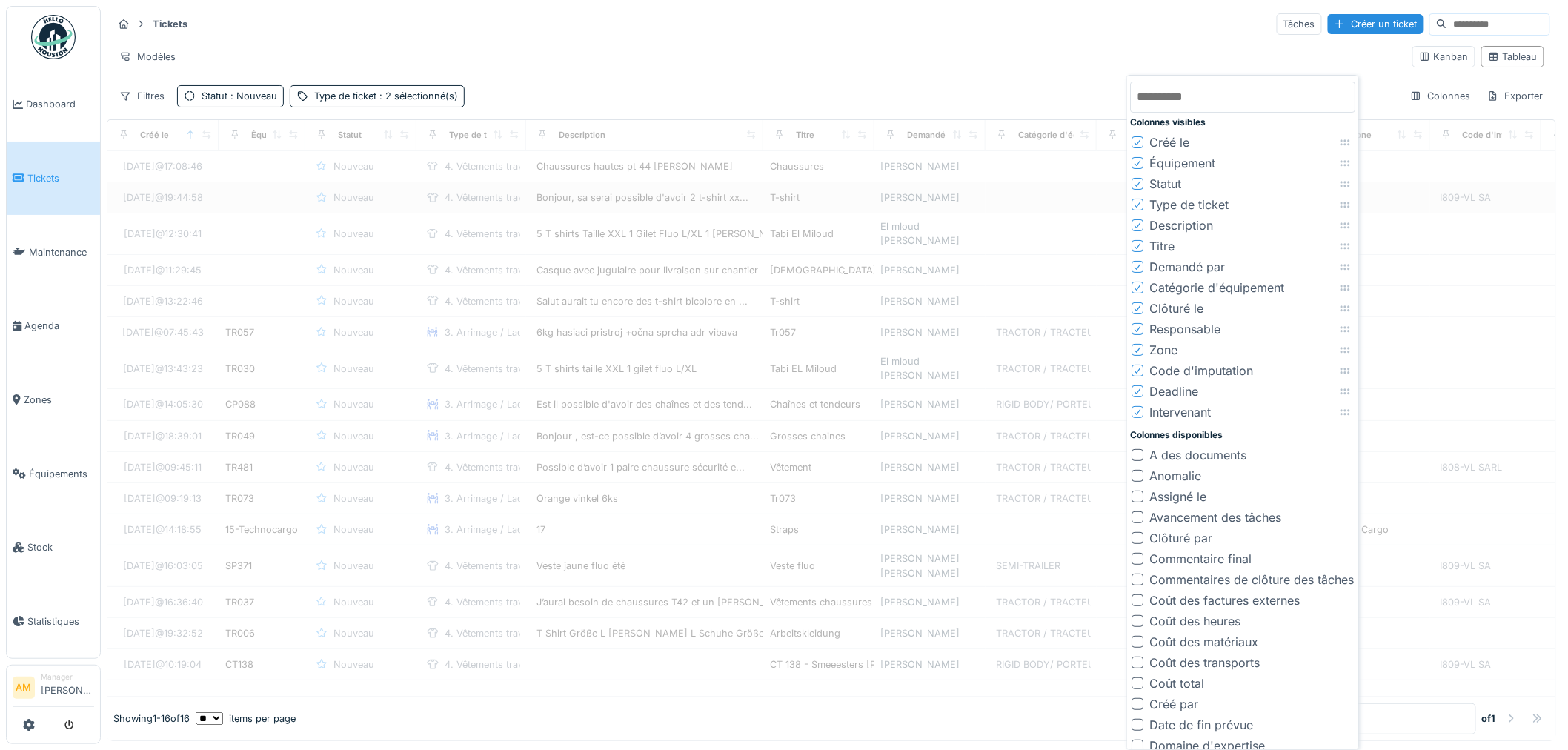
click at [1067, 52] on div "Modèles" at bounding box center [756, 57] width 1288 height 22
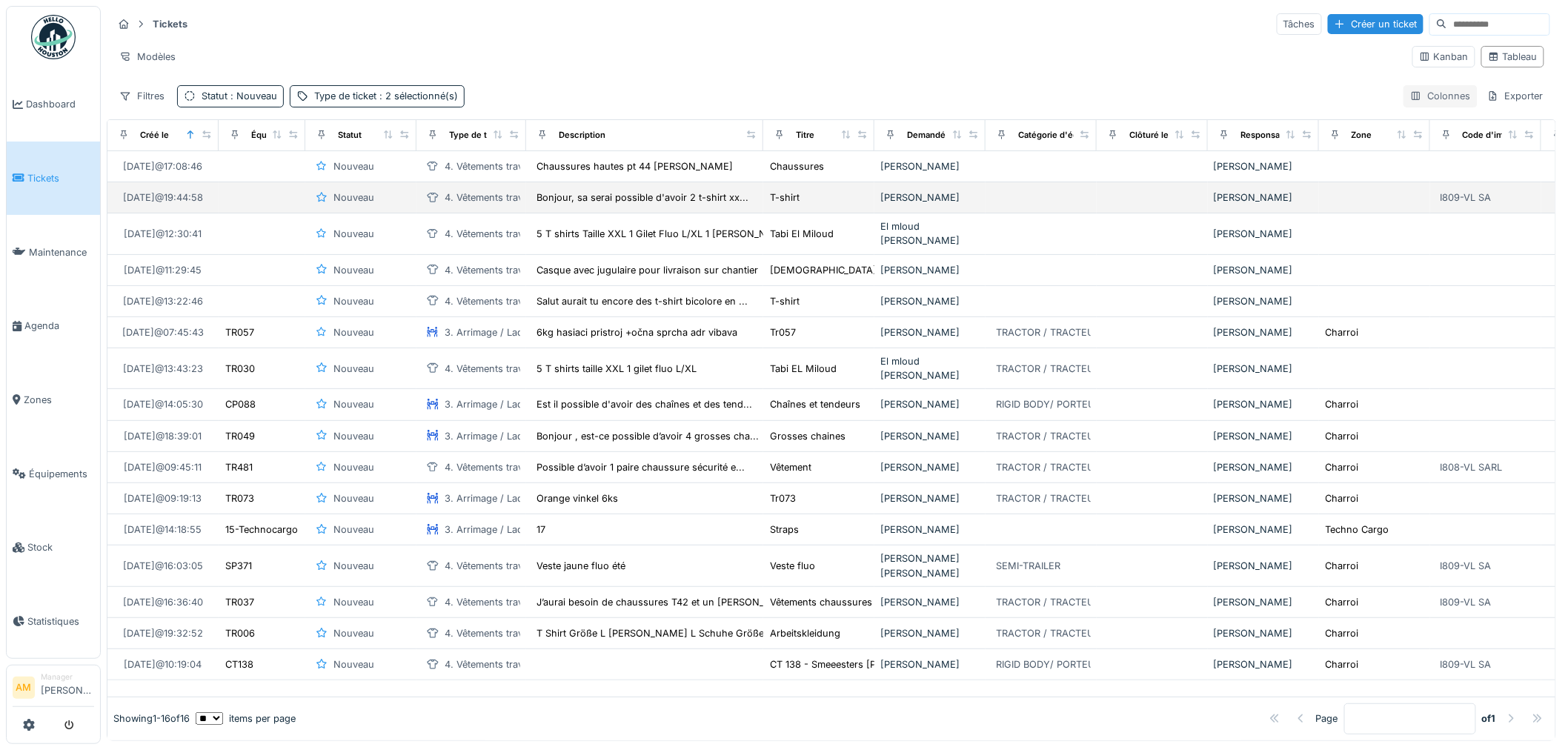
click at [1421, 98] on div "Colonnes" at bounding box center [1440, 95] width 74 height 22
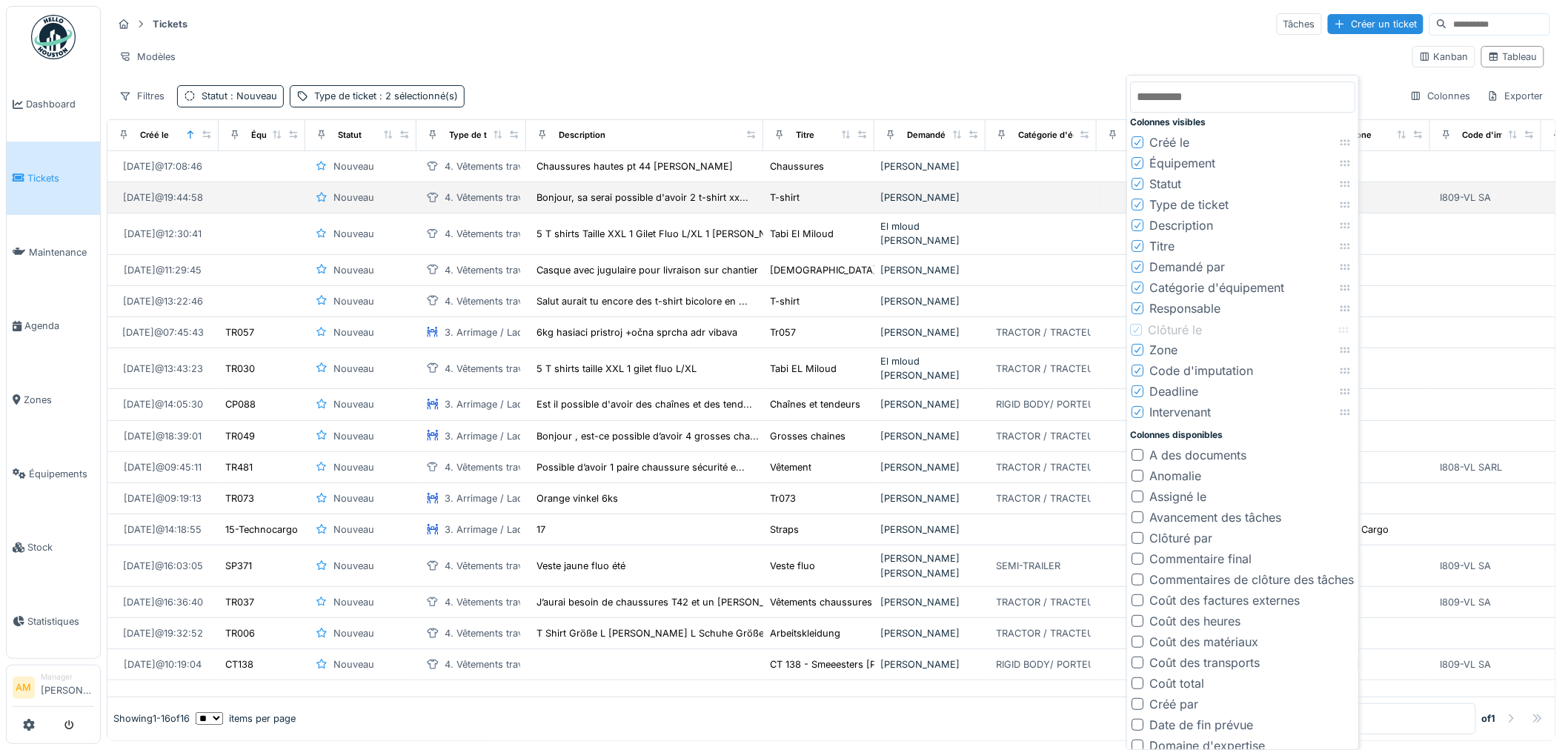
drag, startPoint x: 1349, startPoint y: 307, endPoint x: 1348, endPoint y: 328, distance: 21.0
click at [1093, 31] on div "Tickets Tâches Créer un ticket" at bounding box center [831, 24] width 1437 height 25
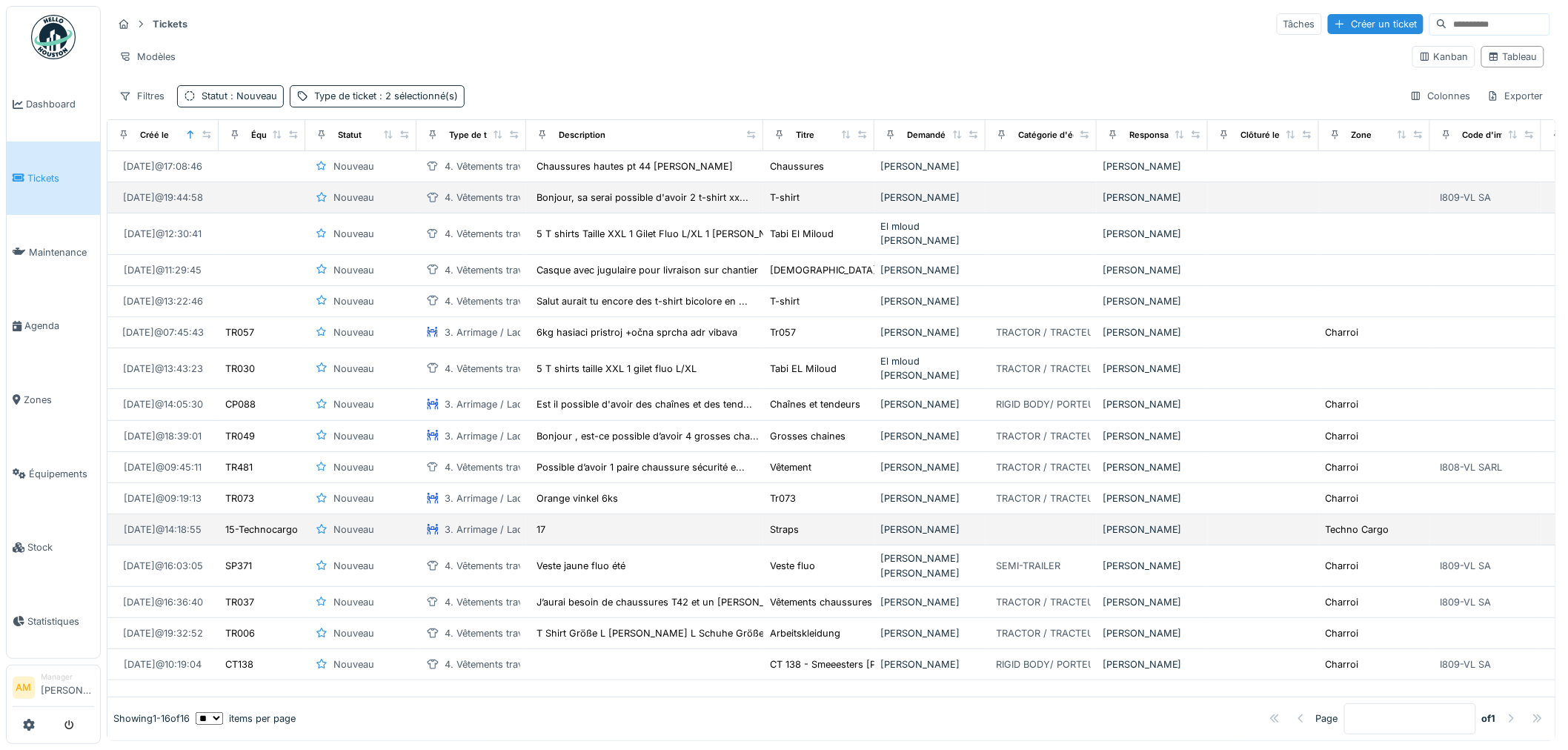
scroll to position [0, 0]
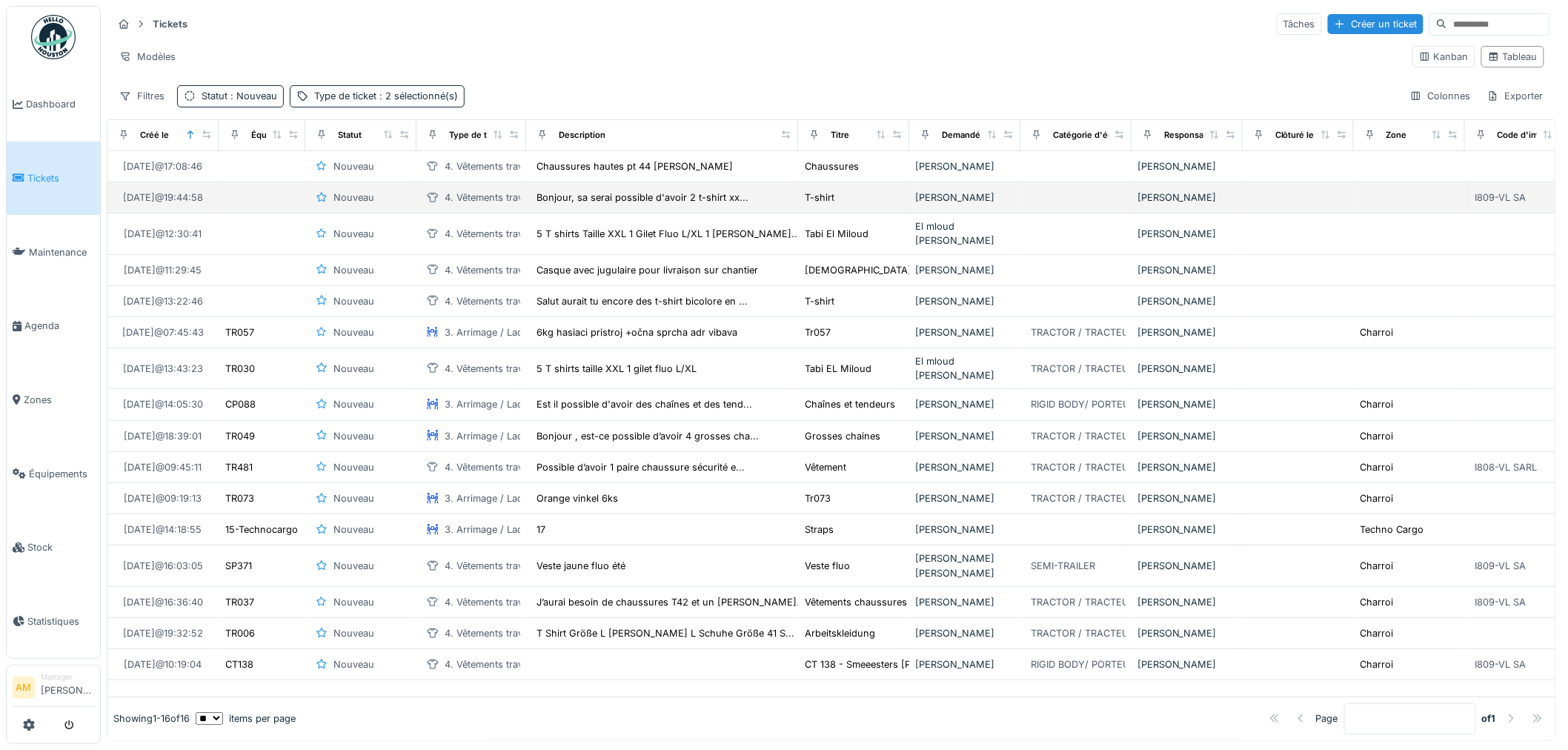
drag, startPoint x: 753, startPoint y: 137, endPoint x: 776, endPoint y: 144, distance: 24.0
click at [786, 143] on div "Description" at bounding box center [661, 135] width 259 height 19
click at [577, 101] on div "Filtres Statut : Nouveau Type de ticket : 2 sélectionné(s) Colonnes Exporter" at bounding box center [831, 95] width 1437 height 22
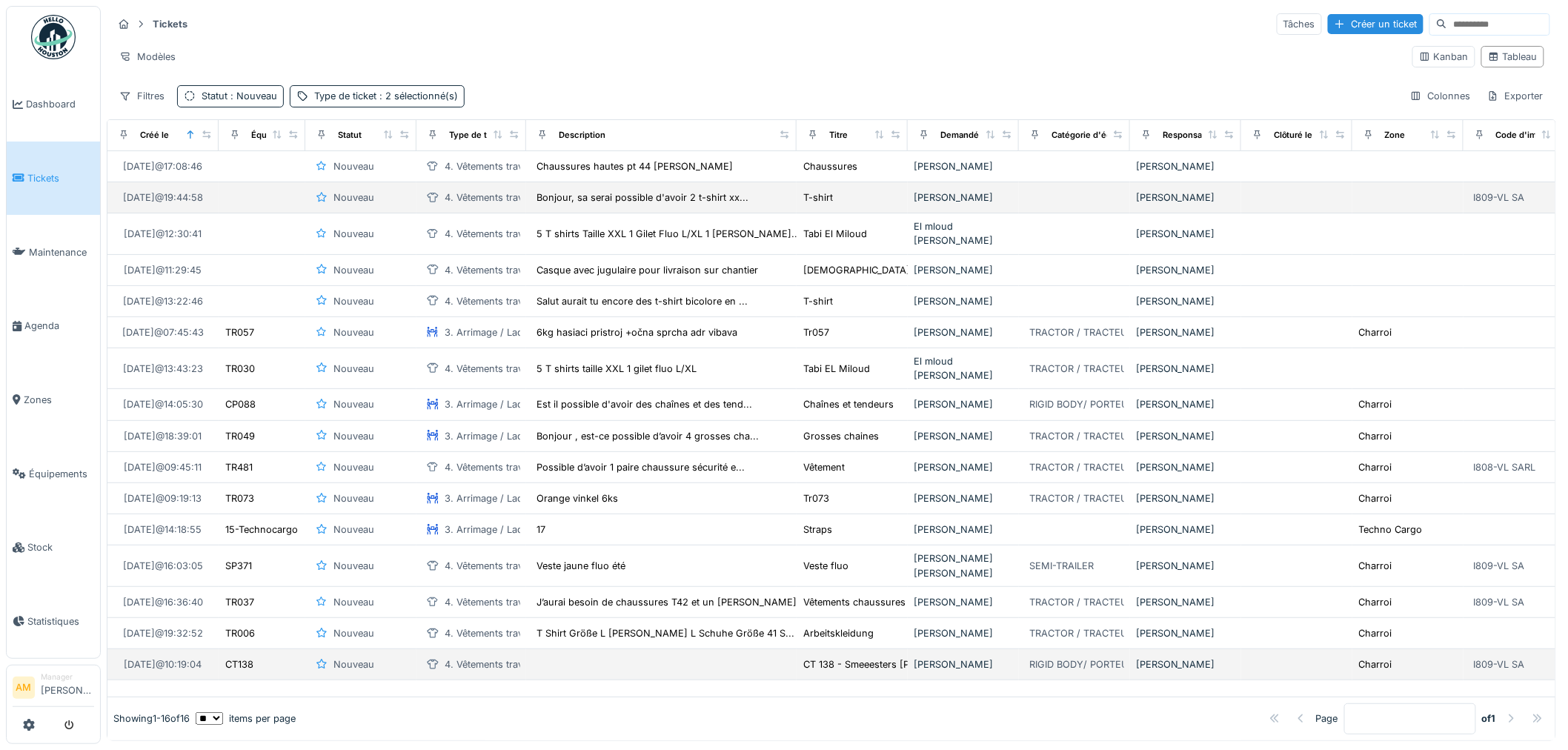
scroll to position [9, 0]
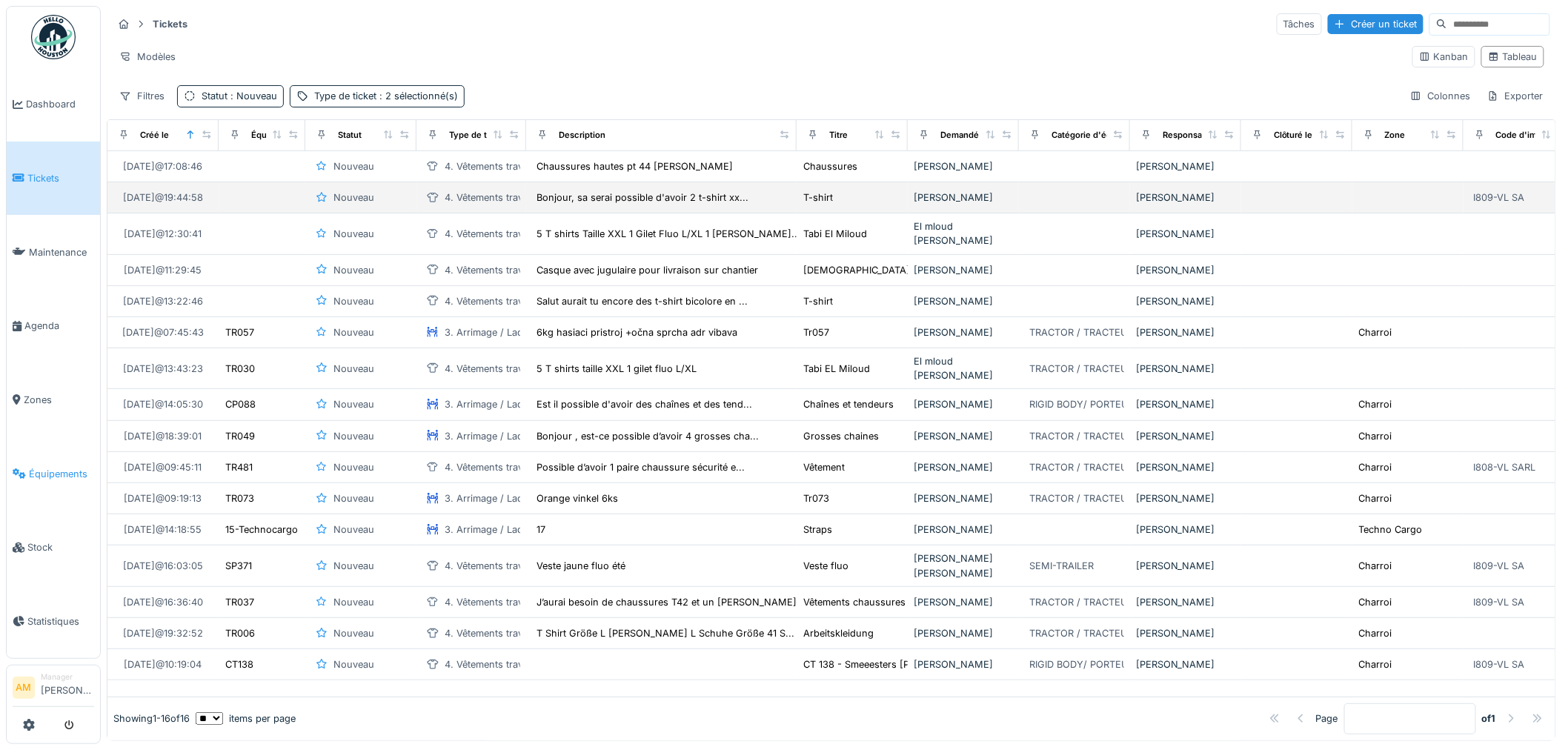
click at [50, 467] on span "Équipements" at bounding box center [62, 474] width 66 height 14
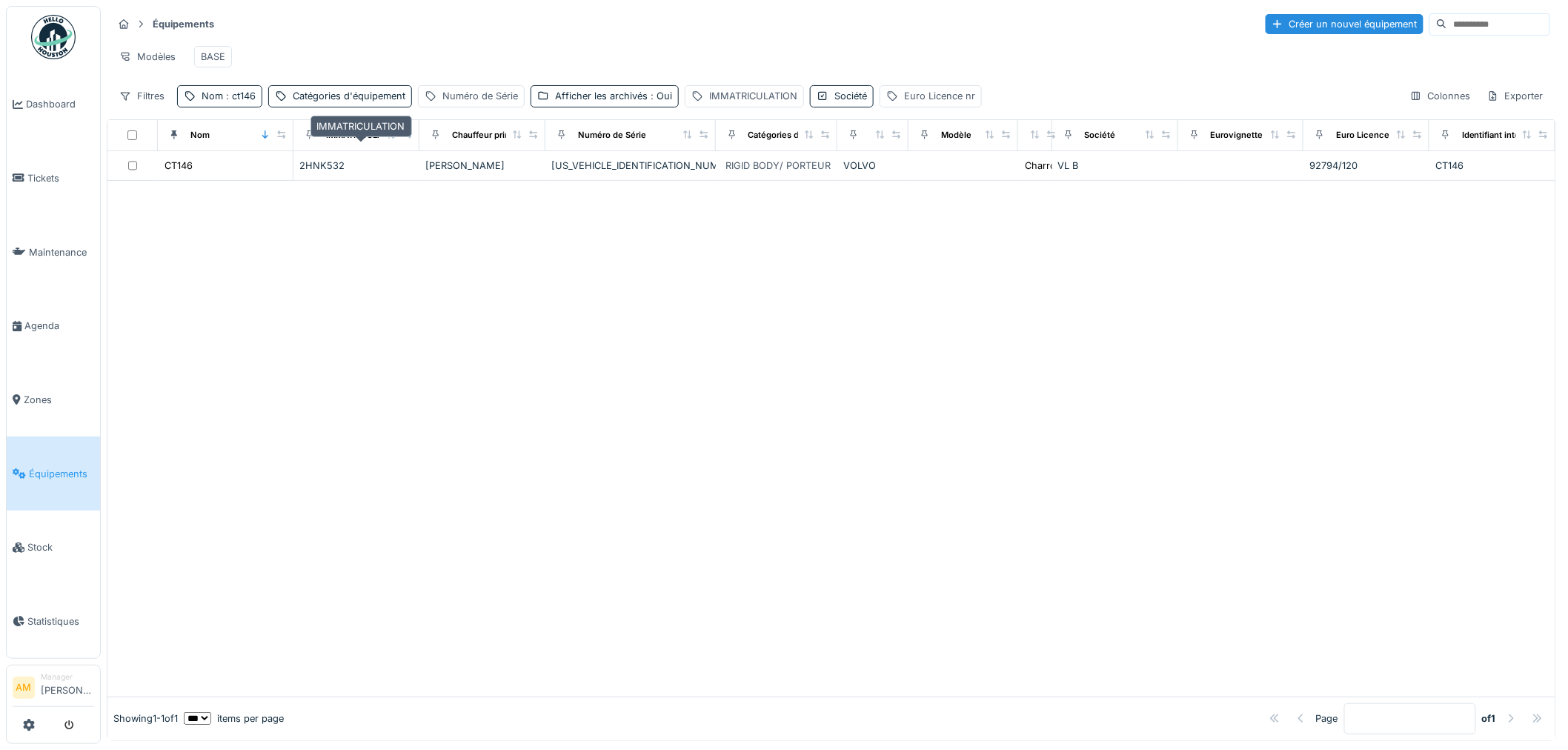
click at [405, 302] on div at bounding box center [831, 439] width 1447 height 515
